Goal: Task Accomplishment & Management: Use online tool/utility

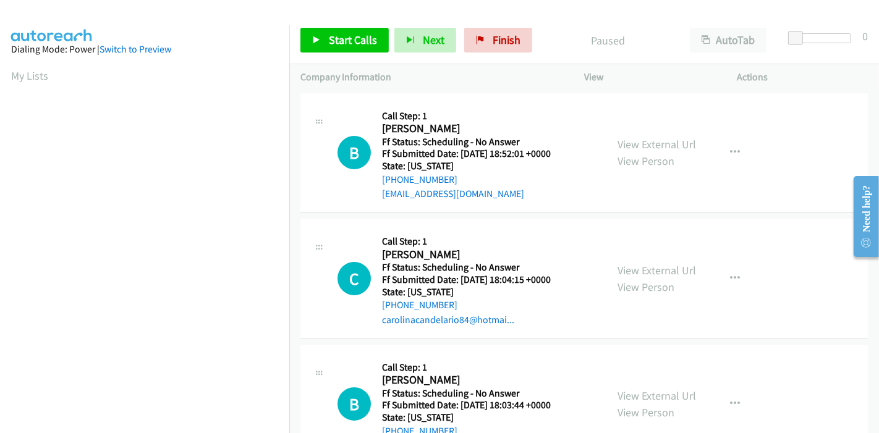
scroll to position [261, 0]
drag, startPoint x: 360, startPoint y: 40, endPoint x: 362, endPoint y: 30, distance: 10.1
click at [360, 40] on span "Start Calls" at bounding box center [353, 40] width 48 height 14
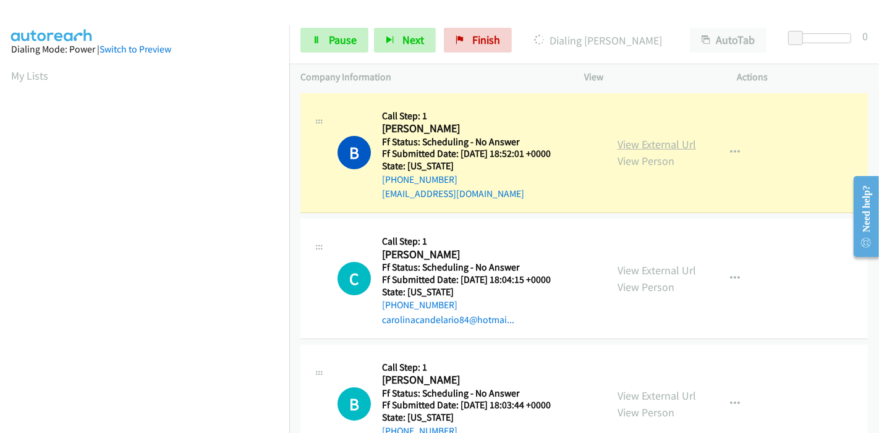
click at [625, 139] on link "View External Url" at bounding box center [656, 144] width 78 height 14
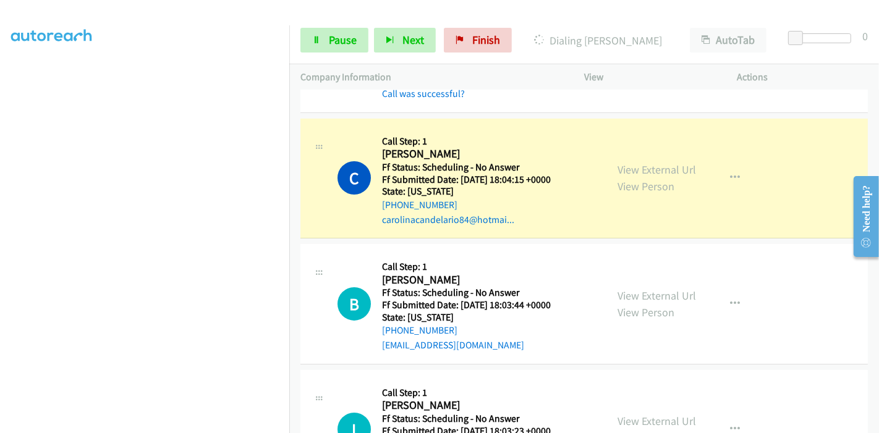
scroll to position [137, 0]
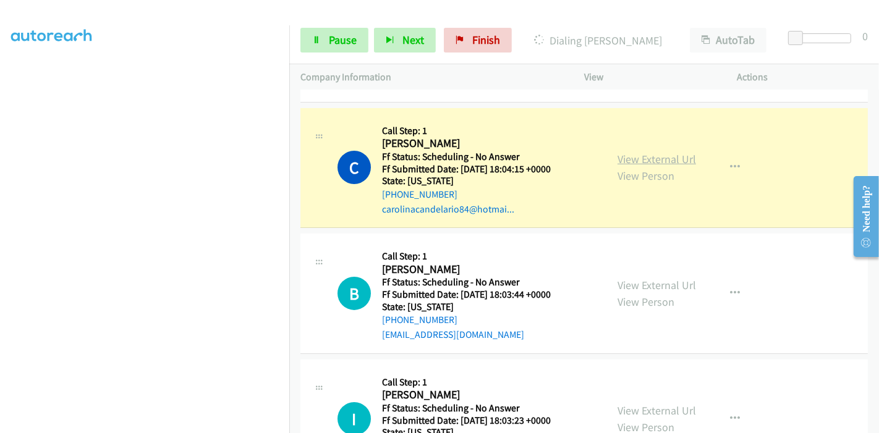
click at [660, 156] on link "View External Url" at bounding box center [656, 159] width 78 height 14
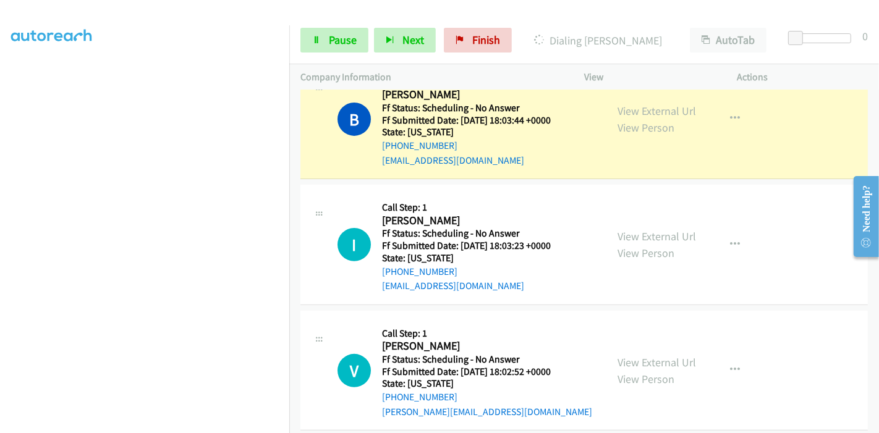
scroll to position [343, 0]
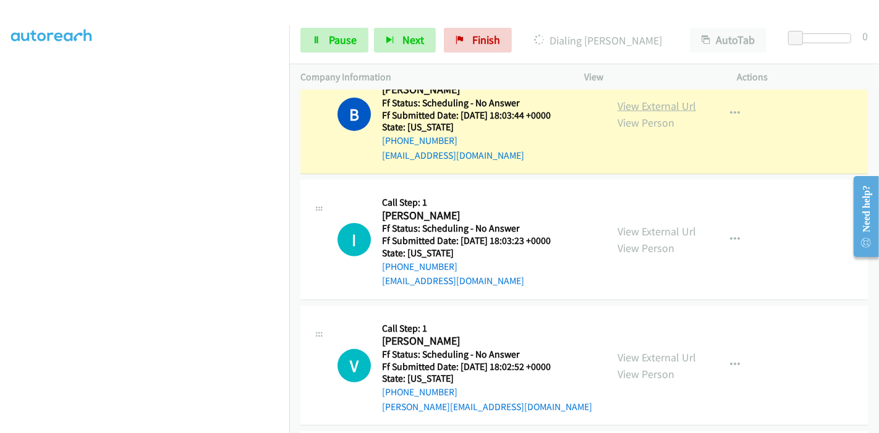
click at [671, 108] on link "View External Url" at bounding box center [656, 106] width 78 height 14
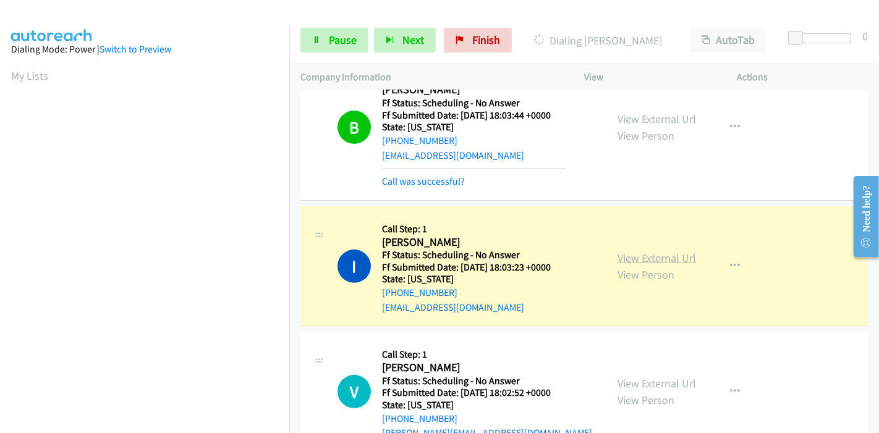
click at [643, 253] on link "View External Url" at bounding box center [656, 258] width 78 height 14
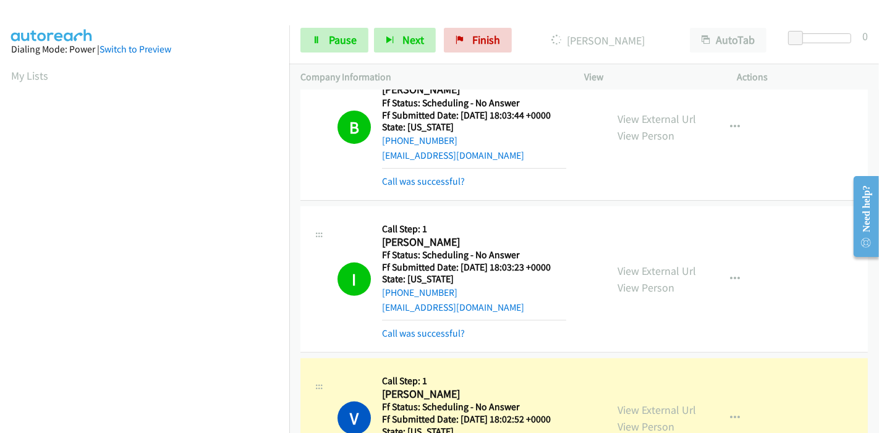
scroll to position [549, 0]
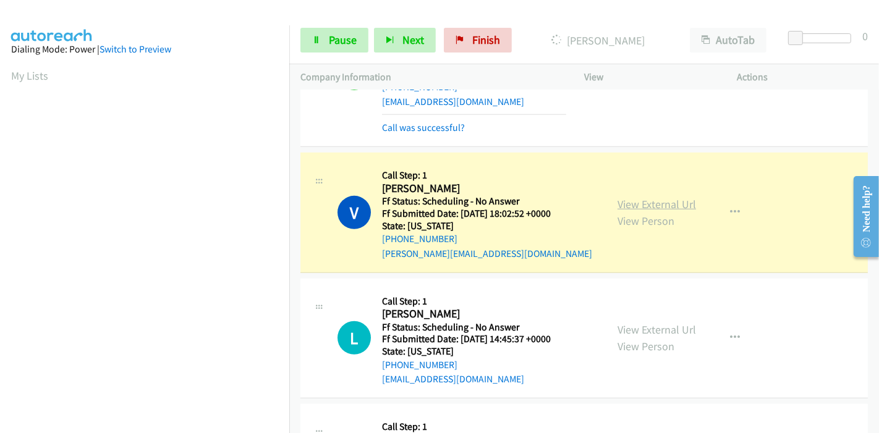
click at [624, 204] on link "View External Url" at bounding box center [656, 204] width 78 height 14
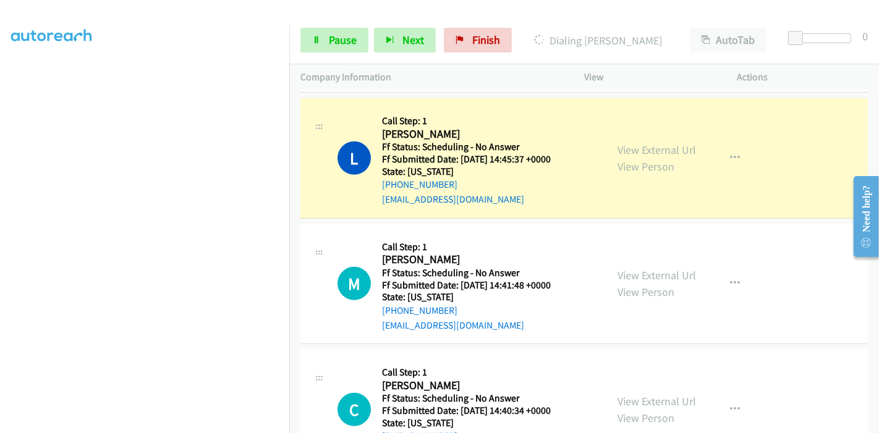
scroll to position [0, 0]
click at [623, 148] on link "View External Url" at bounding box center [656, 150] width 78 height 14
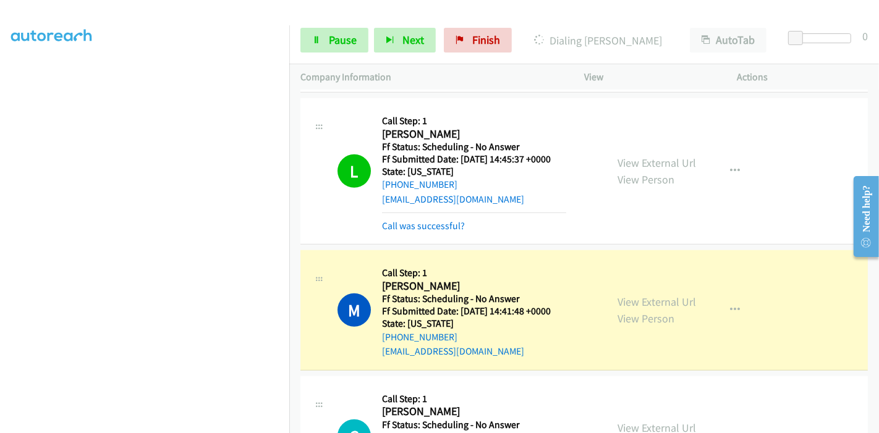
scroll to position [892, 0]
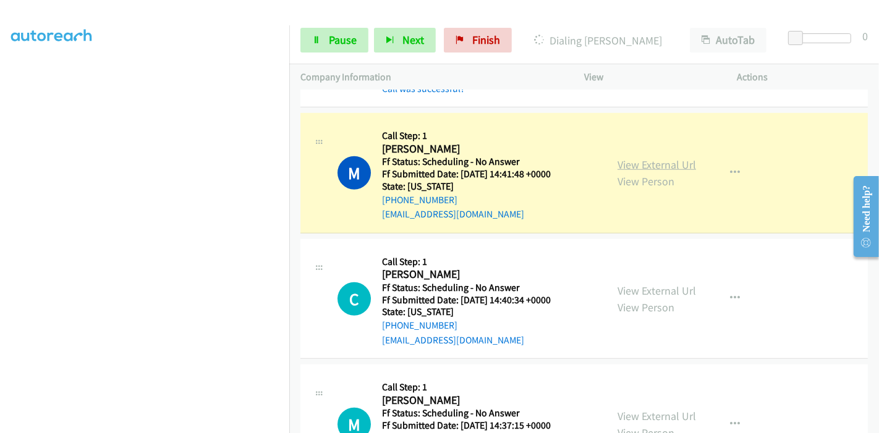
click at [665, 159] on link "View External Url" at bounding box center [656, 165] width 78 height 14
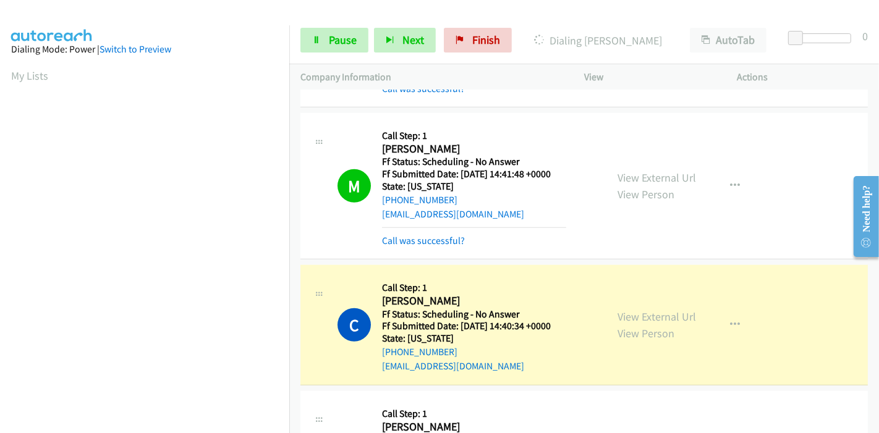
scroll to position [1030, 0]
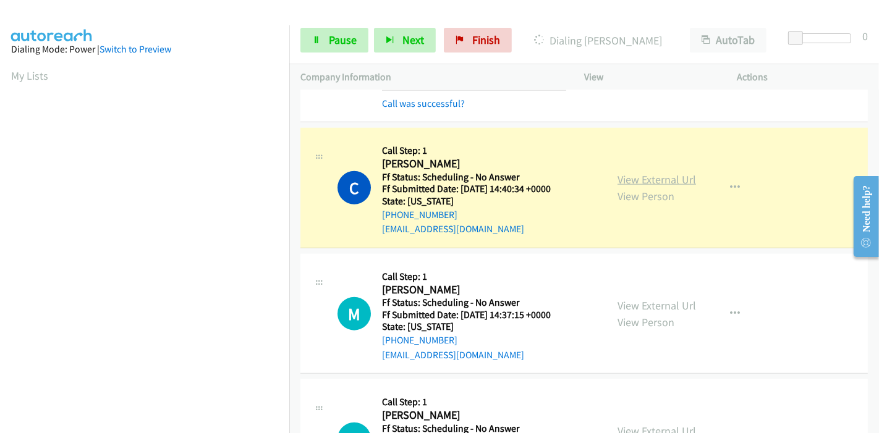
click at [683, 173] on link "View External Url" at bounding box center [656, 179] width 78 height 14
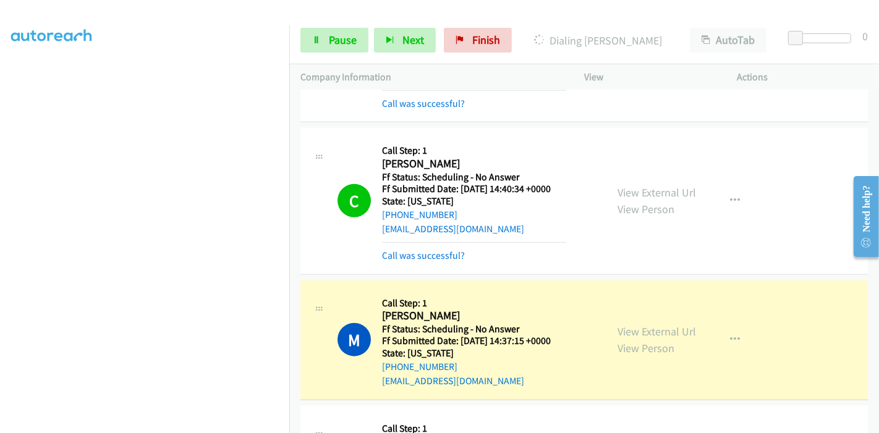
scroll to position [1167, 0]
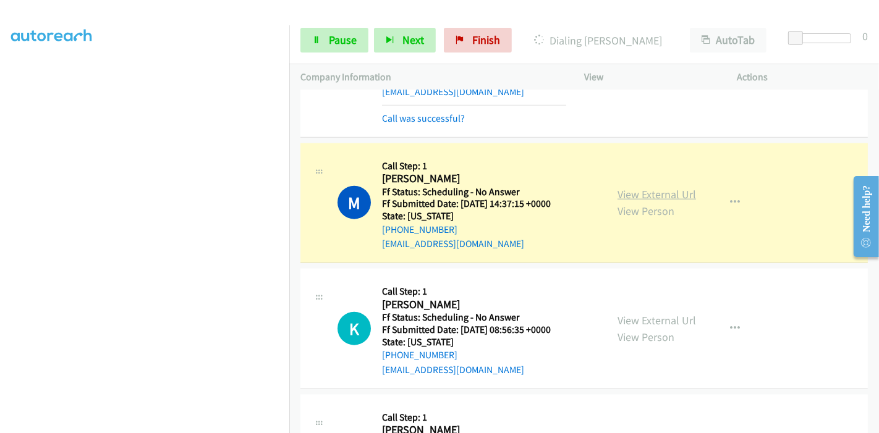
click at [671, 189] on link "View External Url" at bounding box center [656, 194] width 78 height 14
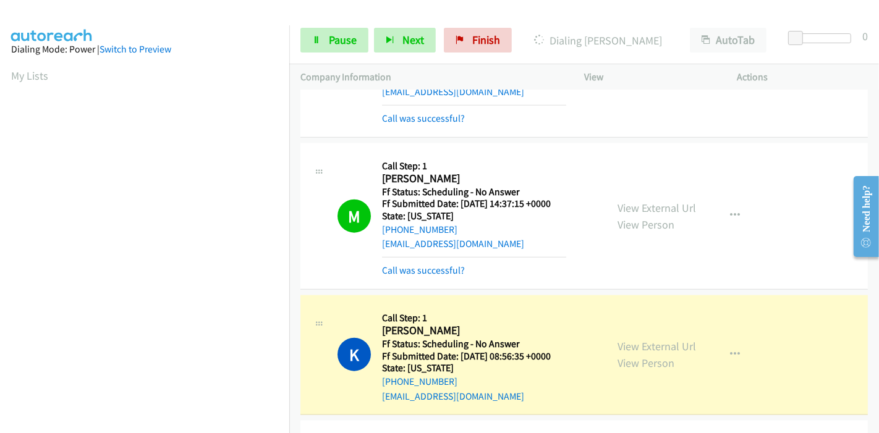
scroll to position [1305, 0]
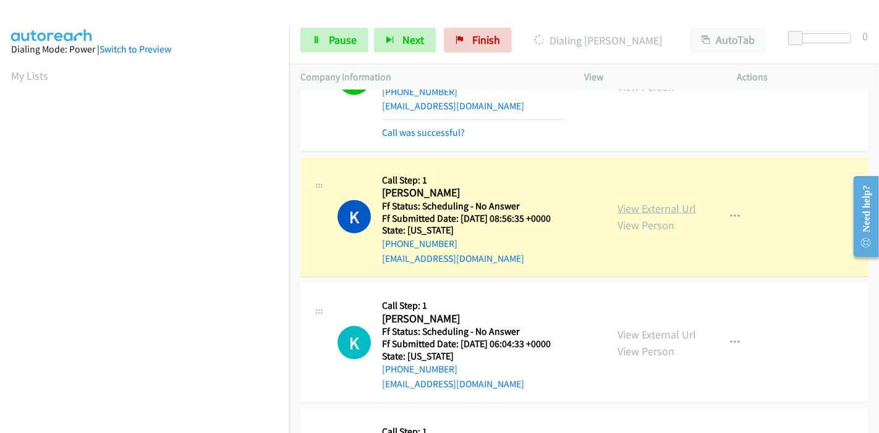
click at [657, 206] on link "View External Url" at bounding box center [656, 208] width 78 height 14
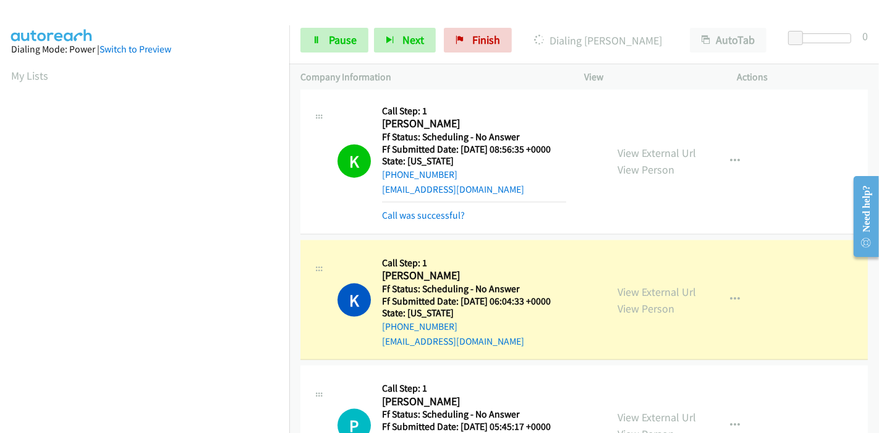
scroll to position [1510, 0]
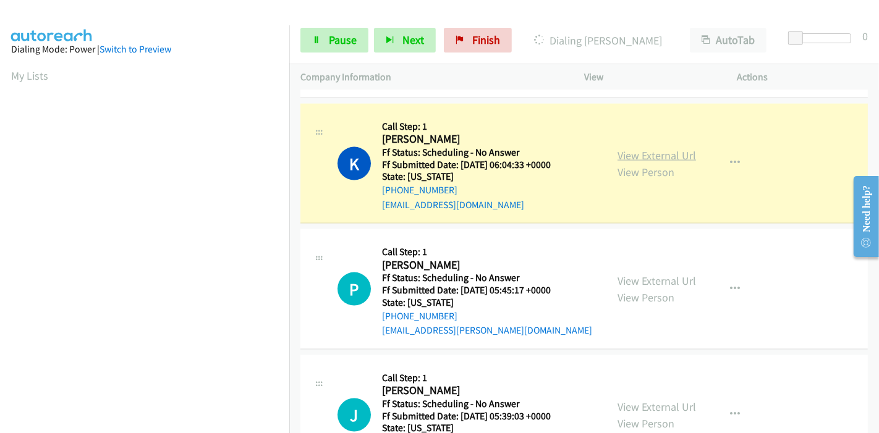
click at [660, 153] on link "View External Url" at bounding box center [656, 155] width 78 height 14
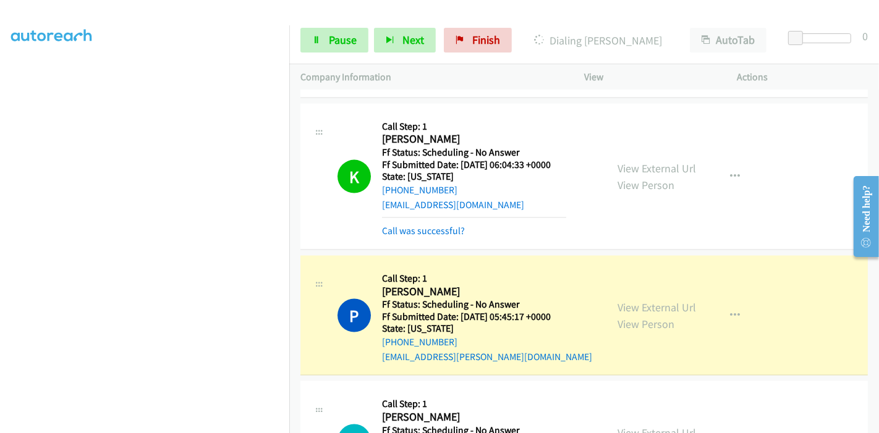
scroll to position [1648, 0]
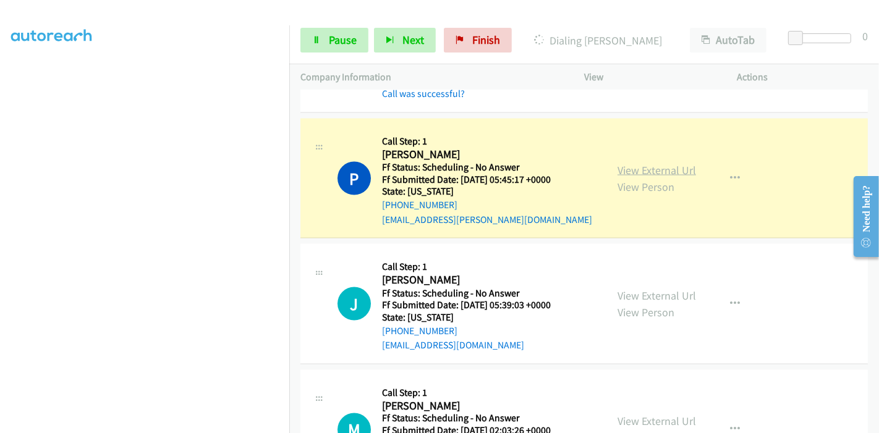
click at [625, 167] on link "View External Url" at bounding box center [656, 170] width 78 height 14
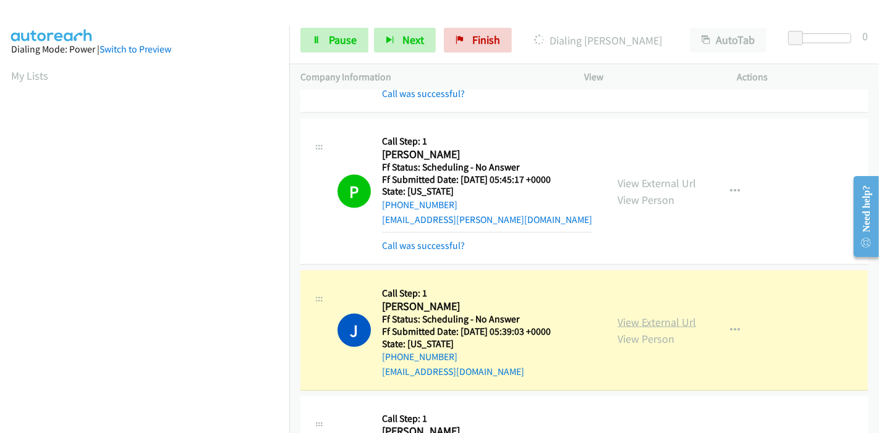
click at [635, 315] on link "View External Url" at bounding box center [656, 322] width 78 height 14
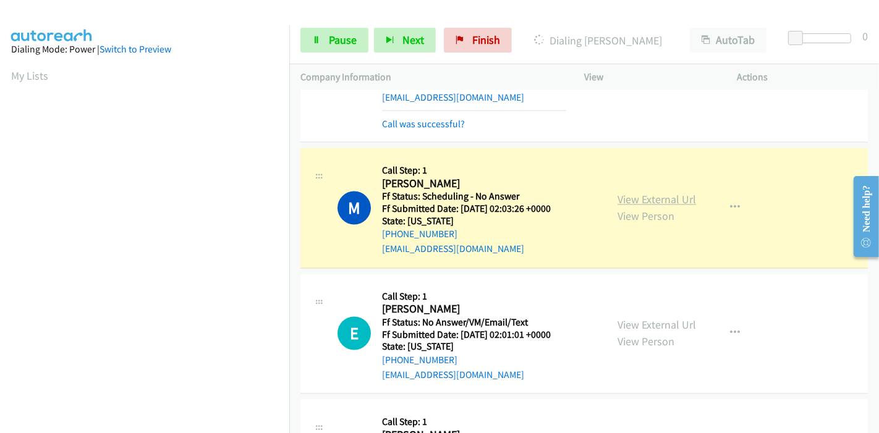
scroll to position [1923, 0]
click at [624, 198] on link "View External Url" at bounding box center [656, 199] width 78 height 14
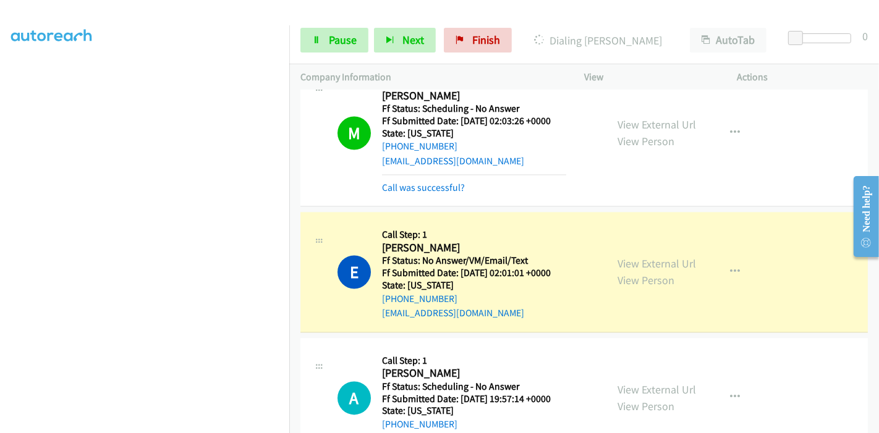
scroll to position [2060, 0]
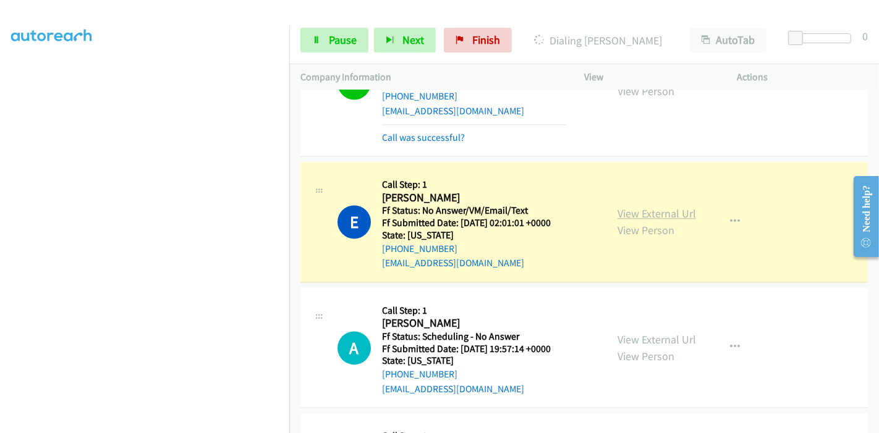
click at [671, 209] on link "View External Url" at bounding box center [656, 214] width 78 height 14
drag, startPoint x: 316, startPoint y: 37, endPoint x: 303, endPoint y: 25, distance: 18.4
click at [316, 36] on icon at bounding box center [316, 40] width 9 height 9
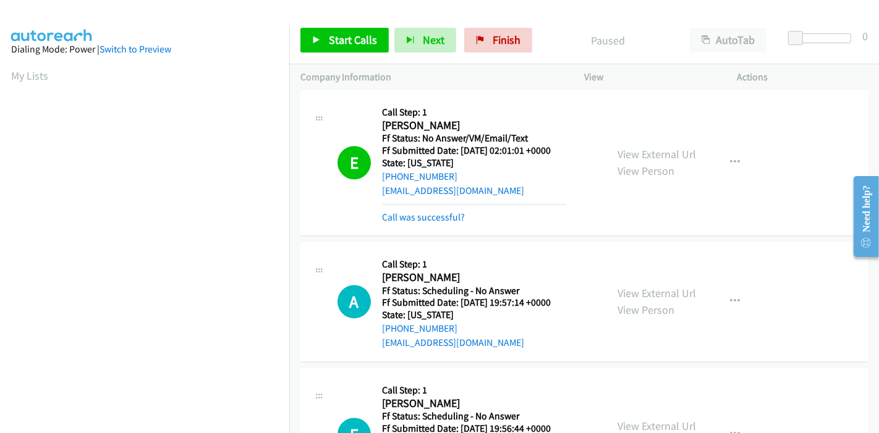
scroll to position [2197, 0]
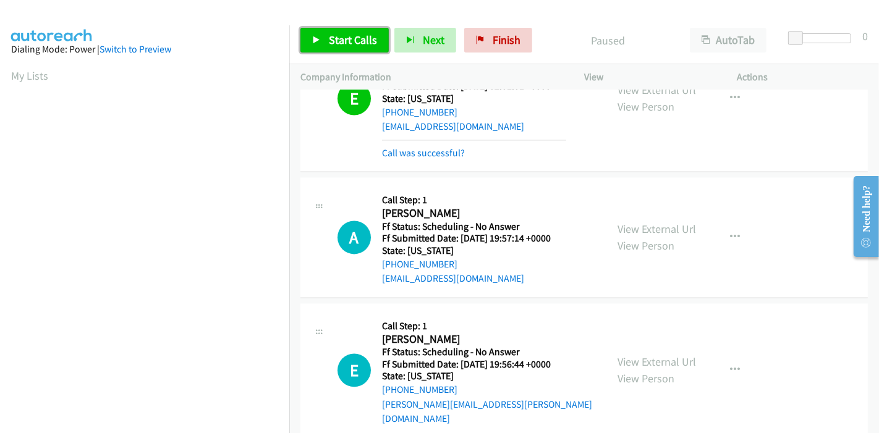
click at [349, 31] on link "Start Calls" at bounding box center [344, 40] width 88 height 25
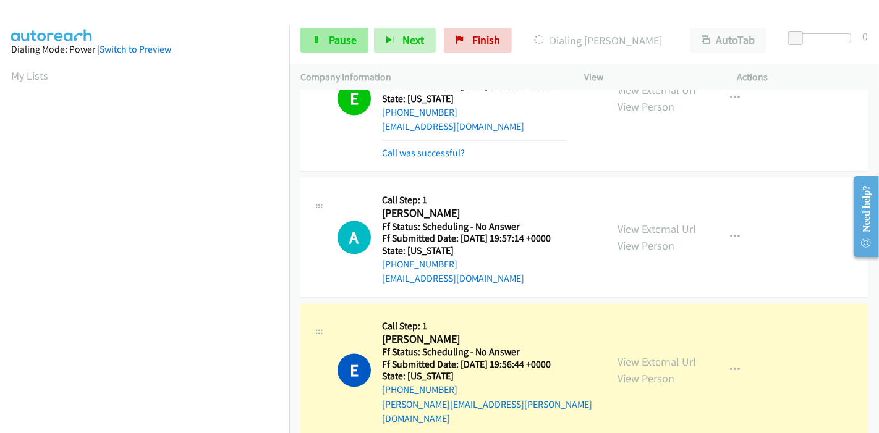
scroll to position [261, 0]
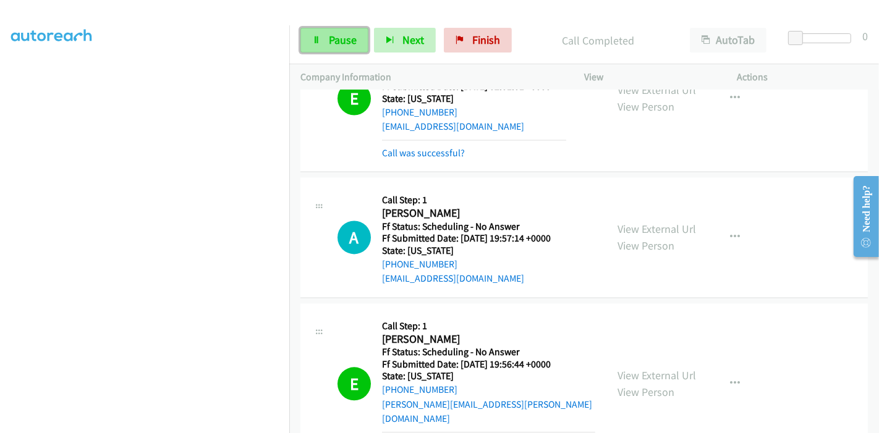
click at [324, 48] on link "Pause" at bounding box center [334, 40] width 68 height 25
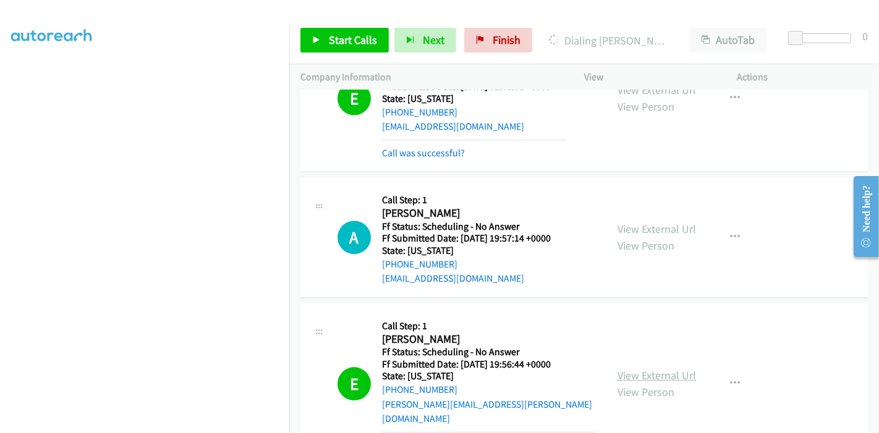
scroll to position [2403, 0]
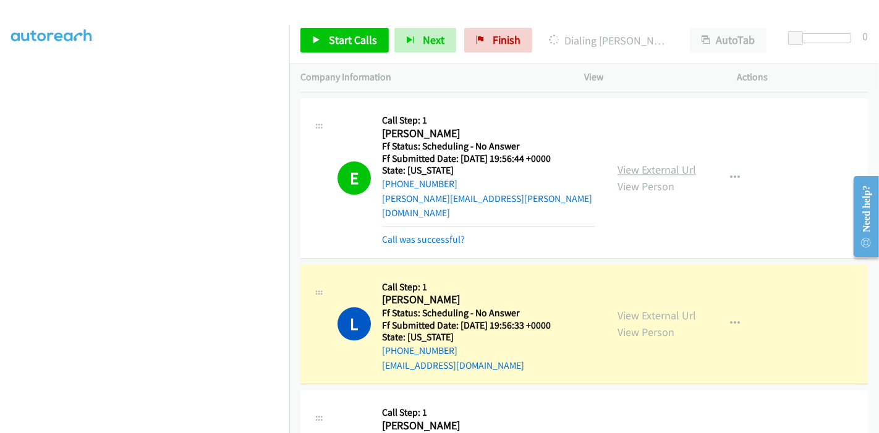
click at [646, 163] on link "View External Url" at bounding box center [656, 170] width 78 height 14
click at [621, 308] on link "View External Url" at bounding box center [656, 315] width 78 height 14
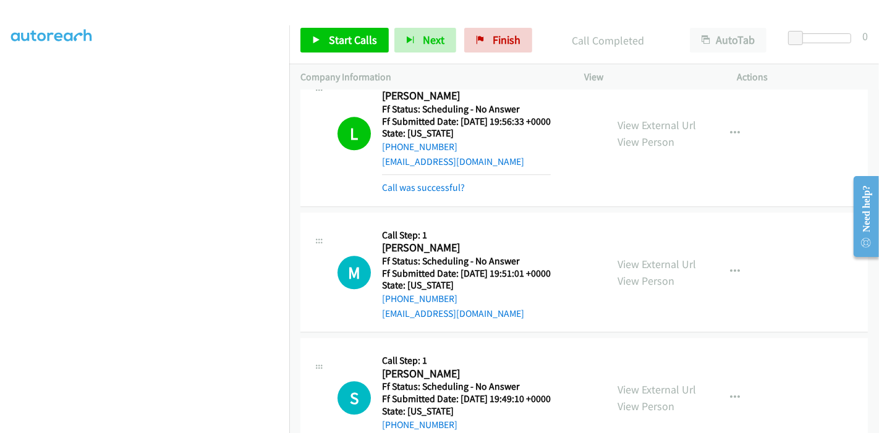
scroll to position [2609, 0]
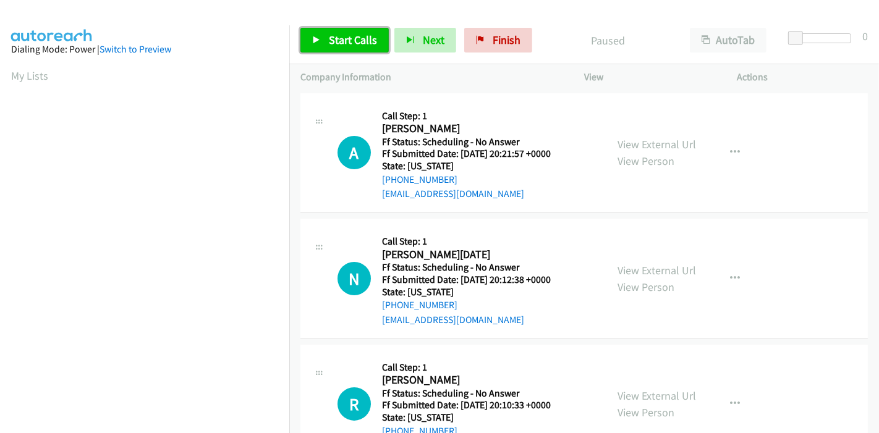
click at [326, 40] on link "Start Calls" at bounding box center [344, 40] width 88 height 25
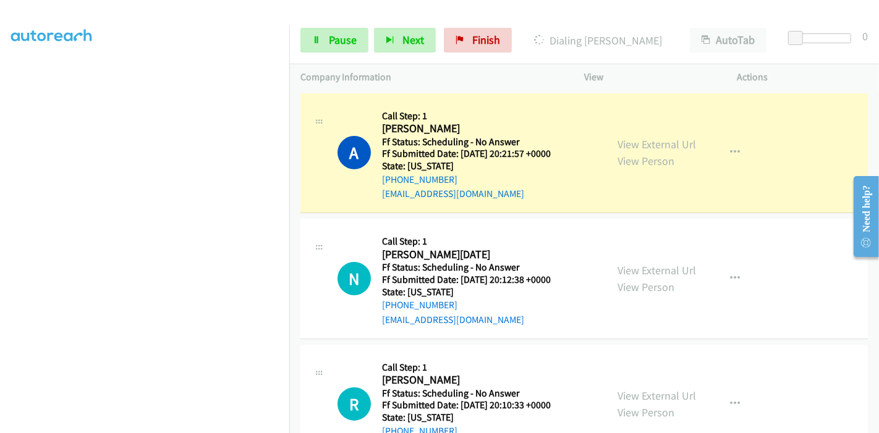
scroll to position [192, 0]
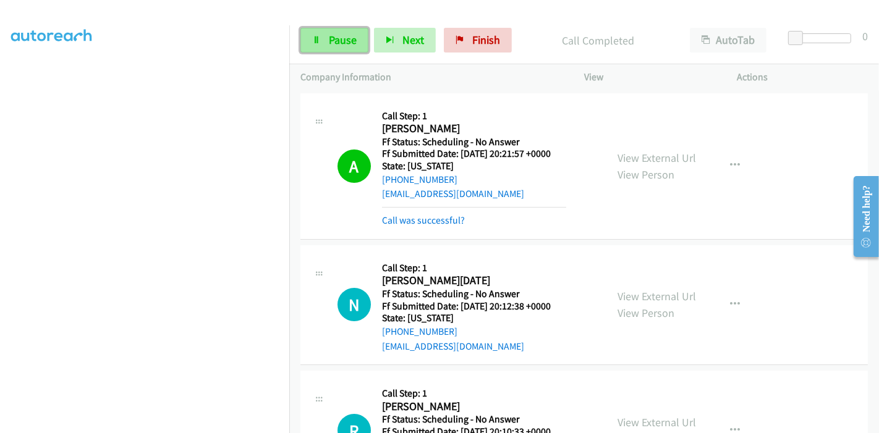
click at [326, 36] on link "Pause" at bounding box center [334, 40] width 68 height 25
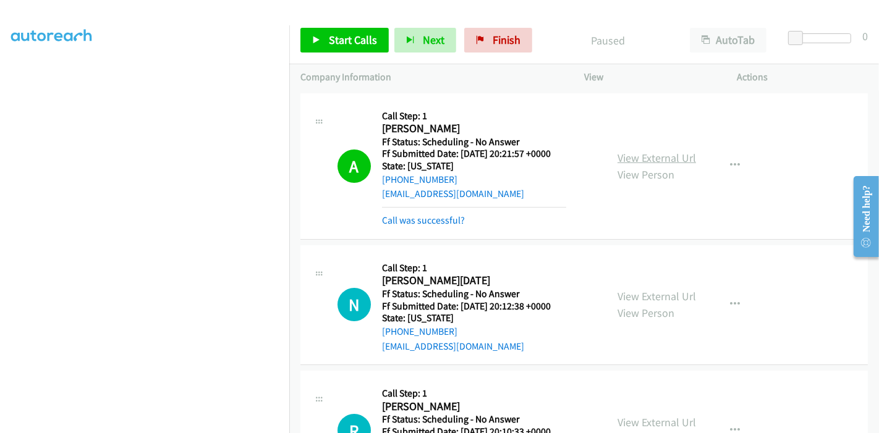
click at [639, 152] on link "View External Url" at bounding box center [656, 158] width 78 height 14
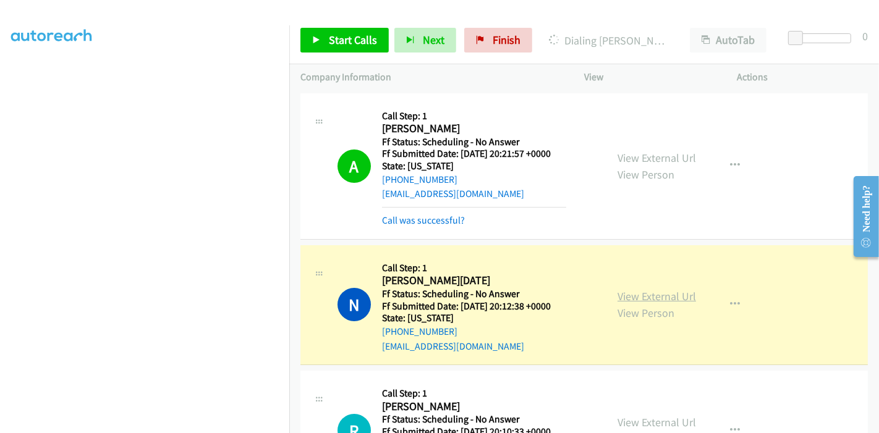
click at [617, 294] on link "View External Url" at bounding box center [656, 296] width 78 height 14
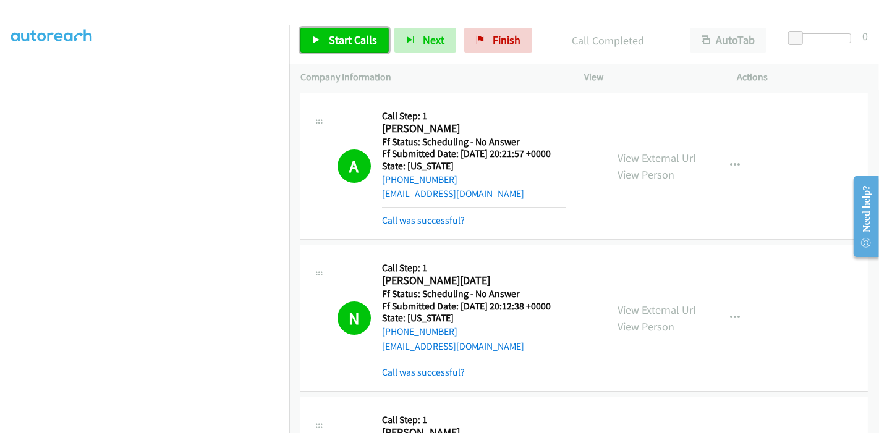
click at [343, 35] on span "Start Calls" at bounding box center [353, 40] width 48 height 14
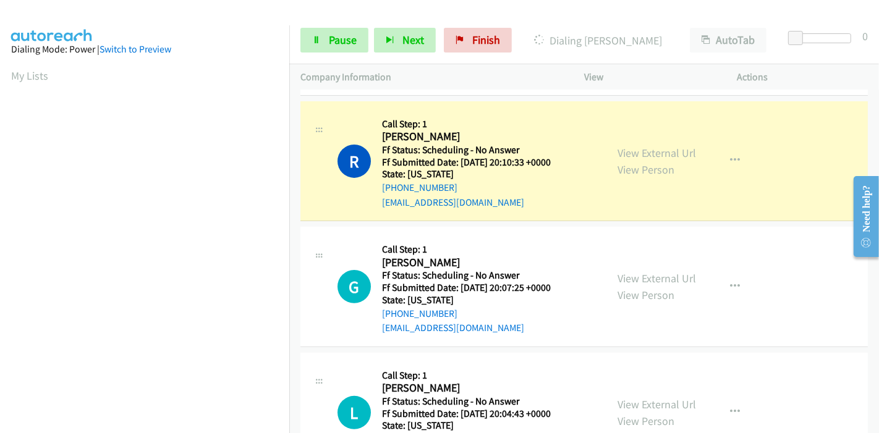
scroll to position [274, 0]
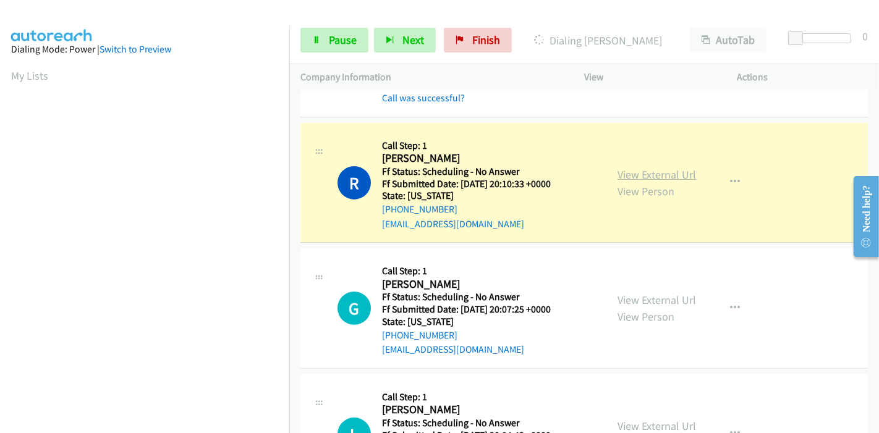
click at [621, 168] on link "View External Url" at bounding box center [656, 174] width 78 height 14
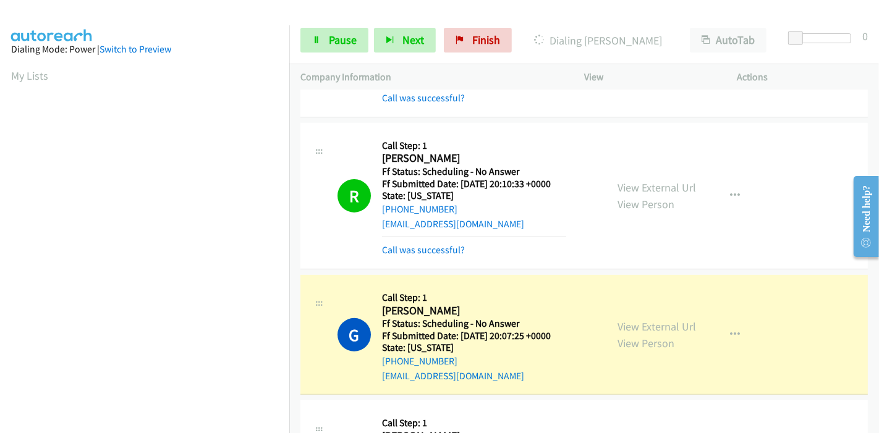
scroll to position [261, 0]
click at [625, 320] on link "View External Url" at bounding box center [656, 327] width 78 height 14
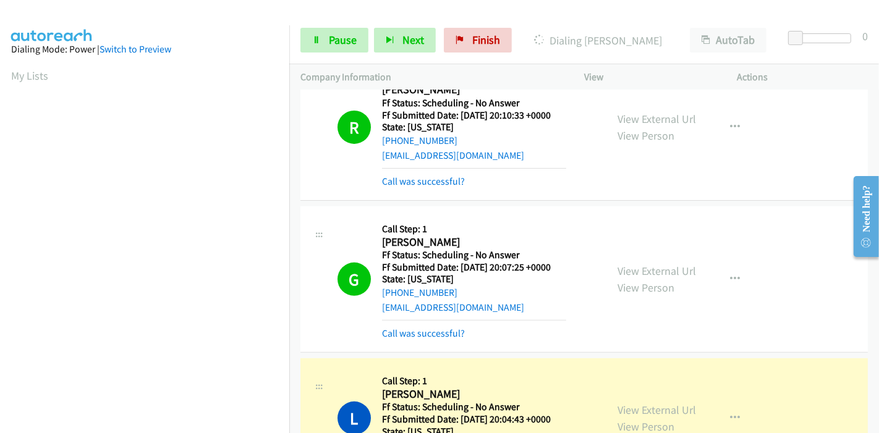
scroll to position [480, 0]
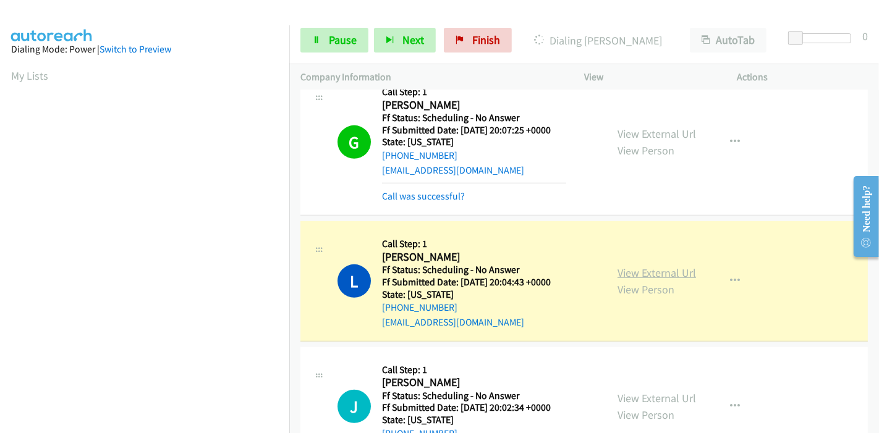
click at [620, 266] on link "View External Url" at bounding box center [656, 273] width 78 height 14
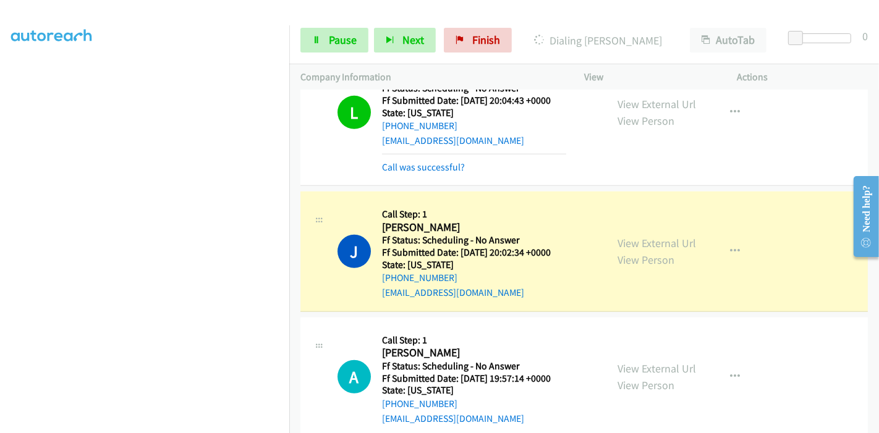
scroll to position [687, 0]
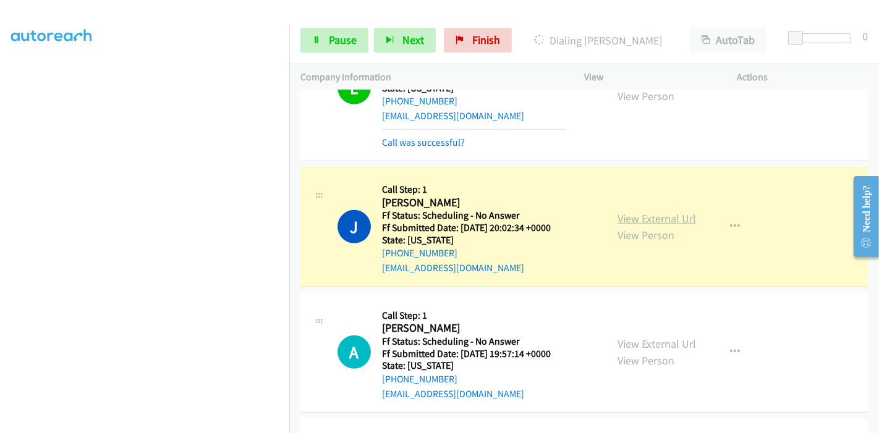
click at [635, 216] on link "View External Url" at bounding box center [656, 218] width 78 height 14
click at [353, 43] on span "Pause" at bounding box center [343, 40] width 28 height 14
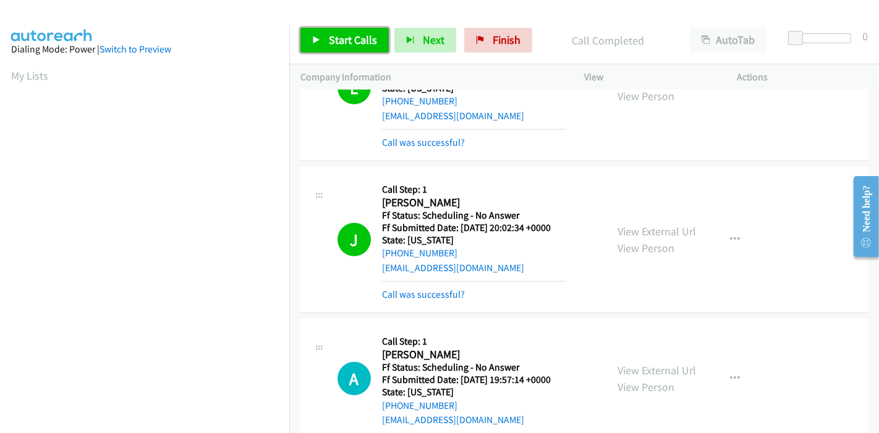
click at [345, 37] on span "Start Calls" at bounding box center [353, 40] width 48 height 14
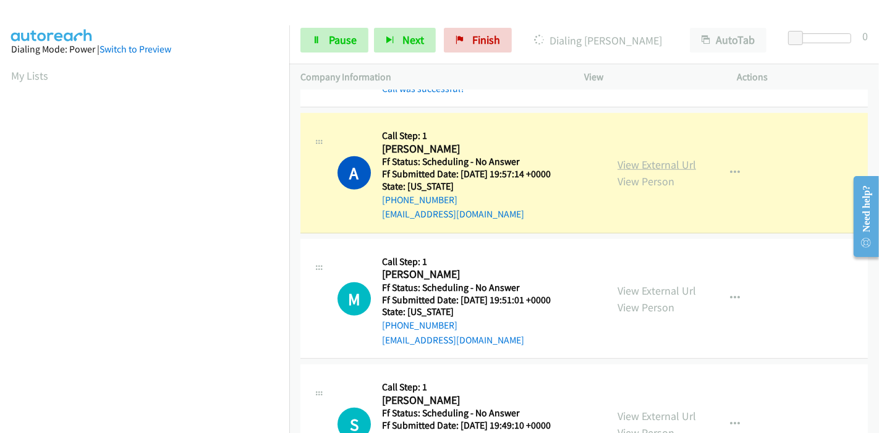
click at [630, 165] on link "View External Url" at bounding box center [656, 165] width 78 height 14
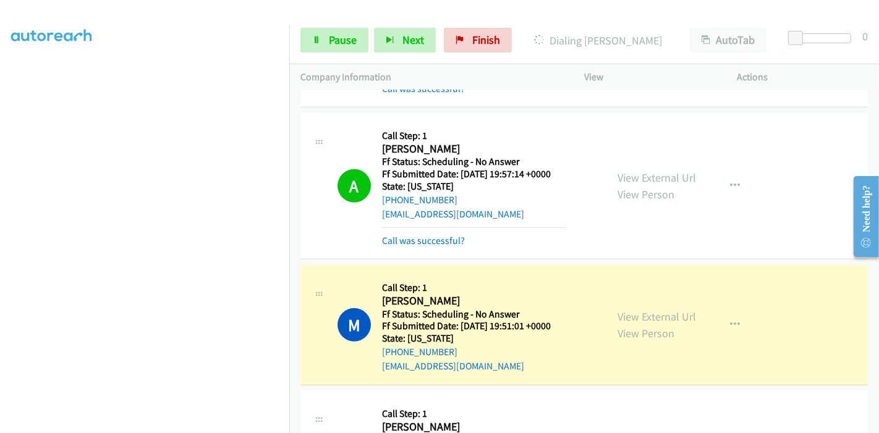
scroll to position [1030, 0]
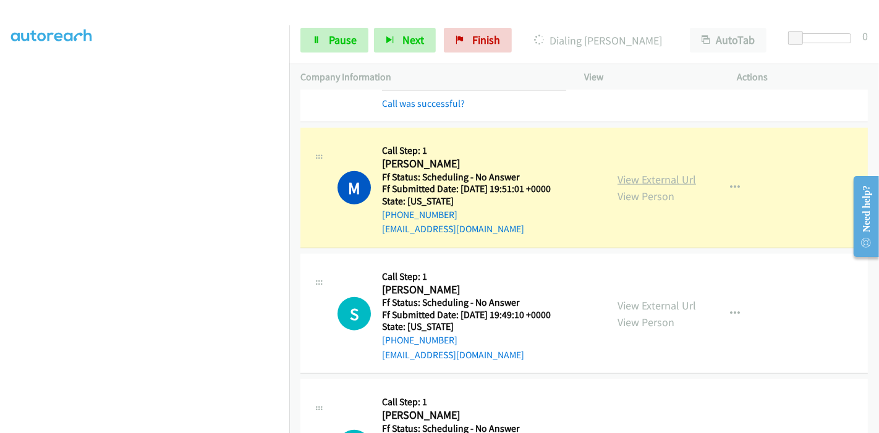
click at [635, 178] on link "View External Url" at bounding box center [656, 179] width 78 height 14
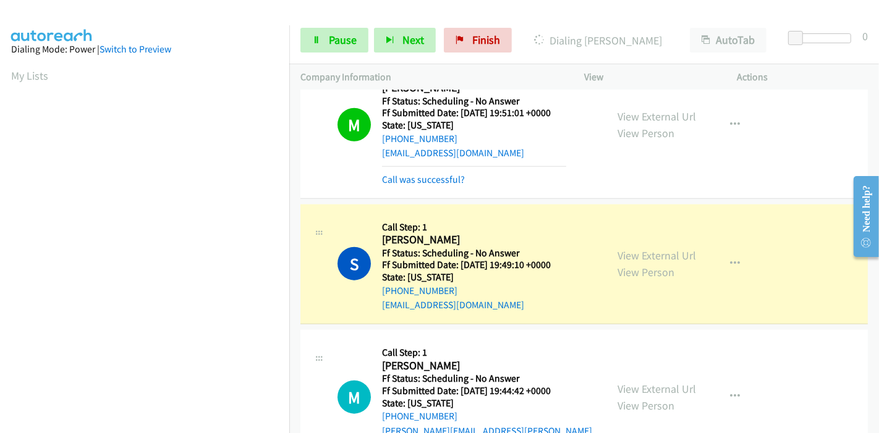
scroll to position [1167, 0]
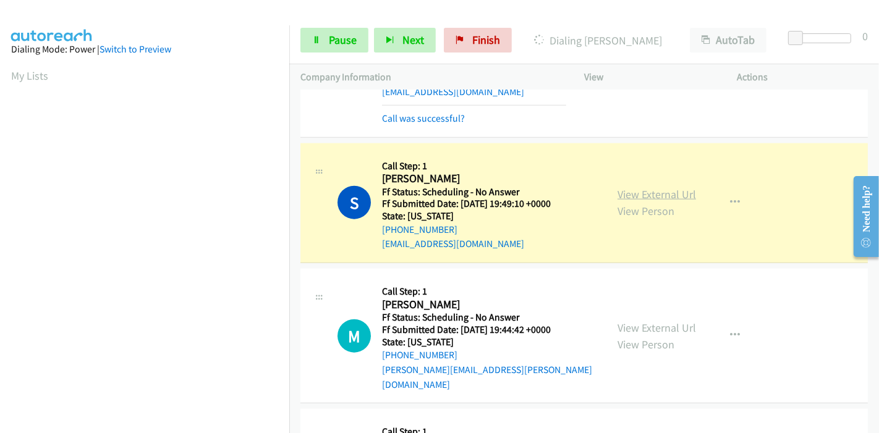
click at [623, 188] on link "View External Url" at bounding box center [656, 194] width 78 height 14
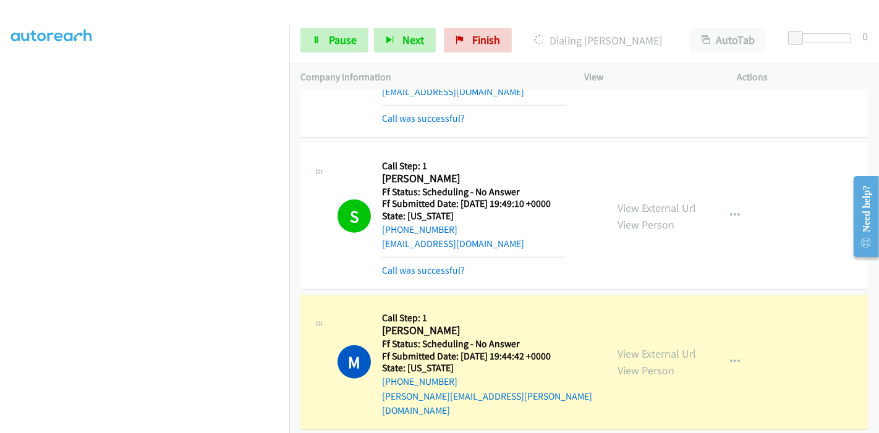
scroll to position [261, 0]
click at [617, 347] on link "View External Url" at bounding box center [656, 354] width 78 height 14
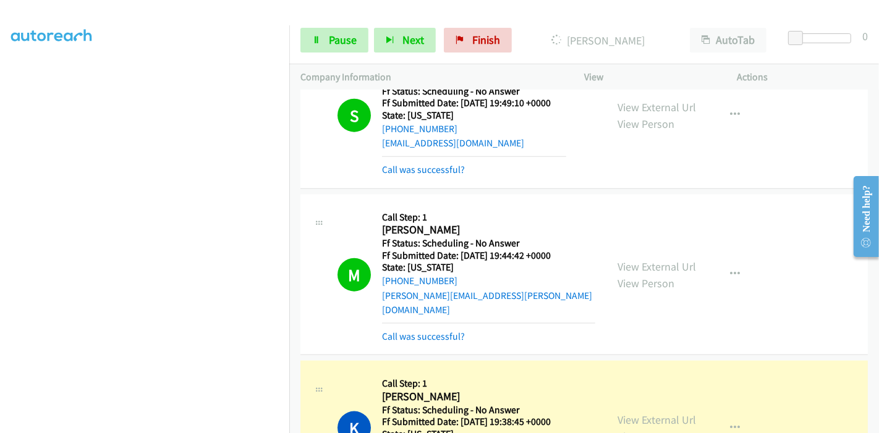
scroll to position [1373, 0]
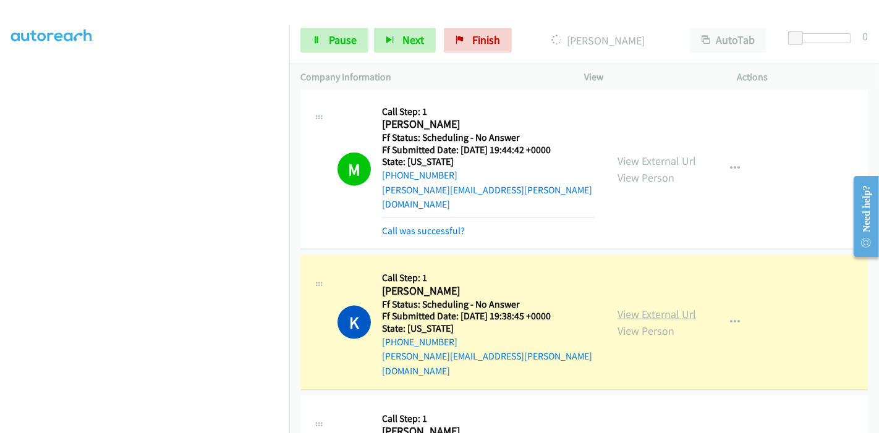
click at [623, 307] on link "View External Url" at bounding box center [656, 314] width 78 height 14
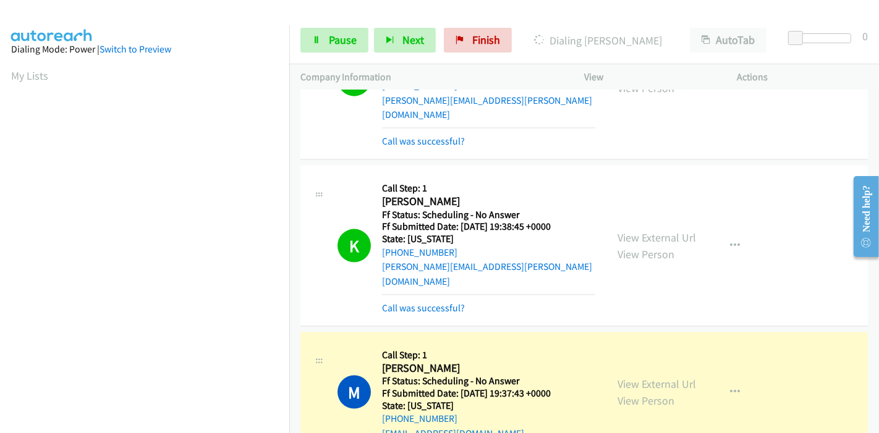
scroll to position [1510, 0]
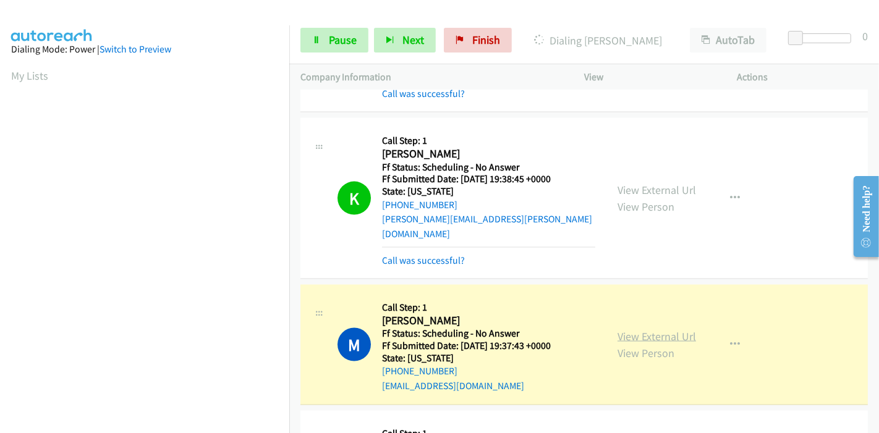
click at [630, 329] on link "View External Url" at bounding box center [656, 336] width 78 height 14
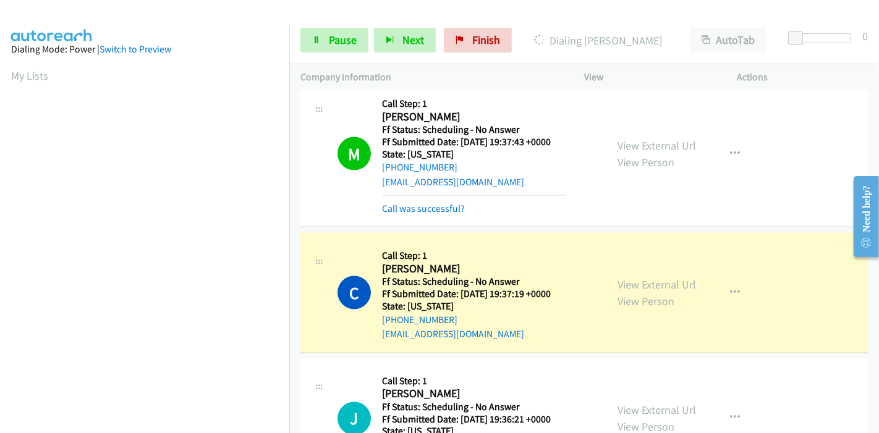
scroll to position [1716, 0]
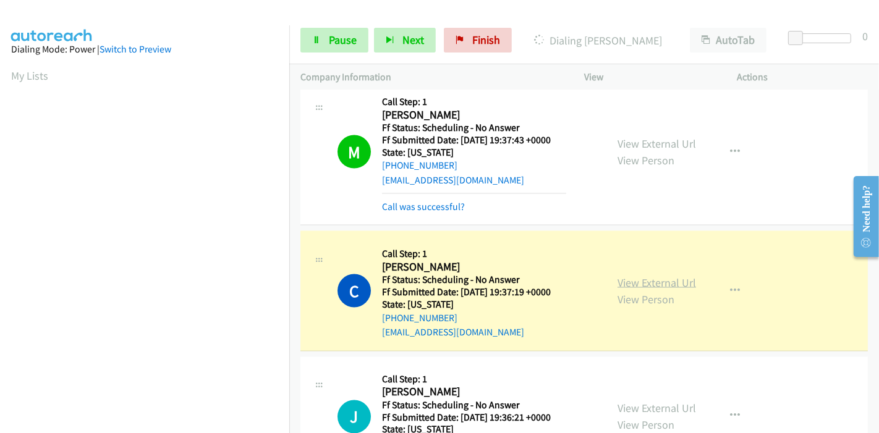
click at [617, 276] on link "View External Url" at bounding box center [656, 283] width 78 height 14
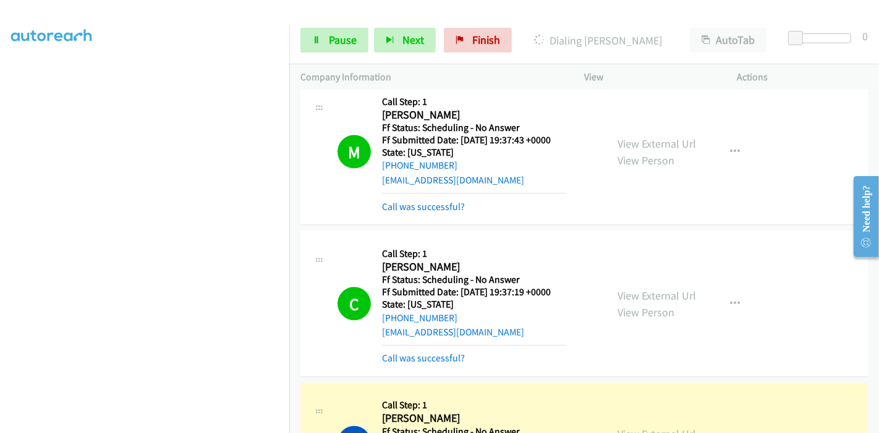
scroll to position [1923, 0]
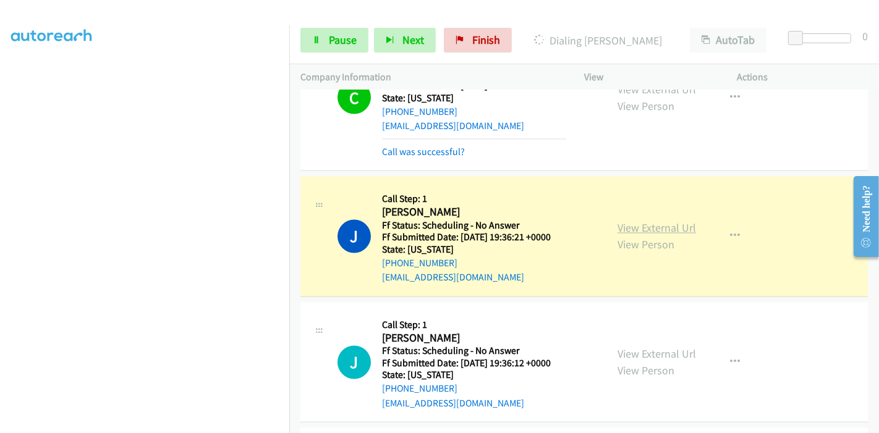
click at [627, 221] on link "View External Url" at bounding box center [656, 228] width 78 height 14
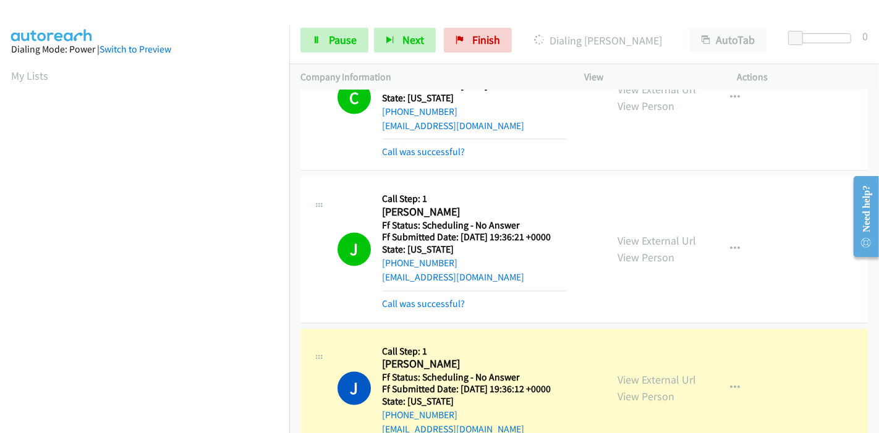
scroll to position [261, 0]
click at [627, 373] on link "View External Url" at bounding box center [656, 380] width 78 height 14
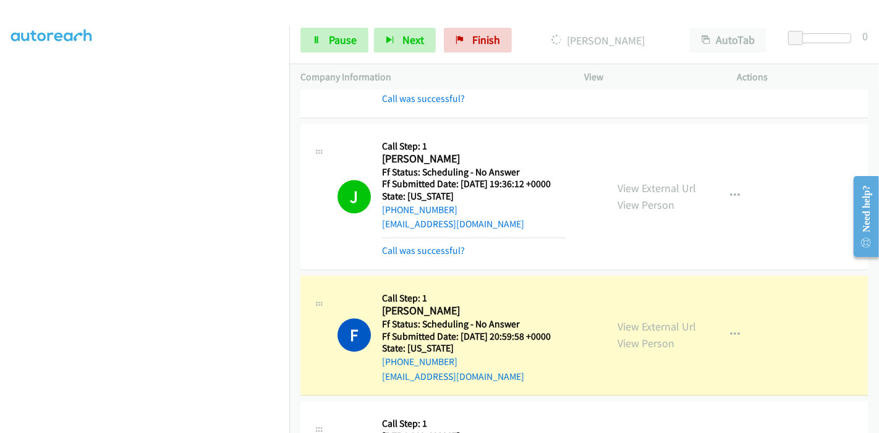
scroll to position [0, 0]
click at [619, 320] on link "View External Url" at bounding box center [656, 327] width 78 height 14
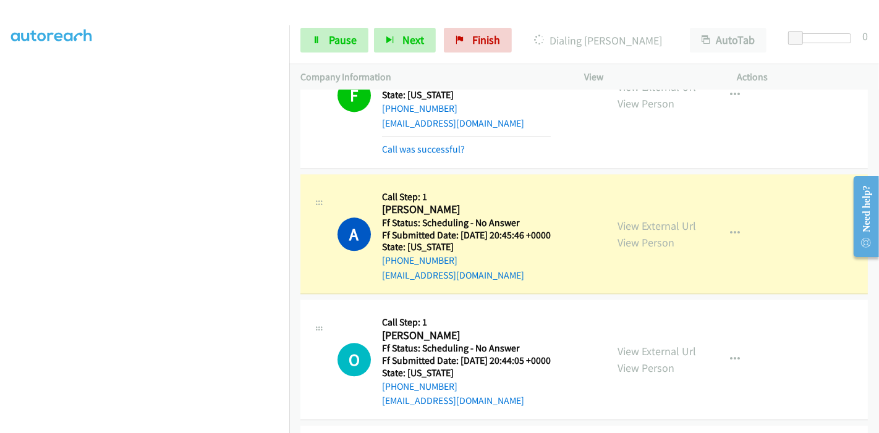
scroll to position [2403, 0]
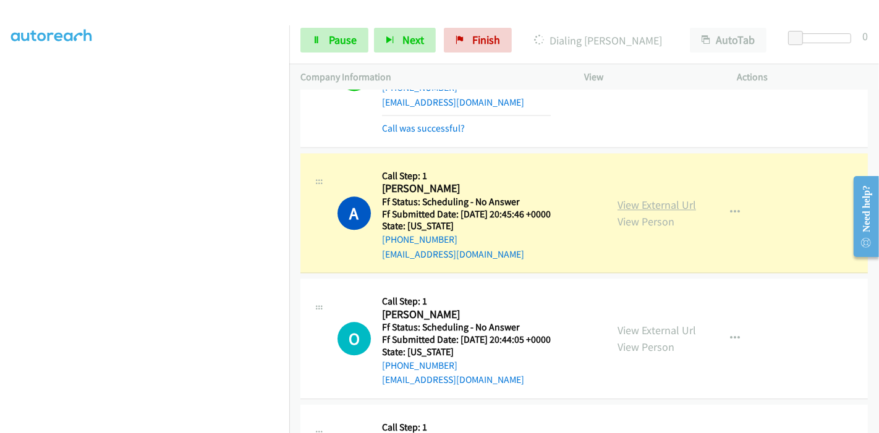
click at [651, 198] on link "View External Url" at bounding box center [656, 205] width 78 height 14
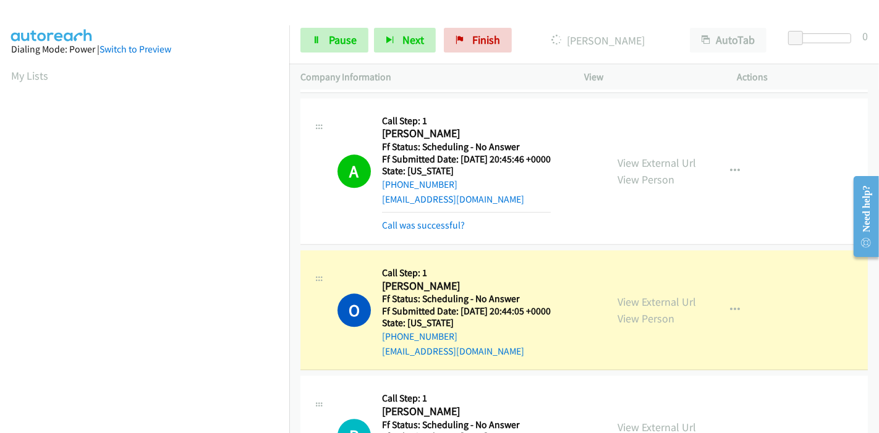
scroll to position [2541, 0]
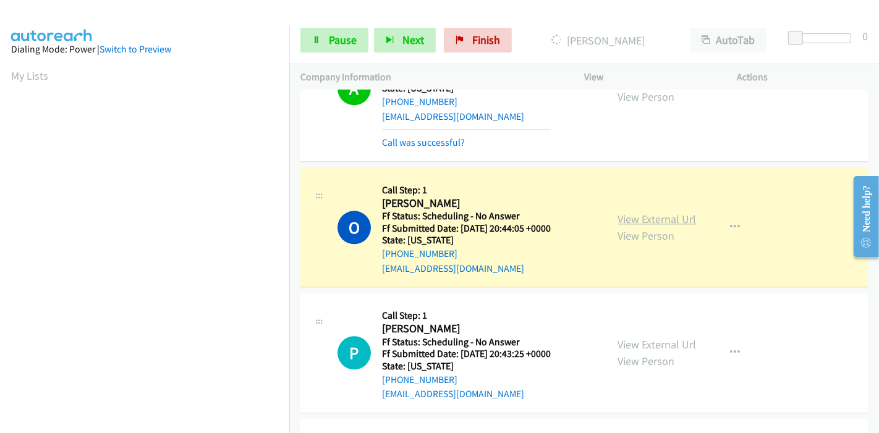
click at [655, 212] on link "View External Url" at bounding box center [656, 219] width 78 height 14
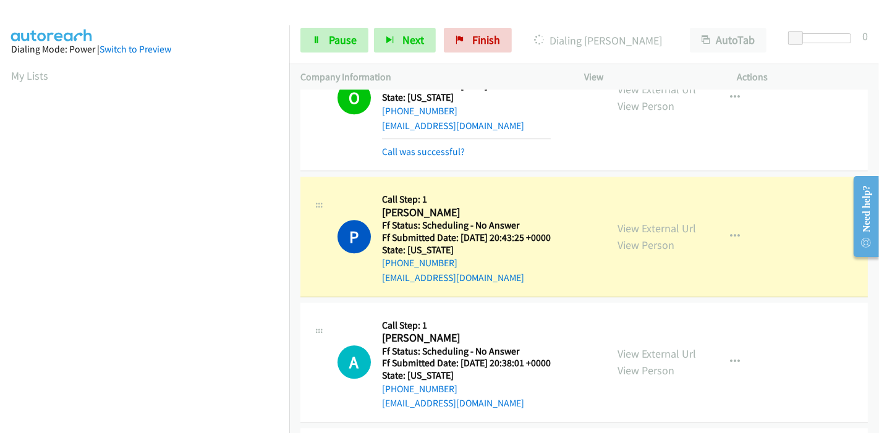
scroll to position [2747, 0]
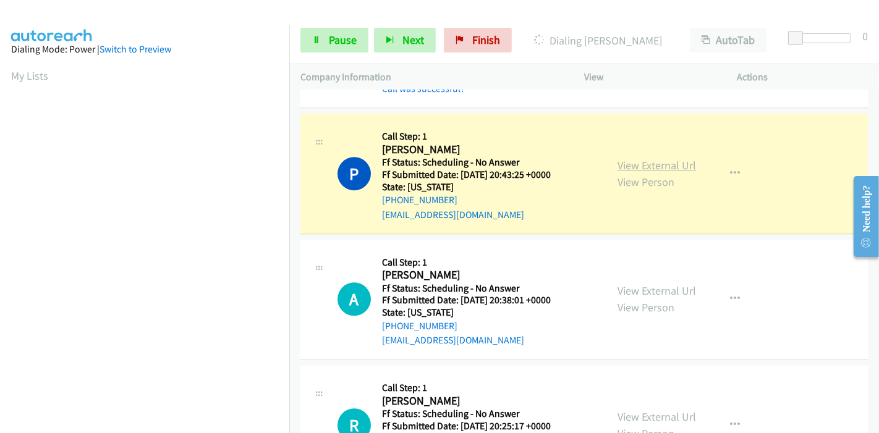
click at [643, 158] on link "View External Url" at bounding box center [656, 165] width 78 height 14
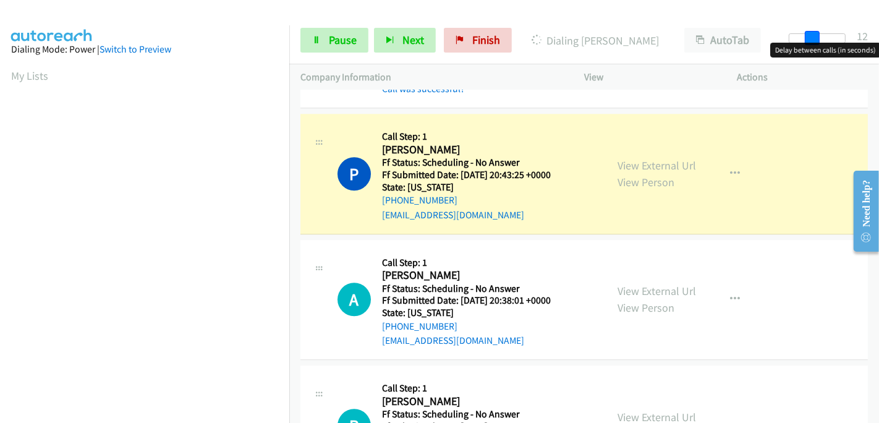
drag, startPoint x: 795, startPoint y: 33, endPoint x: 849, endPoint y: 43, distance: 54.7
click at [876, 37] on div "Start Calls Pause Next Finish Dialing Patricia Dawkins AutoTab AutoTab 12" at bounding box center [584, 41] width 590 height 48
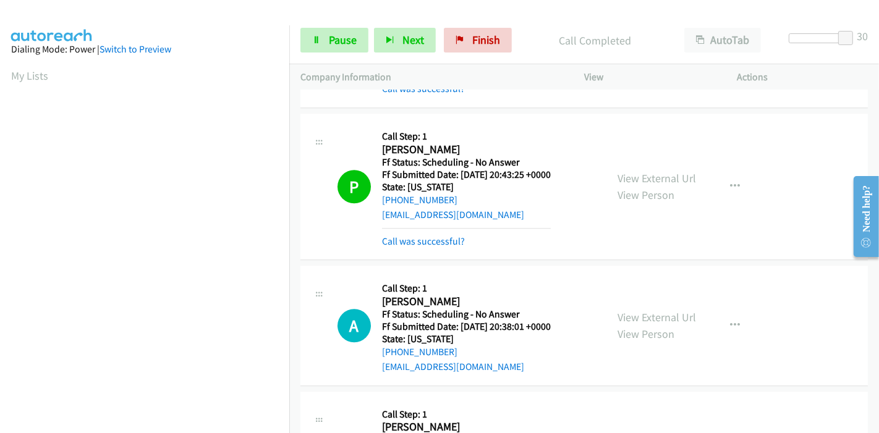
scroll to position [2815, 0]
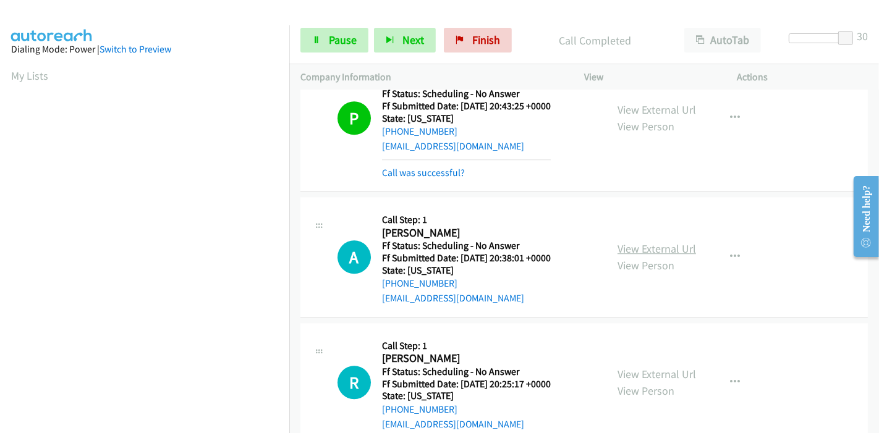
click at [630, 242] on link "View External Url" at bounding box center [656, 249] width 78 height 14
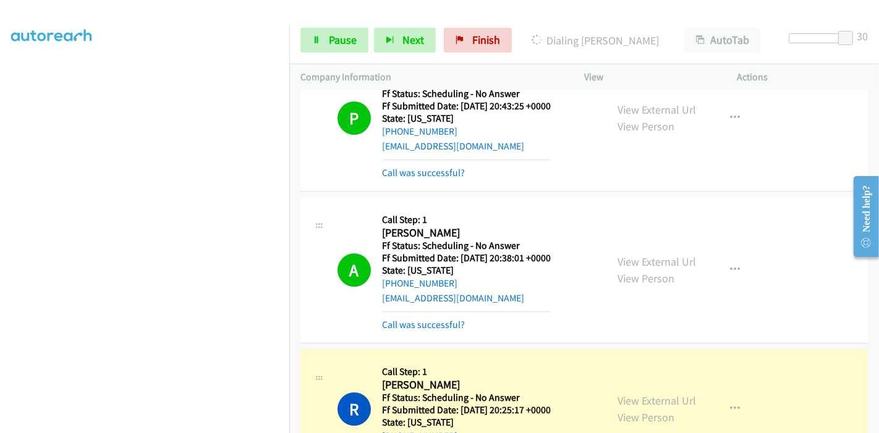
scroll to position [261, 0]
click at [632, 394] on link "View External Url" at bounding box center [656, 401] width 78 height 14
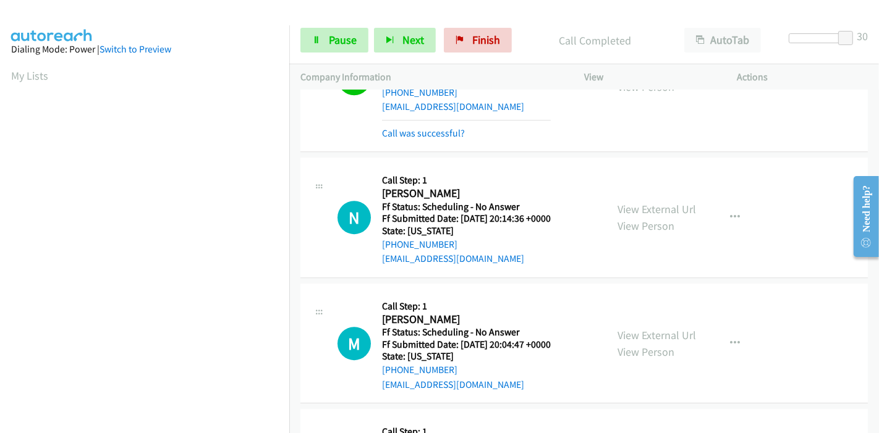
scroll to position [3090, 0]
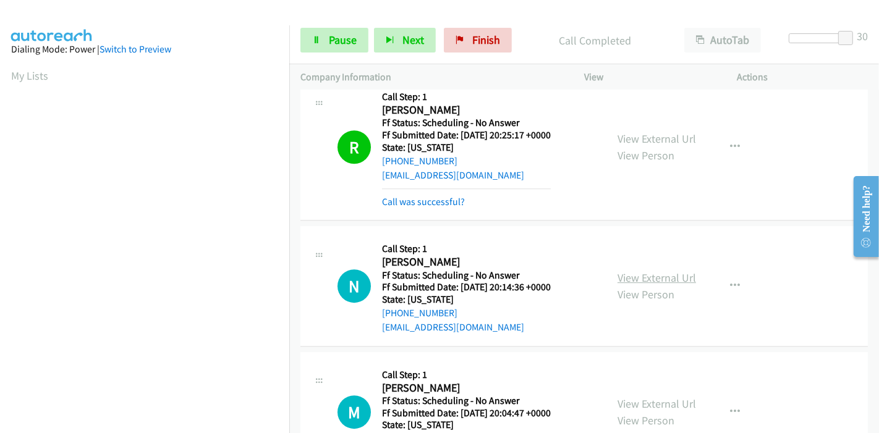
click at [670, 271] on link "View External Url" at bounding box center [656, 278] width 78 height 14
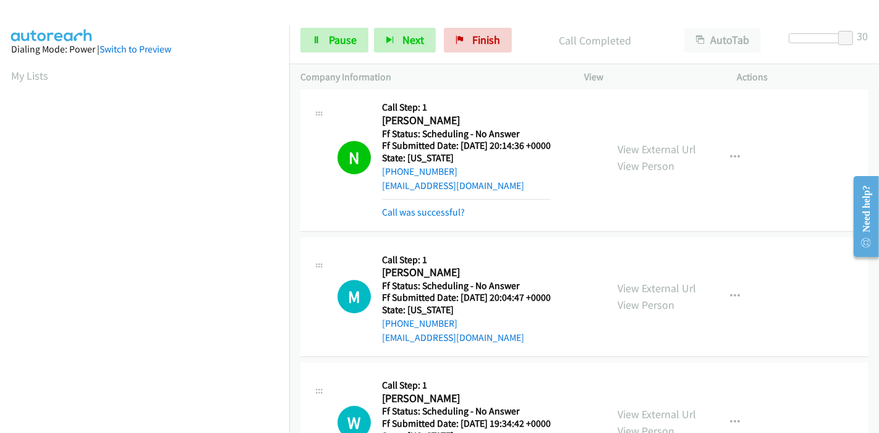
scroll to position [3296, 0]
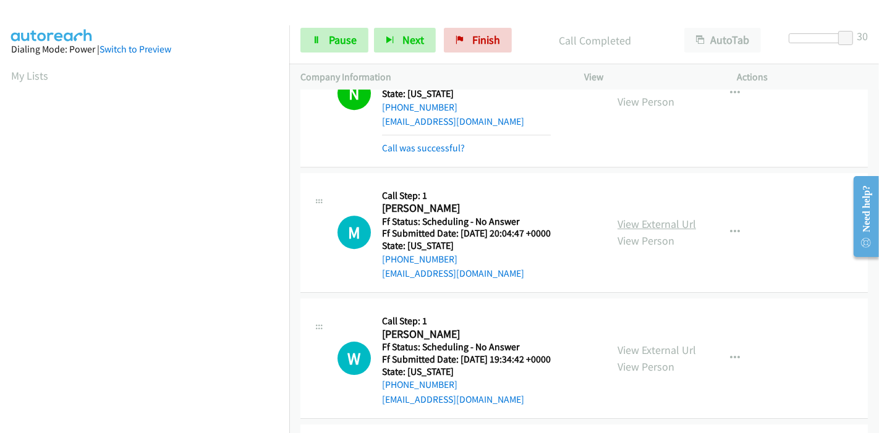
click at [620, 217] on link "View External Url" at bounding box center [656, 224] width 78 height 14
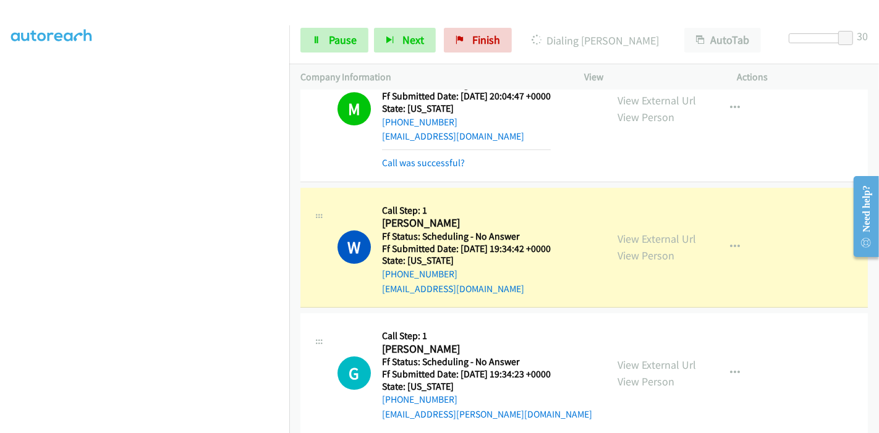
scroll to position [0, 0]
click at [622, 232] on link "View External Url" at bounding box center [656, 239] width 78 height 14
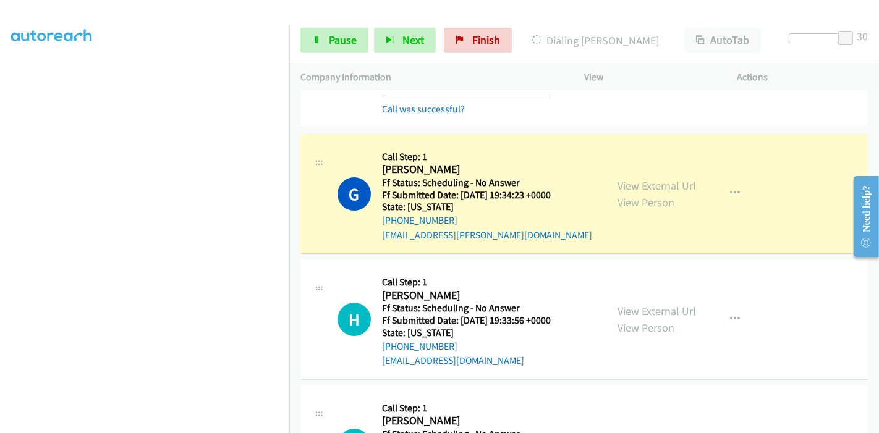
scroll to position [261, 0]
click at [674, 179] on link "View External Url" at bounding box center [656, 186] width 78 height 14
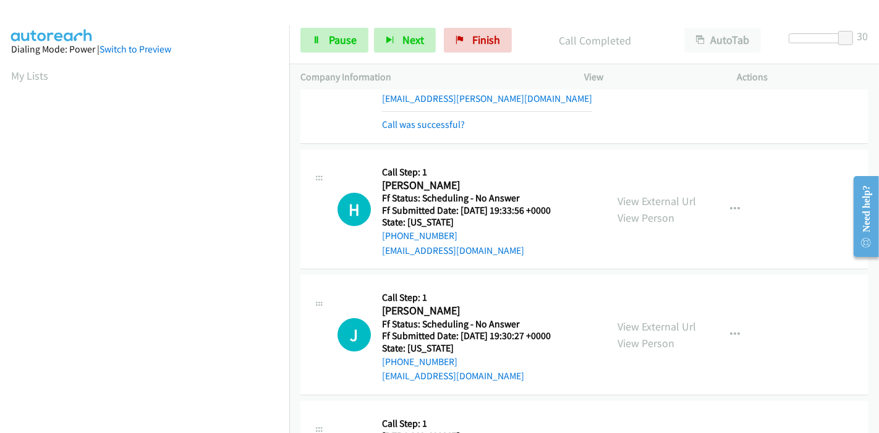
scroll to position [3777, 0]
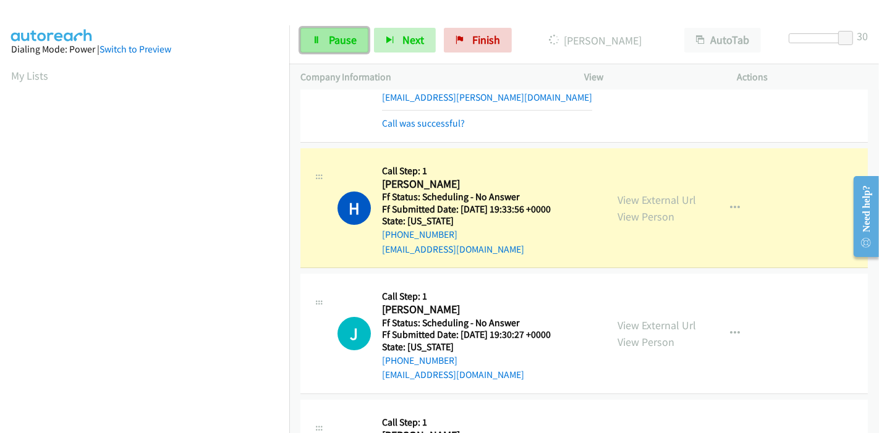
click at [334, 41] on span "Pause" at bounding box center [343, 40] width 28 height 14
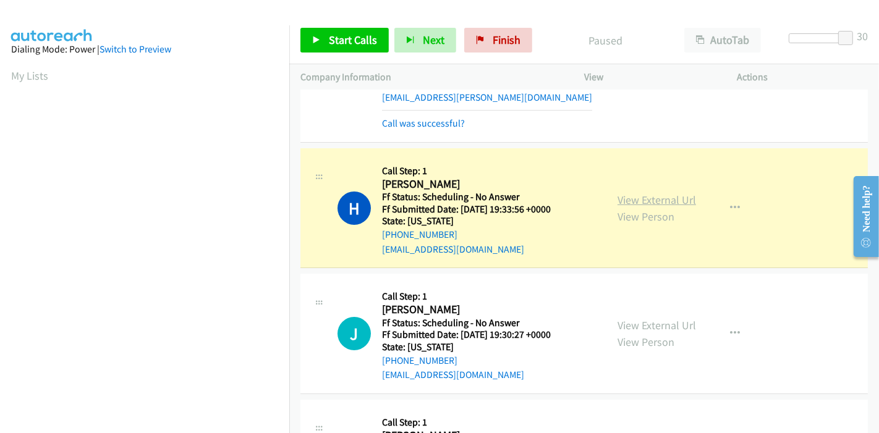
click at [635, 193] on link "View External Url" at bounding box center [656, 200] width 78 height 14
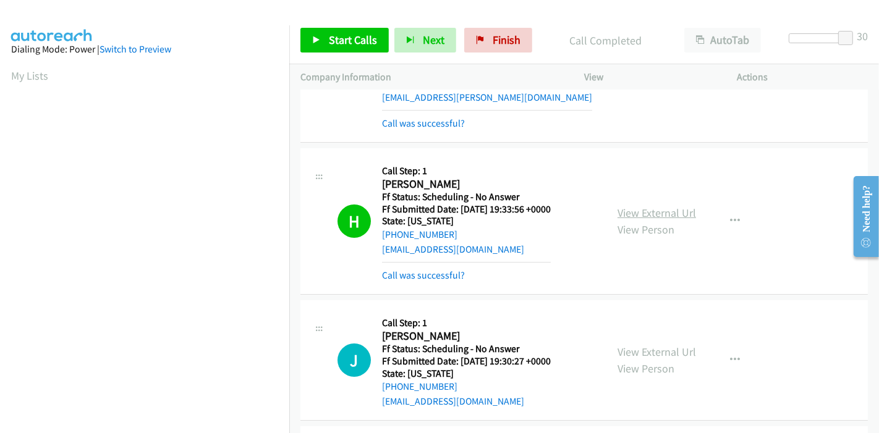
scroll to position [261, 0]
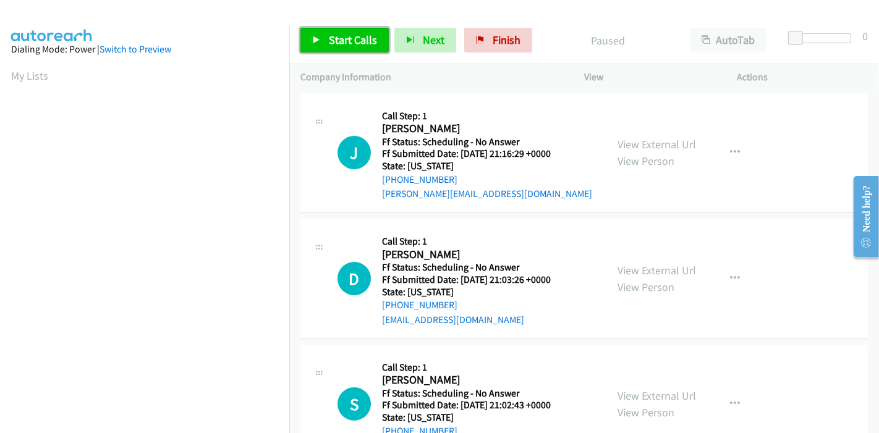
click at [324, 42] on link "Start Calls" at bounding box center [344, 40] width 88 height 25
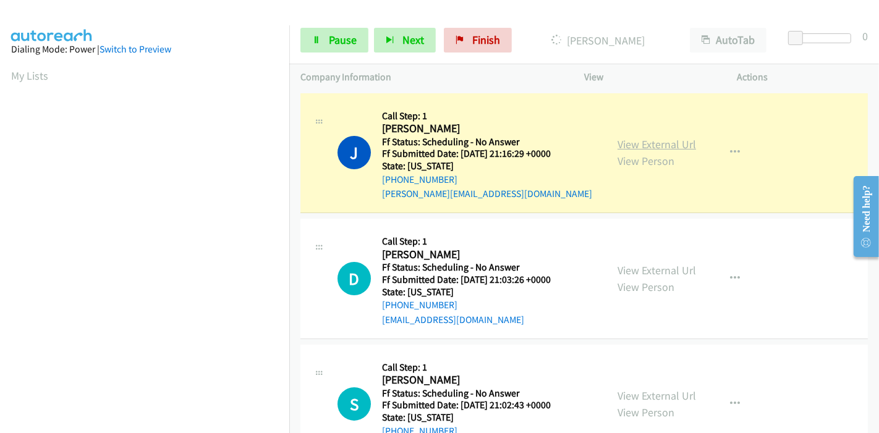
click at [625, 143] on link "View External Url" at bounding box center [656, 144] width 78 height 14
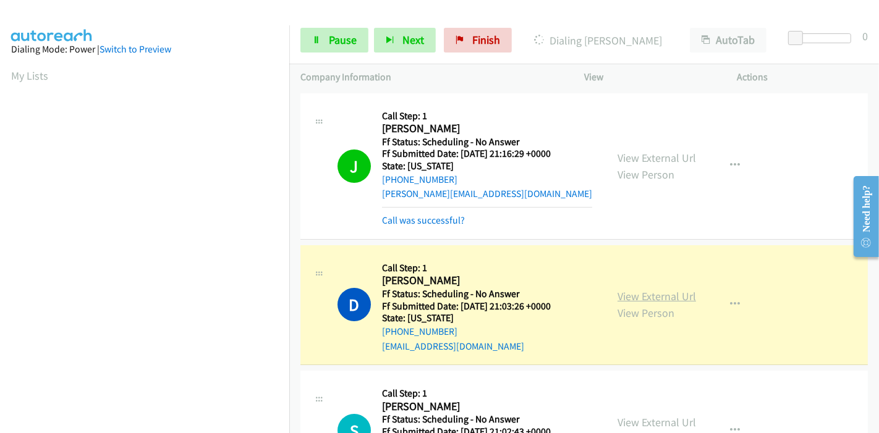
click at [622, 300] on link "View External Url" at bounding box center [656, 296] width 78 height 14
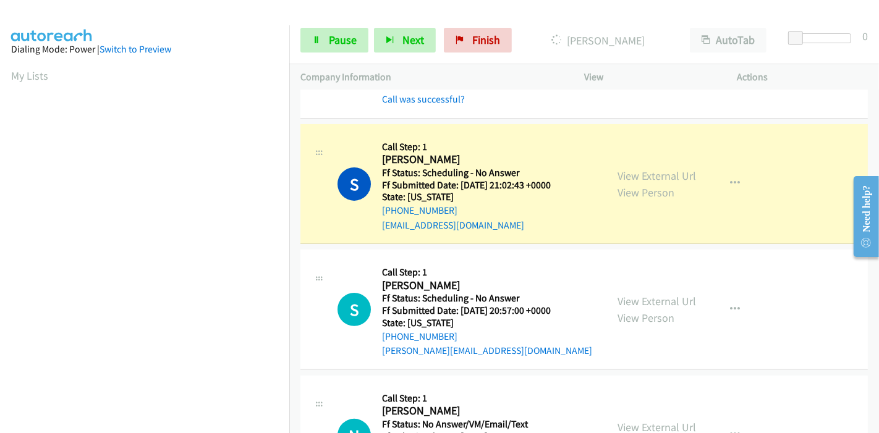
scroll to position [274, 0]
click at [678, 168] on link "View External Url" at bounding box center [656, 174] width 78 height 14
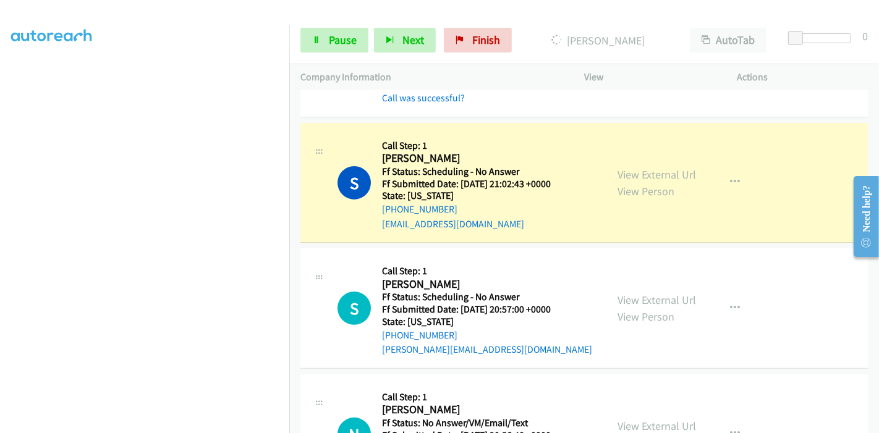
scroll to position [0, 0]
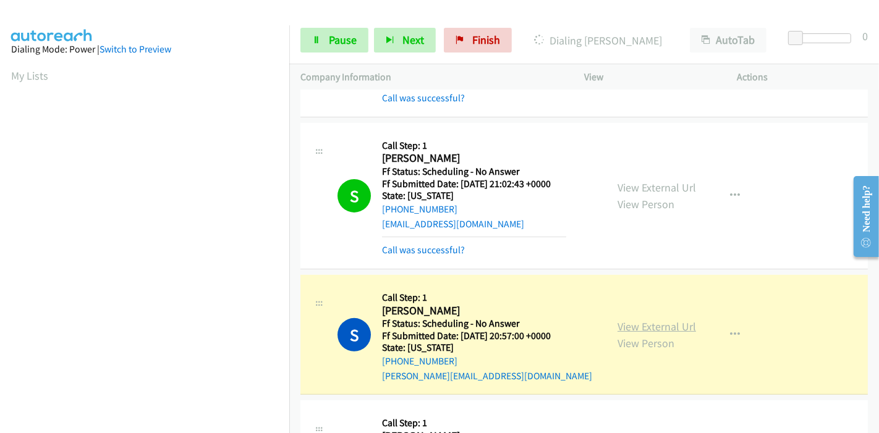
click at [617, 320] on link "View External Url" at bounding box center [656, 327] width 78 height 14
click at [325, 38] on link "Pause" at bounding box center [334, 40] width 68 height 25
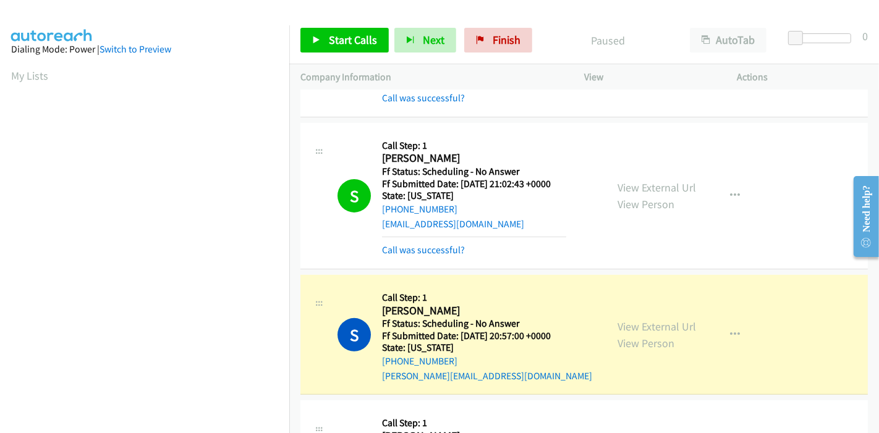
scroll to position [261, 0]
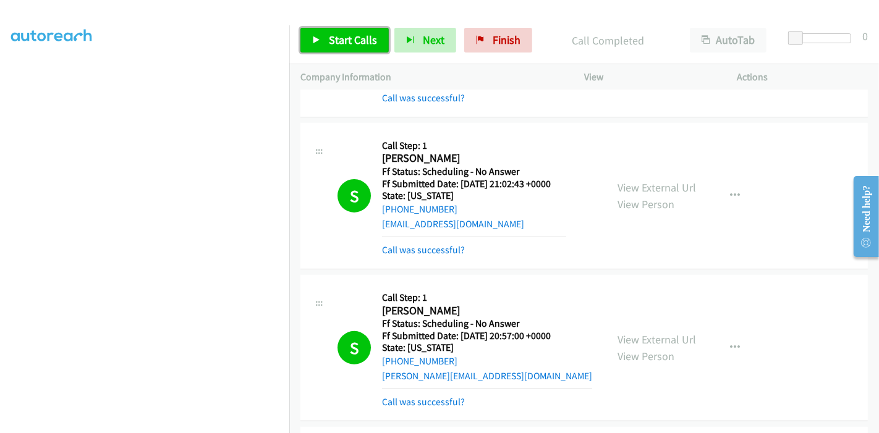
click at [324, 34] on link "Start Calls" at bounding box center [344, 40] width 88 height 25
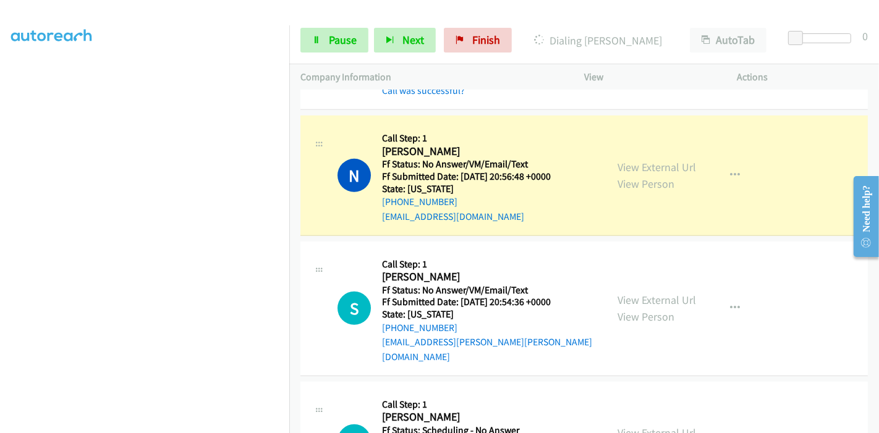
scroll to position [618, 0]
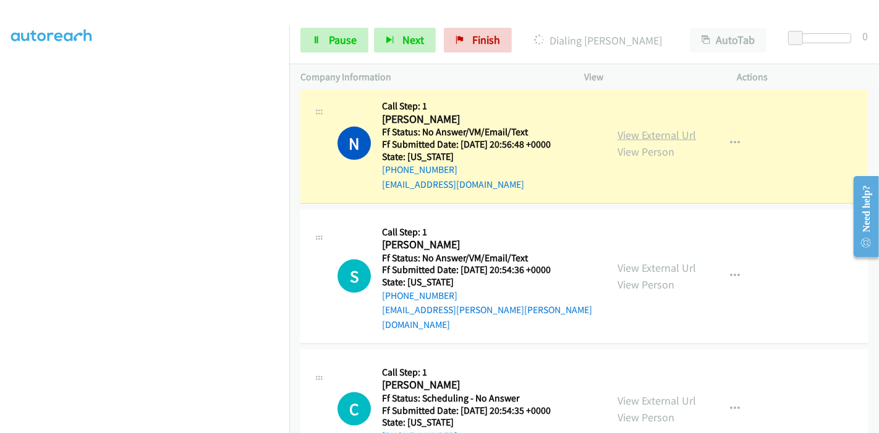
click at [666, 136] on link "View External Url" at bounding box center [656, 135] width 78 height 14
click at [629, 134] on link "View External Url" at bounding box center [656, 135] width 78 height 14
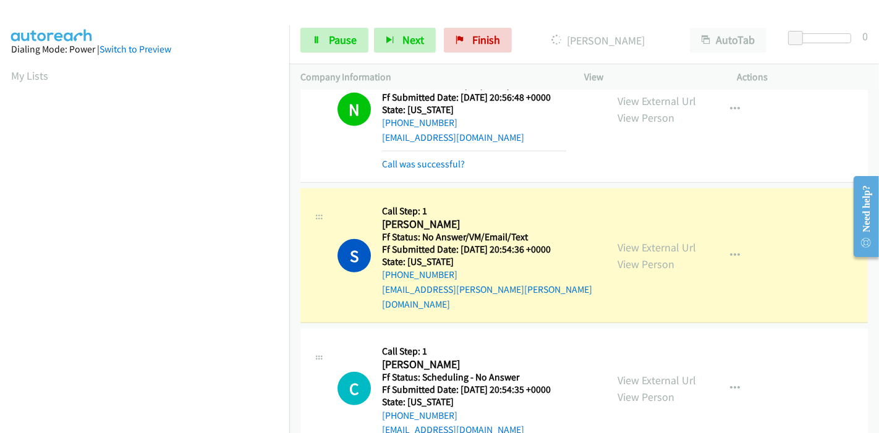
scroll to position [687, 0]
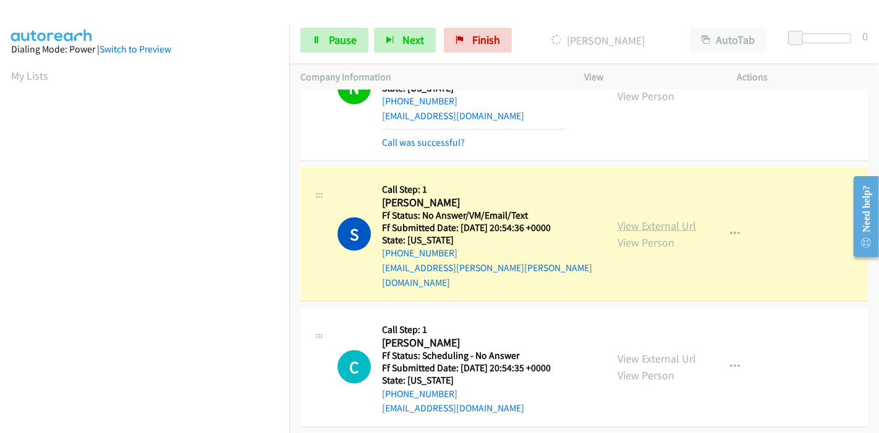
click at [660, 219] on link "View External Url" at bounding box center [656, 226] width 78 height 14
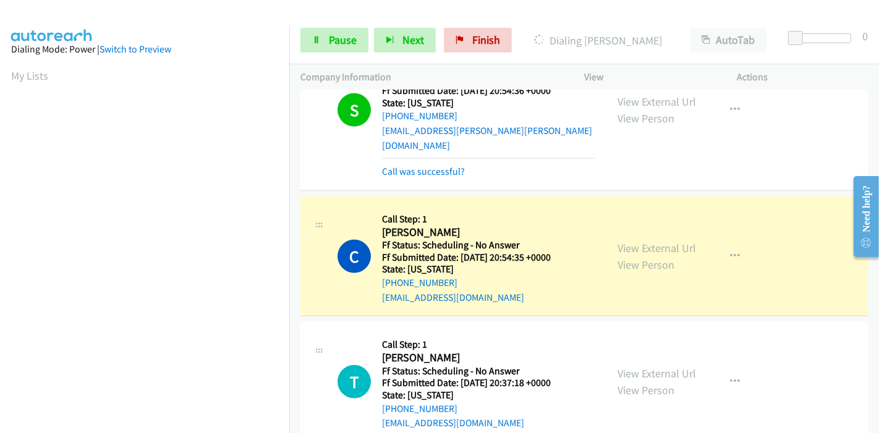
scroll to position [892, 0]
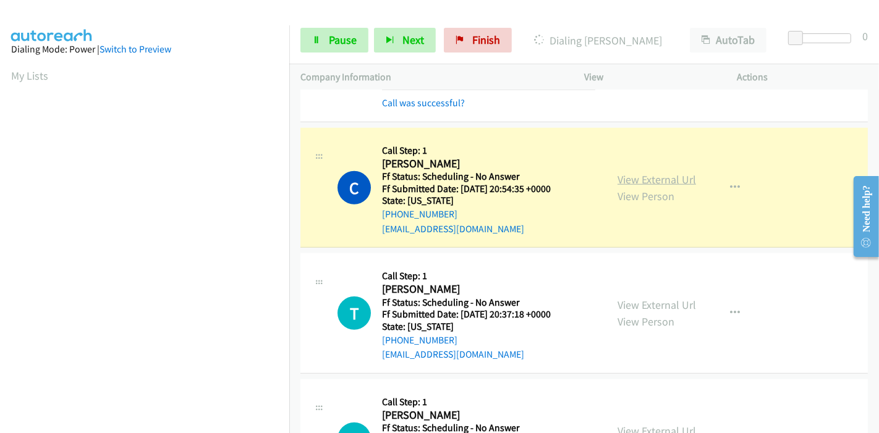
click at [670, 172] on link "View External Url" at bounding box center [656, 179] width 78 height 14
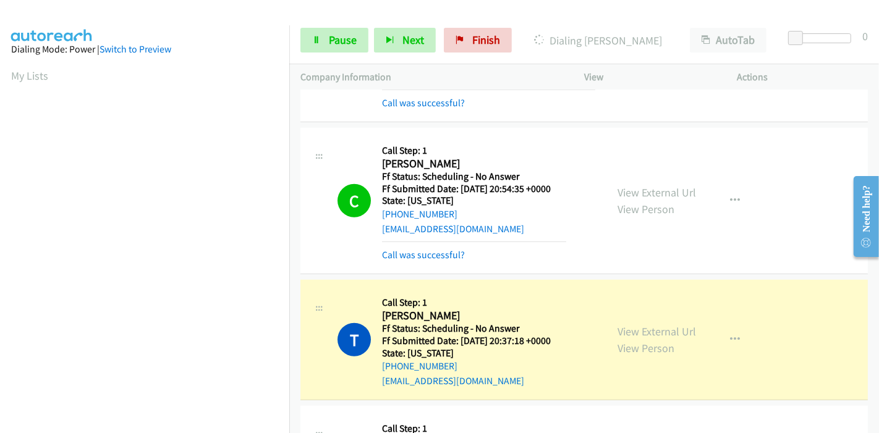
scroll to position [261, 0]
click at [618, 324] on link "View External Url" at bounding box center [656, 331] width 78 height 14
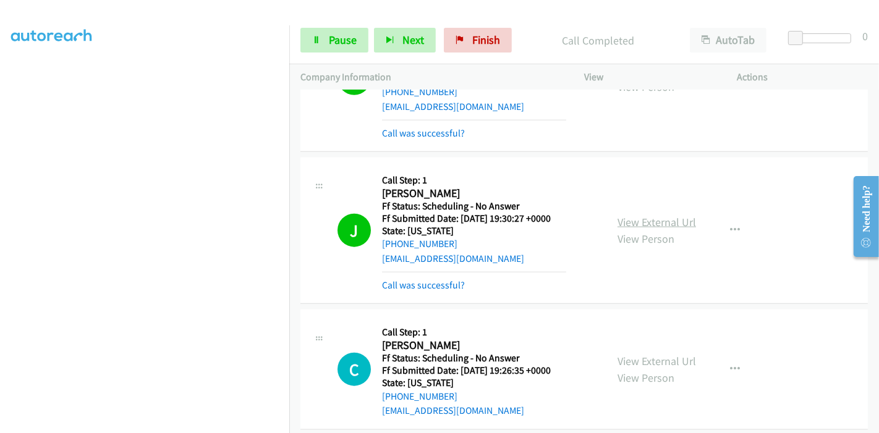
click at [623, 215] on link "View External Url" at bounding box center [656, 222] width 78 height 14
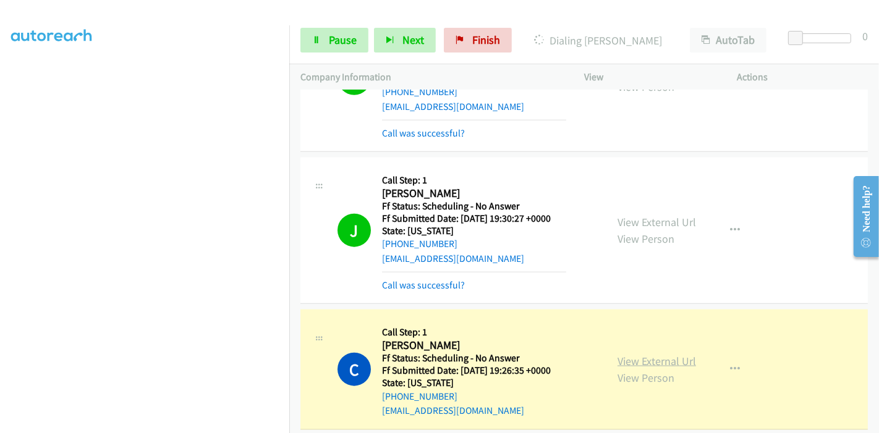
click at [617, 354] on link "View External Url" at bounding box center [656, 361] width 78 height 14
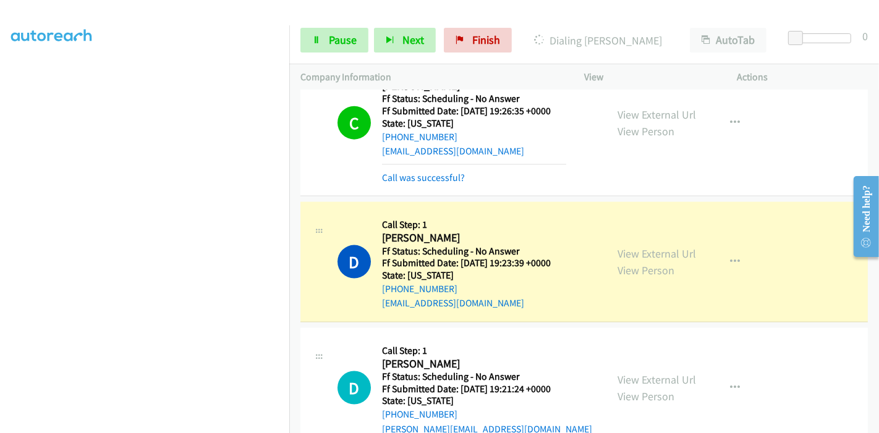
scroll to position [1442, 0]
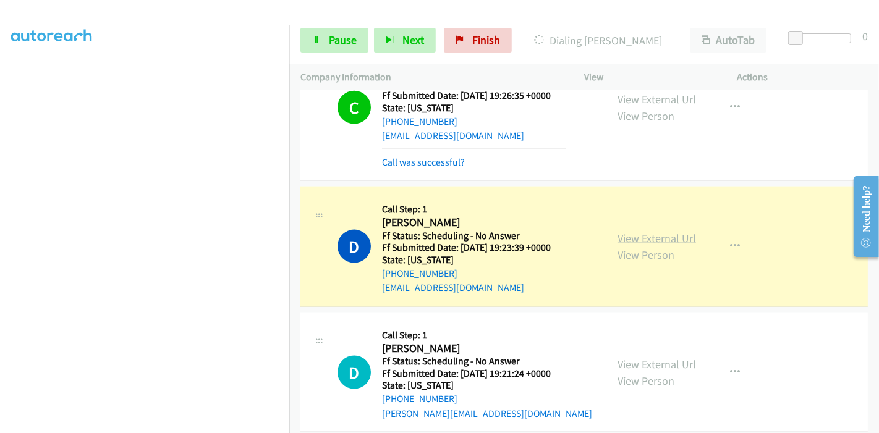
click at [633, 231] on link "View External Url" at bounding box center [656, 238] width 78 height 14
click at [346, 37] on span "Pause" at bounding box center [343, 40] width 28 height 14
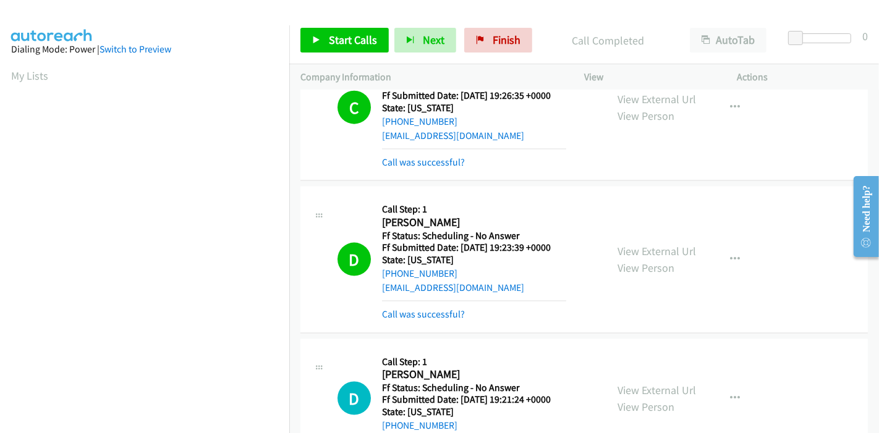
click at [324, 56] on div "Start Calls Pause Next Finish Call Completed AutoTab AutoTab 0" at bounding box center [584, 41] width 590 height 48
click at [325, 20] on div "Start Calls Pause Next Finish Call Completed AutoTab AutoTab 0" at bounding box center [584, 41] width 590 height 48
click at [331, 32] on link "Start Calls" at bounding box center [344, 40] width 88 height 25
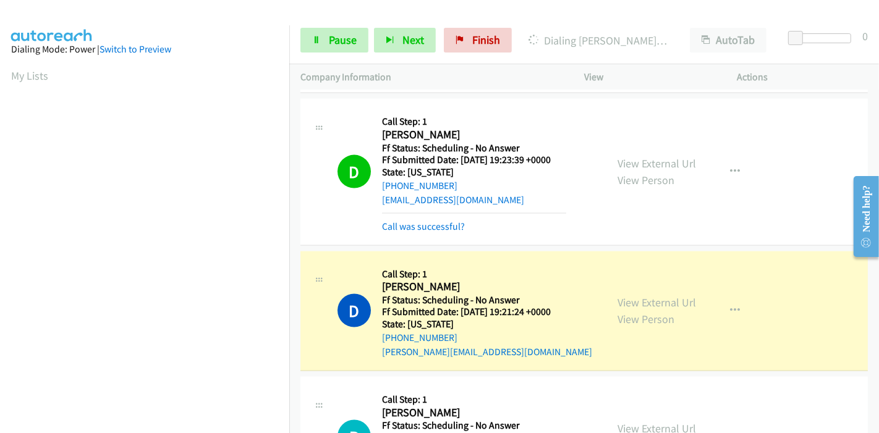
scroll to position [1579, 0]
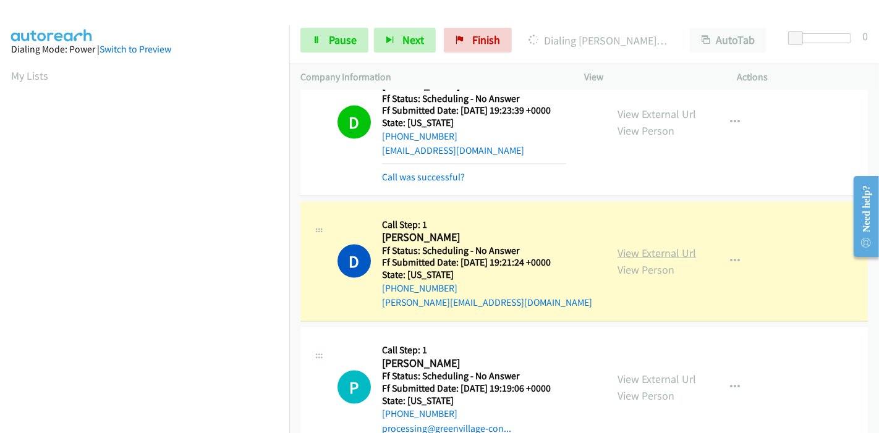
click at [635, 246] on link "View External Url" at bounding box center [656, 253] width 78 height 14
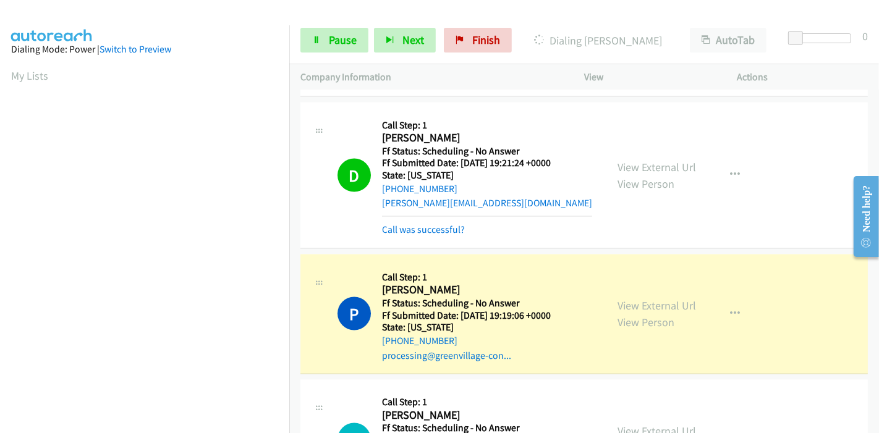
scroll to position [1785, 0]
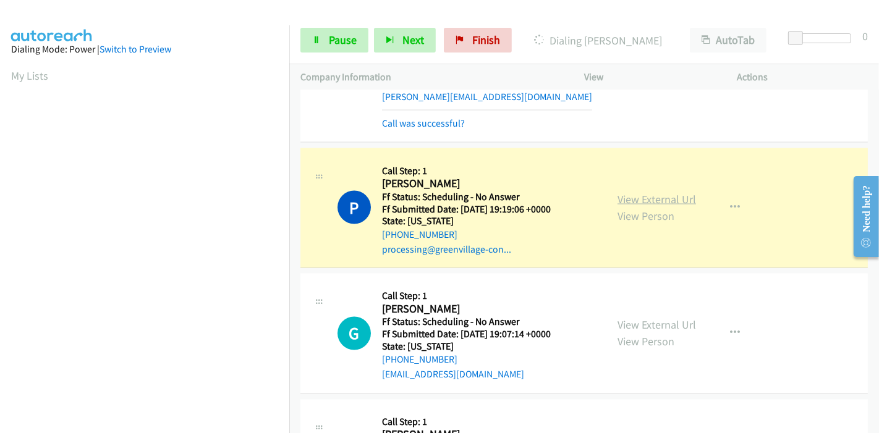
click at [637, 192] on link "View External Url" at bounding box center [656, 199] width 78 height 14
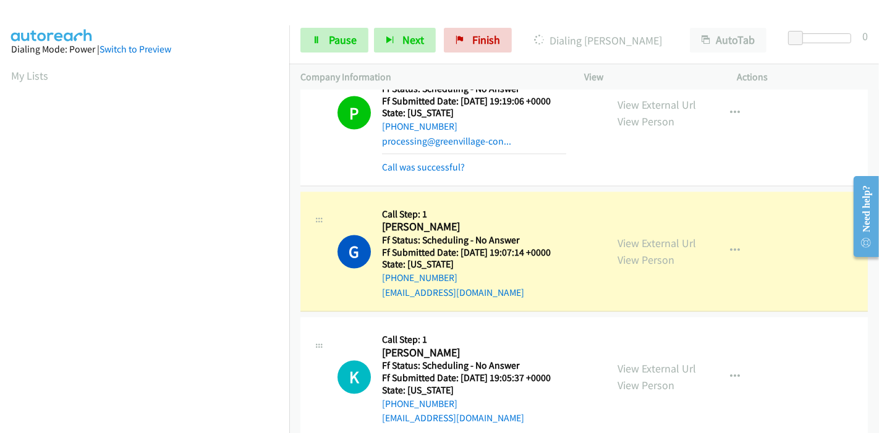
scroll to position [1923, 0]
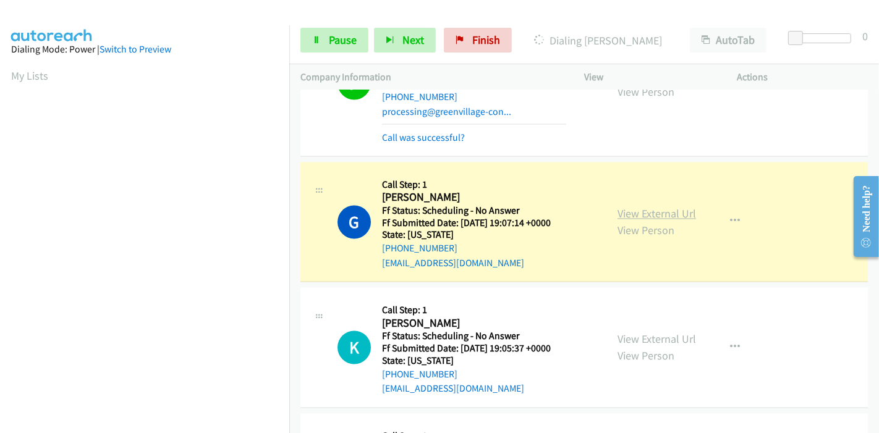
click at [659, 207] on link "View External Url" at bounding box center [656, 214] width 78 height 14
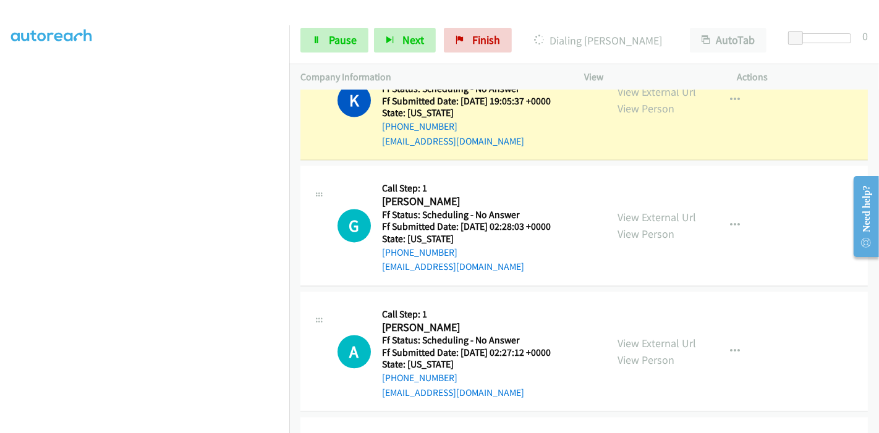
scroll to position [2128, 0]
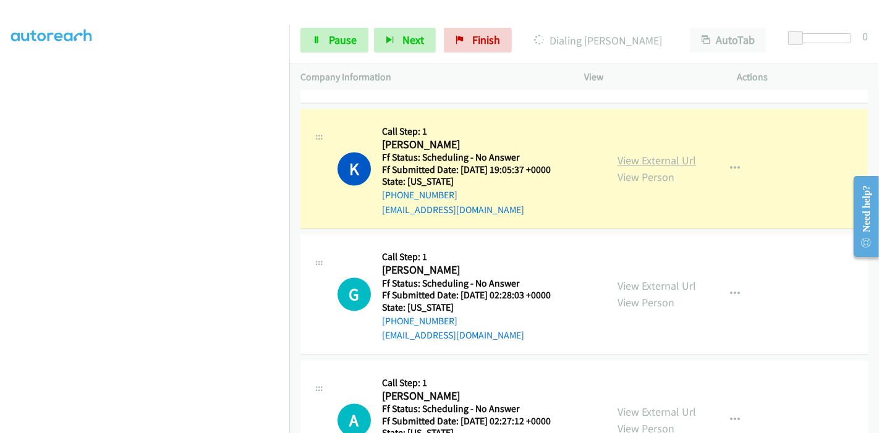
click at [684, 153] on link "View External Url" at bounding box center [656, 160] width 78 height 14
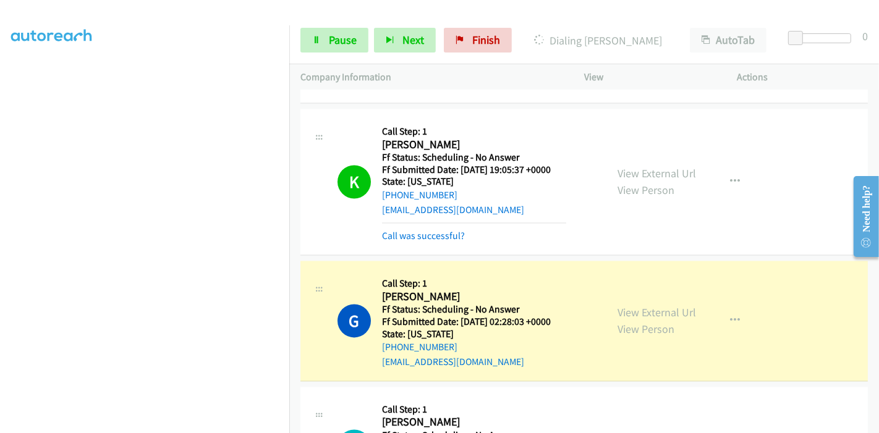
scroll to position [2266, 0]
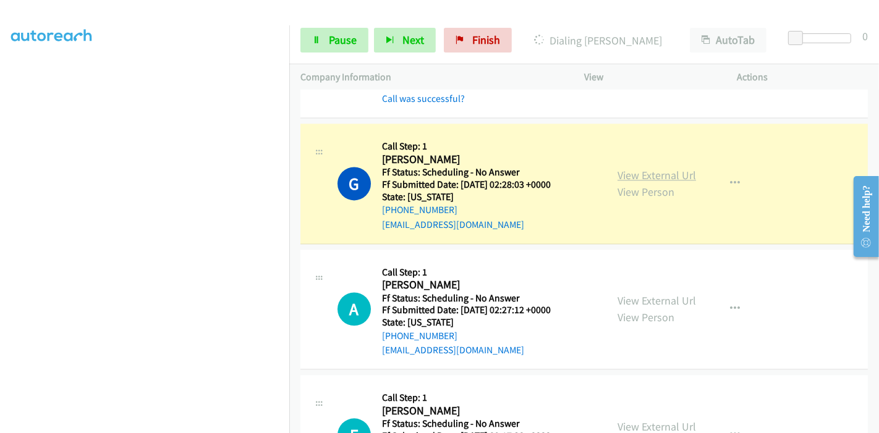
click at [681, 168] on link "View External Url" at bounding box center [656, 175] width 78 height 14
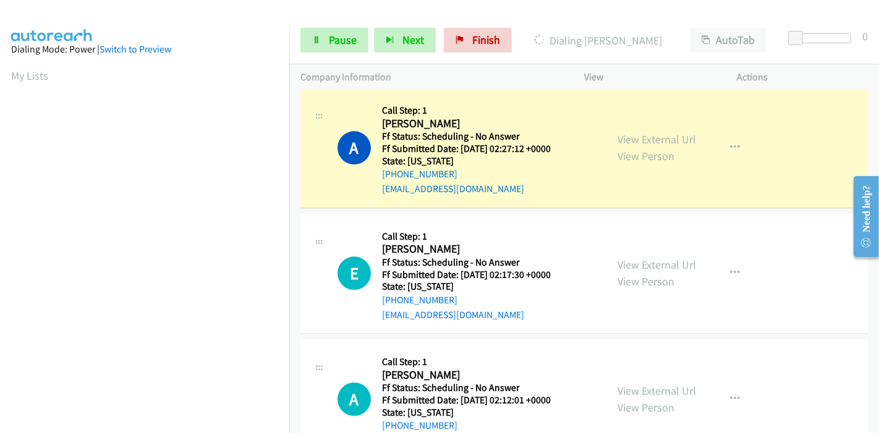
scroll to position [2472, 0]
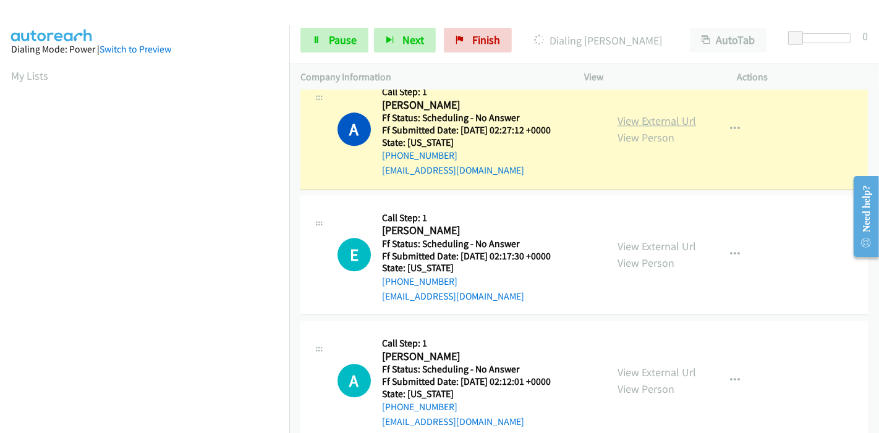
click at [627, 114] on link "View External Url" at bounding box center [656, 121] width 78 height 14
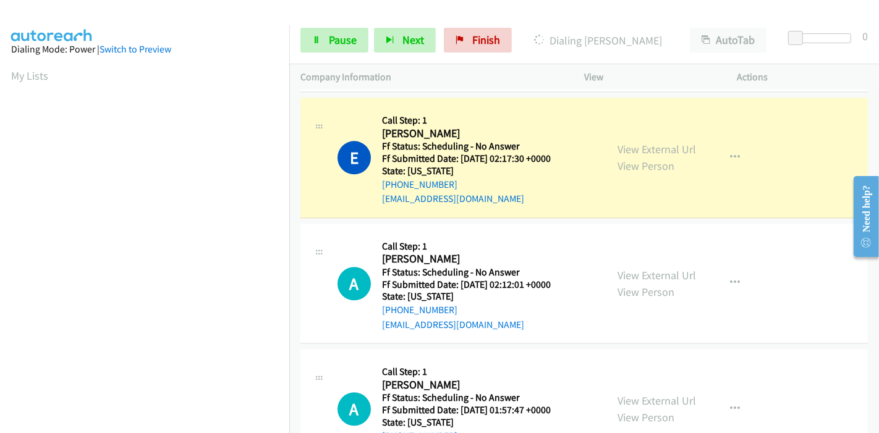
scroll to position [2609, 0]
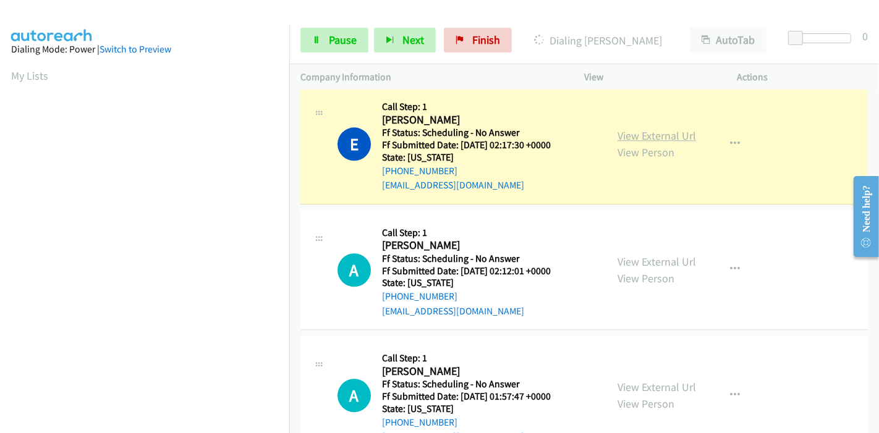
click at [636, 129] on link "View External Url" at bounding box center [656, 136] width 78 height 14
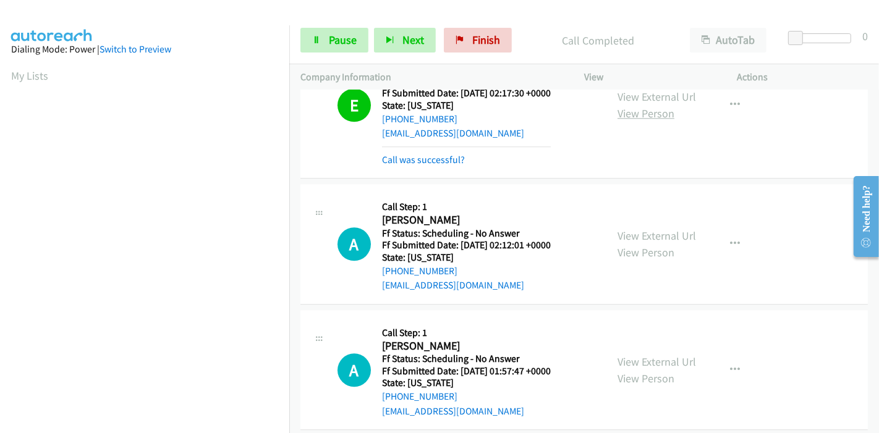
scroll to position [2678, 0]
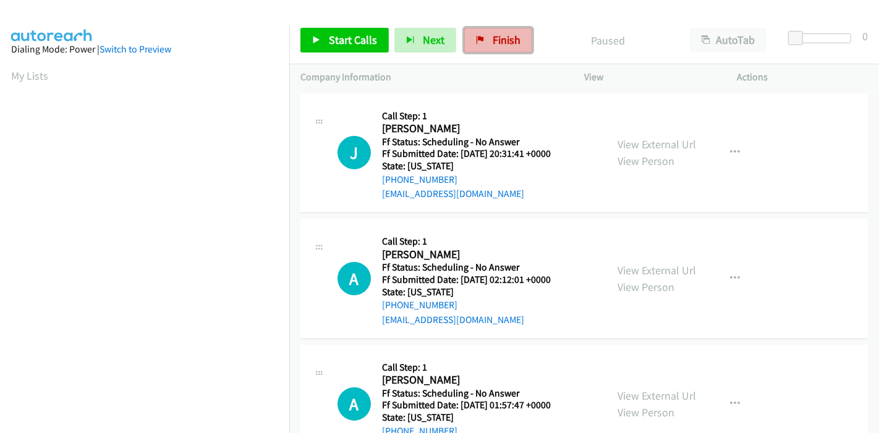
click at [493, 36] on span "Finish" at bounding box center [507, 40] width 28 height 14
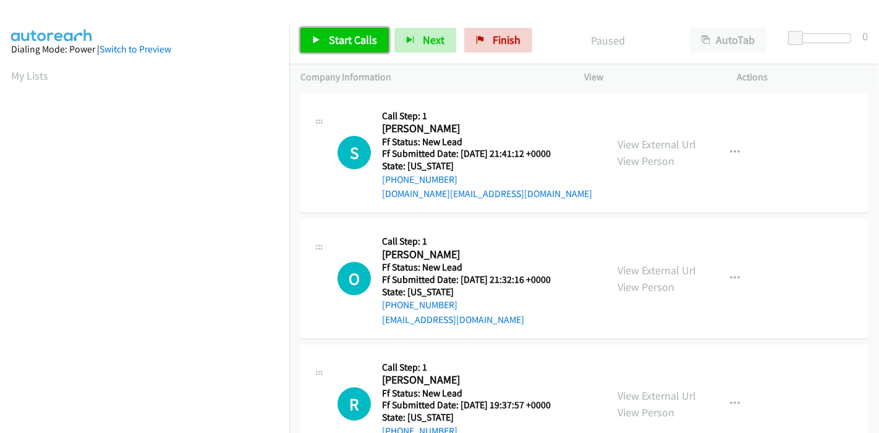
click at [334, 42] on span "Start Calls" at bounding box center [353, 40] width 48 height 14
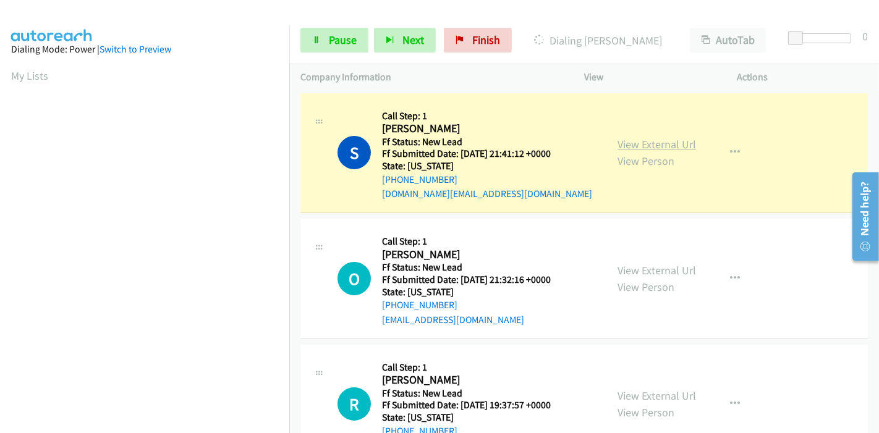
click at [676, 142] on link "View External Url" at bounding box center [656, 144] width 78 height 14
click at [356, 40] on link "Pause" at bounding box center [334, 40] width 68 height 25
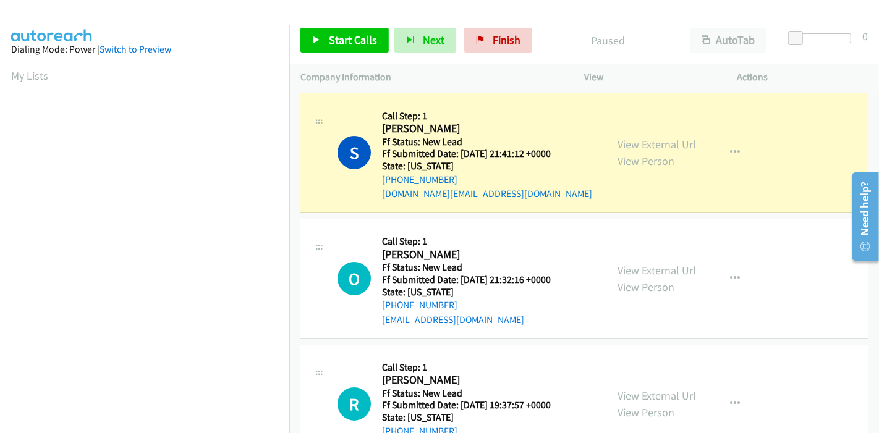
scroll to position [261, 0]
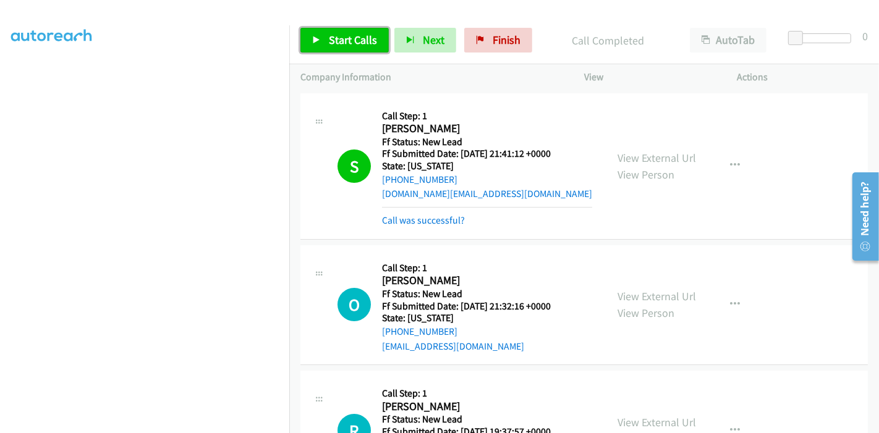
click at [321, 41] on link "Start Calls" at bounding box center [344, 40] width 88 height 25
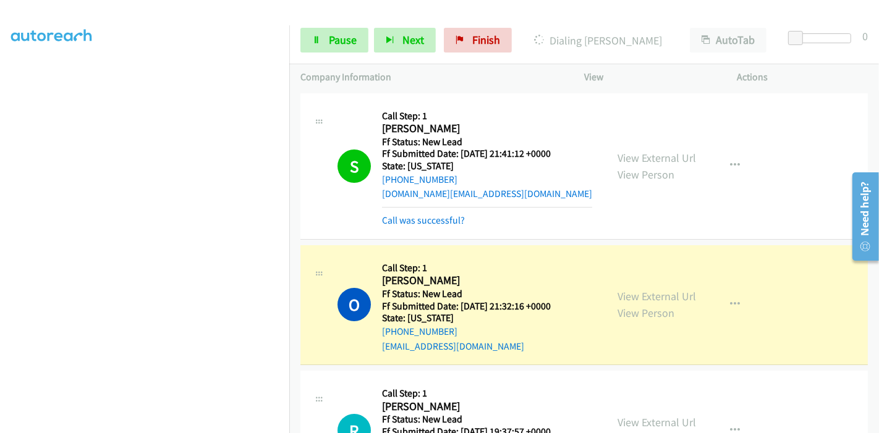
scroll to position [55, 0]
click at [684, 292] on link "View External Url" at bounding box center [656, 296] width 78 height 14
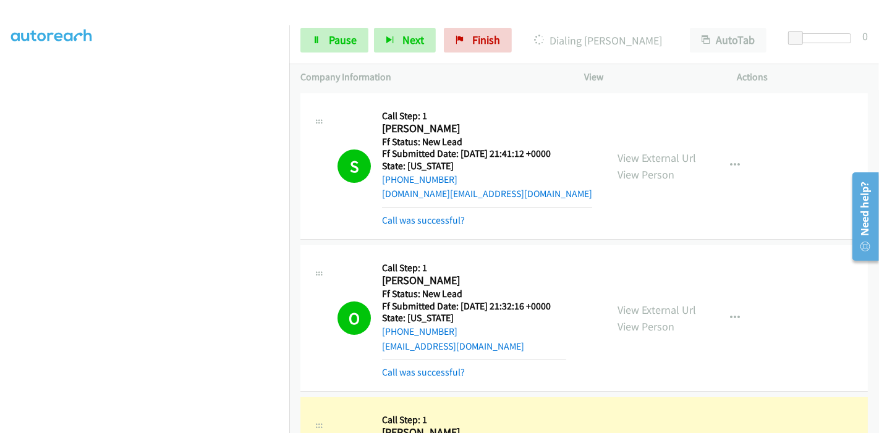
scroll to position [137, 0]
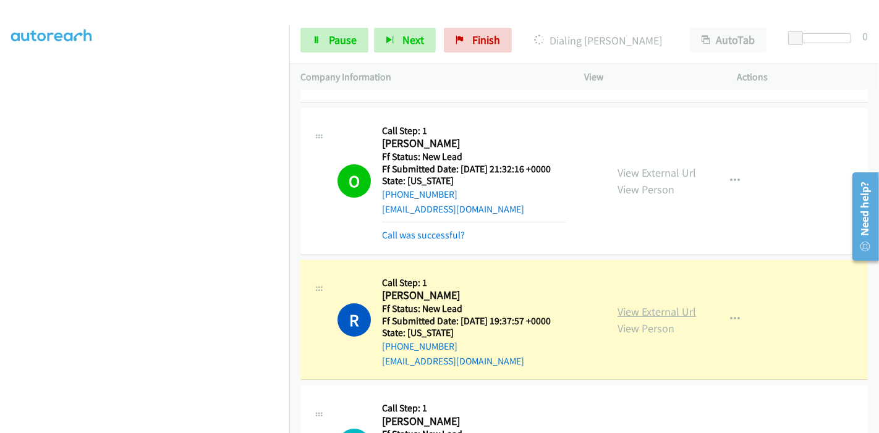
click at [617, 311] on link "View External Url" at bounding box center [656, 312] width 78 height 14
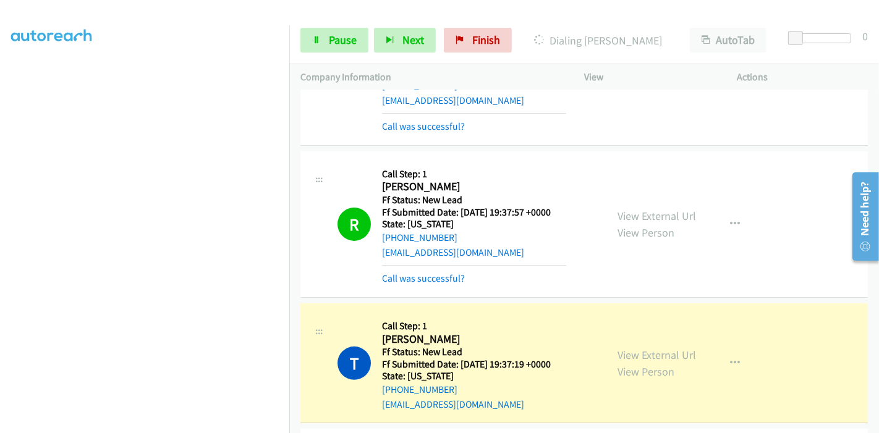
scroll to position [343, 0]
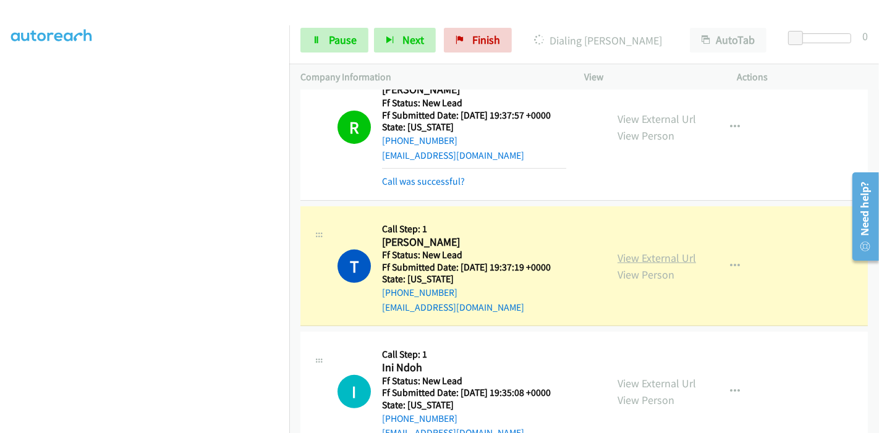
click at [617, 255] on link "View External Url" at bounding box center [656, 258] width 78 height 14
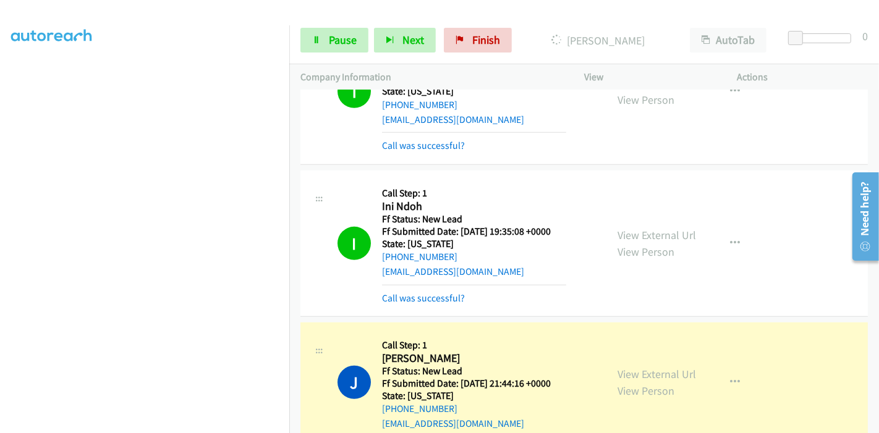
scroll to position [480, 0]
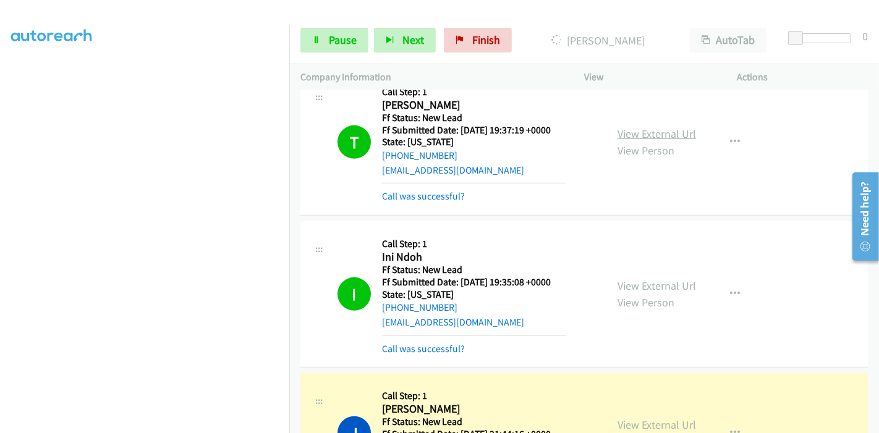
click at [627, 134] on link "View External Url" at bounding box center [656, 134] width 78 height 14
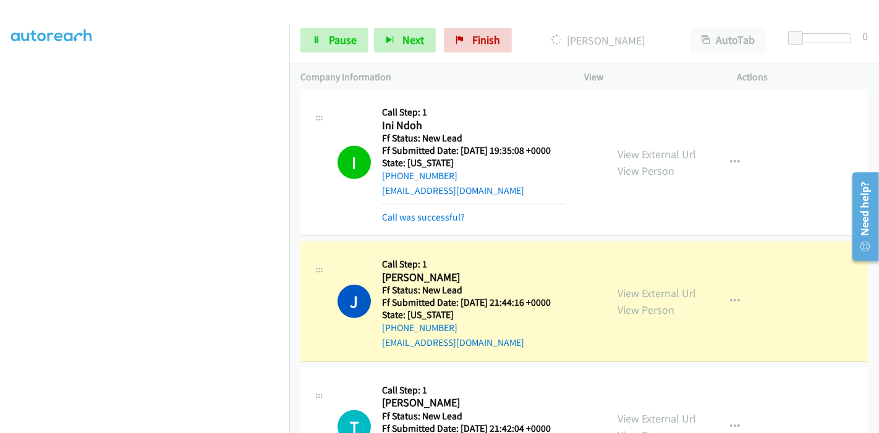
scroll to position [549, 0]
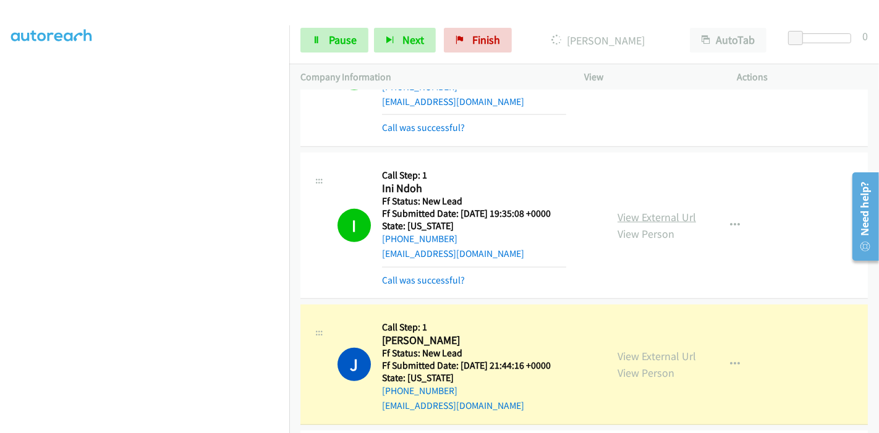
click at [642, 218] on link "View External Url" at bounding box center [656, 217] width 78 height 14
click at [341, 45] on span "Pause" at bounding box center [343, 40] width 28 height 14
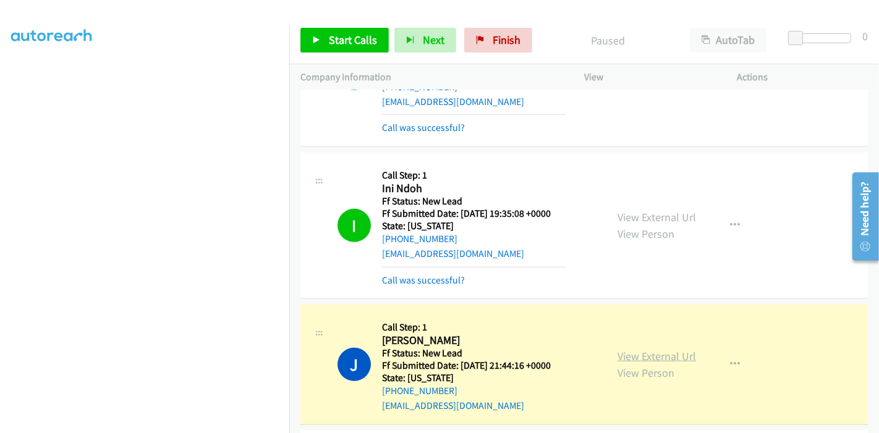
click at [620, 354] on link "View External Url" at bounding box center [656, 356] width 78 height 14
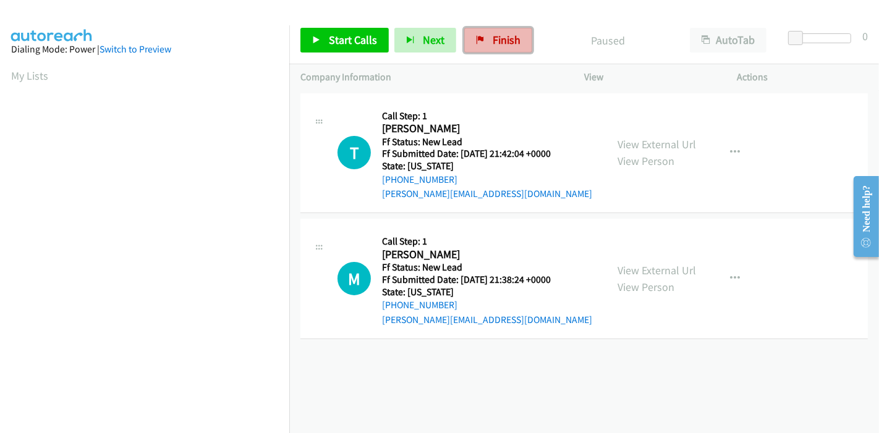
click at [509, 41] on span "Finish" at bounding box center [507, 40] width 28 height 14
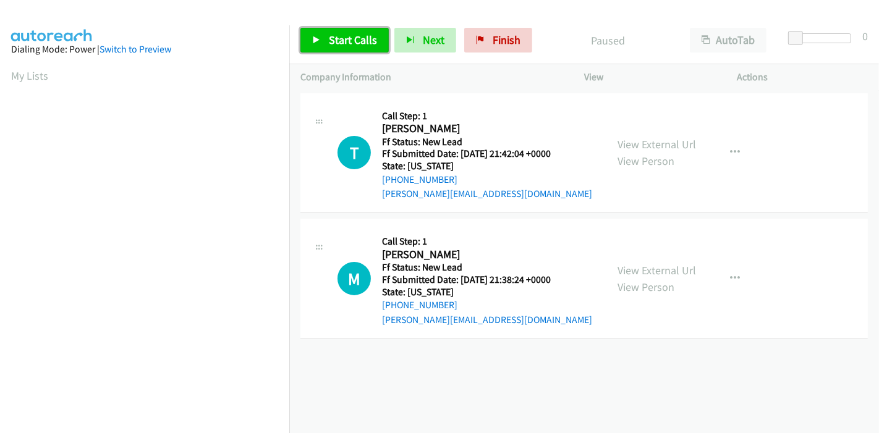
click at [323, 31] on link "Start Calls" at bounding box center [344, 40] width 88 height 25
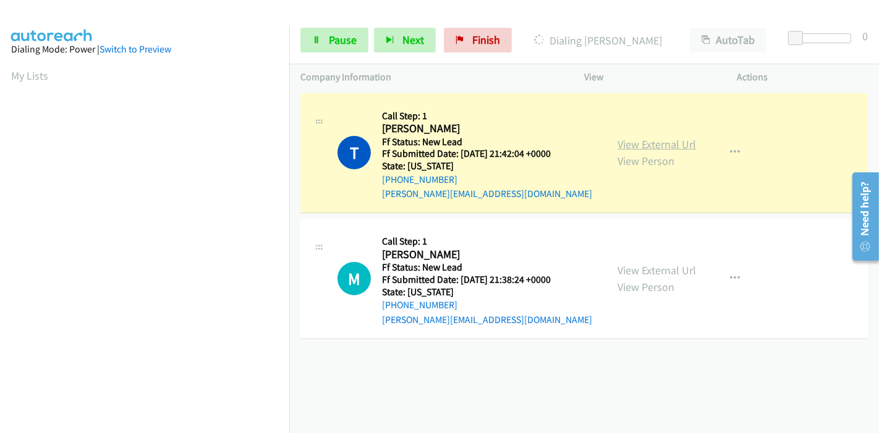
click at [635, 145] on link "View External Url" at bounding box center [656, 144] width 78 height 14
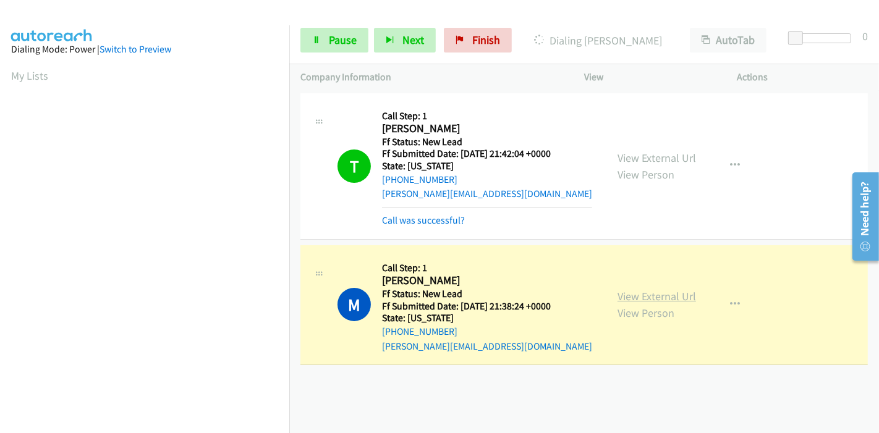
scroll to position [261, 0]
click at [618, 297] on link "View External Url" at bounding box center [656, 296] width 78 height 14
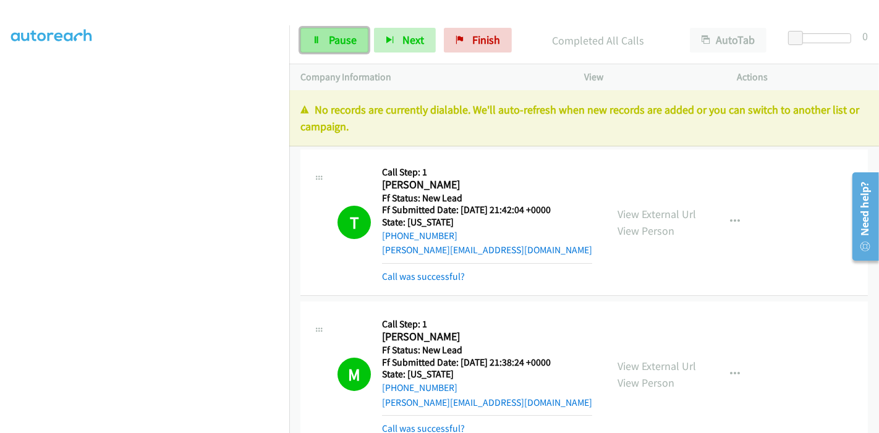
click at [332, 38] on span "Pause" at bounding box center [343, 40] width 28 height 14
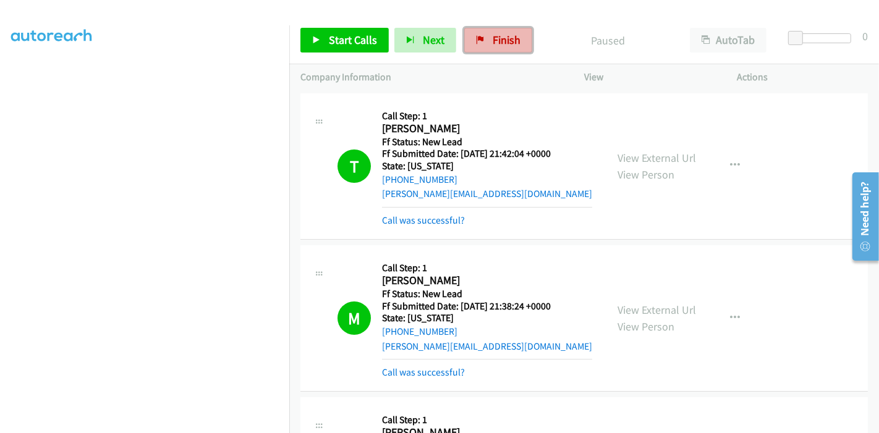
click at [470, 44] on link "Finish" at bounding box center [498, 40] width 68 height 25
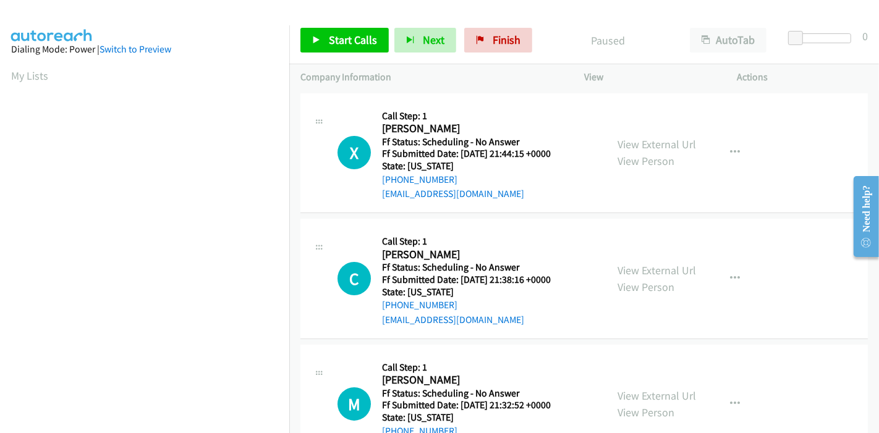
click at [344, 27] on div "Start Calls Pause Next Finish Paused AutoTab AutoTab 0" at bounding box center [584, 41] width 590 height 48
click at [333, 36] on span "Start Calls" at bounding box center [353, 40] width 48 height 14
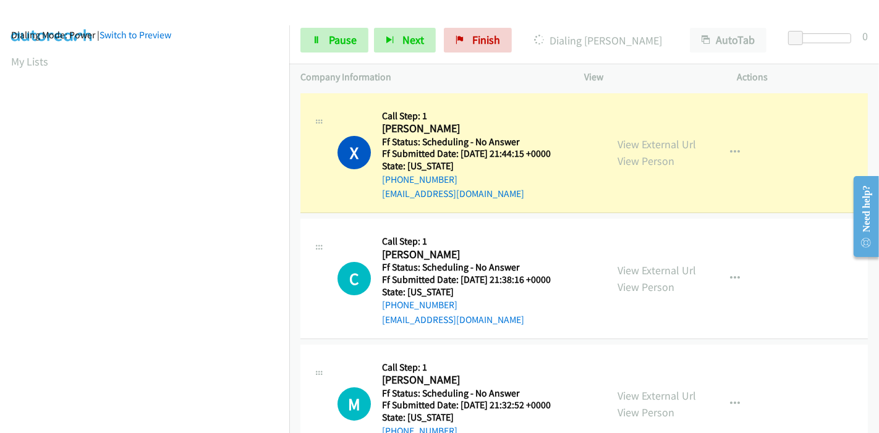
scroll to position [261, 0]
click at [626, 141] on link "View External Url" at bounding box center [656, 144] width 78 height 14
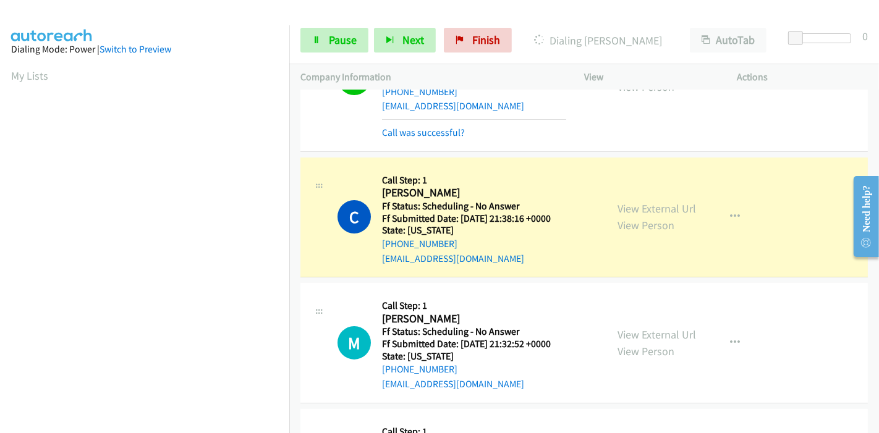
scroll to position [137, 0]
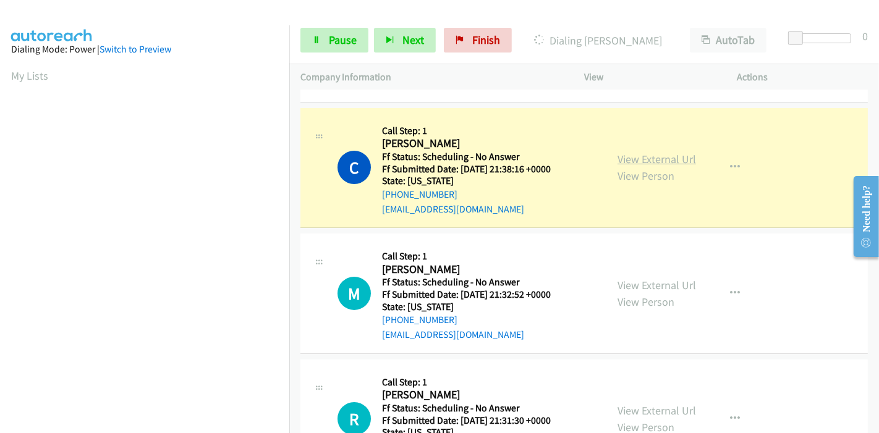
click at [657, 161] on link "View External Url" at bounding box center [656, 159] width 78 height 14
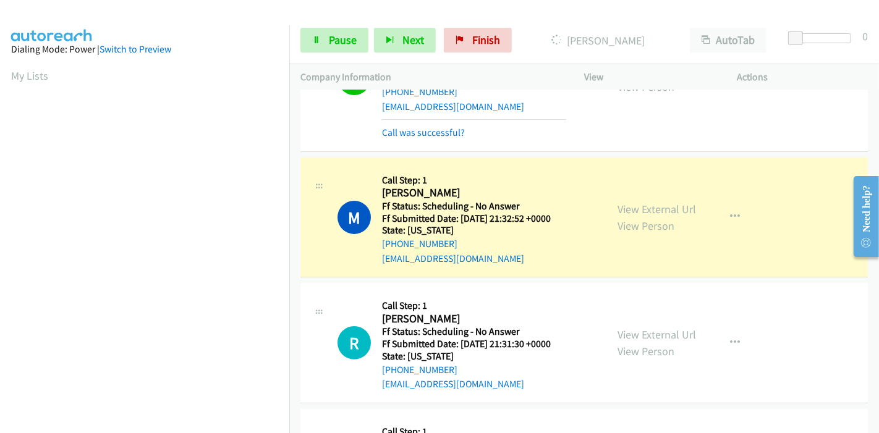
scroll to position [274, 0]
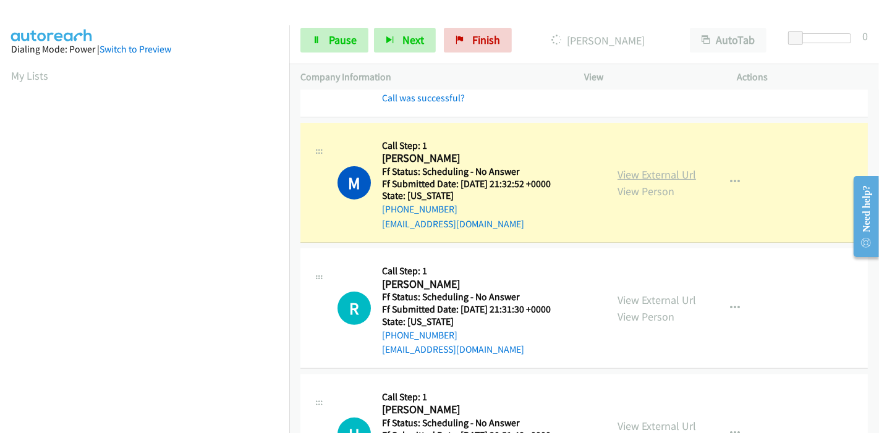
click at [656, 174] on link "View External Url" at bounding box center [656, 174] width 78 height 14
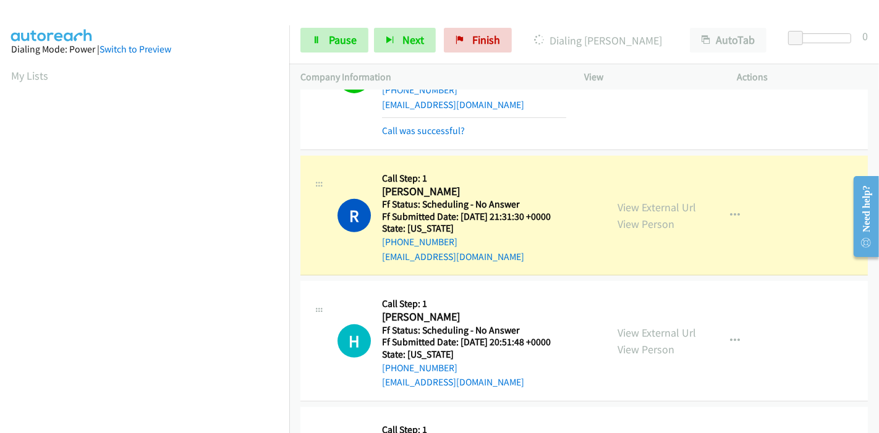
scroll to position [412, 0]
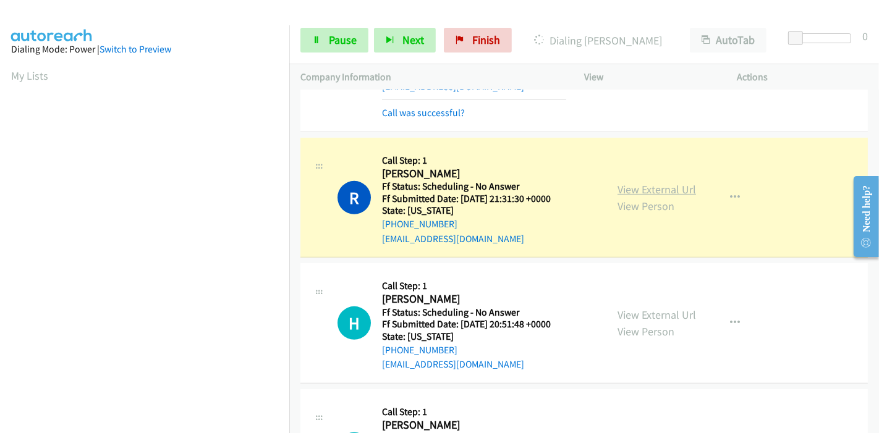
click at [641, 185] on link "View External Url" at bounding box center [656, 189] width 78 height 14
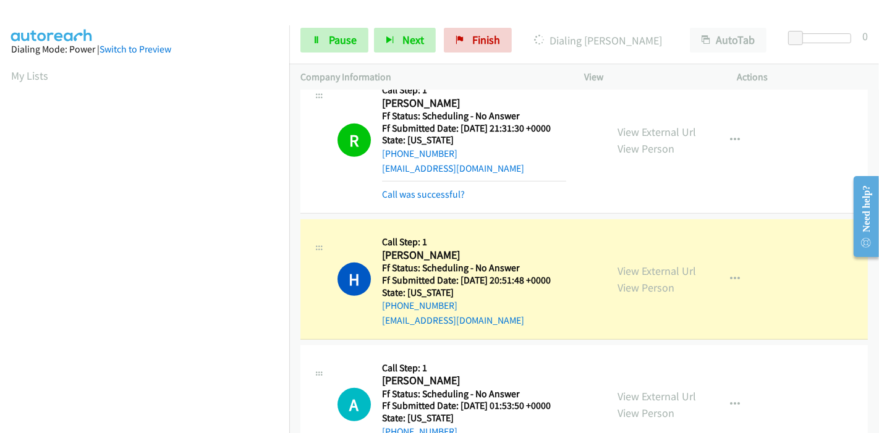
scroll to position [618, 0]
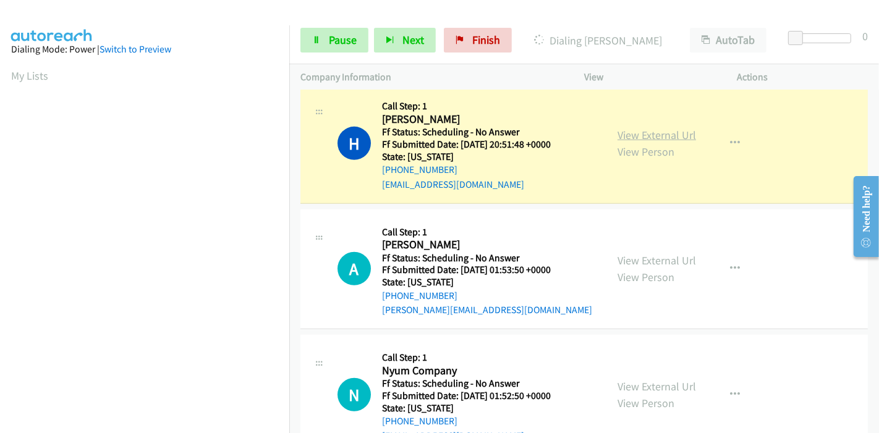
click at [656, 135] on link "View External Url" at bounding box center [656, 135] width 78 height 14
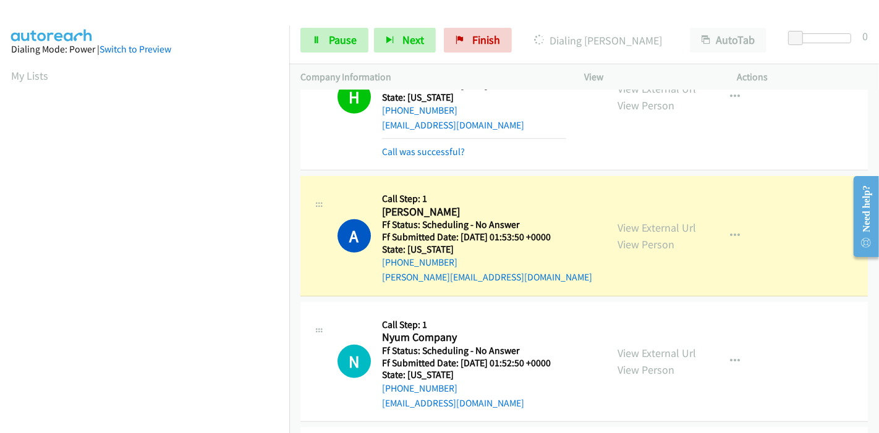
scroll to position [755, 0]
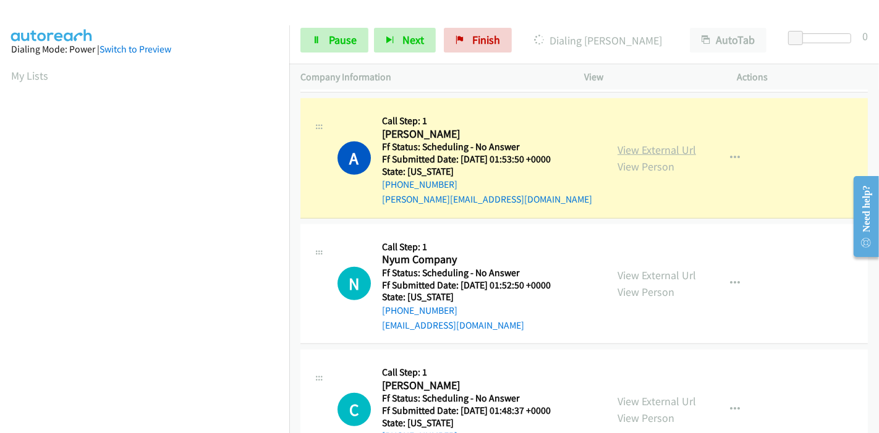
click at [619, 147] on link "View External Url" at bounding box center [656, 150] width 78 height 14
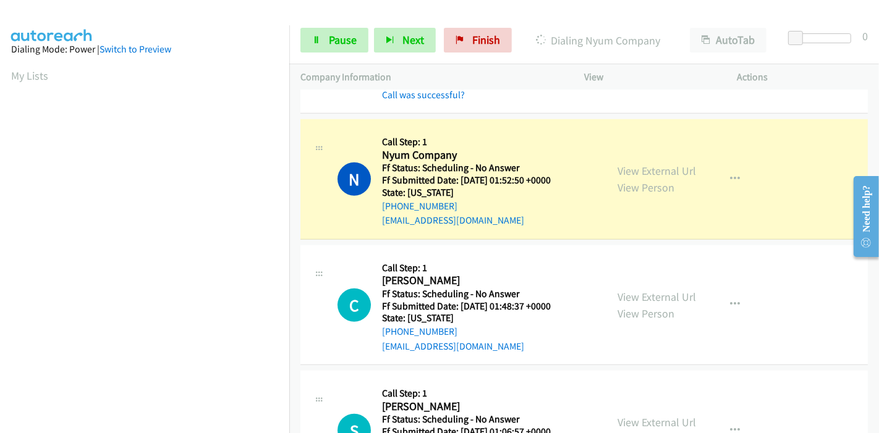
scroll to position [892, 0]
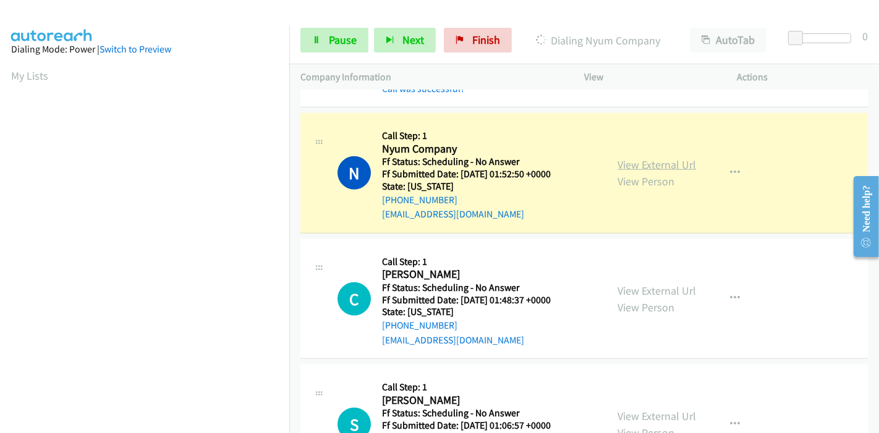
click at [629, 163] on link "View External Url" at bounding box center [656, 165] width 78 height 14
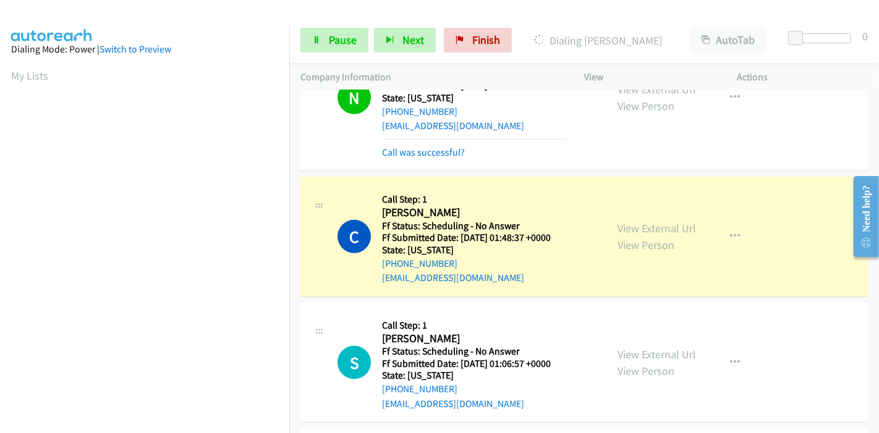
scroll to position [1030, 0]
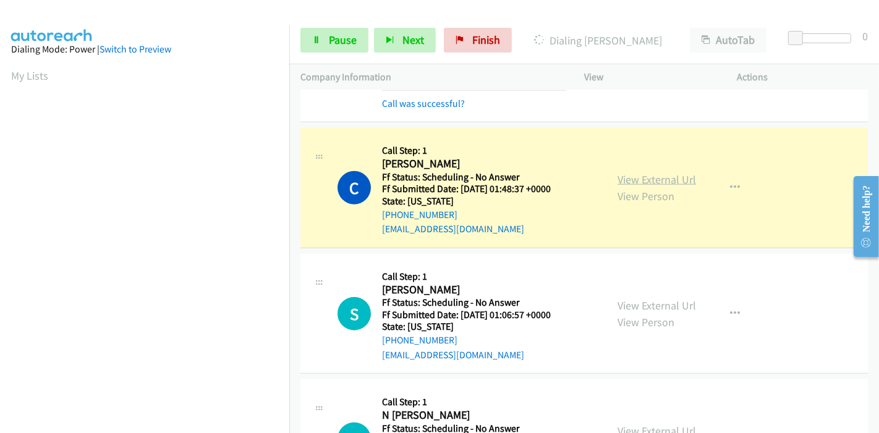
click at [651, 176] on link "View External Url" at bounding box center [656, 179] width 78 height 14
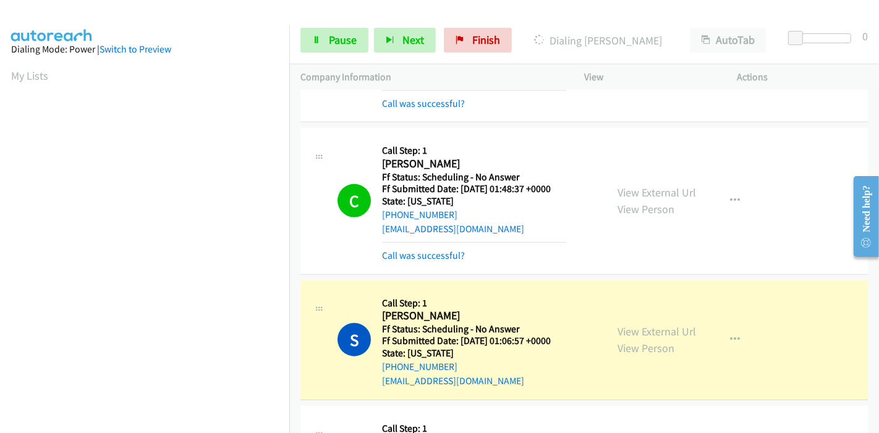
scroll to position [261, 0]
click at [620, 329] on div "View External Url View Person View External Url Email Schedule/Manage Callback …" at bounding box center [688, 341] width 164 height 98
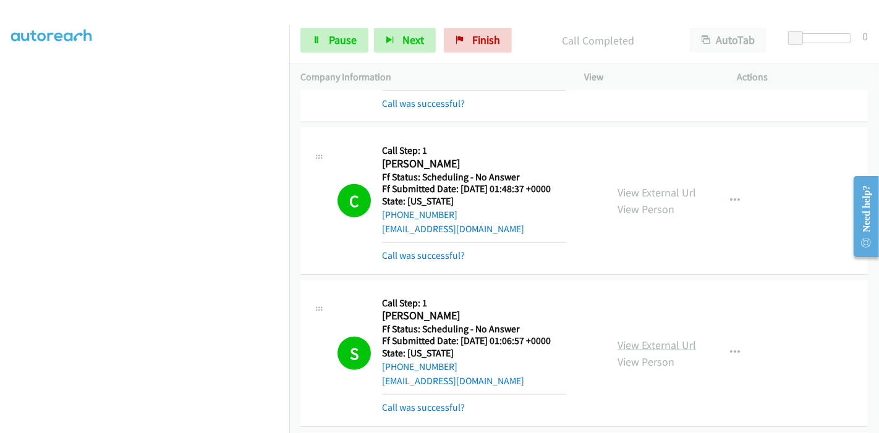
scroll to position [1167, 0]
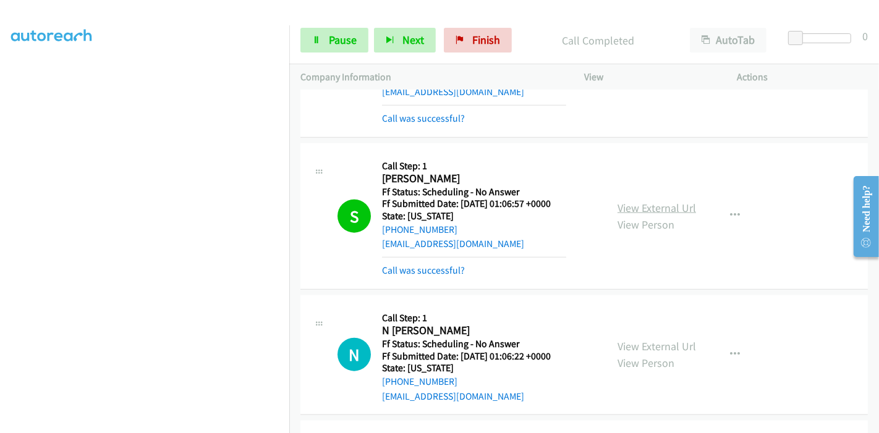
click at [637, 203] on link "View External Url" at bounding box center [656, 208] width 78 height 14
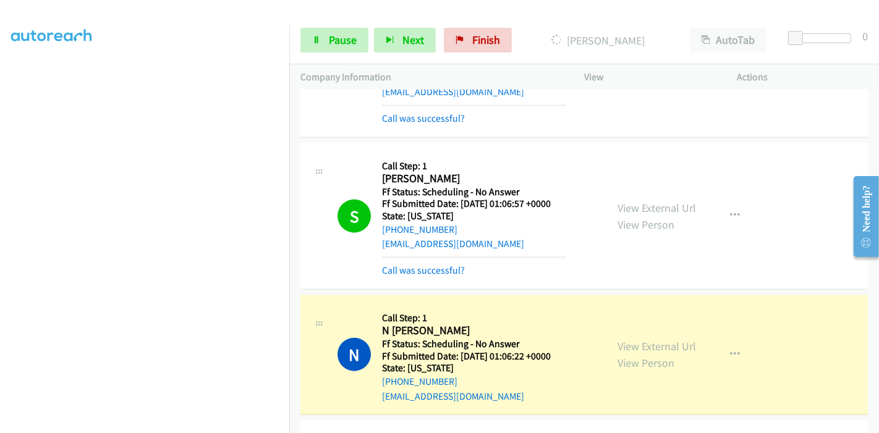
scroll to position [14, 0]
click at [629, 339] on link "View External Url" at bounding box center [656, 346] width 78 height 14
click at [323, 53] on div "Start Calls Pause Next Finish Dialing N Payne AutoTab AutoTab 0" at bounding box center [584, 41] width 590 height 48
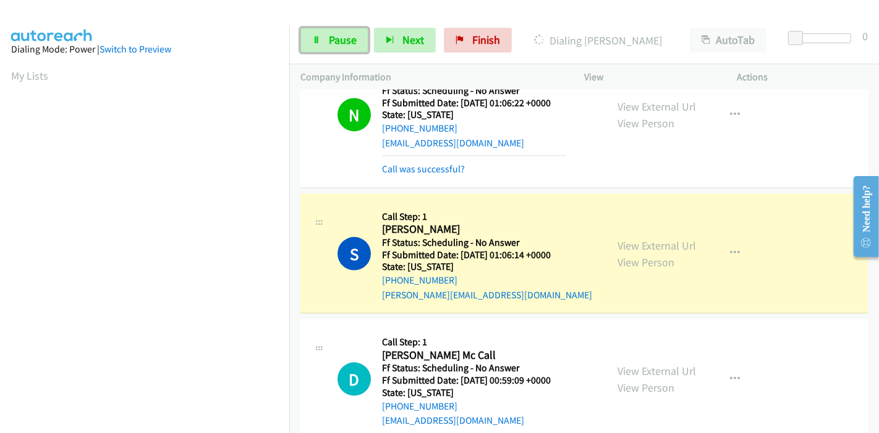
scroll to position [1442, 0]
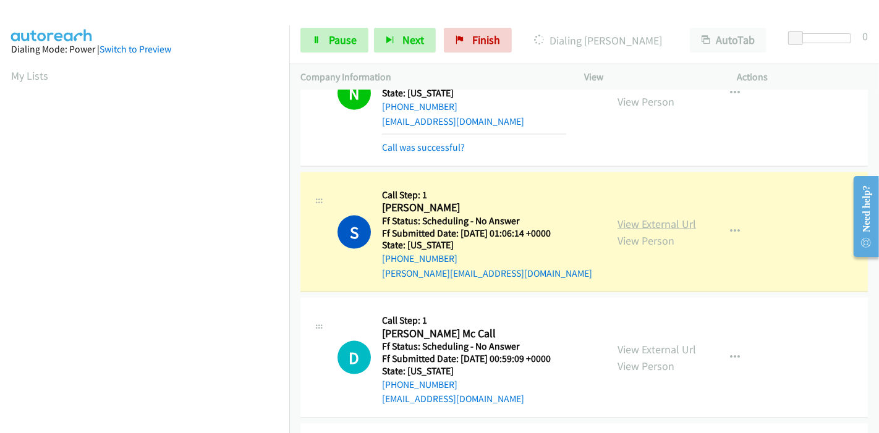
click at [625, 219] on link "View External Url" at bounding box center [656, 224] width 78 height 14
click at [323, 42] on link "Pause" at bounding box center [334, 40] width 68 height 25
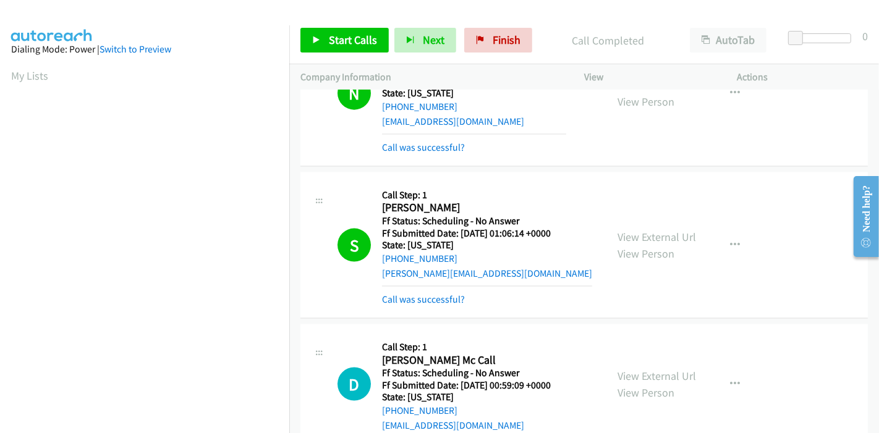
scroll to position [261, 0]
drag, startPoint x: 335, startPoint y: 34, endPoint x: 349, endPoint y: 155, distance: 121.4
click at [335, 34] on span "Start Calls" at bounding box center [353, 40] width 48 height 14
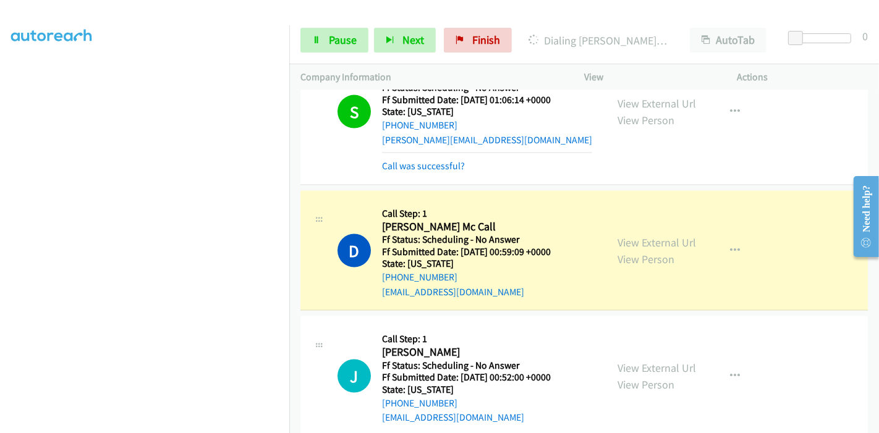
scroll to position [1579, 0]
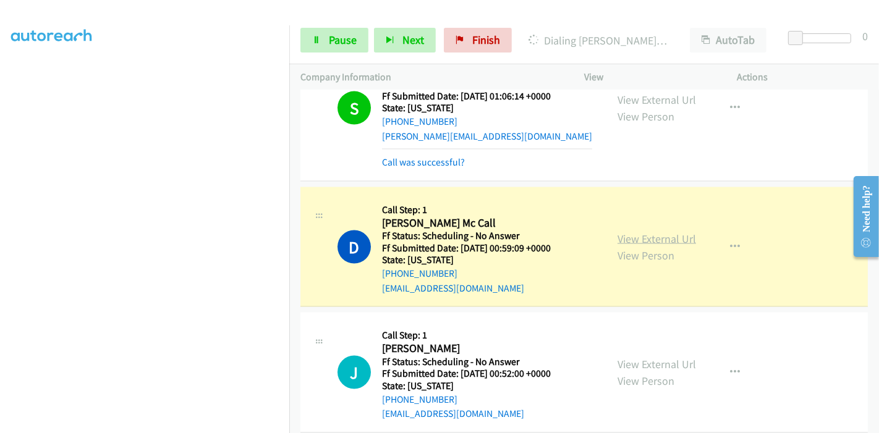
click at [676, 237] on link "View External Url" at bounding box center [656, 239] width 78 height 14
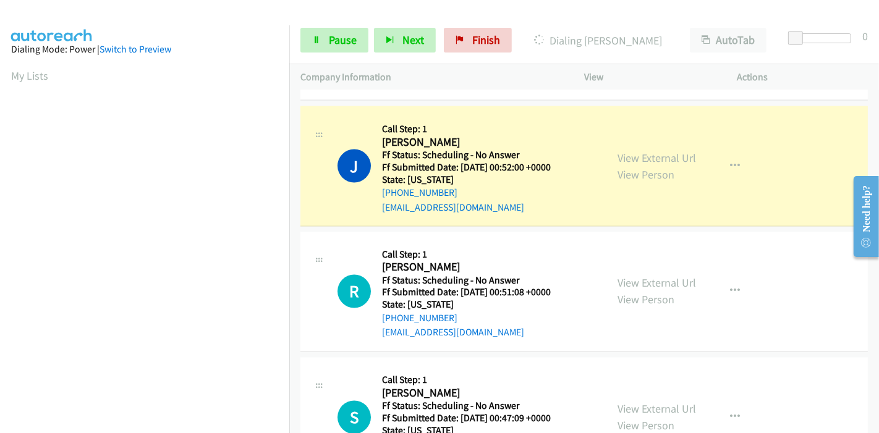
scroll to position [1854, 0]
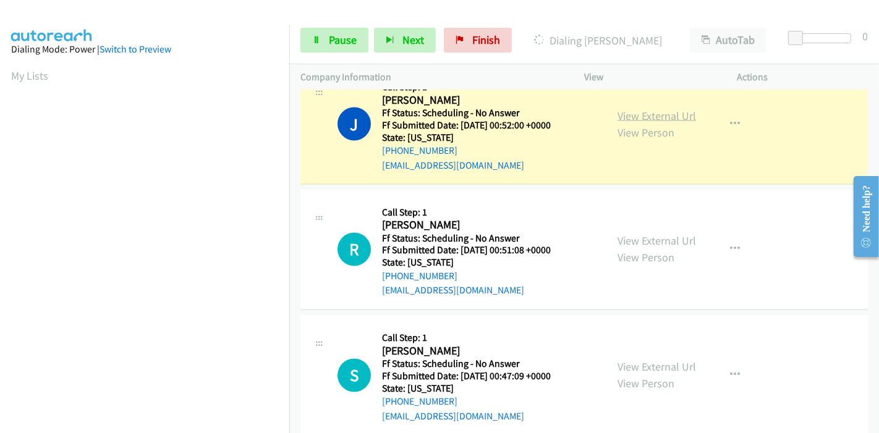
click at [648, 109] on link "View External Url" at bounding box center [656, 116] width 78 height 14
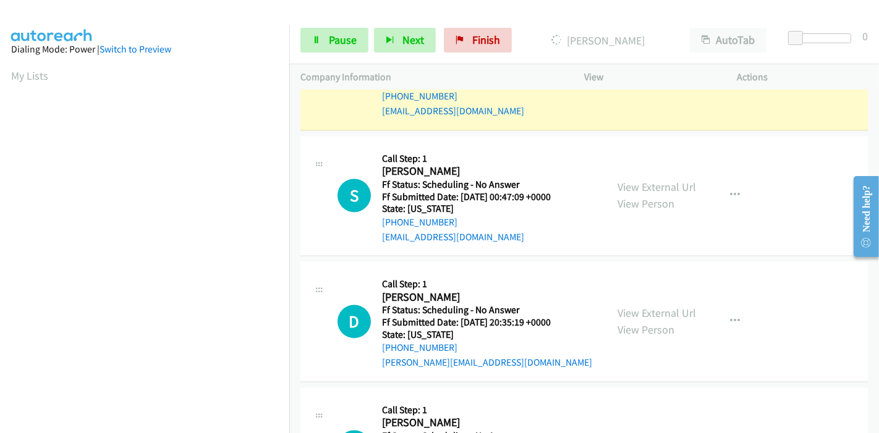
scroll to position [1923, 0]
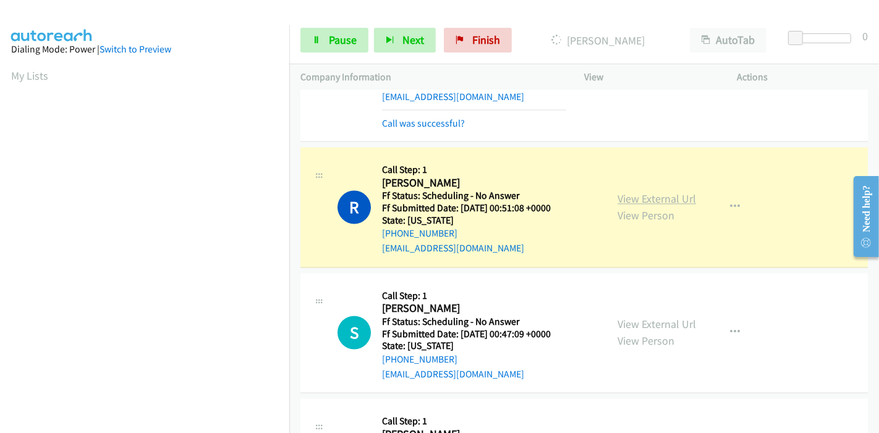
click at [627, 197] on link "View External Url" at bounding box center [656, 199] width 78 height 14
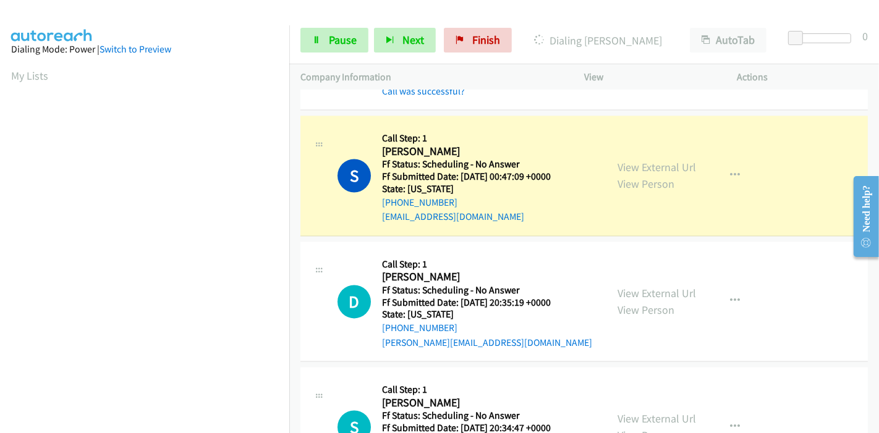
scroll to position [2128, 0]
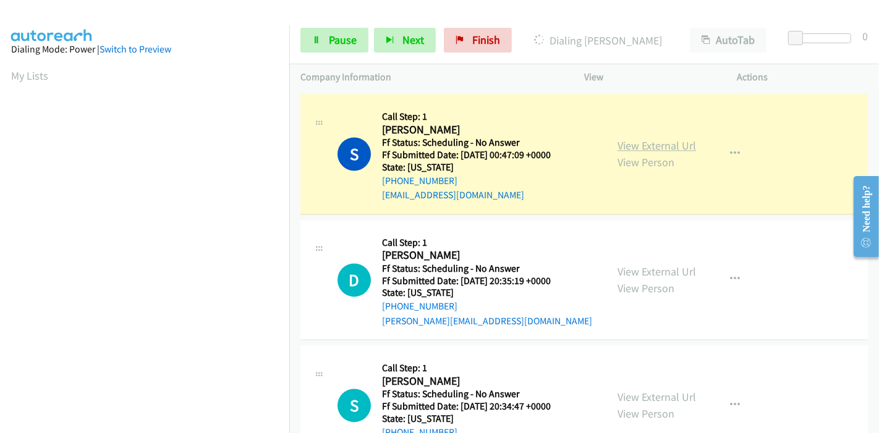
click at [617, 141] on link "View External Url" at bounding box center [656, 145] width 78 height 14
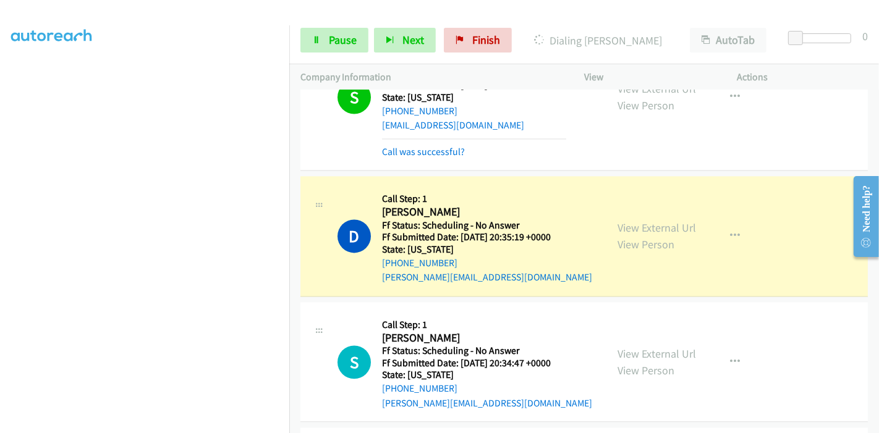
scroll to position [2266, 0]
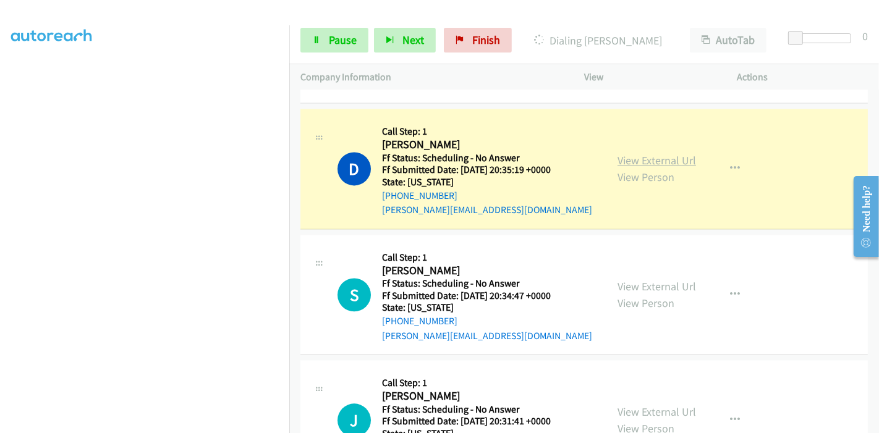
click at [617, 155] on link "View External Url" at bounding box center [656, 160] width 78 height 14
click at [341, 38] on span "Pause" at bounding box center [343, 40] width 28 height 14
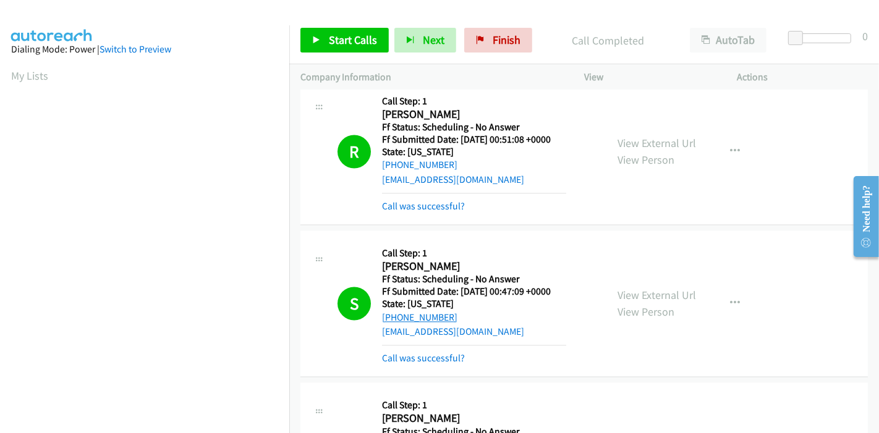
scroll to position [2128, 0]
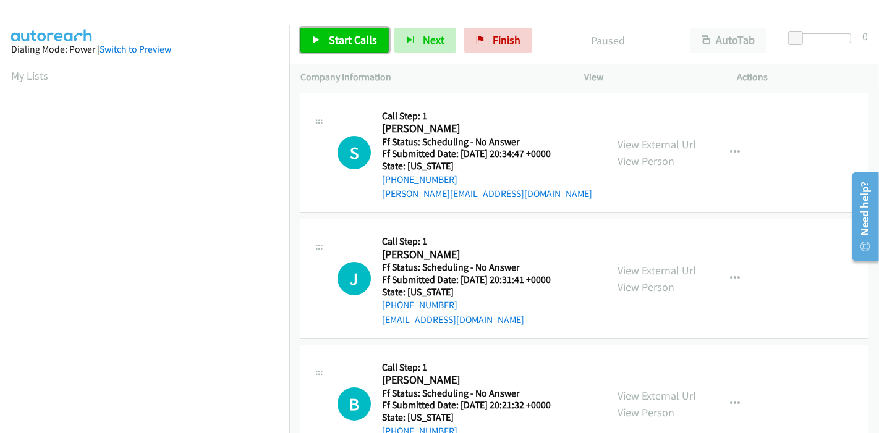
click at [326, 31] on link "Start Calls" at bounding box center [344, 40] width 88 height 25
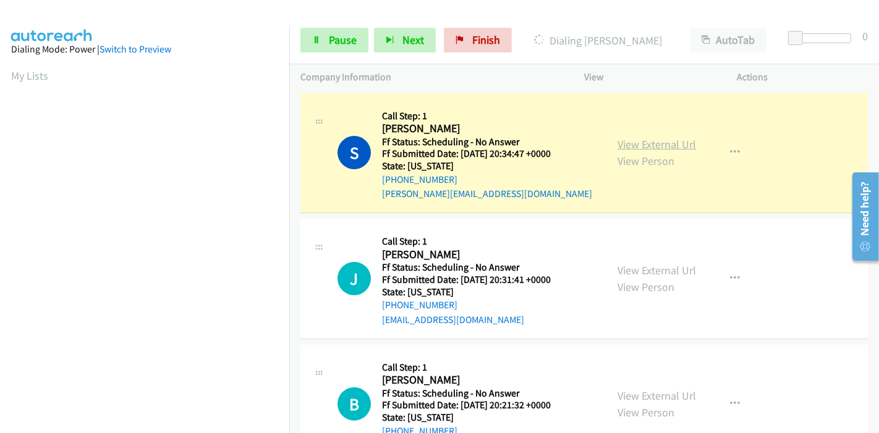
scroll to position [261, 0]
click at [625, 142] on link "View External Url" at bounding box center [656, 144] width 78 height 14
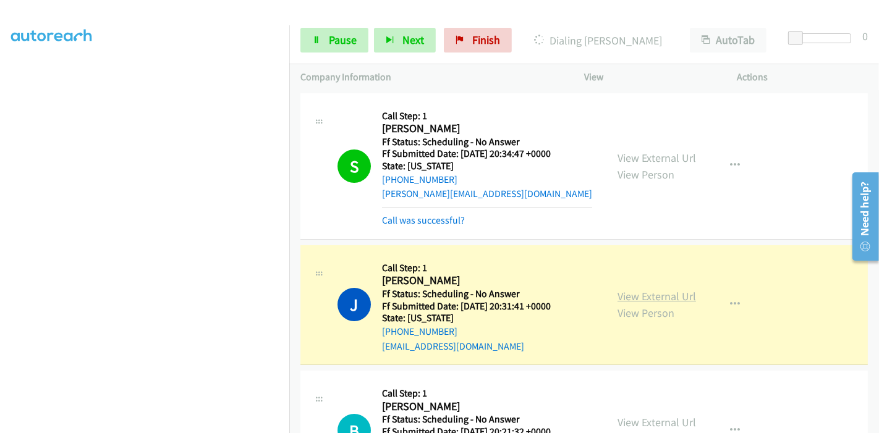
click at [622, 295] on link "View External Url" at bounding box center [656, 296] width 78 height 14
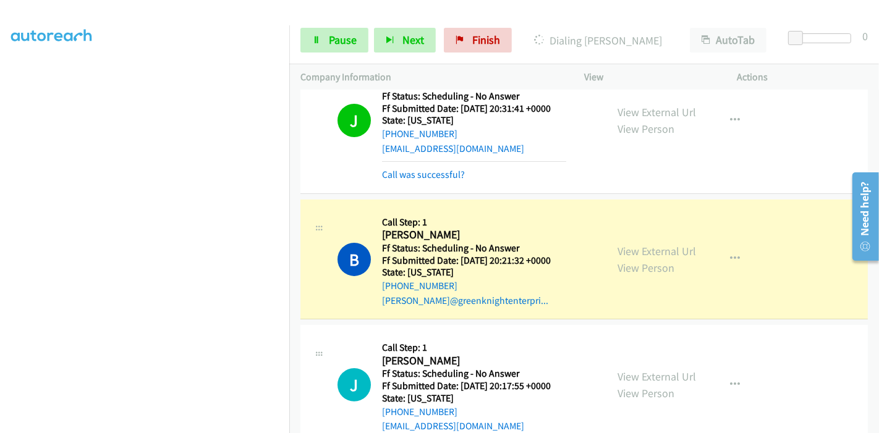
scroll to position [274, 0]
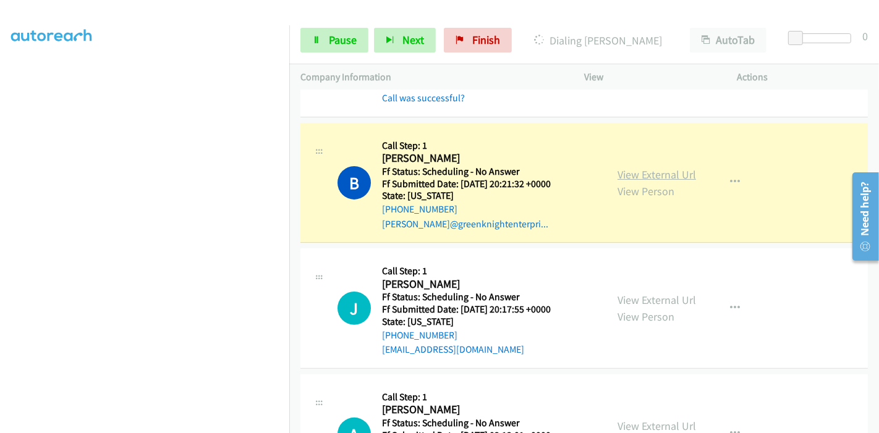
click at [629, 174] on link "View External Url" at bounding box center [656, 174] width 78 height 14
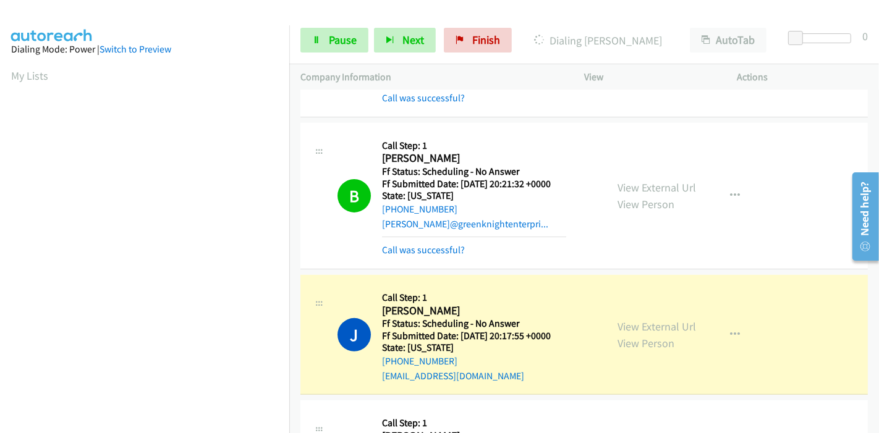
scroll to position [412, 0]
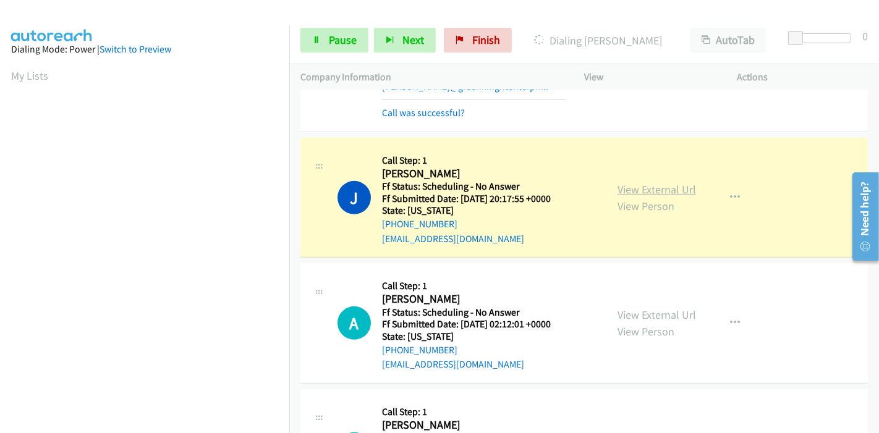
click at [641, 188] on link "View External Url" at bounding box center [656, 189] width 78 height 14
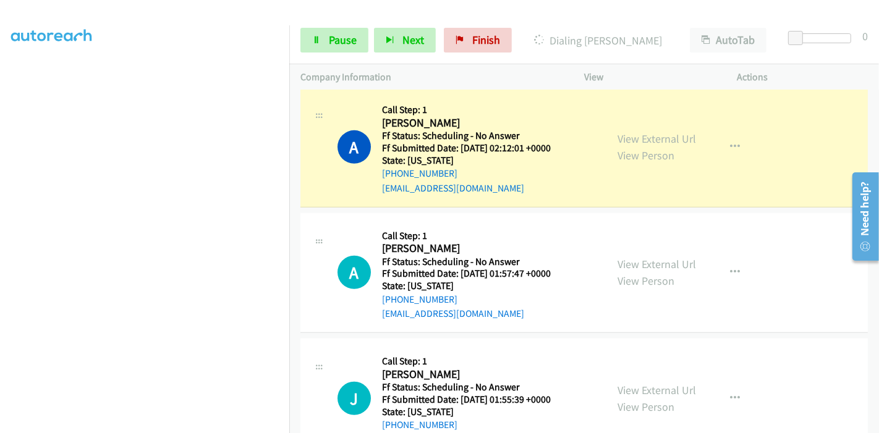
scroll to position [618, 0]
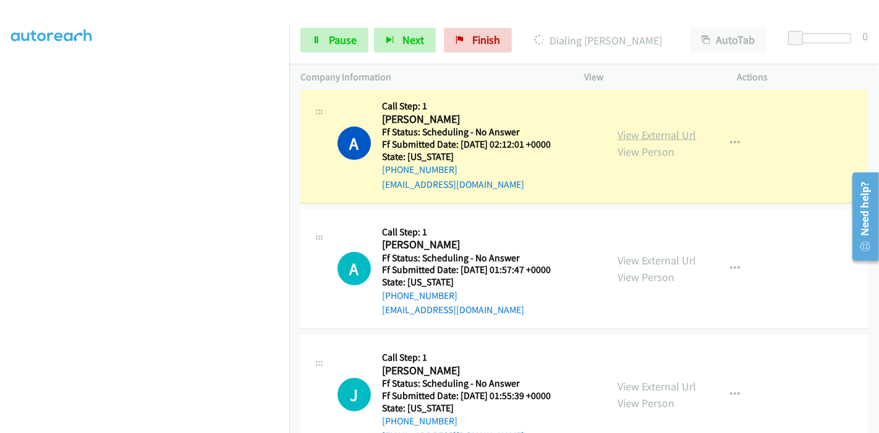
click at [671, 137] on link "View External Url" at bounding box center [656, 135] width 78 height 14
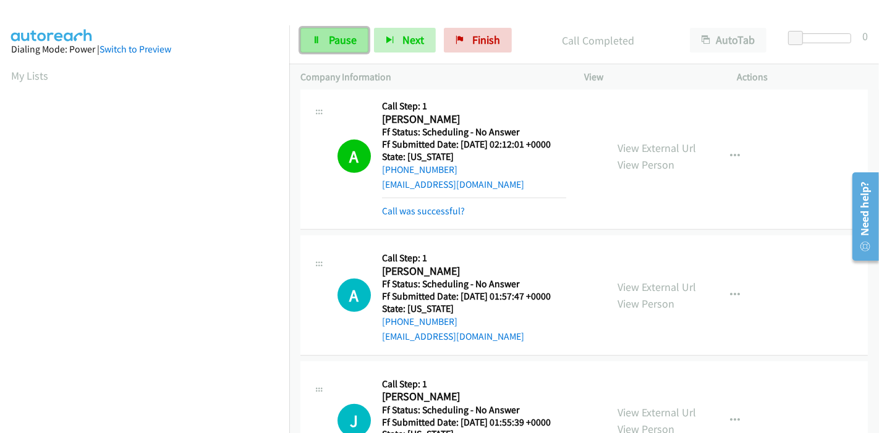
click at [340, 49] on link "Pause" at bounding box center [334, 40] width 68 height 25
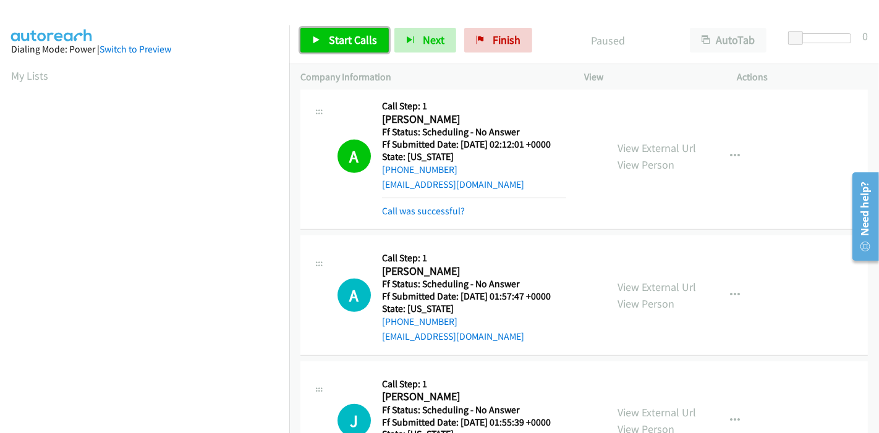
click at [309, 38] on link "Start Calls" at bounding box center [344, 40] width 88 height 25
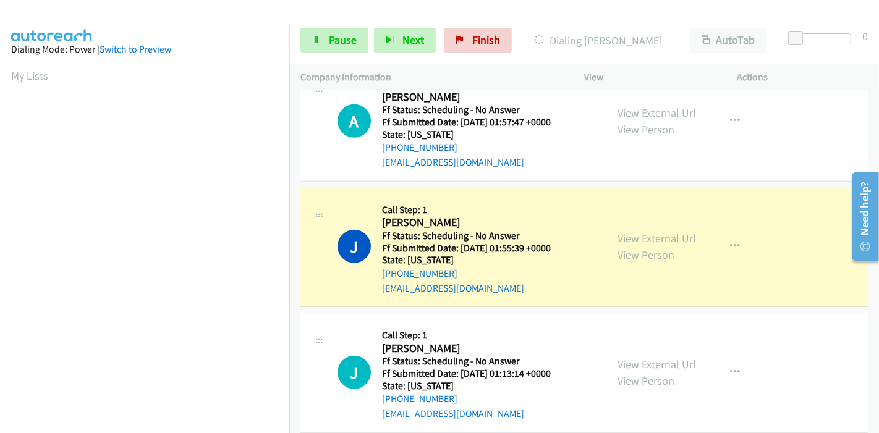
scroll to position [824, 0]
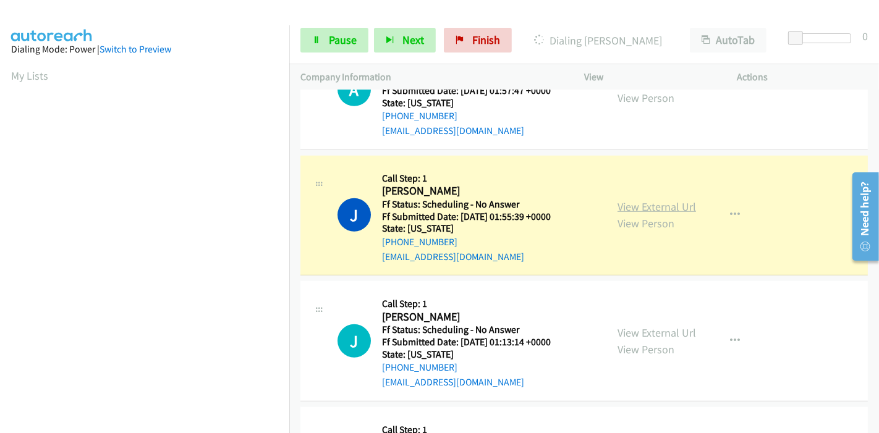
click at [618, 206] on link "View External Url" at bounding box center [656, 207] width 78 height 14
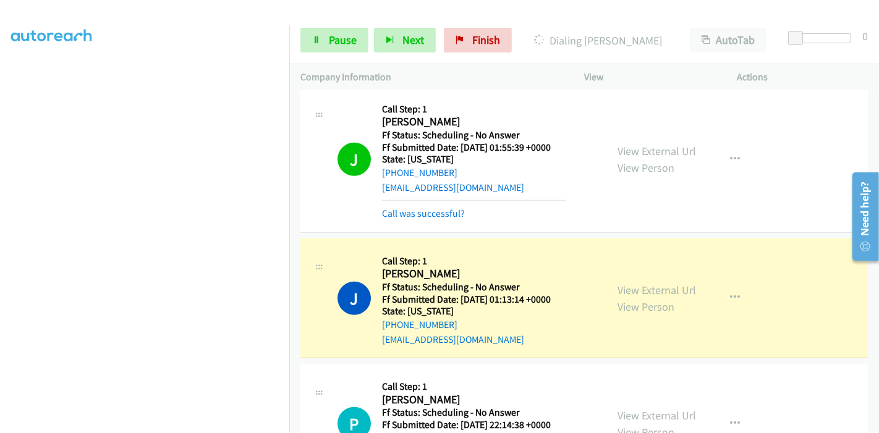
scroll to position [961, 0]
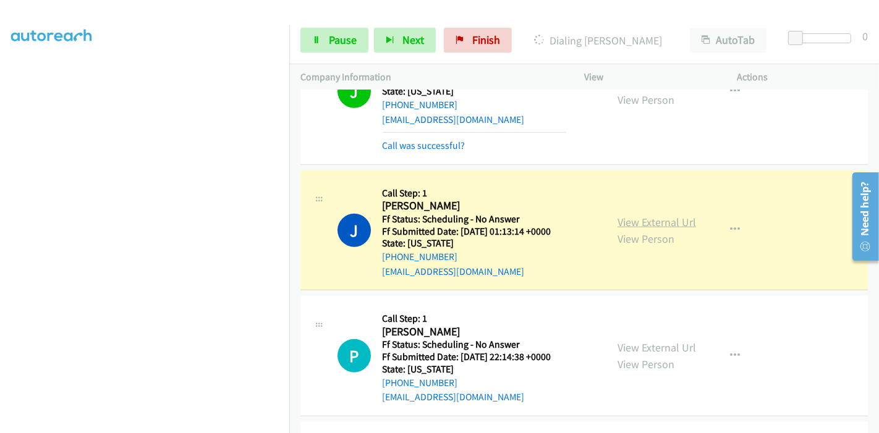
click at [635, 216] on link "View External Url" at bounding box center [656, 222] width 78 height 14
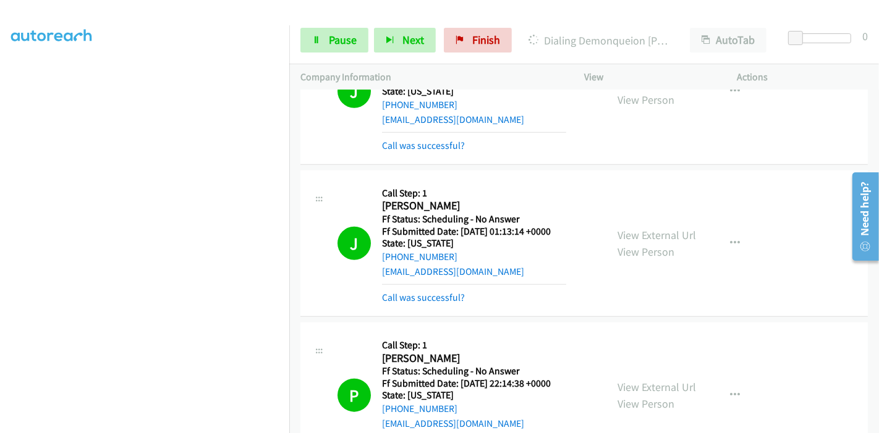
scroll to position [1167, 0]
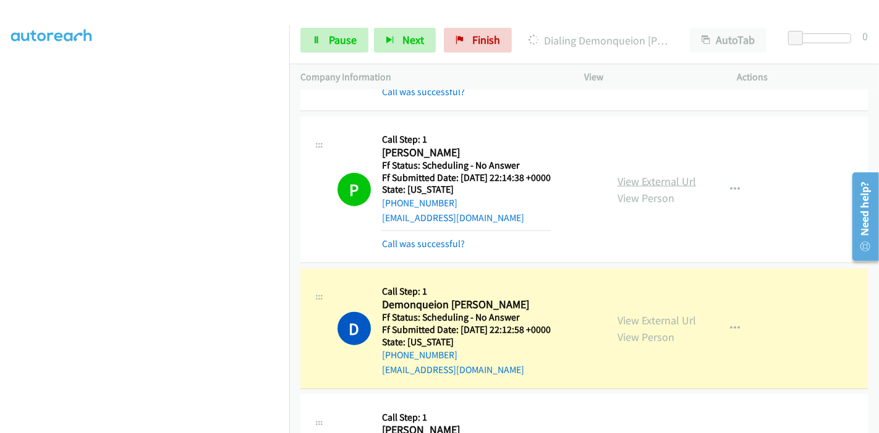
click at [620, 175] on link "View External Url" at bounding box center [656, 181] width 78 height 14
click at [657, 314] on link "View External Url" at bounding box center [656, 320] width 78 height 14
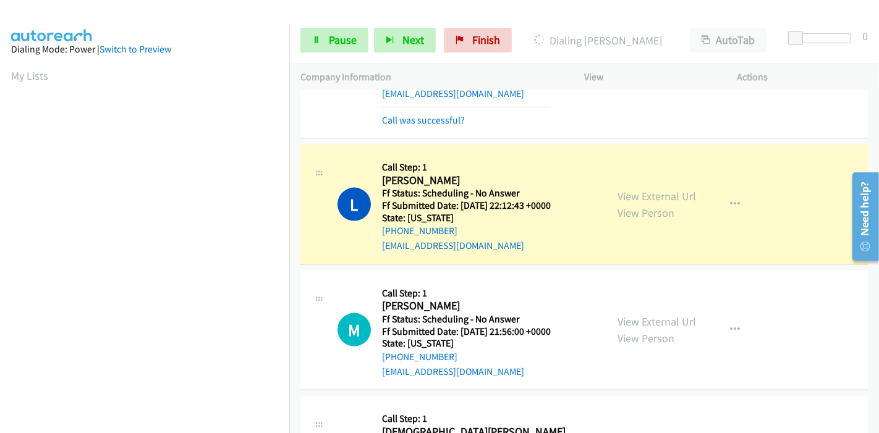
scroll to position [1510, 0]
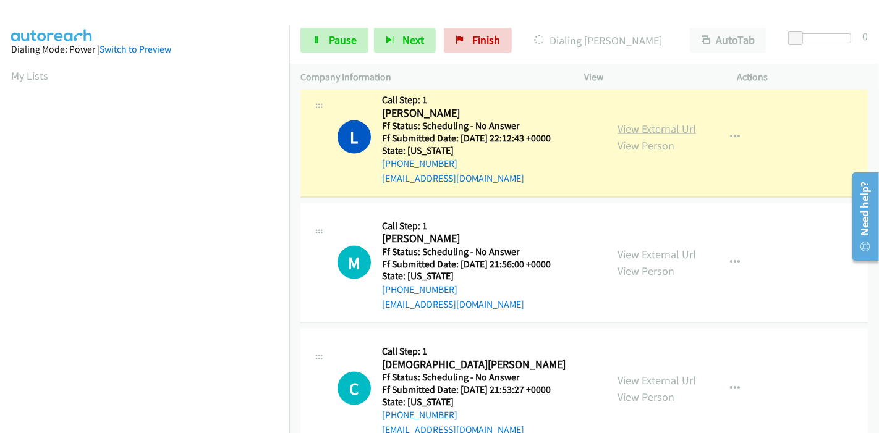
click at [653, 128] on link "View External Url" at bounding box center [656, 129] width 78 height 14
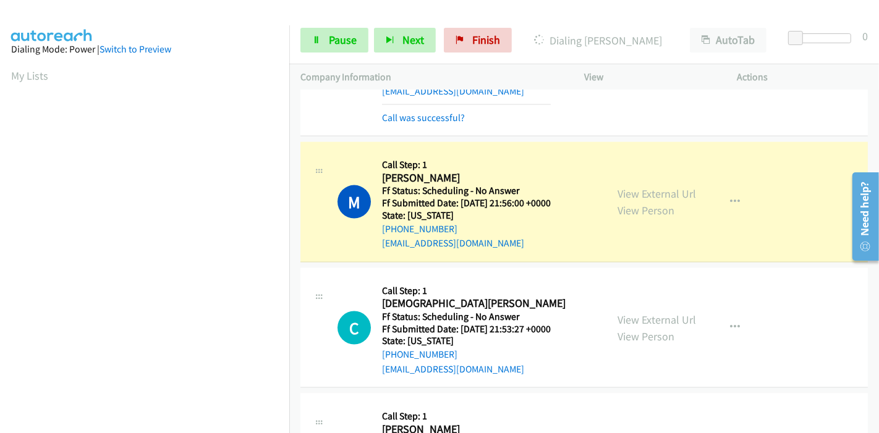
scroll to position [1648, 0]
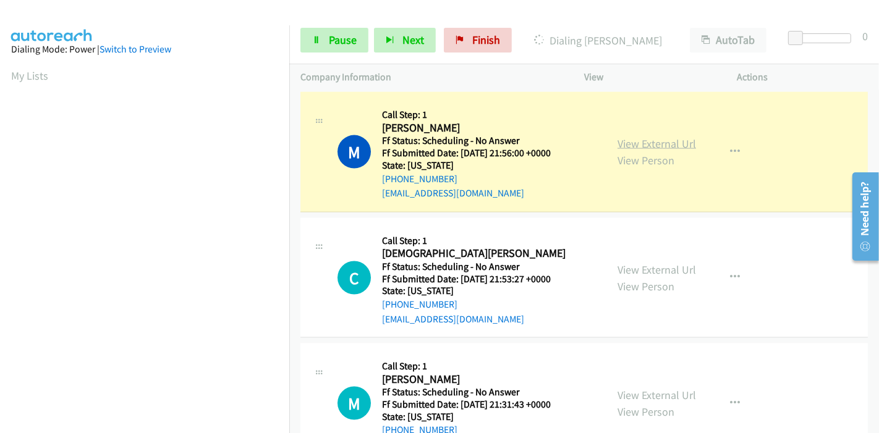
click at [654, 138] on link "View External Url" at bounding box center [656, 144] width 78 height 14
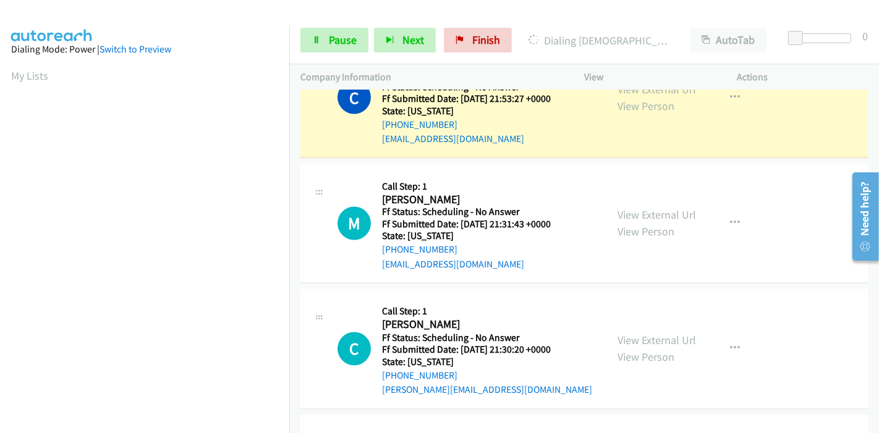
scroll to position [1785, 0]
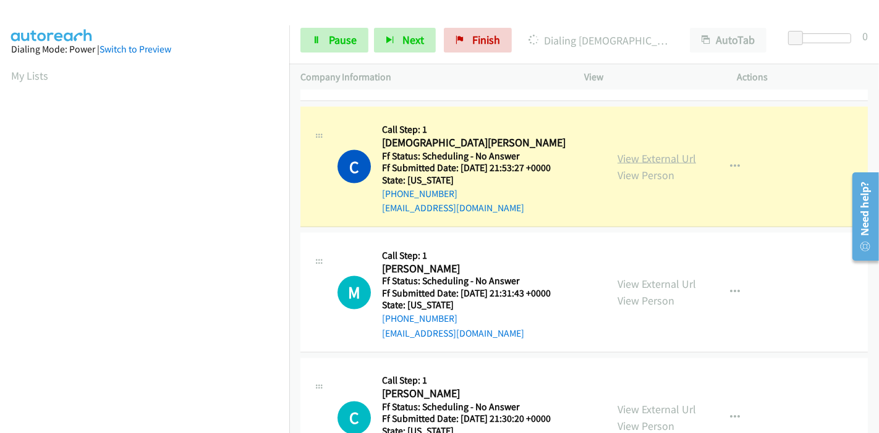
click at [660, 156] on link "View External Url" at bounding box center [656, 158] width 78 height 14
click at [330, 40] on span "Pause" at bounding box center [343, 40] width 28 height 14
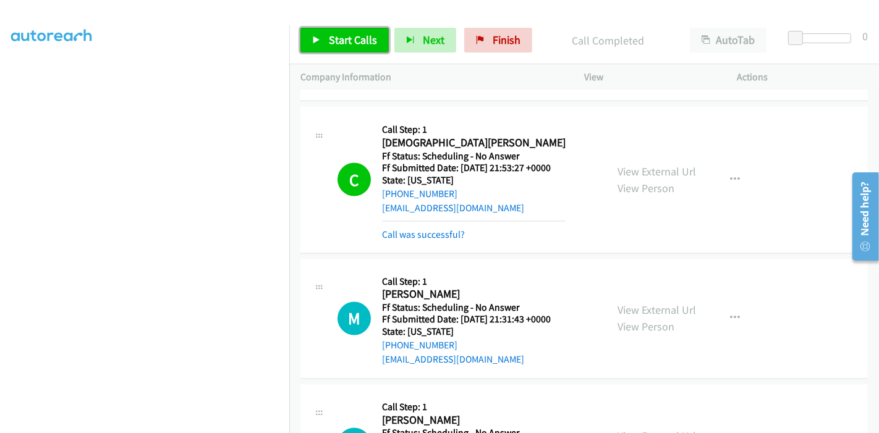
click at [337, 34] on span "Start Calls" at bounding box center [353, 40] width 48 height 14
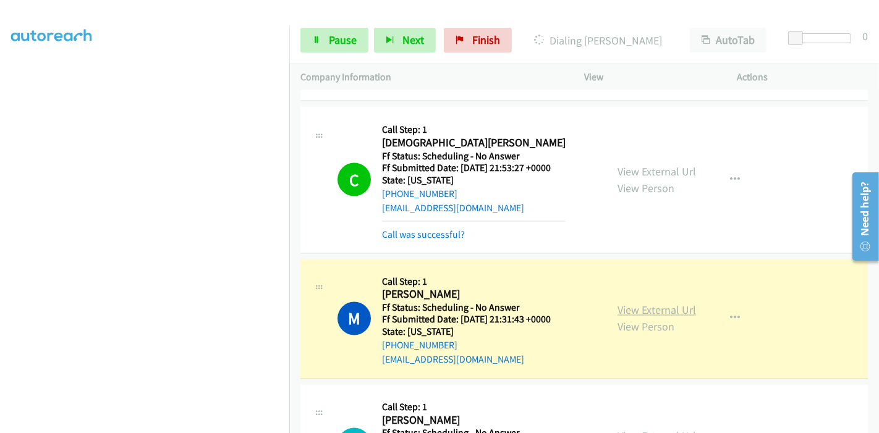
click at [656, 311] on link "View External Url" at bounding box center [656, 310] width 78 height 14
click at [330, 40] on span "Pause" at bounding box center [343, 40] width 28 height 14
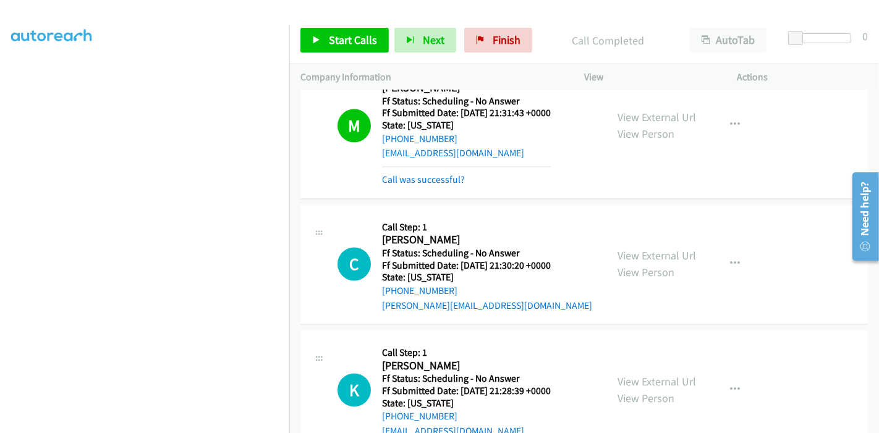
scroll to position [2060, 0]
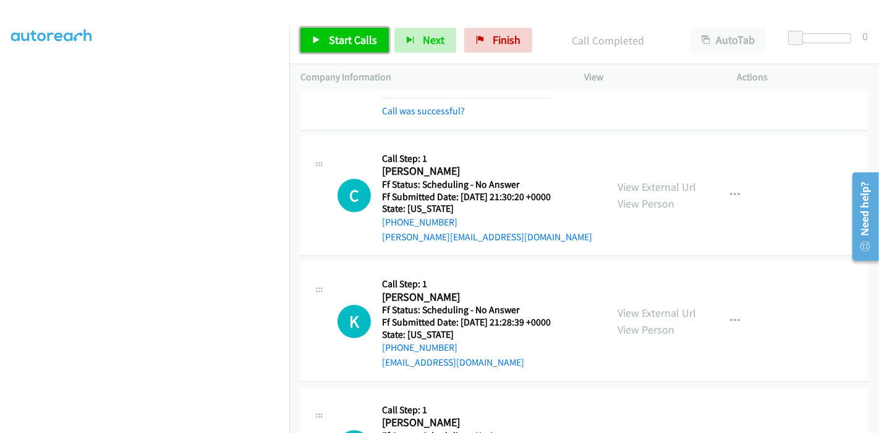
click at [360, 43] on span "Start Calls" at bounding box center [353, 40] width 48 height 14
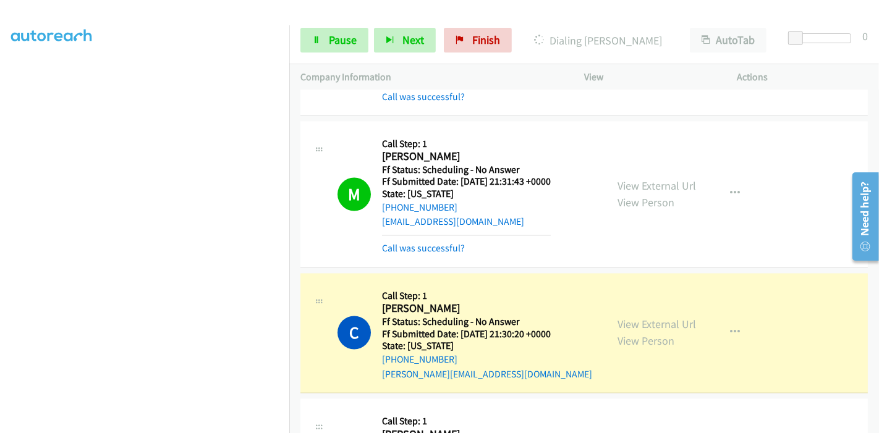
scroll to position [0, 0]
click at [622, 318] on link "View External Url" at bounding box center [656, 325] width 78 height 14
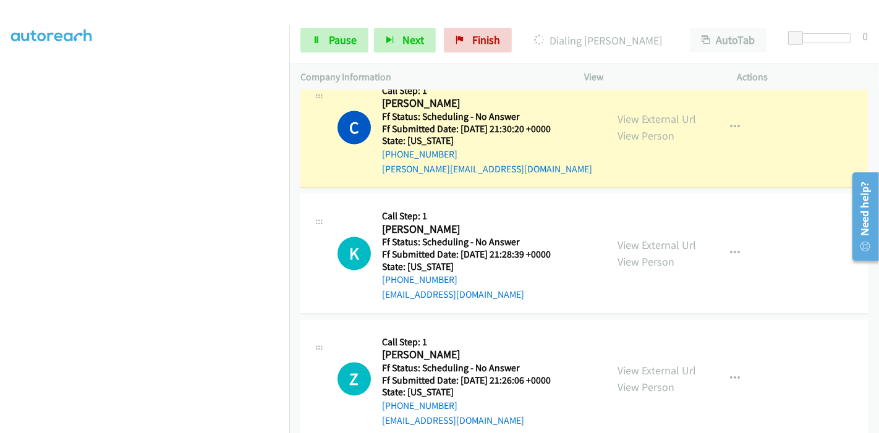
scroll to position [2197, 0]
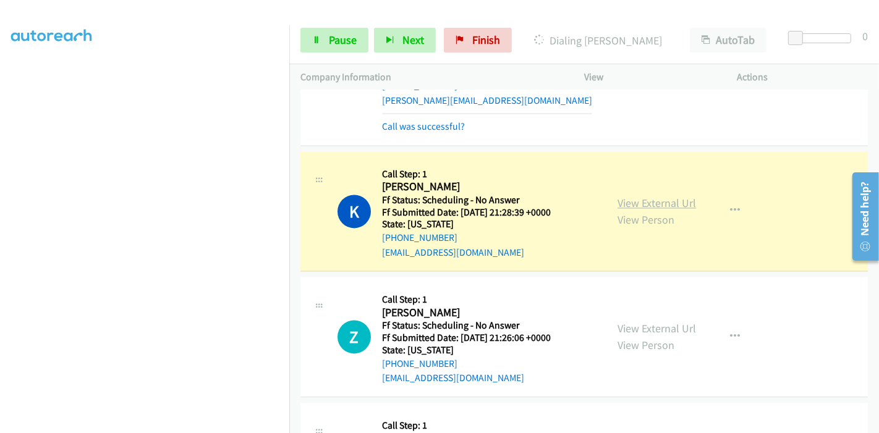
click at [630, 198] on link "View External Url" at bounding box center [656, 203] width 78 height 14
click at [349, 38] on span "Pause" at bounding box center [343, 40] width 28 height 14
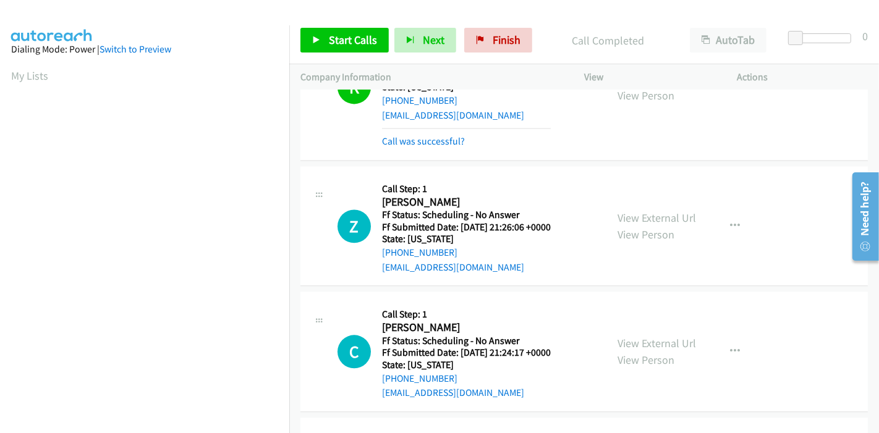
scroll to position [2403, 0]
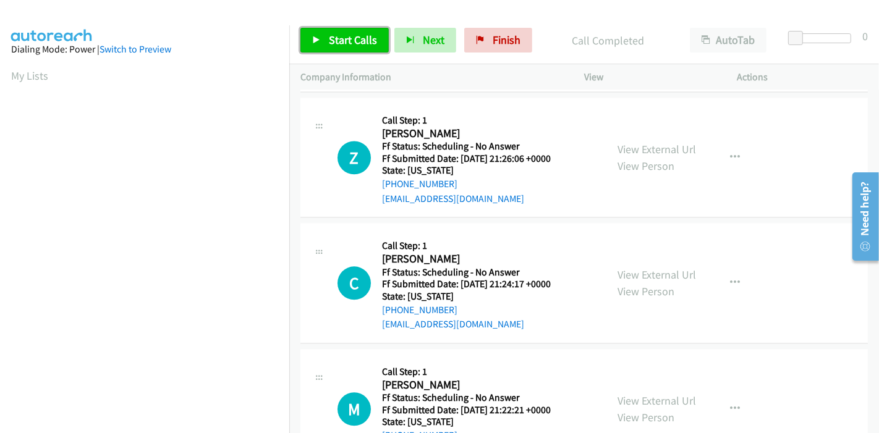
click at [341, 31] on link "Start Calls" at bounding box center [344, 40] width 88 height 25
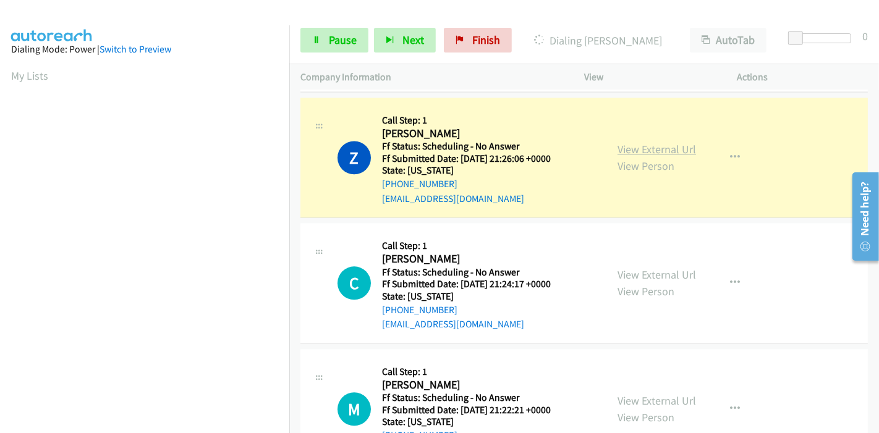
click at [648, 146] on link "View External Url" at bounding box center [656, 149] width 78 height 14
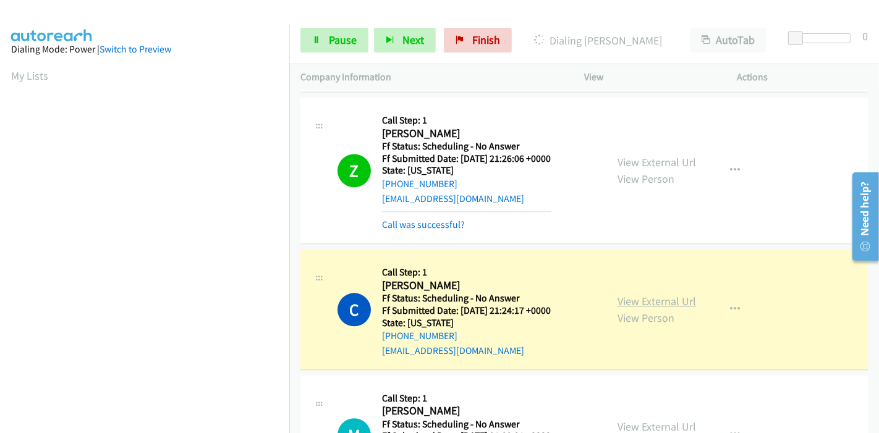
click at [641, 294] on link "View External Url" at bounding box center [656, 301] width 78 height 14
click at [619, 294] on link "View External Url" at bounding box center [656, 301] width 78 height 14
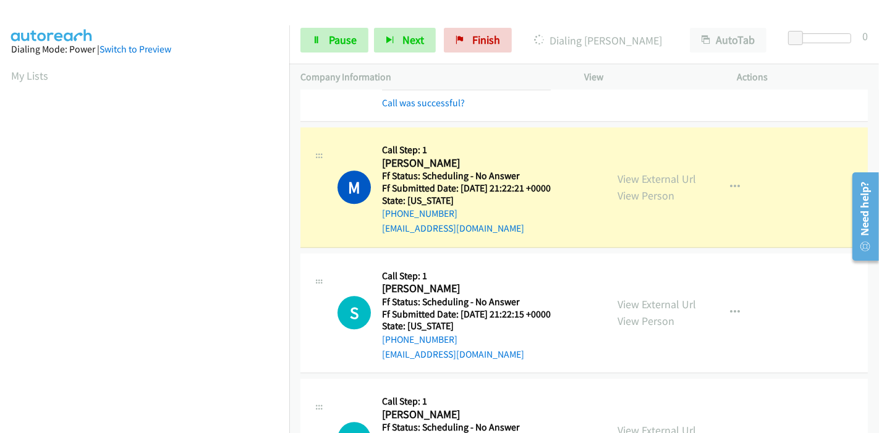
scroll to position [2678, 0]
click at [674, 172] on link "View External Url" at bounding box center [656, 178] width 78 height 14
click at [342, 43] on span "Pause" at bounding box center [343, 40] width 28 height 14
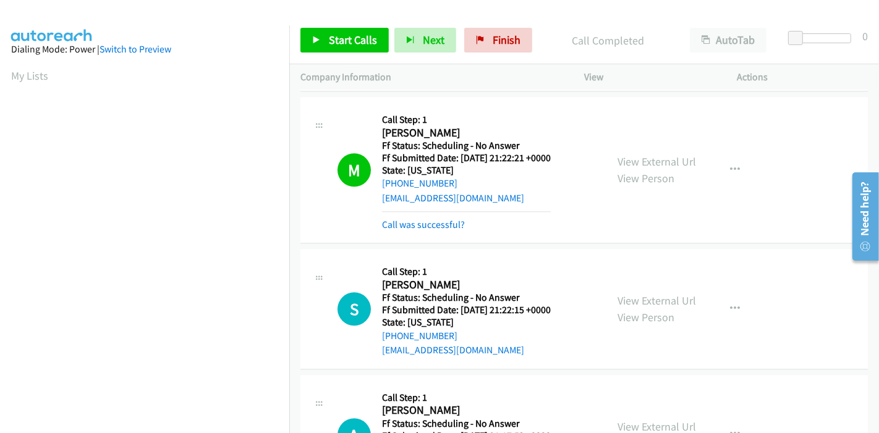
scroll to position [2747, 0]
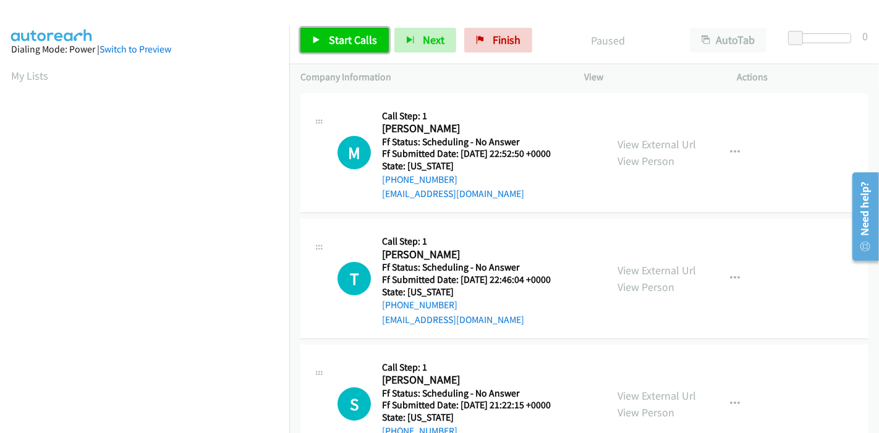
click at [331, 34] on span "Start Calls" at bounding box center [353, 40] width 48 height 14
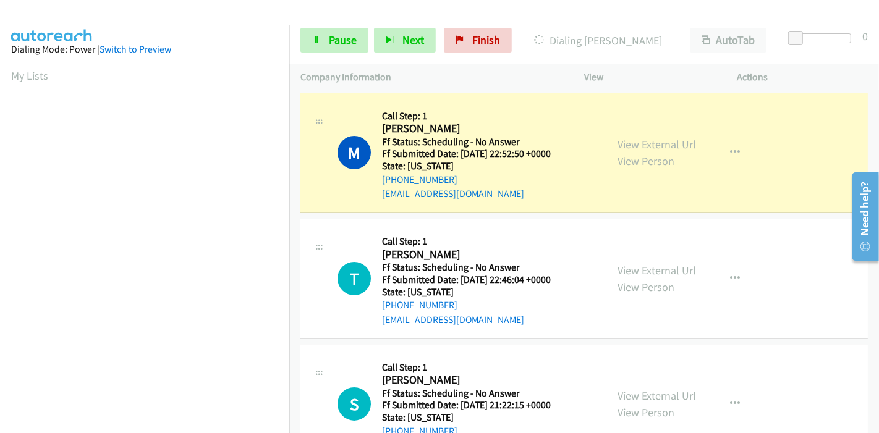
click at [629, 146] on link "View External Url" at bounding box center [656, 144] width 78 height 14
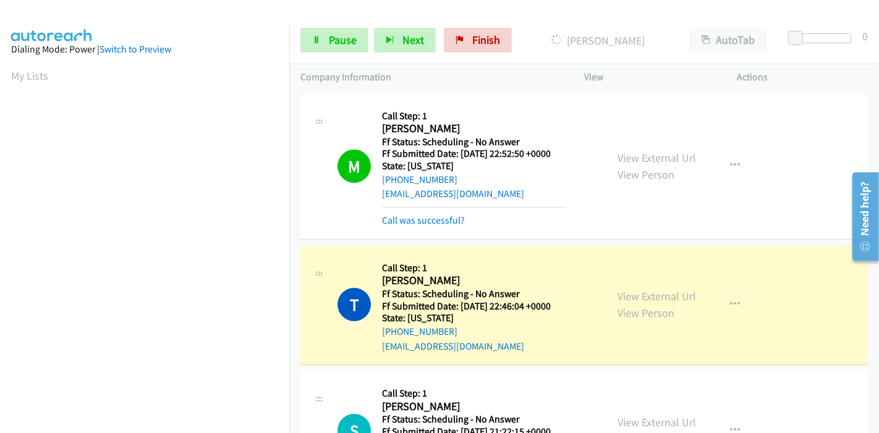
scroll to position [261, 0]
click at [623, 294] on link "View External Url" at bounding box center [656, 296] width 78 height 14
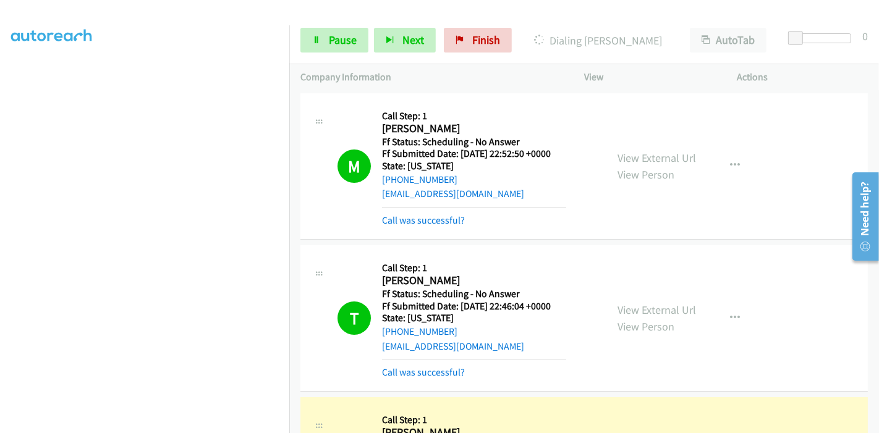
scroll to position [137, 0]
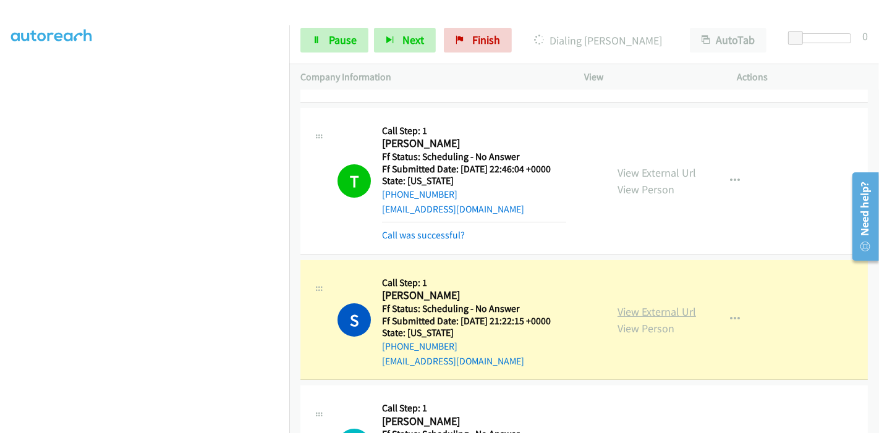
click at [659, 310] on link "View External Url" at bounding box center [656, 312] width 78 height 14
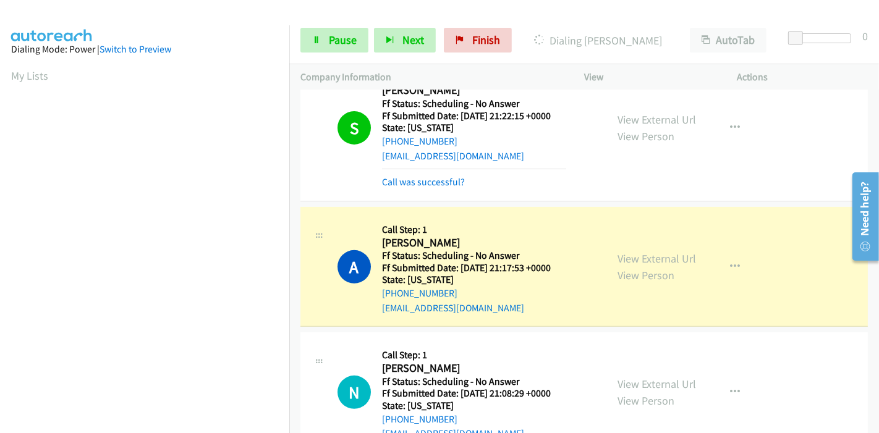
scroll to position [261, 0]
click at [650, 257] on link "View External Url" at bounding box center [656, 258] width 78 height 14
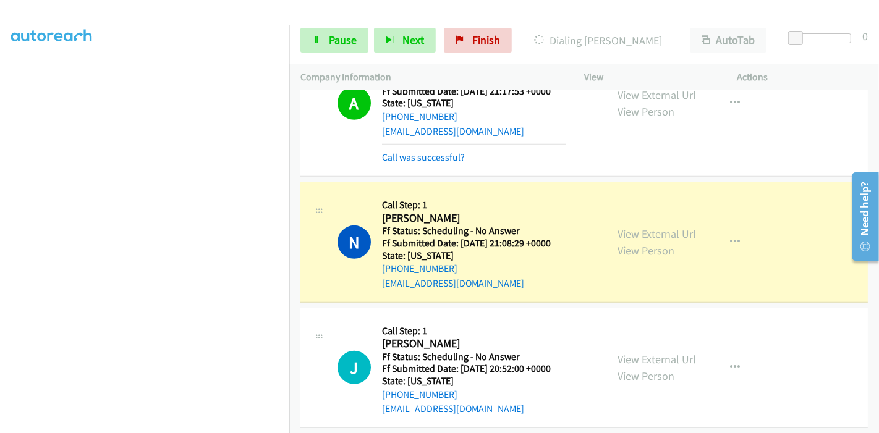
scroll to position [549, 0]
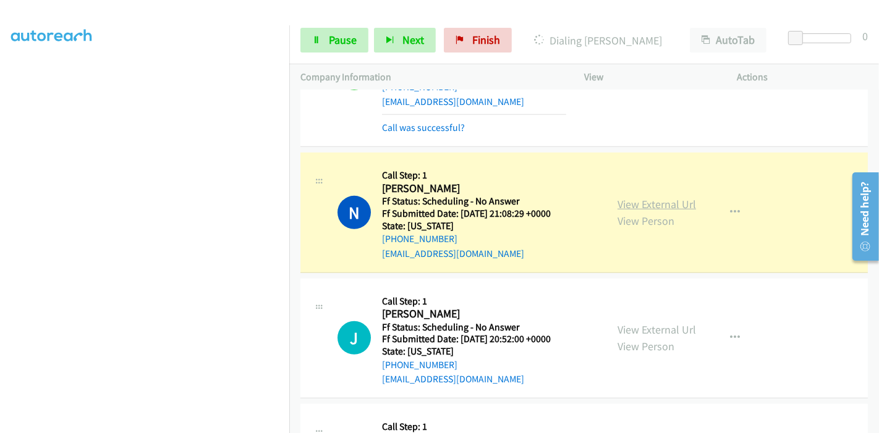
click at [664, 198] on link "View External Url" at bounding box center [656, 204] width 78 height 14
click at [334, 40] on span "Pause" at bounding box center [343, 40] width 28 height 14
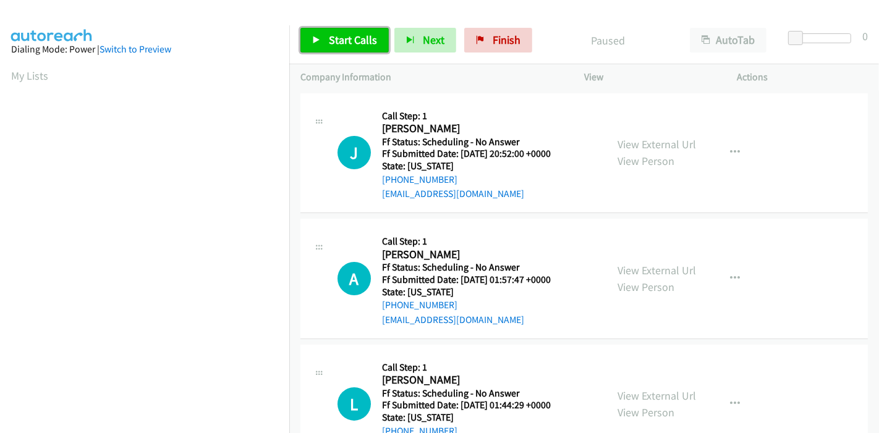
drag, startPoint x: 354, startPoint y: 44, endPoint x: 341, endPoint y: 94, distance: 51.6
click at [352, 43] on span "Start Calls" at bounding box center [353, 40] width 48 height 14
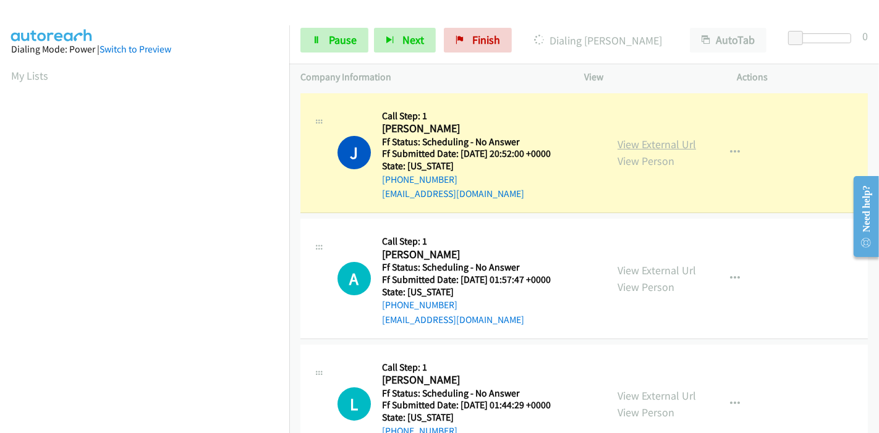
click at [637, 140] on link "View External Url" at bounding box center [656, 144] width 78 height 14
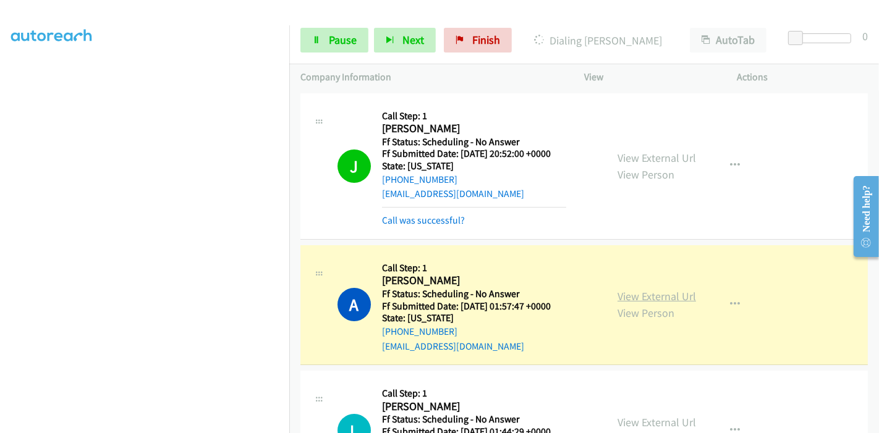
click at [664, 296] on link "View External Url" at bounding box center [656, 296] width 78 height 14
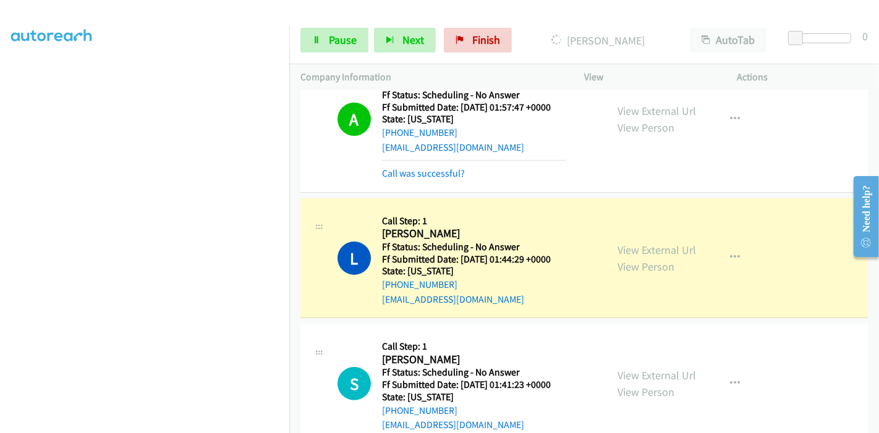
scroll to position [206, 0]
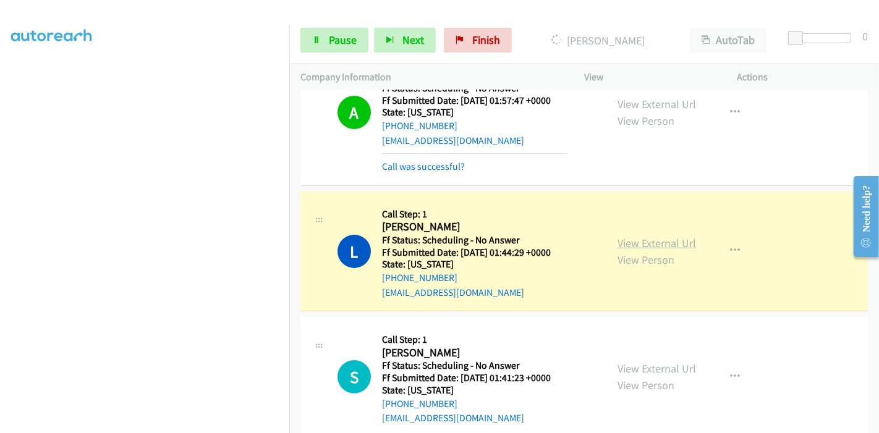
click at [617, 242] on link "View External Url" at bounding box center [656, 243] width 78 height 14
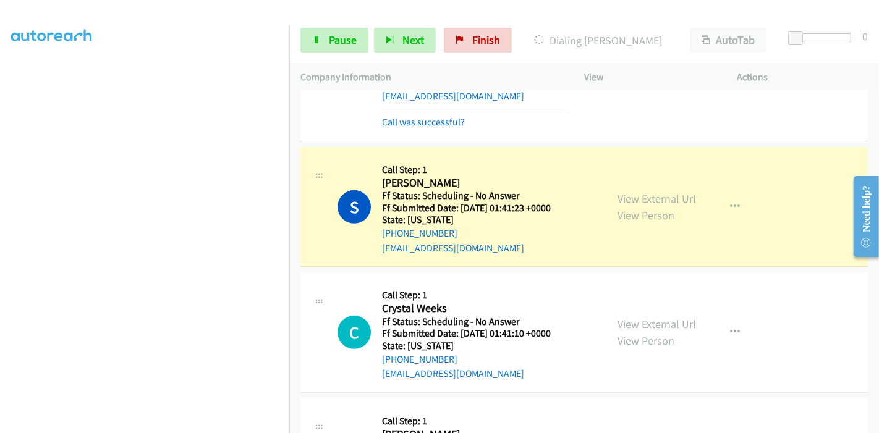
scroll to position [480, 0]
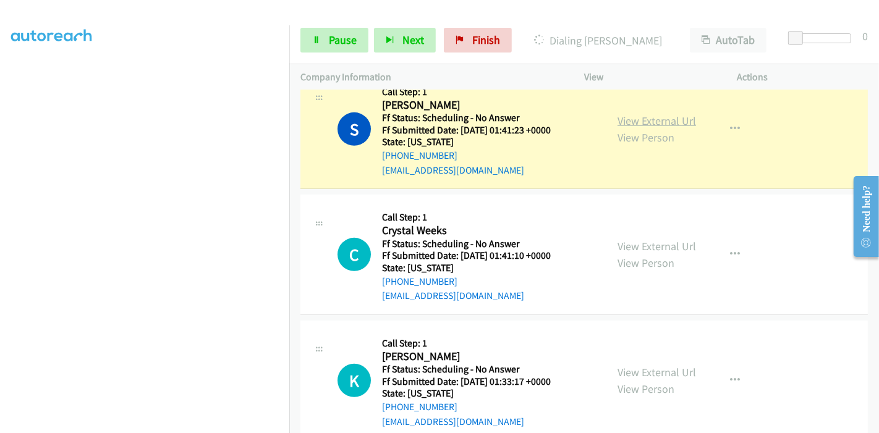
click at [624, 122] on link "View External Url" at bounding box center [656, 121] width 78 height 14
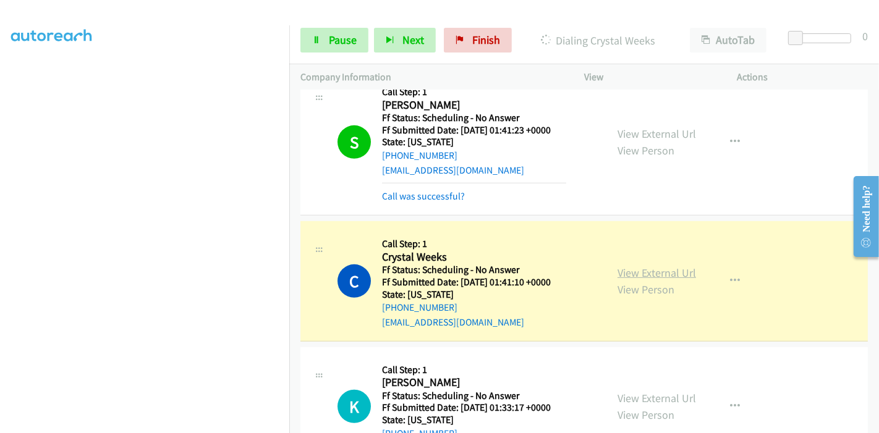
click at [622, 269] on link "View External Url" at bounding box center [656, 273] width 78 height 14
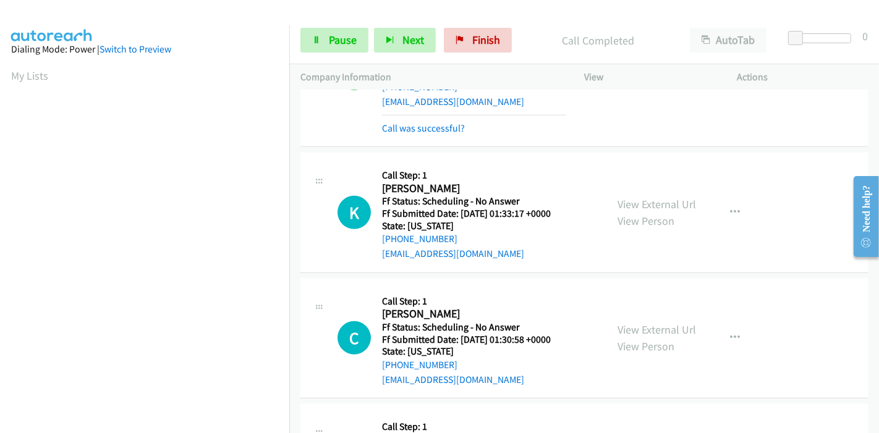
scroll to position [755, 0]
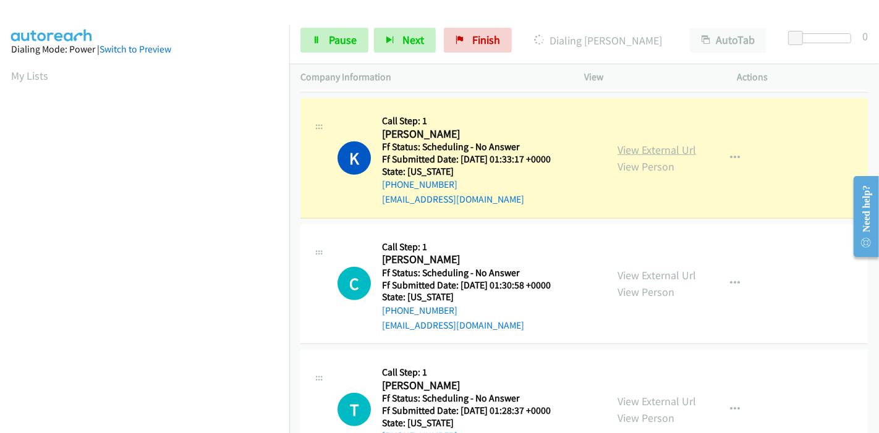
click at [671, 151] on link "View External Url" at bounding box center [656, 150] width 78 height 14
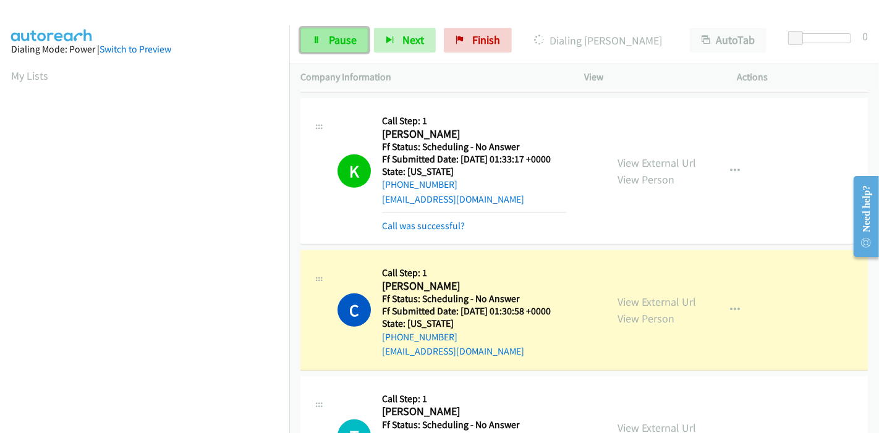
click at [347, 40] on span "Pause" at bounding box center [343, 40] width 28 height 14
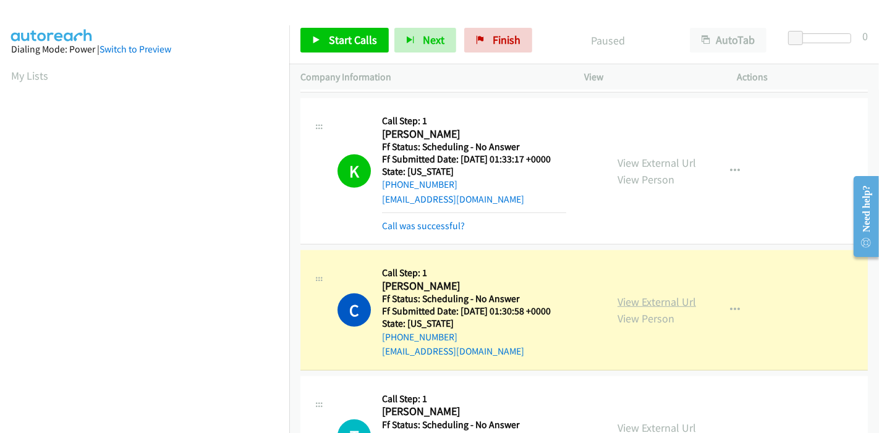
click at [669, 301] on link "View External Url" at bounding box center [656, 302] width 78 height 14
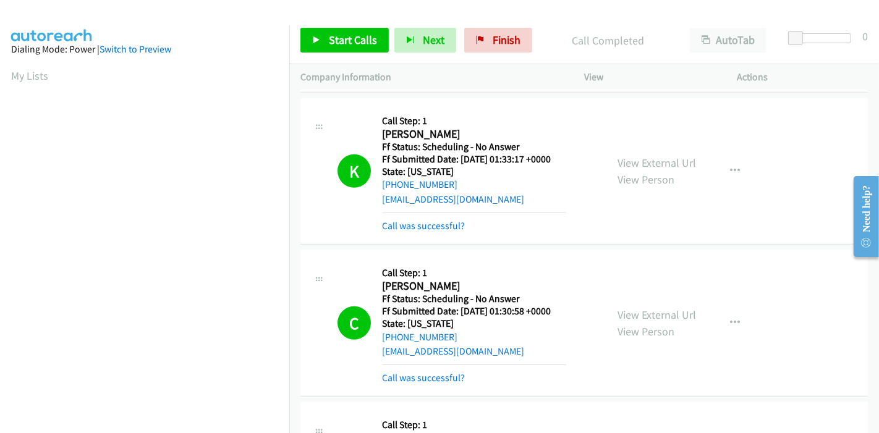
click at [826, 142] on div "K Callback Scheduled Call Step: 1 Keith Myers America/New_York Ff Status: Sched…" at bounding box center [583, 171] width 567 height 146
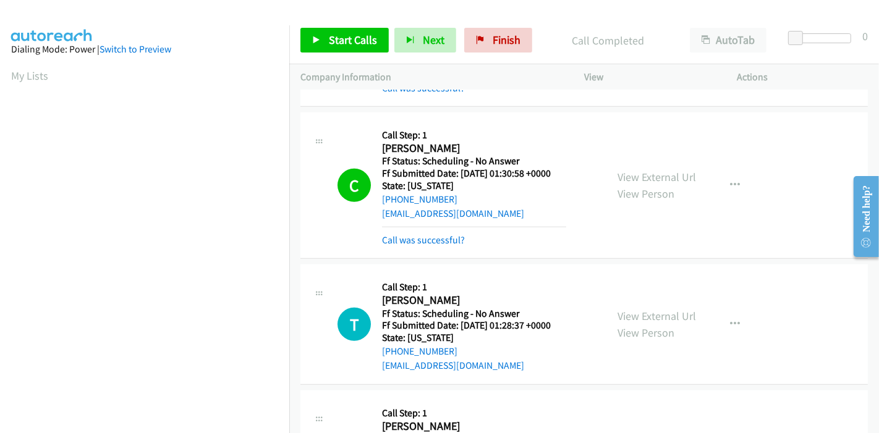
scroll to position [961, 0]
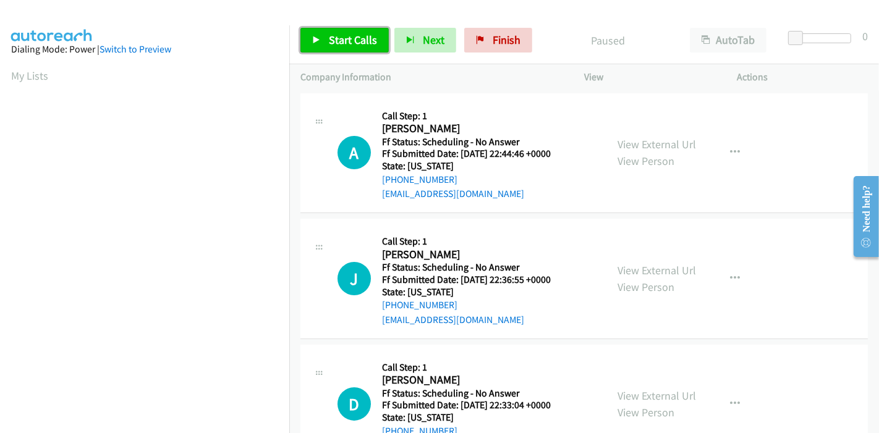
click at [341, 43] on span "Start Calls" at bounding box center [353, 40] width 48 height 14
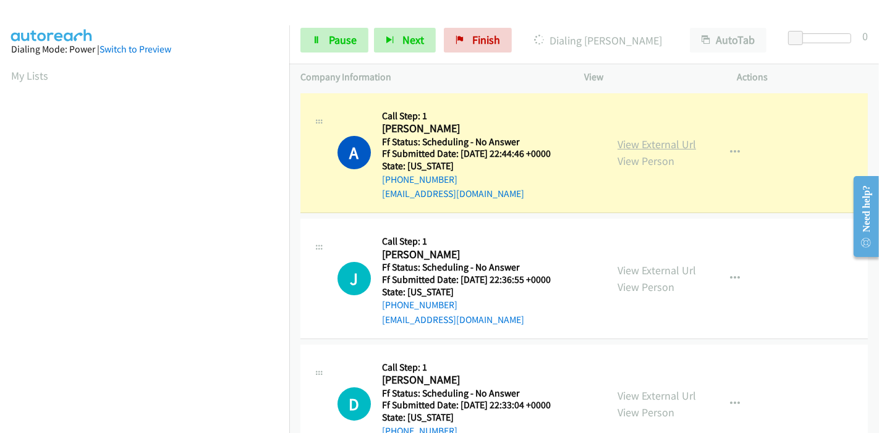
click at [653, 138] on link "View External Url" at bounding box center [656, 144] width 78 height 14
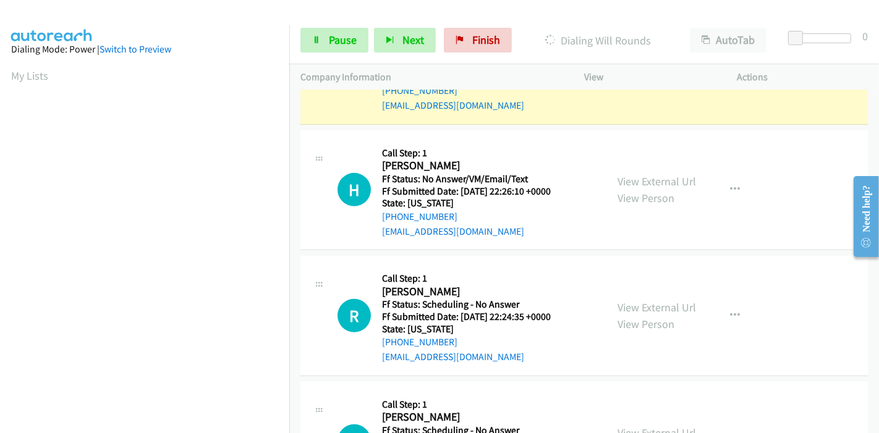
scroll to position [549, 0]
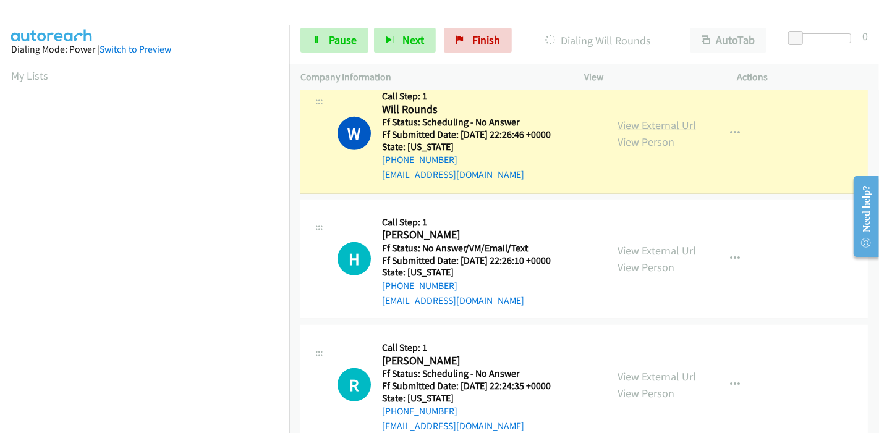
click at [683, 121] on link "View External Url" at bounding box center [656, 125] width 78 height 14
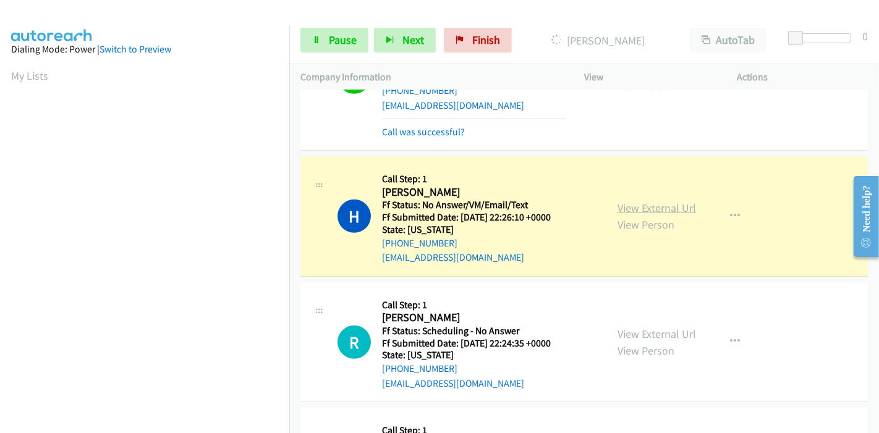
scroll to position [261, 0]
click at [630, 203] on link "View External Url" at bounding box center [656, 208] width 78 height 14
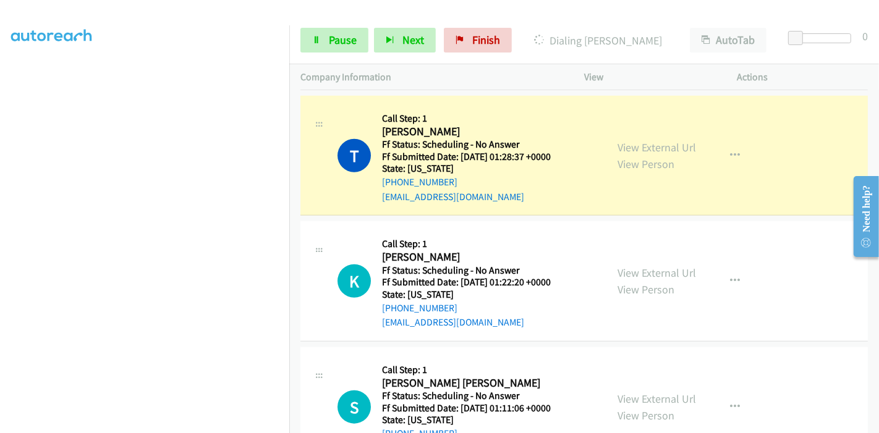
scroll to position [961, 0]
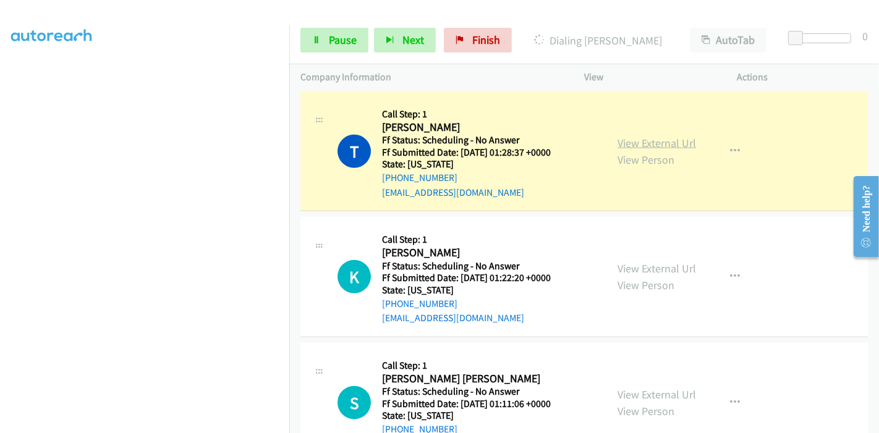
click at [669, 138] on link "View External Url" at bounding box center [656, 143] width 78 height 14
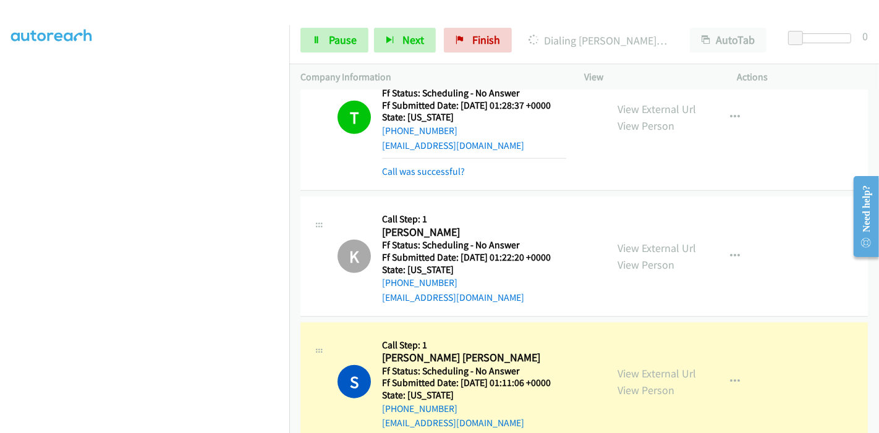
scroll to position [1030, 0]
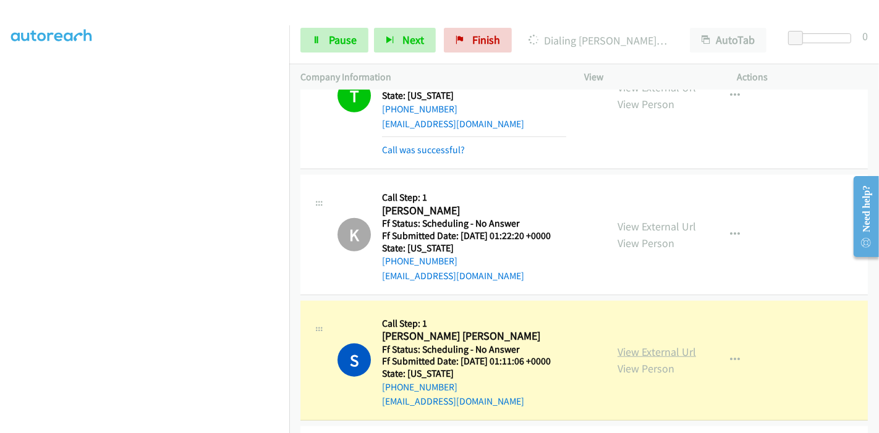
click at [617, 345] on link "View External Url" at bounding box center [656, 352] width 78 height 14
click at [334, 44] on span "Pause" at bounding box center [343, 40] width 28 height 14
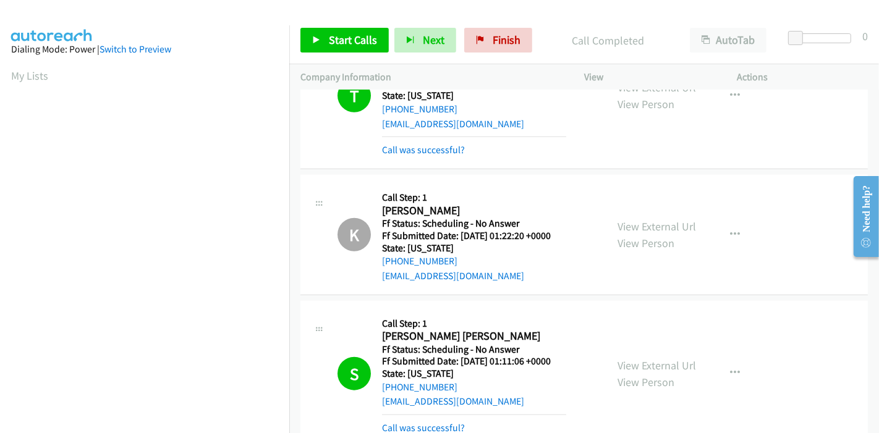
scroll to position [261, 0]
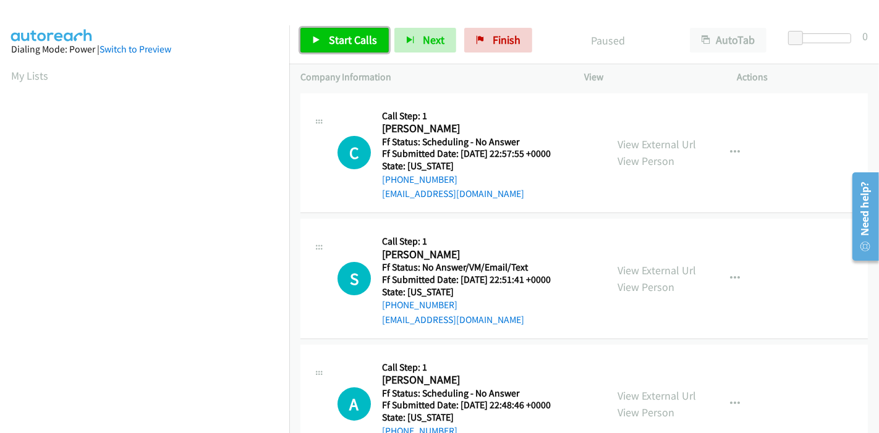
click at [337, 43] on span "Start Calls" at bounding box center [353, 40] width 48 height 14
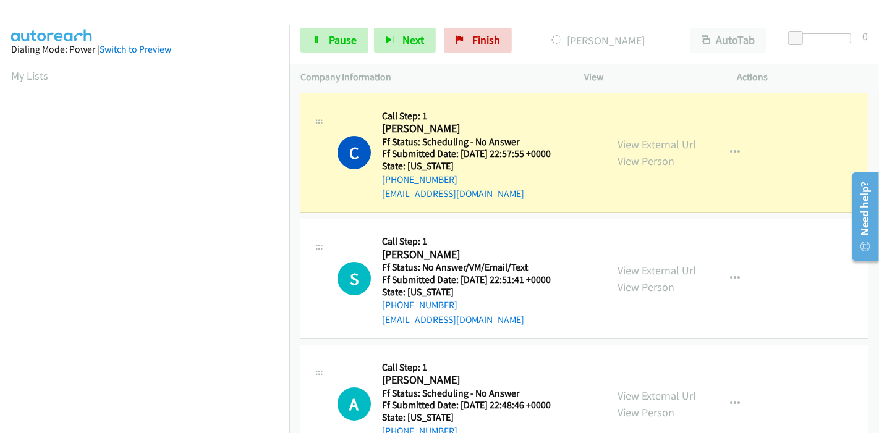
click at [637, 142] on link "View External Url" at bounding box center [656, 144] width 78 height 14
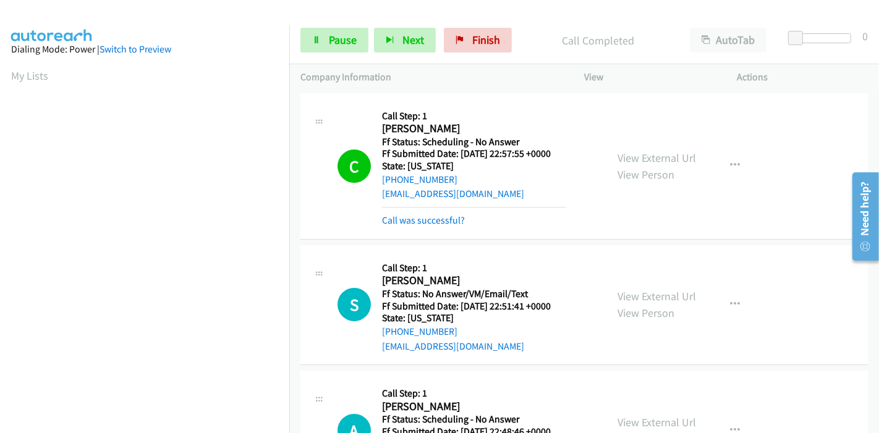
scroll to position [137, 0]
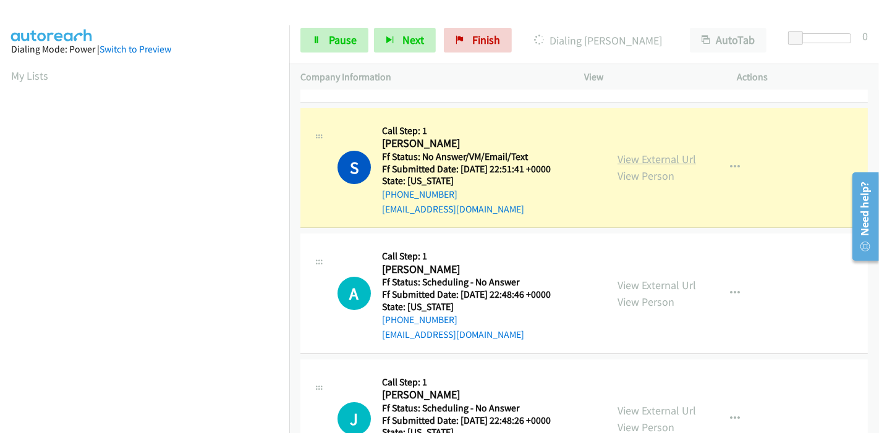
click at [660, 158] on link "View External Url" at bounding box center [656, 159] width 78 height 14
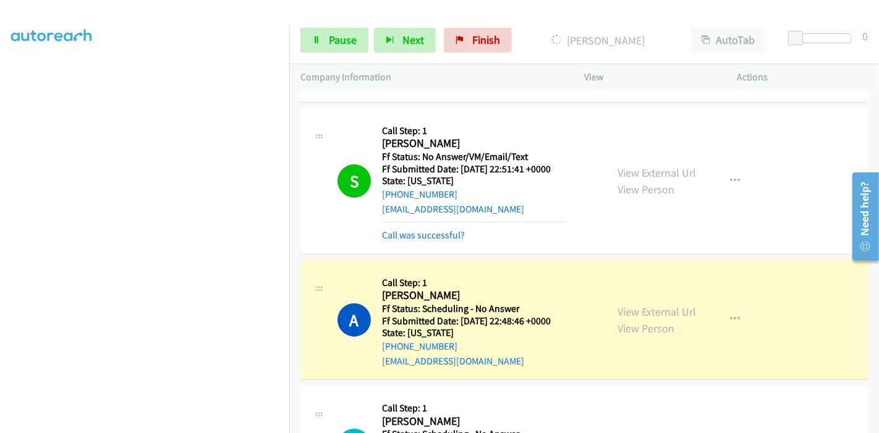
scroll to position [343, 0]
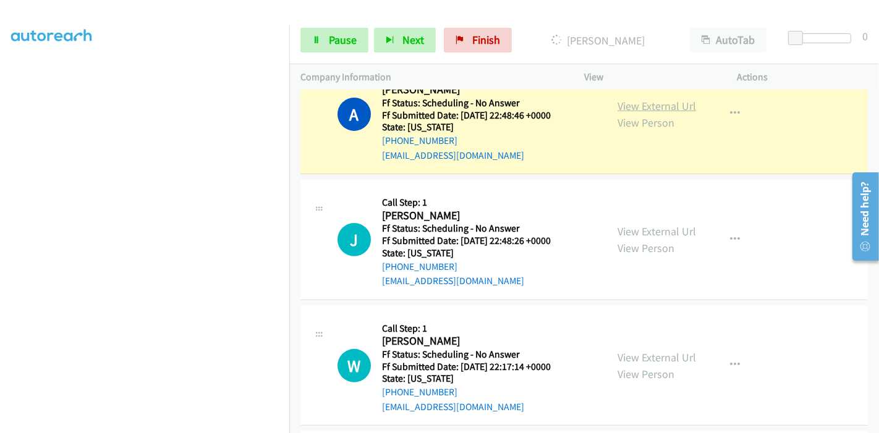
click at [648, 105] on link "View External Url" at bounding box center [656, 106] width 78 height 14
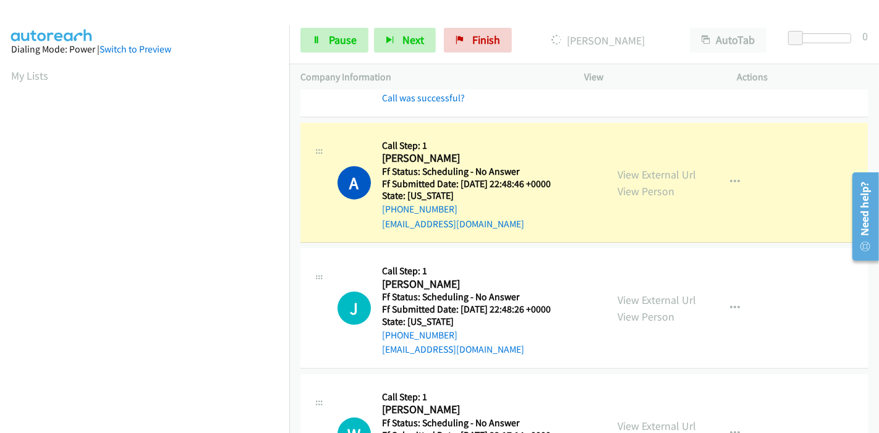
scroll to position [0, 0]
click at [325, 44] on link "Pause" at bounding box center [334, 40] width 68 height 25
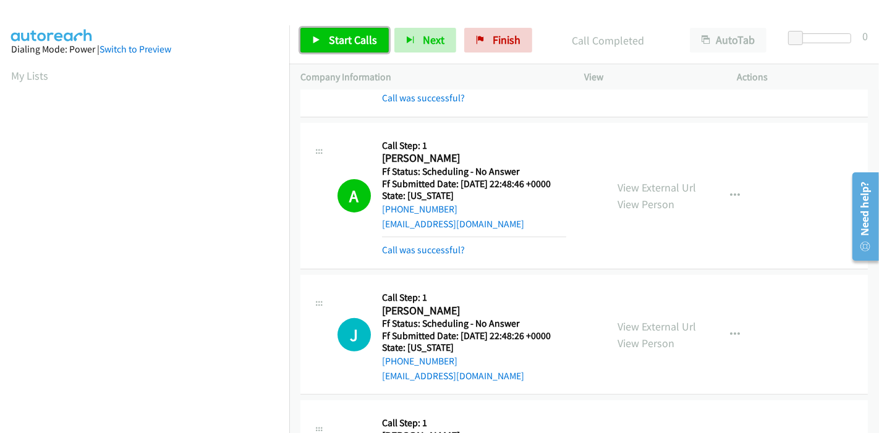
click at [344, 43] on span "Start Calls" at bounding box center [353, 40] width 48 height 14
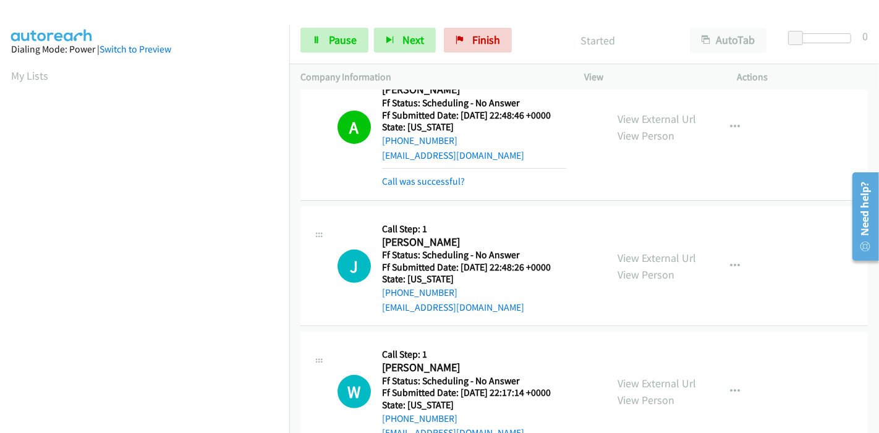
scroll to position [412, 0]
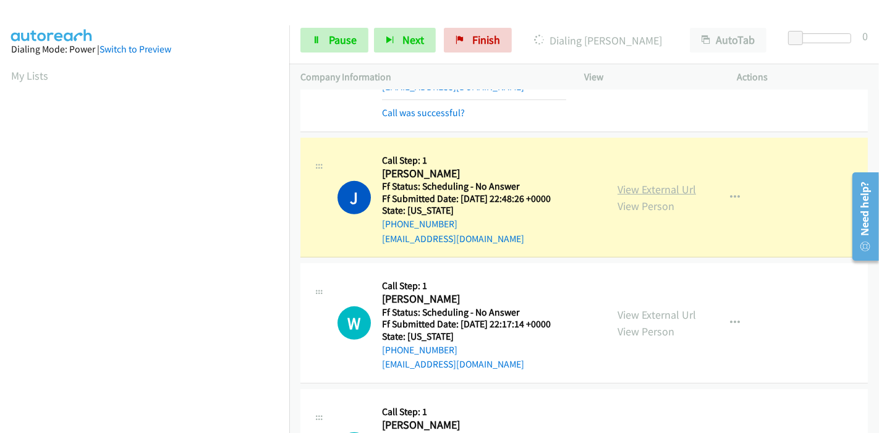
click at [680, 187] on link "View External Url" at bounding box center [656, 189] width 78 height 14
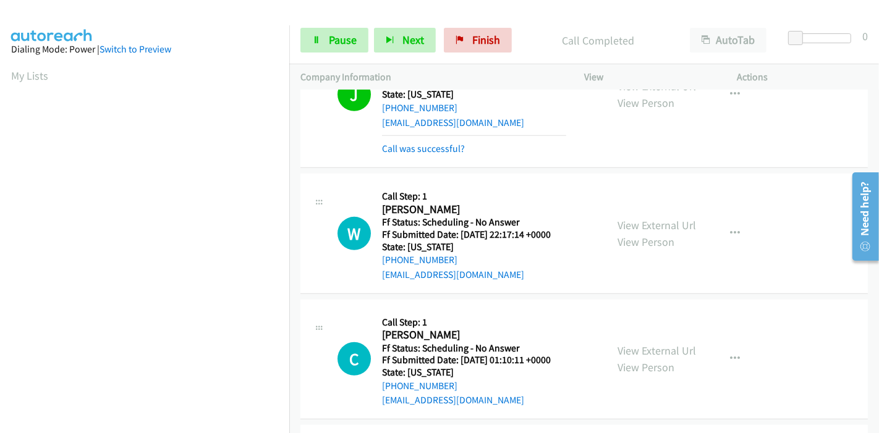
scroll to position [549, 0]
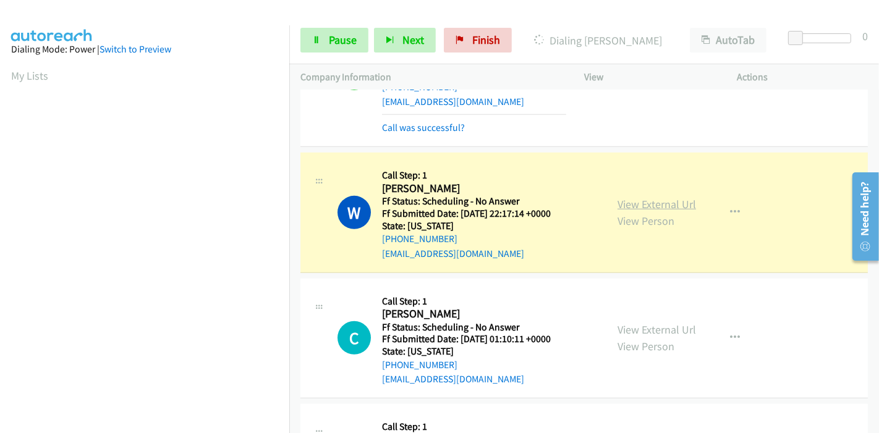
click at [627, 202] on link "View External Url" at bounding box center [656, 204] width 78 height 14
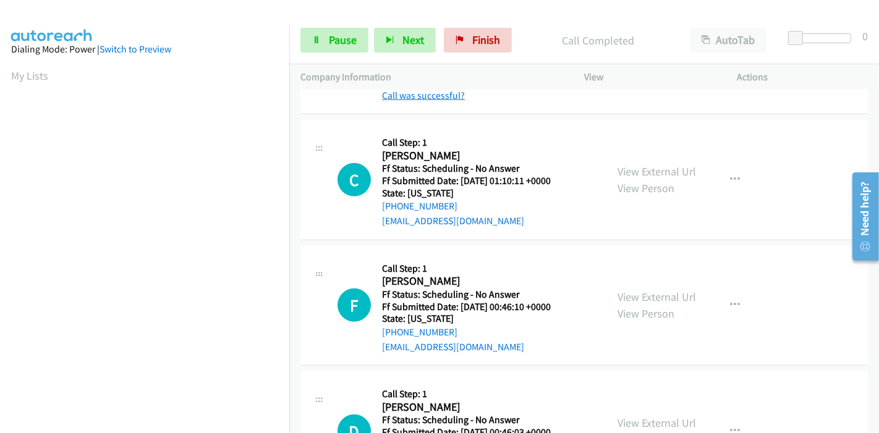
scroll to position [755, 0]
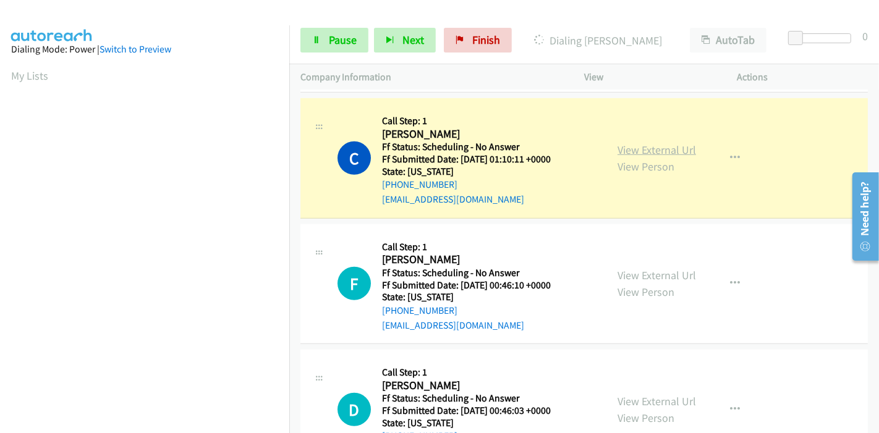
click at [668, 147] on link "View External Url" at bounding box center [656, 150] width 78 height 14
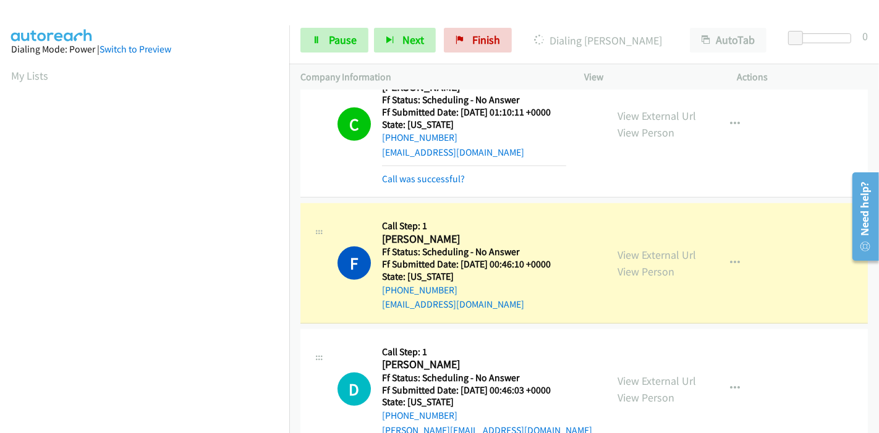
scroll to position [824, 0]
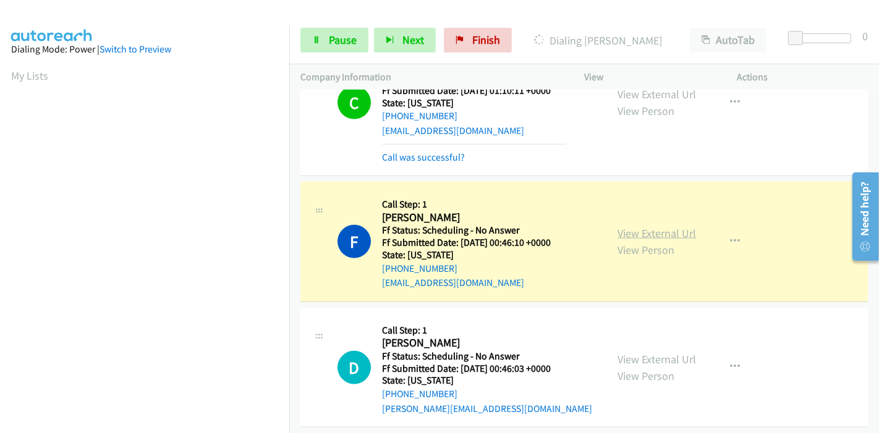
click at [633, 232] on link "View External Url" at bounding box center [656, 233] width 78 height 14
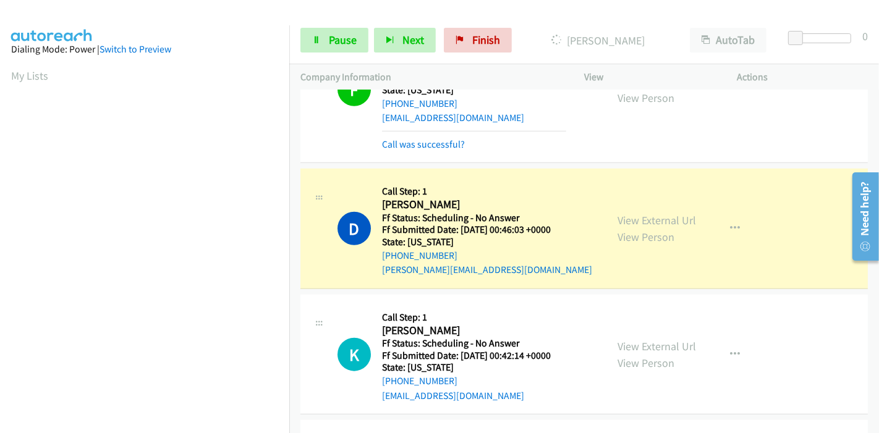
scroll to position [1030, 0]
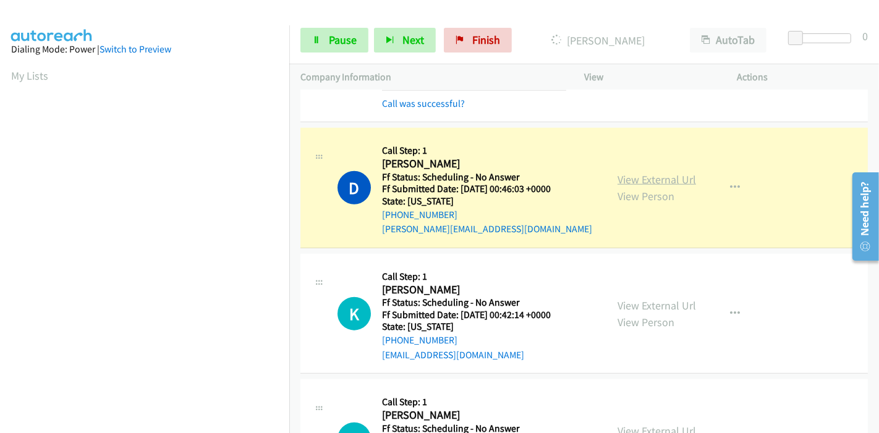
click at [617, 172] on link "View External Url" at bounding box center [656, 179] width 78 height 14
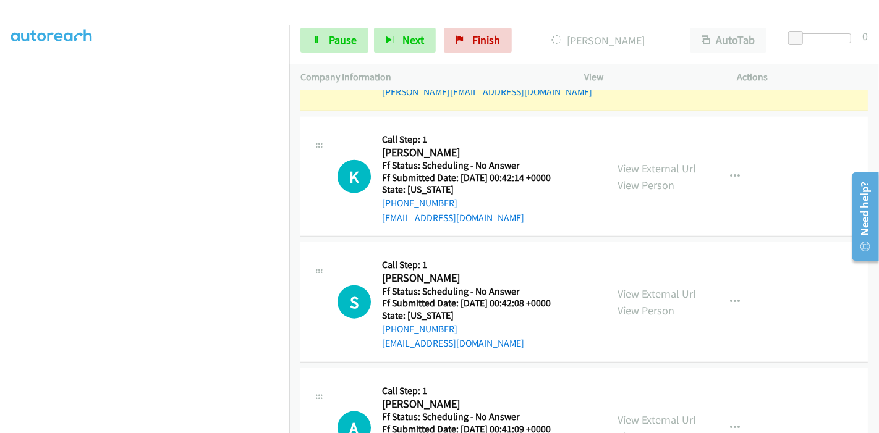
scroll to position [0, 0]
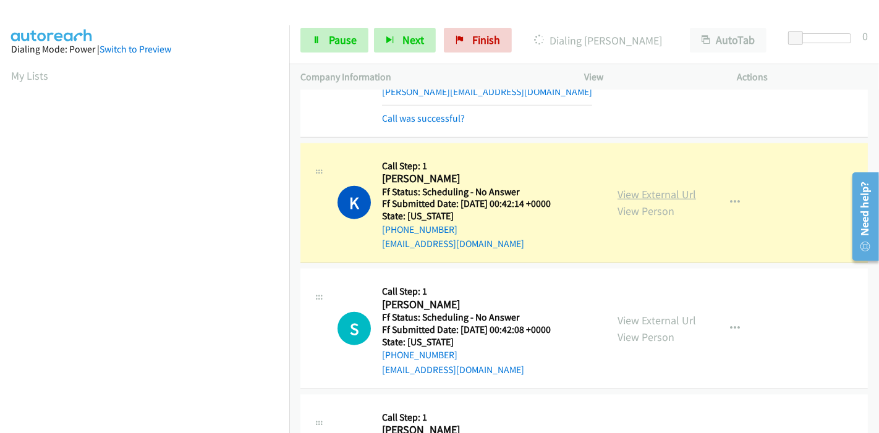
click at [666, 192] on link "View External Url" at bounding box center [656, 194] width 78 height 14
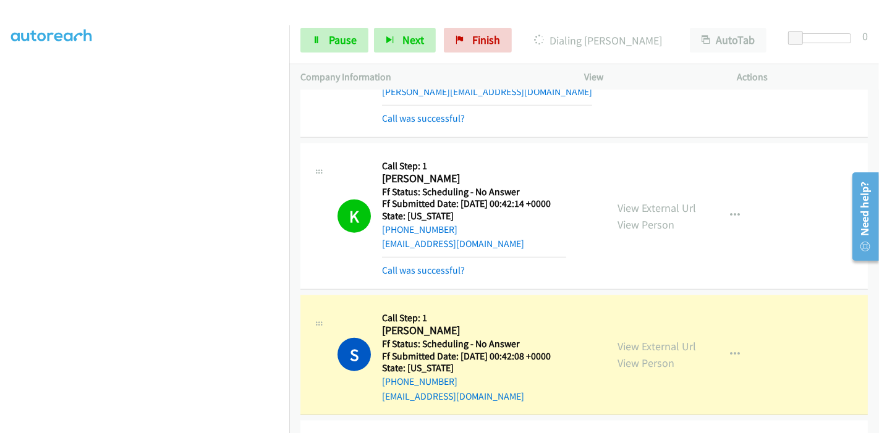
scroll to position [1305, 0]
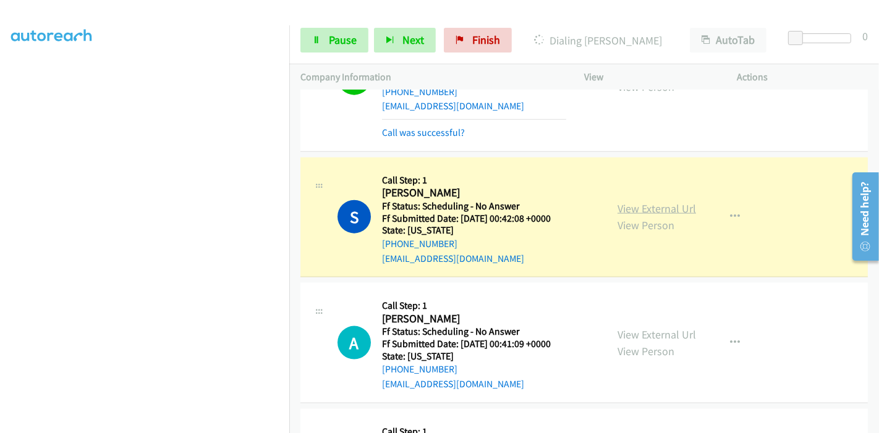
click at [683, 205] on link "View External Url" at bounding box center [656, 208] width 78 height 14
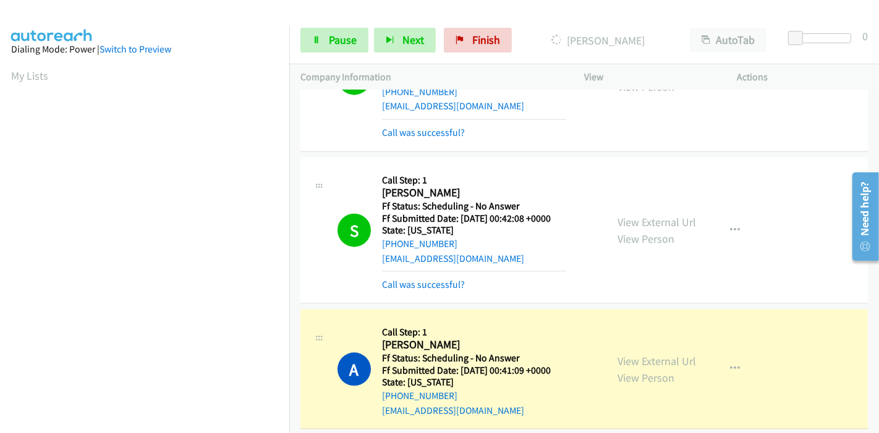
scroll to position [1510, 0]
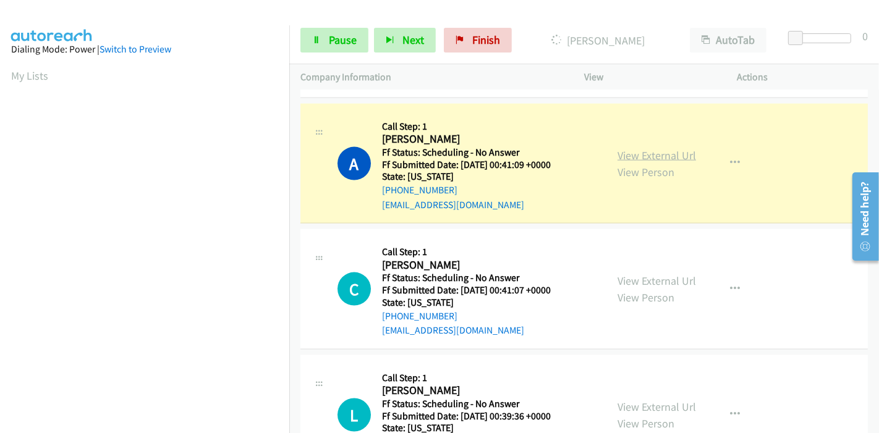
click at [676, 151] on link "View External Url" at bounding box center [656, 155] width 78 height 14
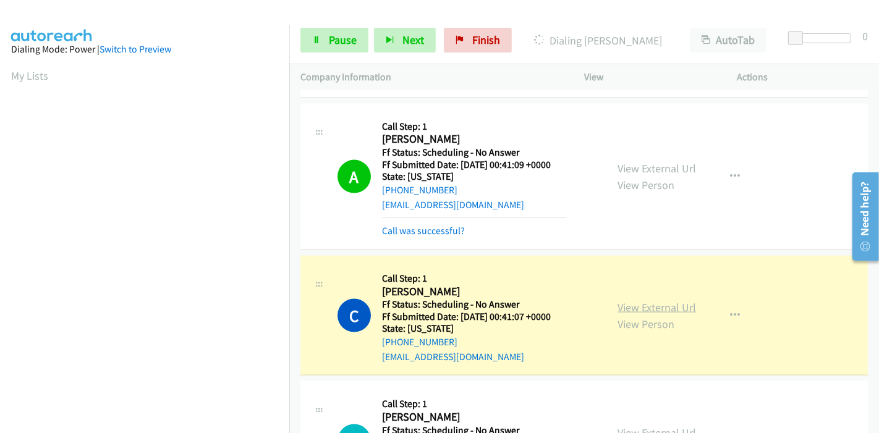
click at [671, 305] on link "View External Url" at bounding box center [656, 307] width 78 height 14
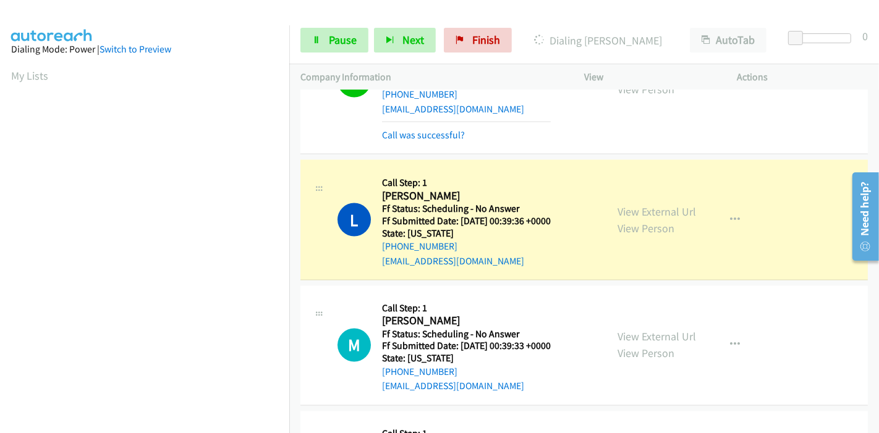
scroll to position [1785, 0]
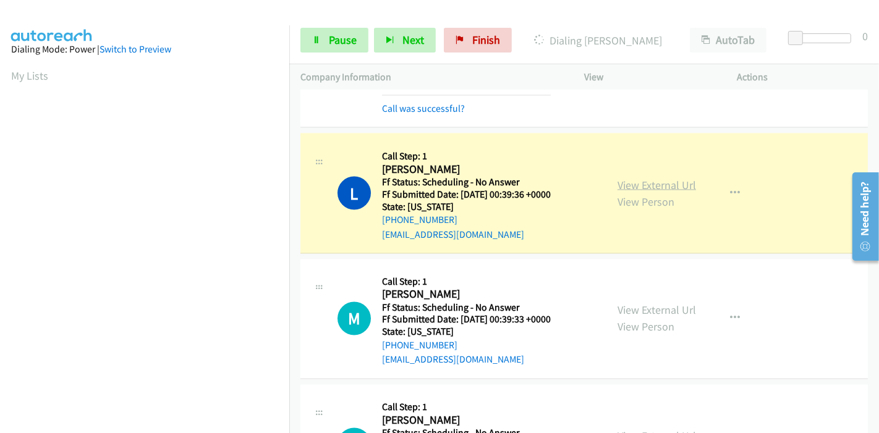
click at [646, 178] on link "View External Url" at bounding box center [656, 185] width 78 height 14
drag, startPoint x: 342, startPoint y: 43, endPoint x: 270, endPoint y: 214, distance: 186.4
click at [342, 43] on span "Pause" at bounding box center [343, 40] width 28 height 14
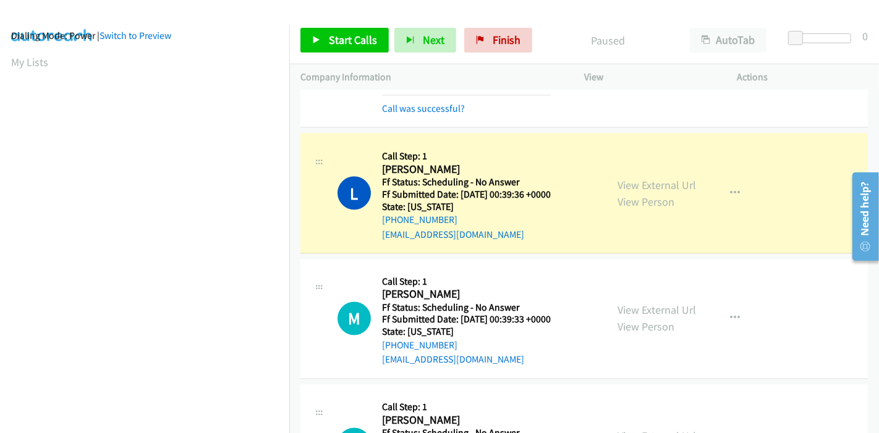
scroll to position [0, 0]
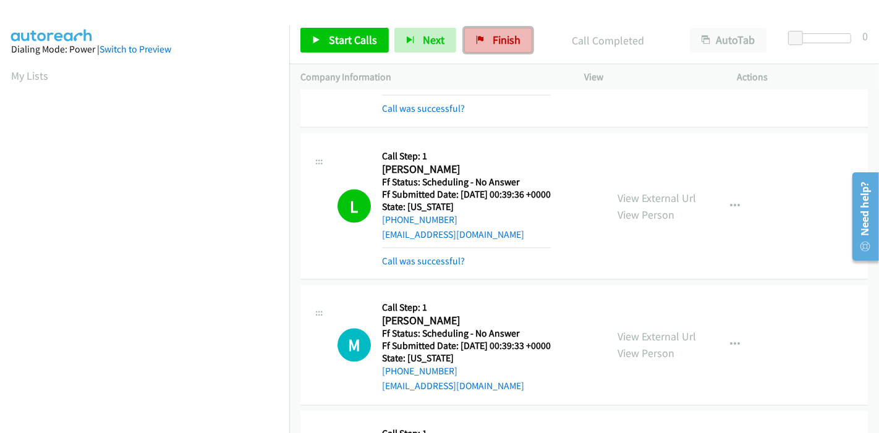
click at [483, 43] on link "Finish" at bounding box center [498, 40] width 68 height 25
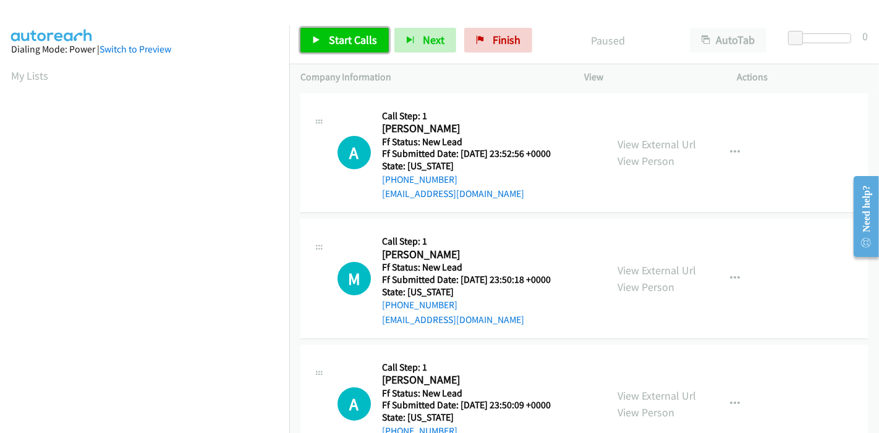
click at [318, 50] on link "Start Calls" at bounding box center [344, 40] width 88 height 25
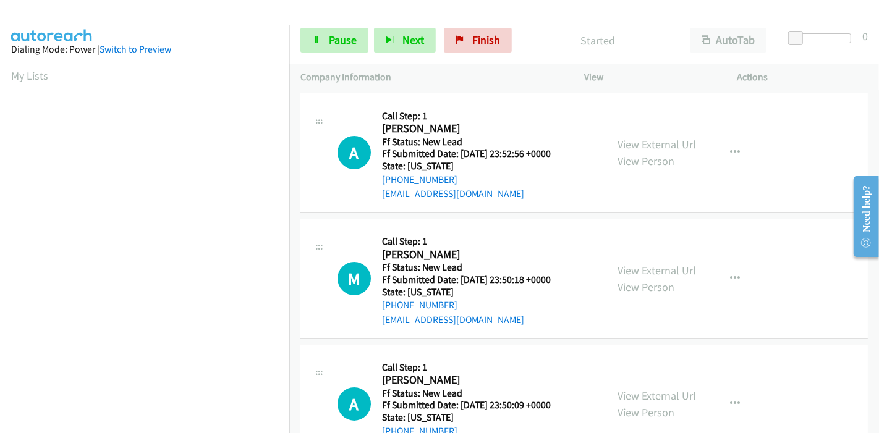
click at [631, 140] on link "View External Url" at bounding box center [656, 144] width 78 height 14
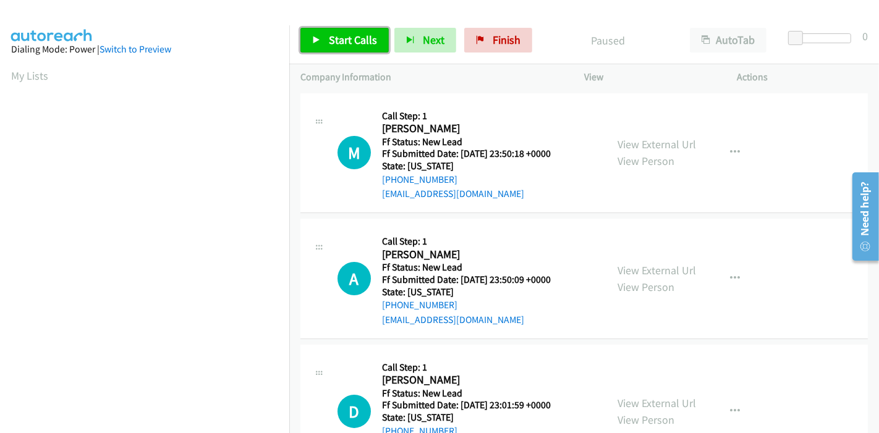
click at [351, 35] on span "Start Calls" at bounding box center [353, 40] width 48 height 14
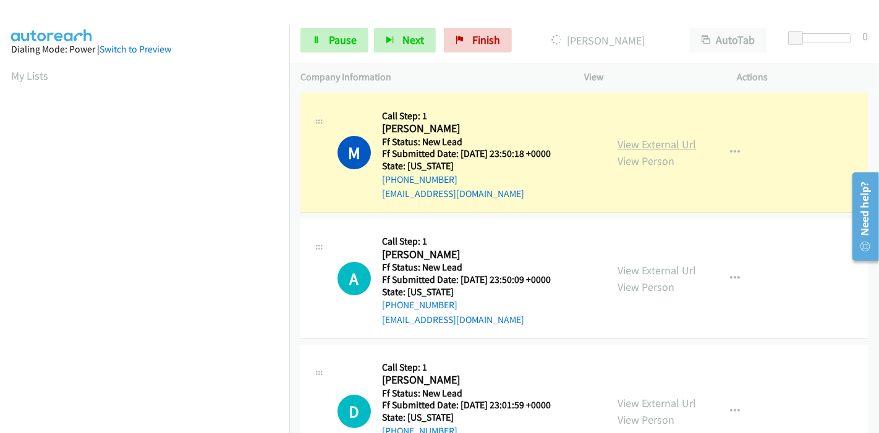
click at [667, 147] on link "View External Url" at bounding box center [656, 144] width 78 height 14
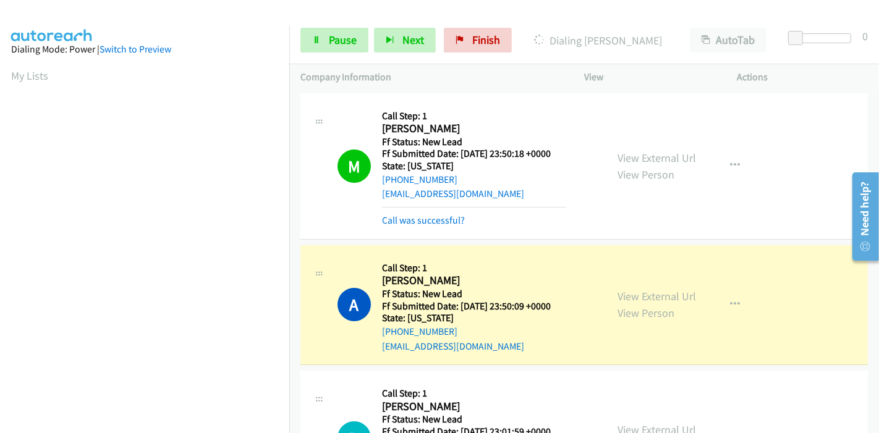
scroll to position [261, 0]
click at [624, 299] on link "View External Url" at bounding box center [656, 296] width 78 height 14
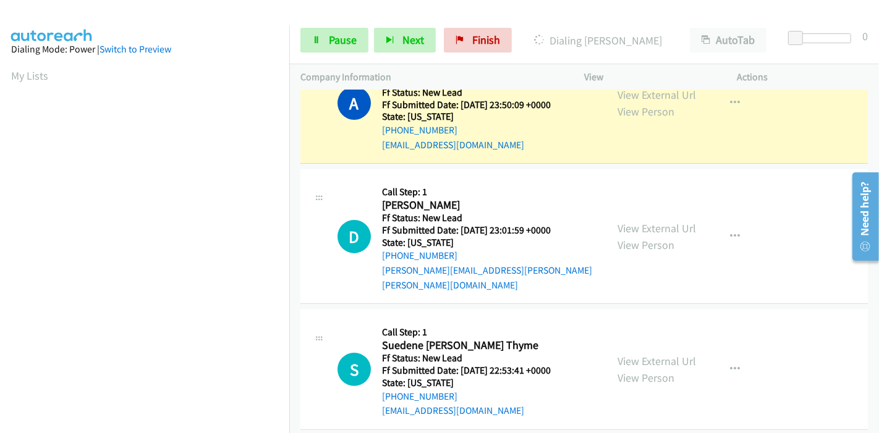
scroll to position [214, 0]
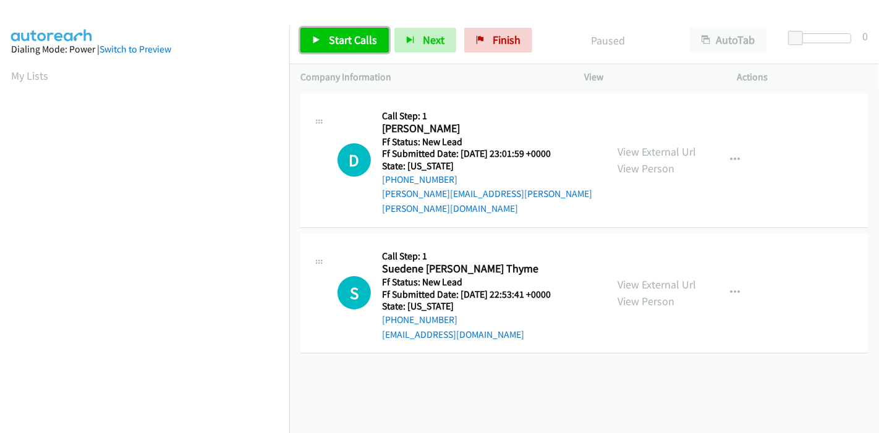
click at [338, 34] on span "Start Calls" at bounding box center [353, 40] width 48 height 14
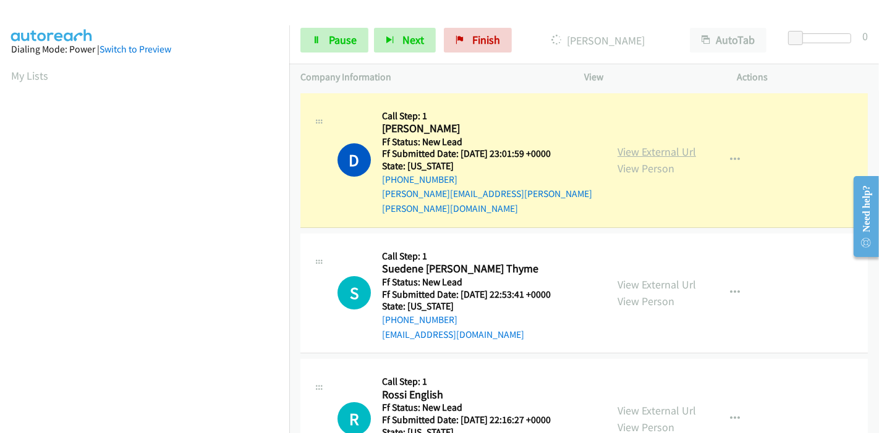
click at [673, 145] on link "View External Url" at bounding box center [656, 152] width 78 height 14
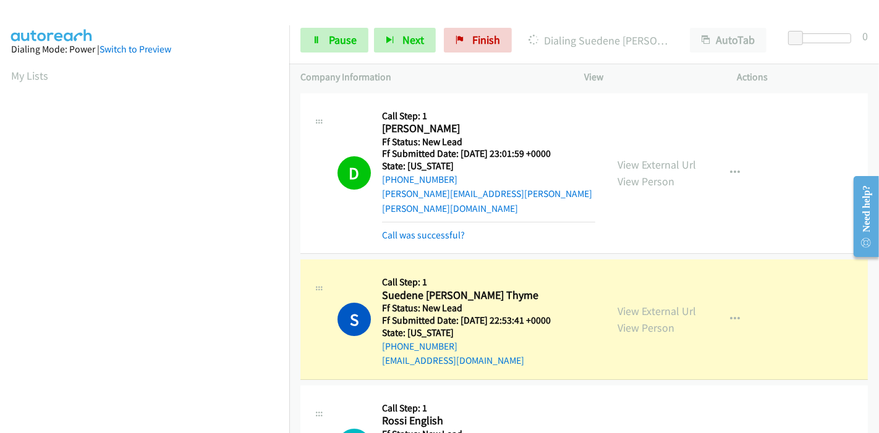
scroll to position [261, 0]
click at [664, 304] on link "View External Url" at bounding box center [656, 311] width 78 height 14
click at [332, 41] on span "Pause" at bounding box center [343, 40] width 28 height 14
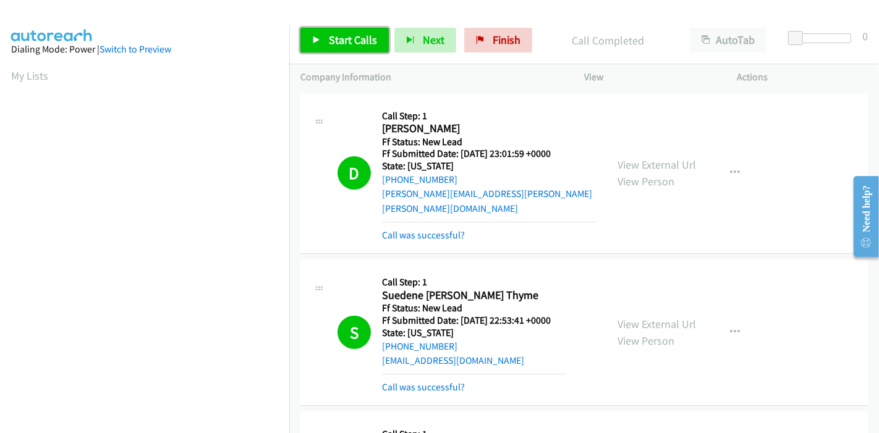
click at [332, 41] on span "Start Calls" at bounding box center [353, 40] width 48 height 14
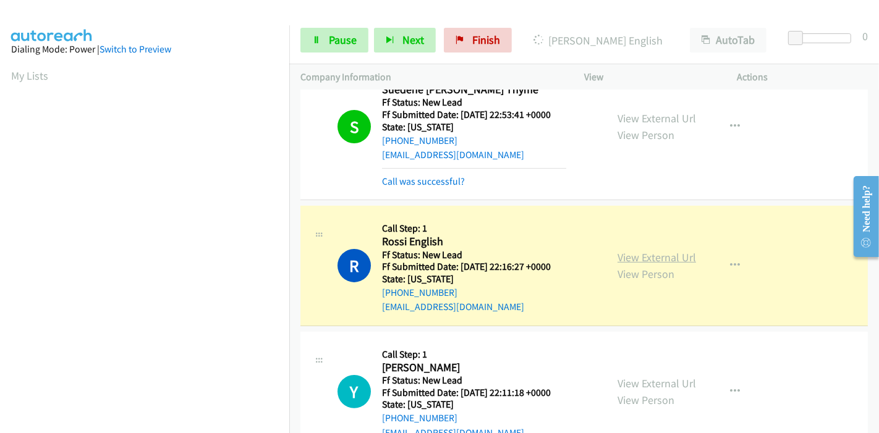
click at [617, 250] on link "View External Url" at bounding box center [656, 257] width 78 height 14
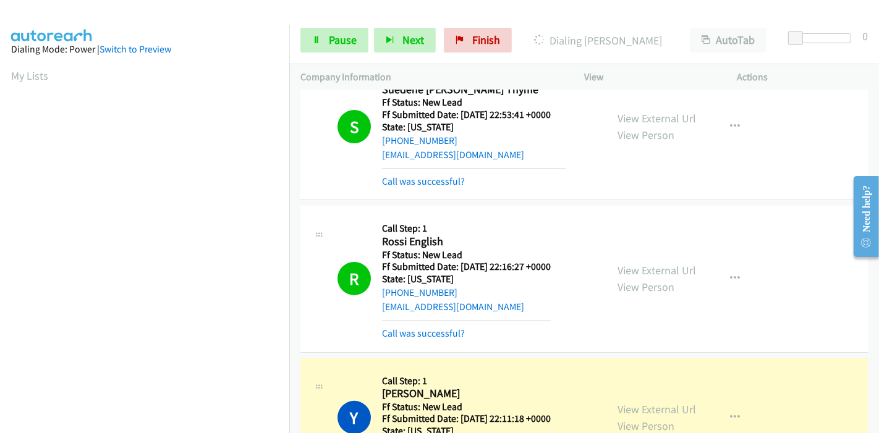
scroll to position [343, 0]
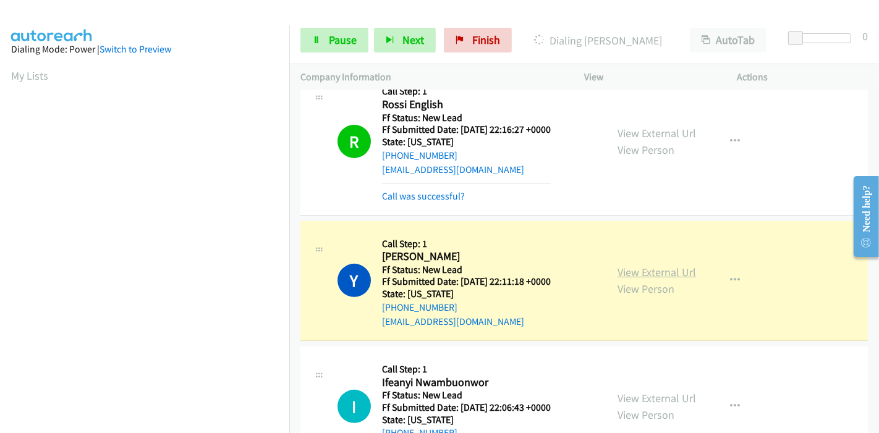
drag, startPoint x: 669, startPoint y: 256, endPoint x: 662, endPoint y: 256, distance: 6.8
click at [662, 265] on link "View External Url" at bounding box center [656, 272] width 78 height 14
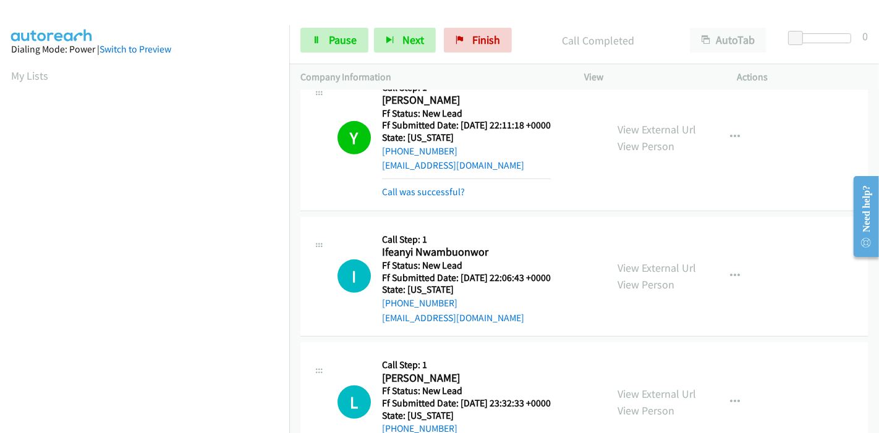
scroll to position [480, 0]
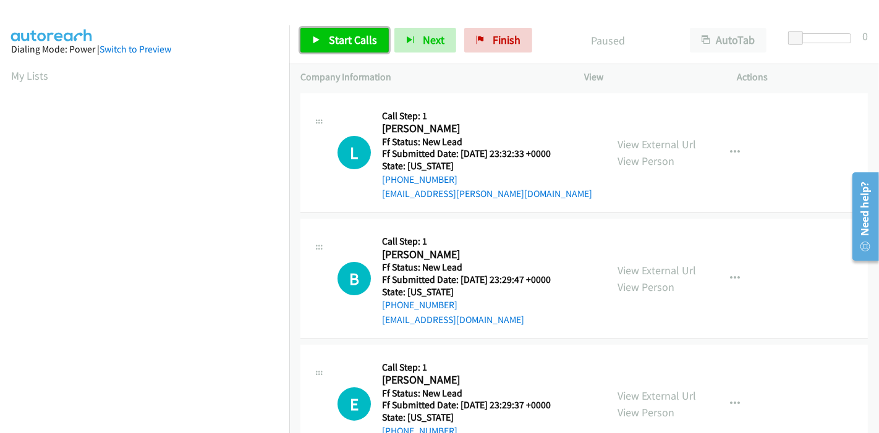
click at [344, 41] on span "Start Calls" at bounding box center [353, 40] width 48 height 14
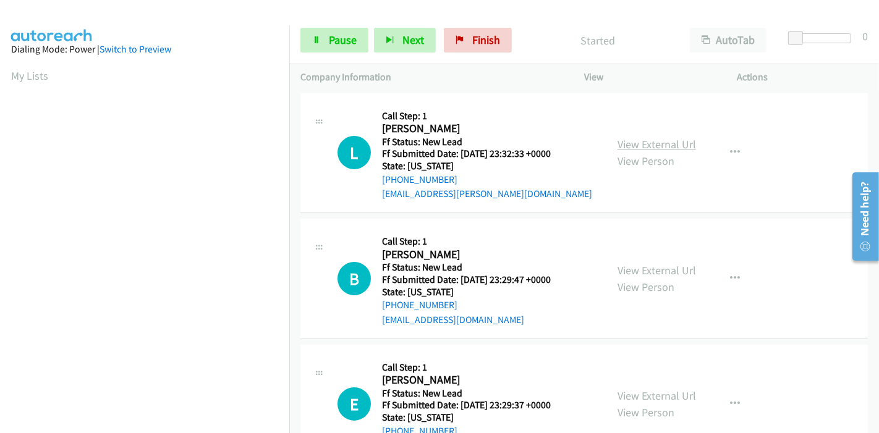
click at [679, 146] on link "View External Url" at bounding box center [656, 144] width 78 height 14
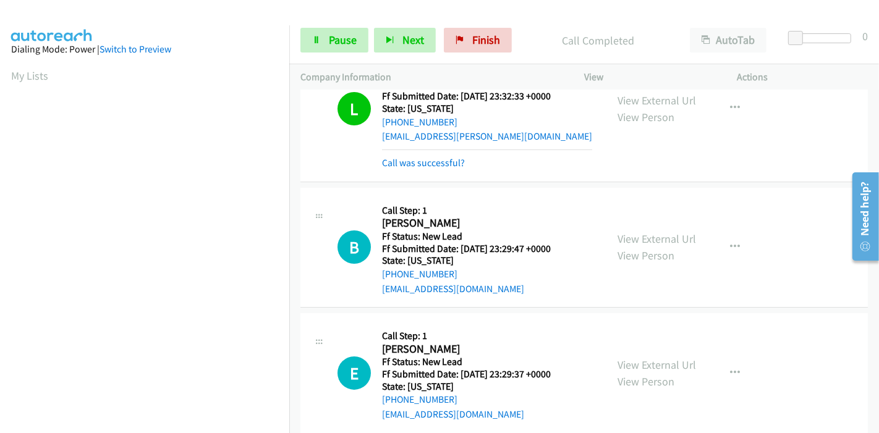
scroll to position [137, 0]
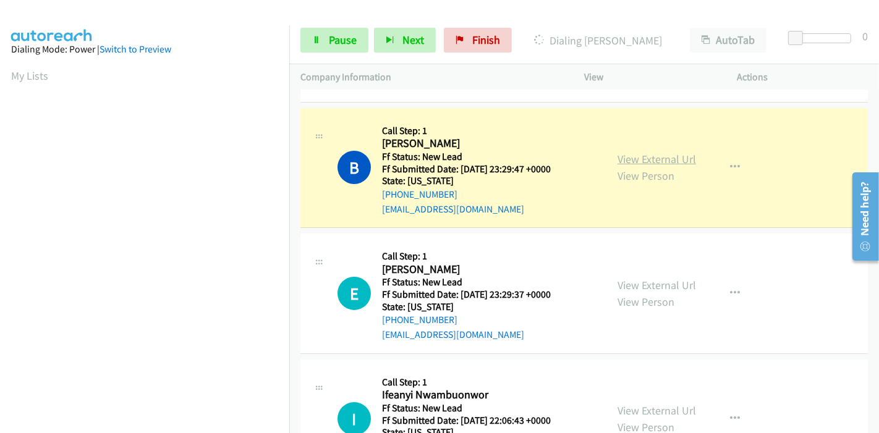
click at [644, 156] on link "View External Url" at bounding box center [656, 159] width 78 height 14
click at [332, 41] on span "Pause" at bounding box center [343, 40] width 28 height 14
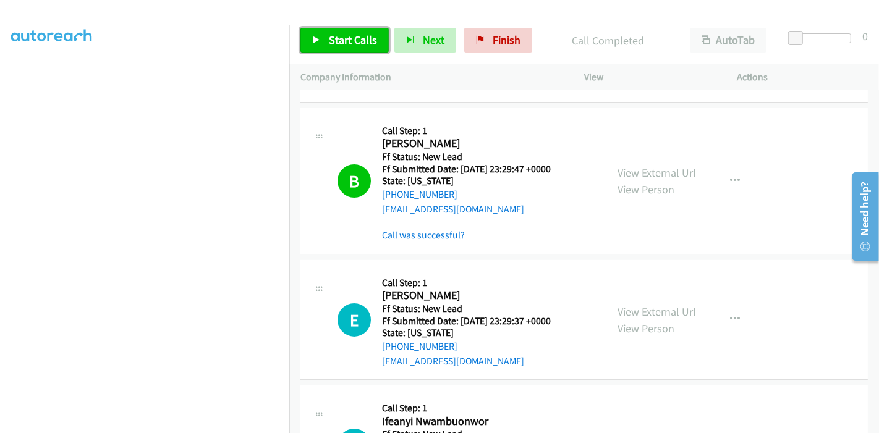
click at [324, 40] on link "Start Calls" at bounding box center [344, 40] width 88 height 25
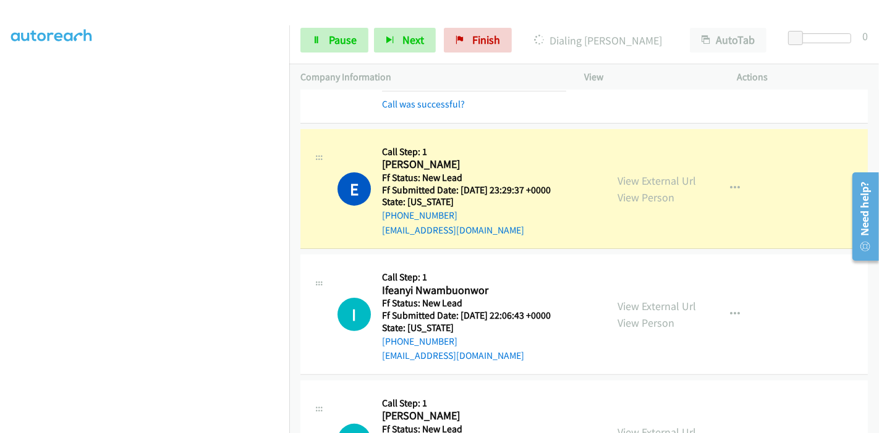
scroll to position [274, 0]
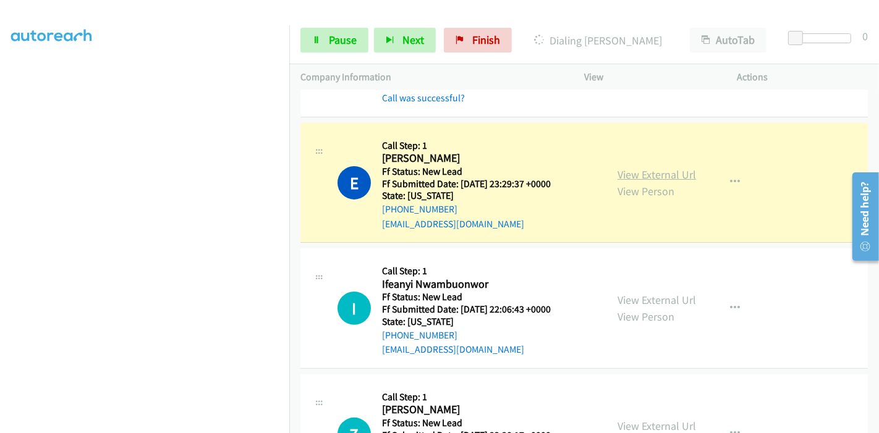
click at [676, 173] on link "View External Url" at bounding box center [656, 174] width 78 height 14
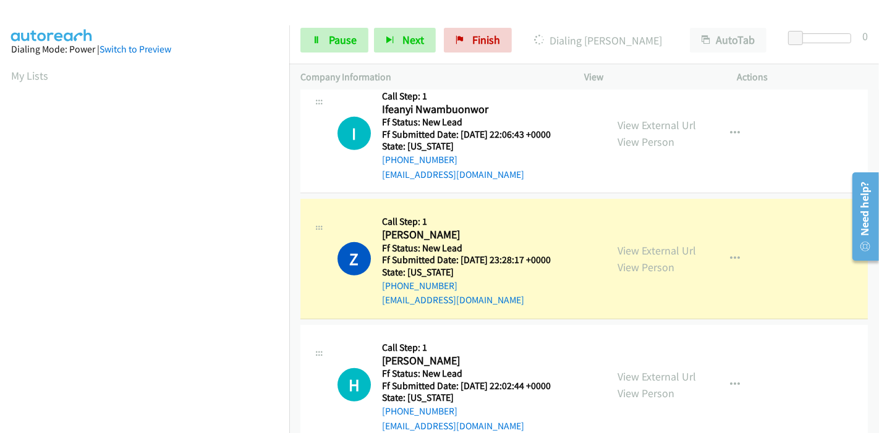
scroll to position [480, 0]
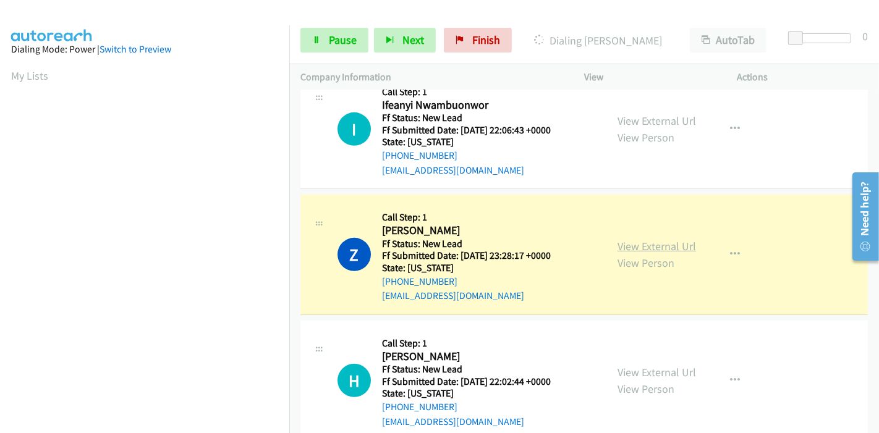
click at [663, 239] on link "View External Url" at bounding box center [656, 246] width 78 height 14
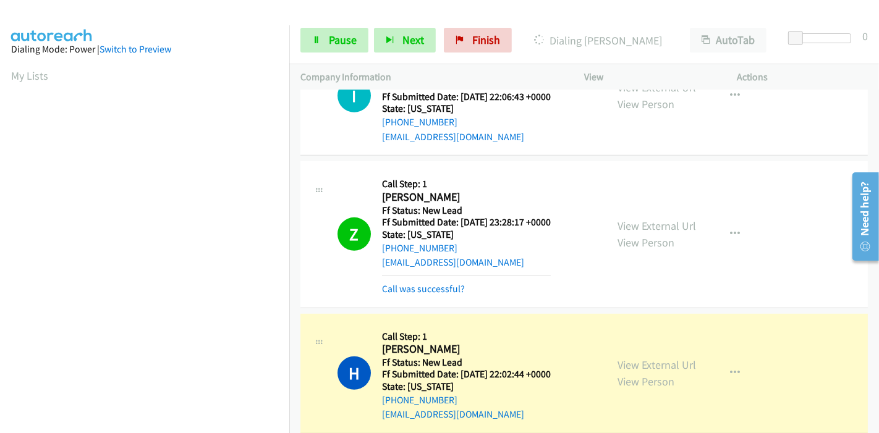
scroll to position [532, 0]
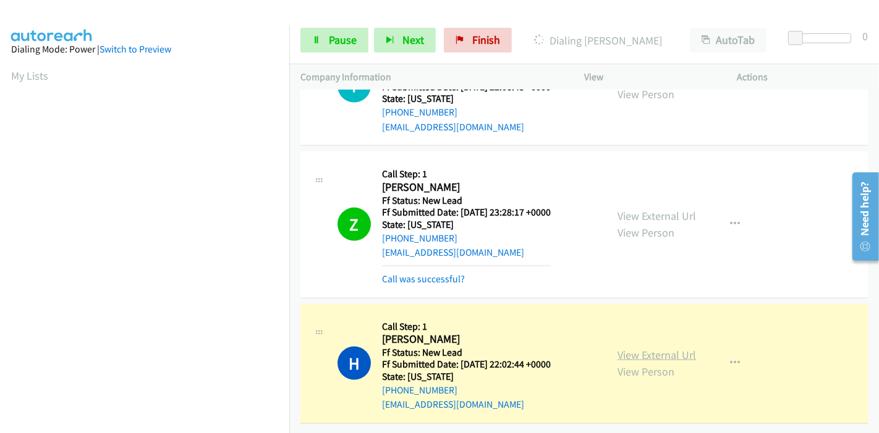
click at [672, 348] on link "View External Url" at bounding box center [656, 355] width 78 height 14
click at [332, 34] on span "Pause" at bounding box center [343, 40] width 28 height 14
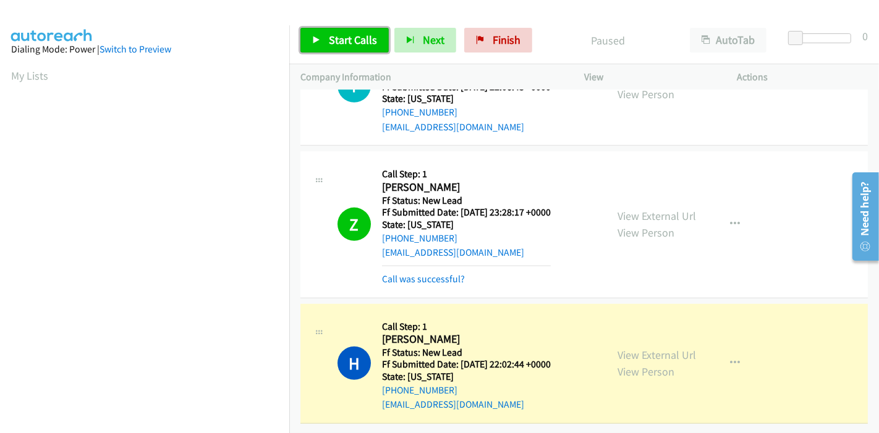
click at [330, 41] on span "Start Calls" at bounding box center [353, 40] width 48 height 14
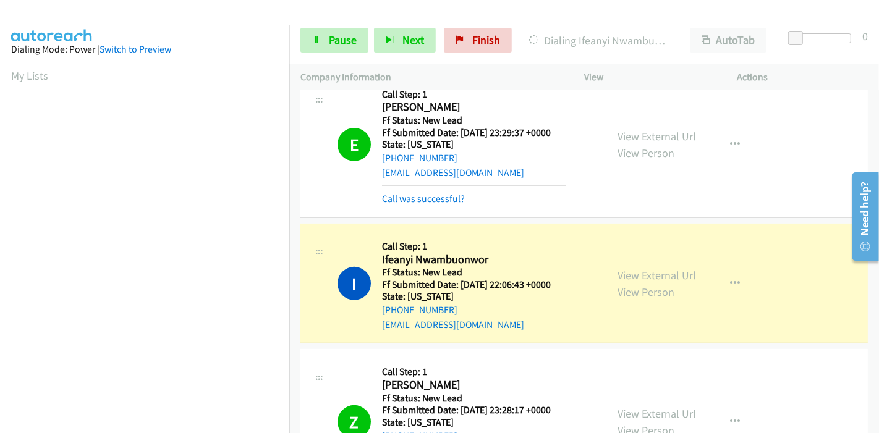
scroll to position [325, 0]
click at [629, 271] on link "View External Url" at bounding box center [656, 276] width 78 height 14
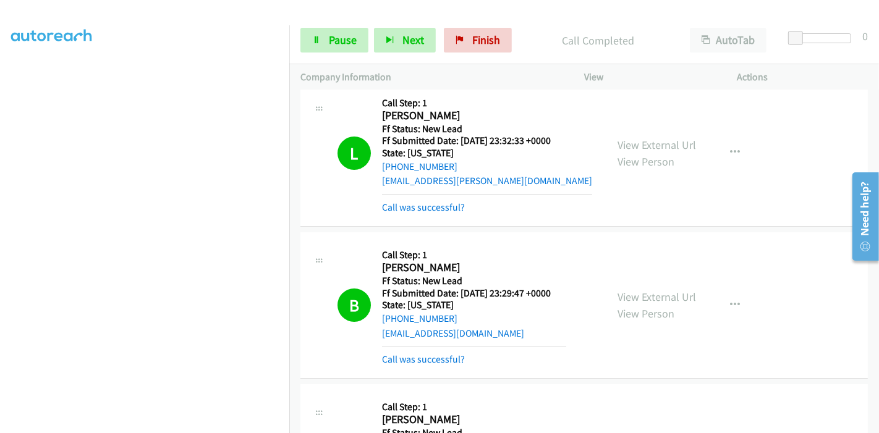
scroll to position [0, 0]
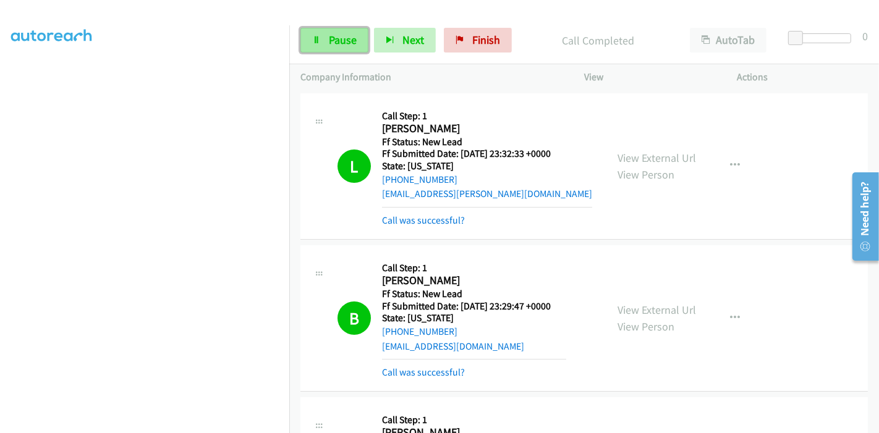
click at [323, 40] on link "Pause" at bounding box center [334, 40] width 68 height 25
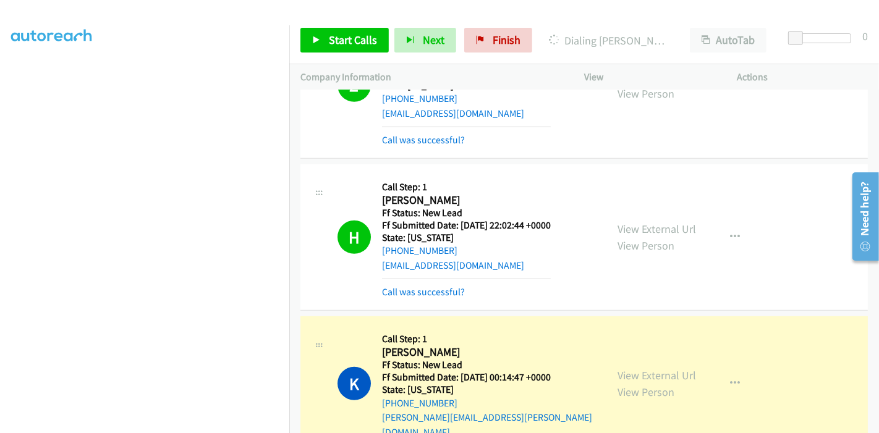
scroll to position [687, 0]
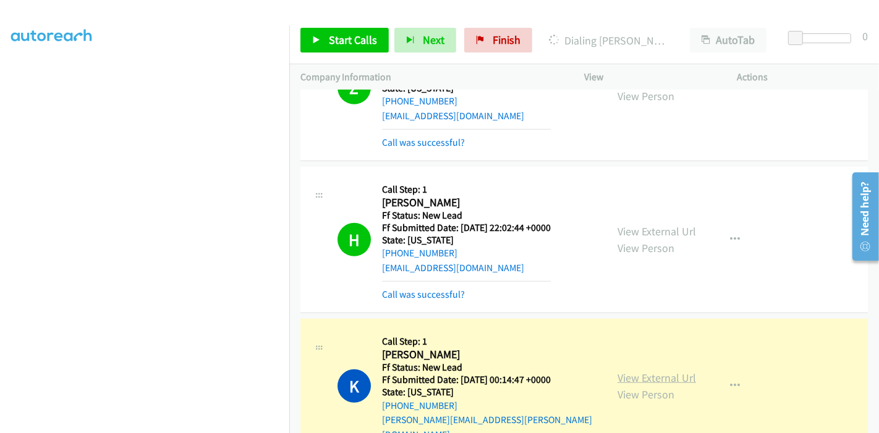
click at [638, 371] on link "View External Url" at bounding box center [656, 378] width 78 height 14
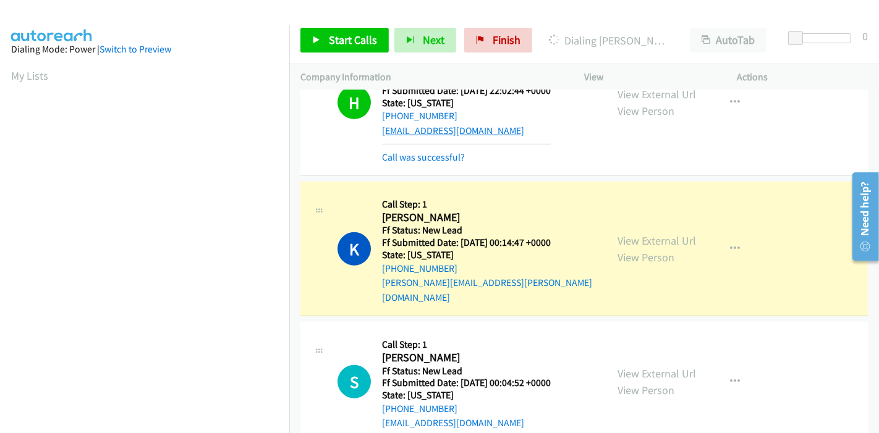
scroll to position [261, 0]
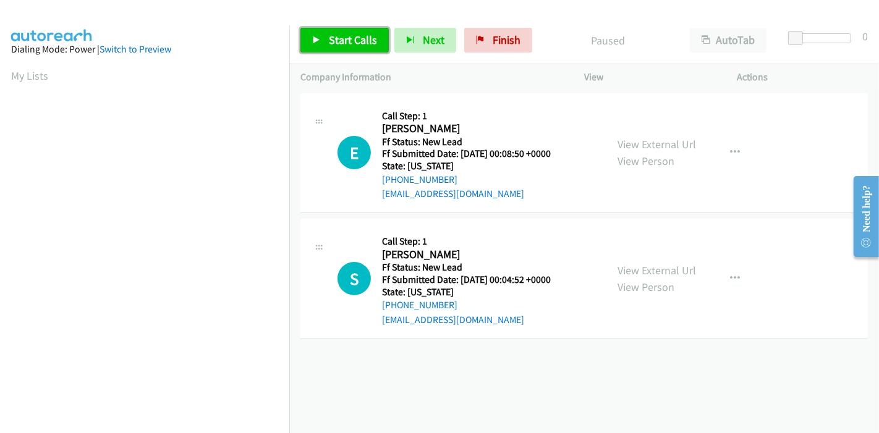
click at [316, 33] on link "Start Calls" at bounding box center [344, 40] width 88 height 25
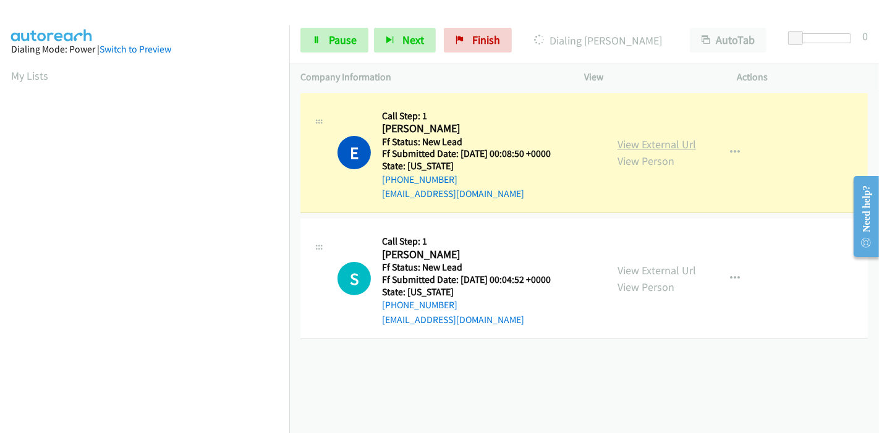
click at [644, 146] on link "View External Url" at bounding box center [656, 144] width 78 height 14
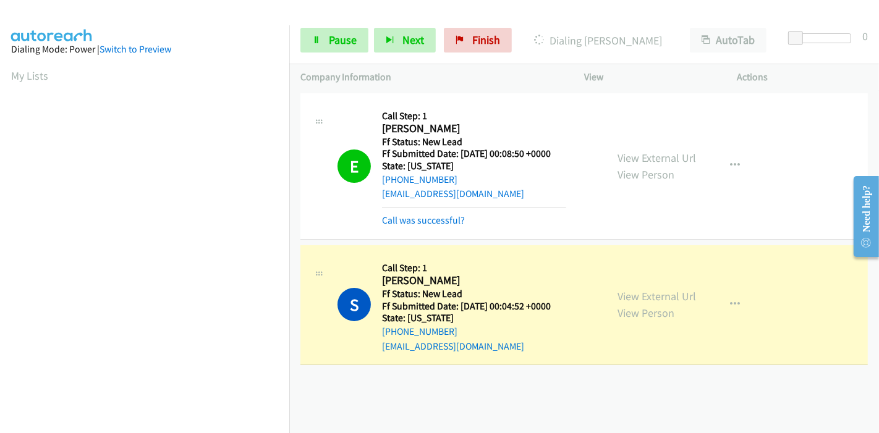
scroll to position [261, 0]
click at [666, 297] on link "View External Url" at bounding box center [656, 296] width 78 height 14
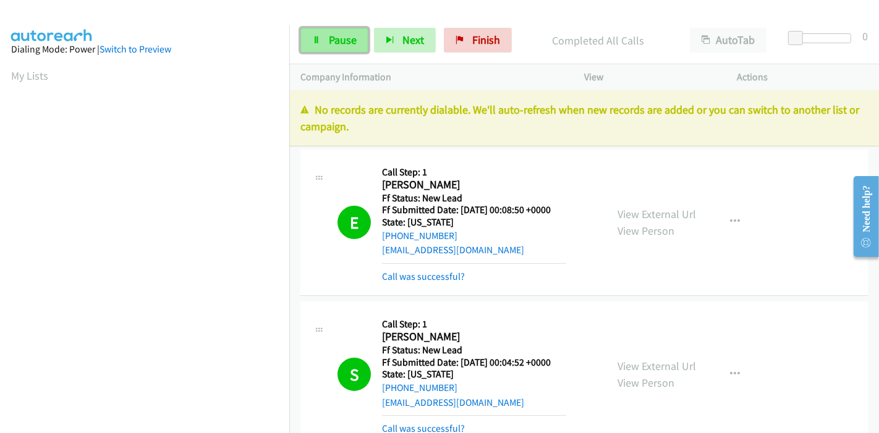
click at [345, 34] on span "Pause" at bounding box center [343, 40] width 28 height 14
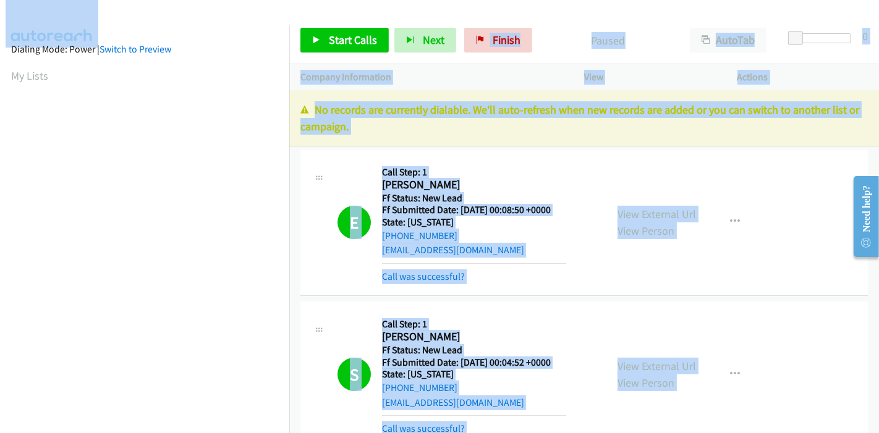
drag, startPoint x: 519, startPoint y: 16, endPoint x: 514, endPoint y: 23, distance: 9.3
click at [519, 19] on main "Start Calls Pause Next Finish Paused AutoTab AutoTab 0 Company Information Info…" at bounding box center [439, 29] width 879 height 59
click at [505, 29] on link "Finish" at bounding box center [498, 40] width 68 height 25
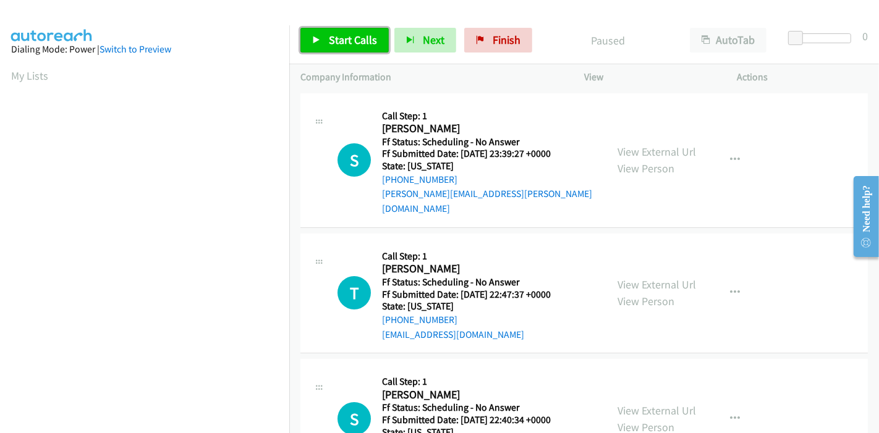
click at [355, 34] on span "Start Calls" at bounding box center [353, 40] width 48 height 14
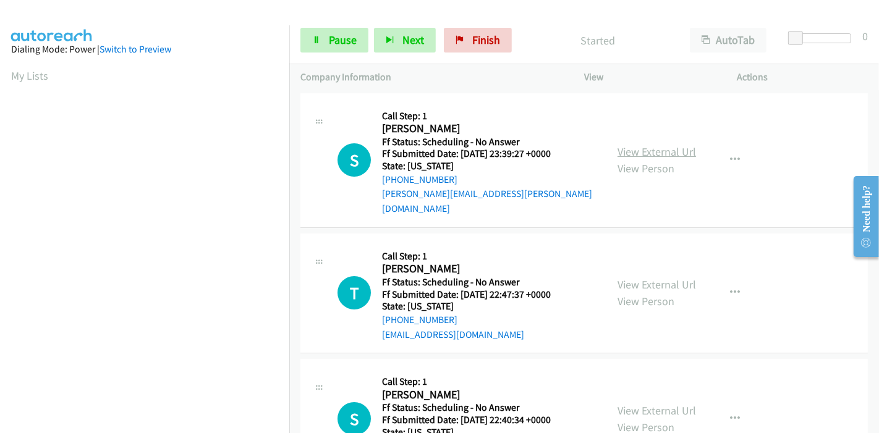
click at [658, 145] on link "View External Url" at bounding box center [656, 152] width 78 height 14
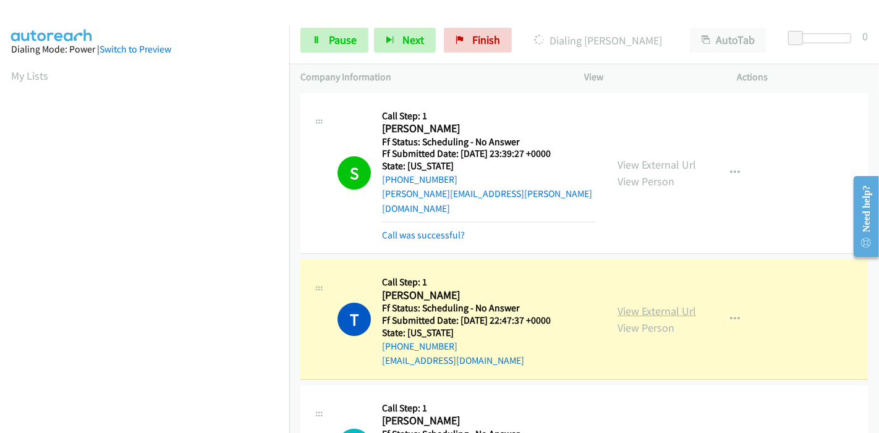
click at [637, 304] on link "View External Url" at bounding box center [656, 311] width 78 height 14
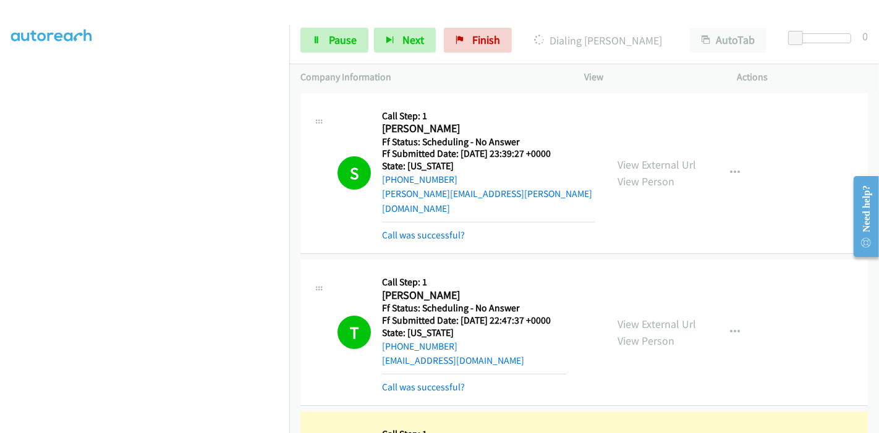
scroll to position [206, 0]
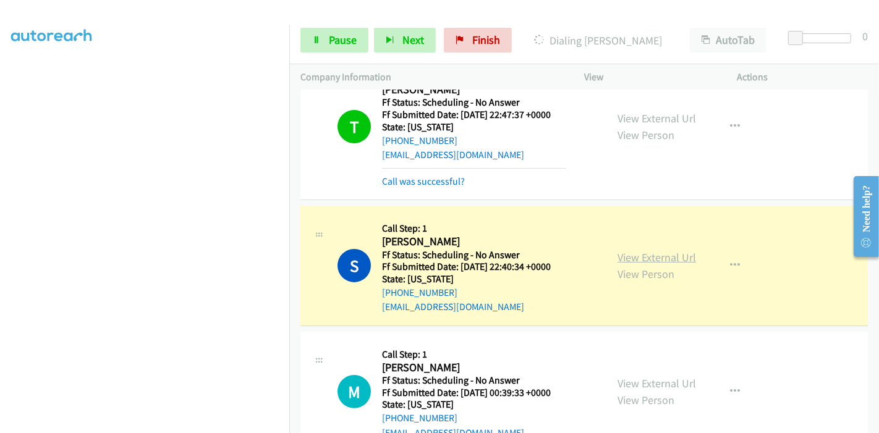
click at [634, 250] on link "View External Url" at bounding box center [656, 257] width 78 height 14
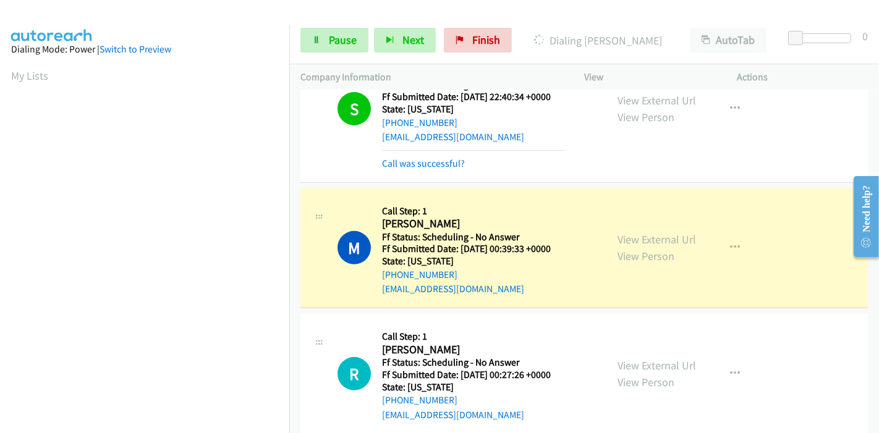
scroll to position [412, 0]
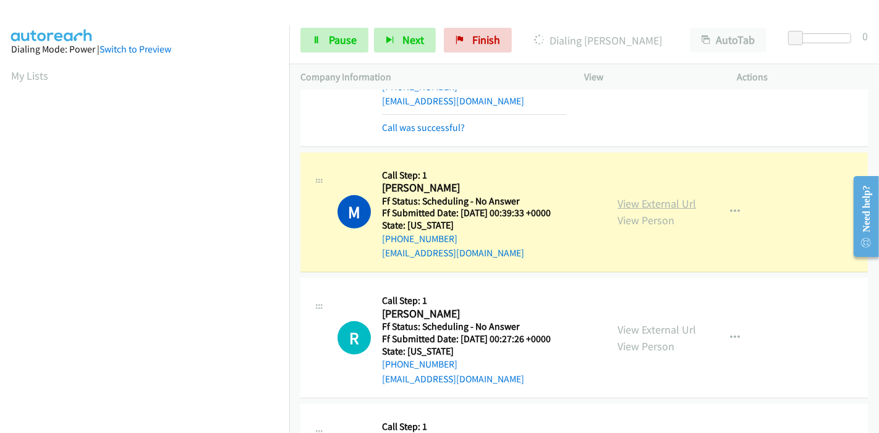
click at [681, 197] on link "View External Url" at bounding box center [656, 204] width 78 height 14
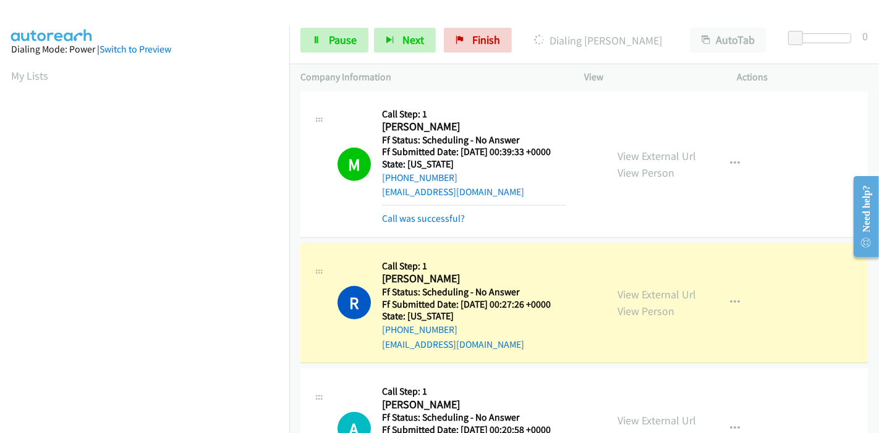
scroll to position [549, 0]
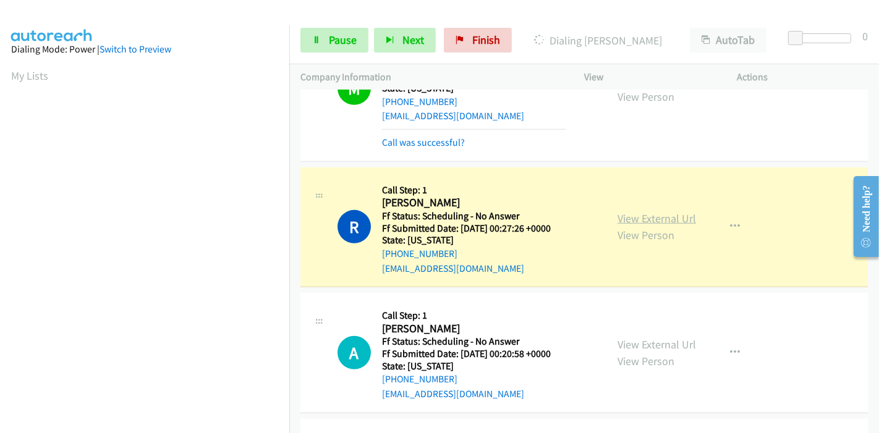
click at [672, 211] on link "View External Url" at bounding box center [656, 218] width 78 height 14
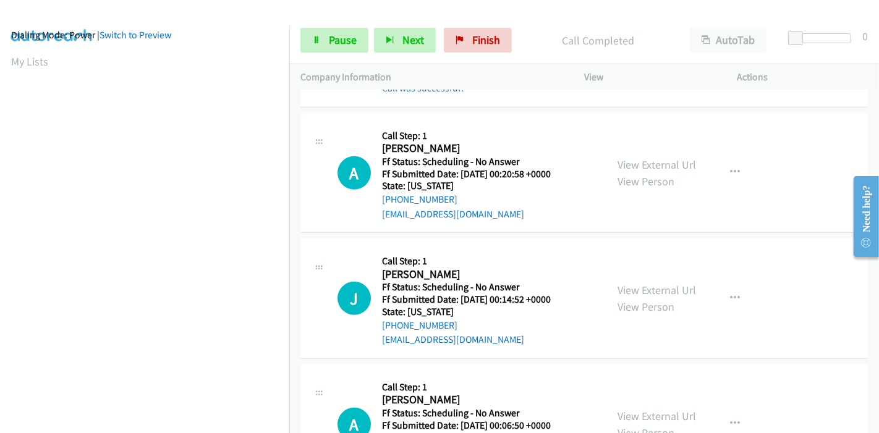
scroll to position [261, 0]
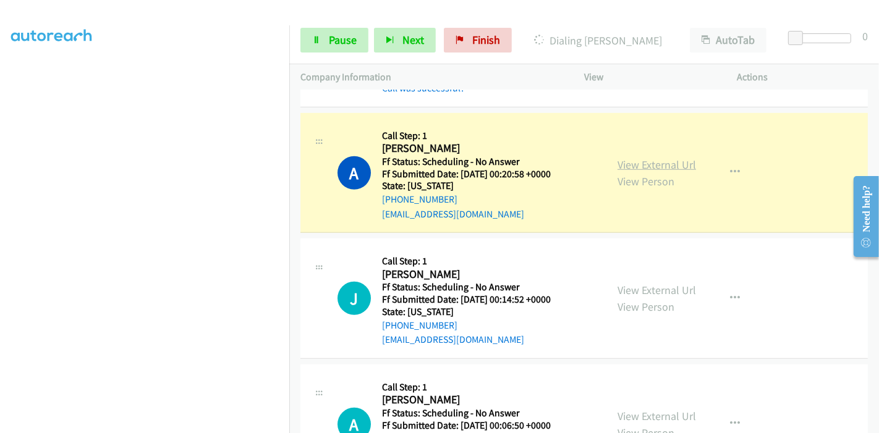
click at [653, 158] on link "View External Url" at bounding box center [656, 165] width 78 height 14
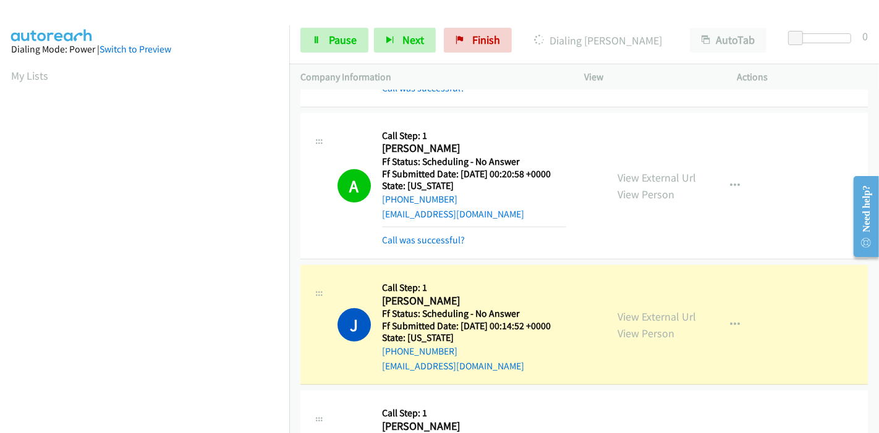
scroll to position [892, 0]
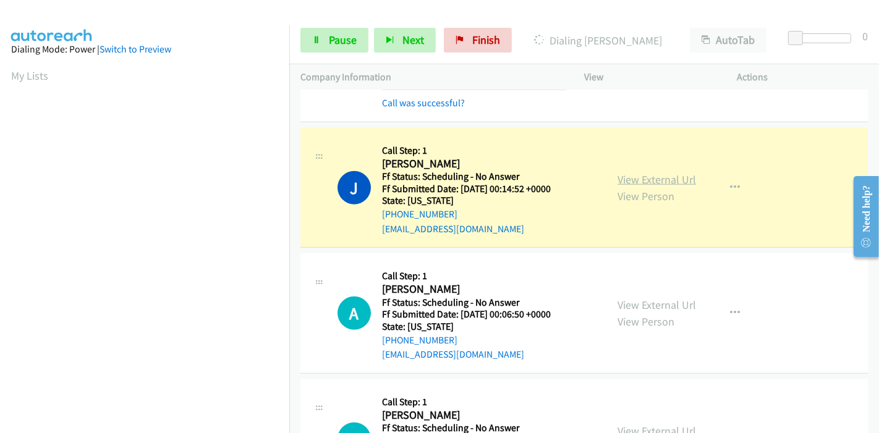
click at [644, 172] on link "View External Url" at bounding box center [656, 179] width 78 height 14
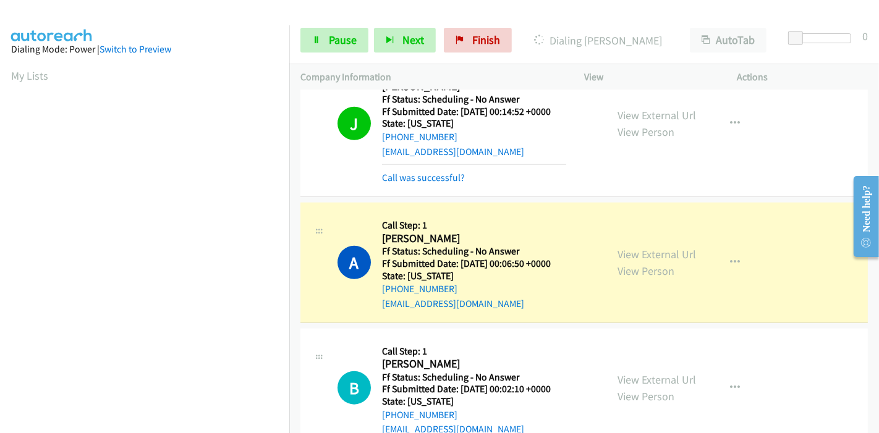
scroll to position [1030, 0]
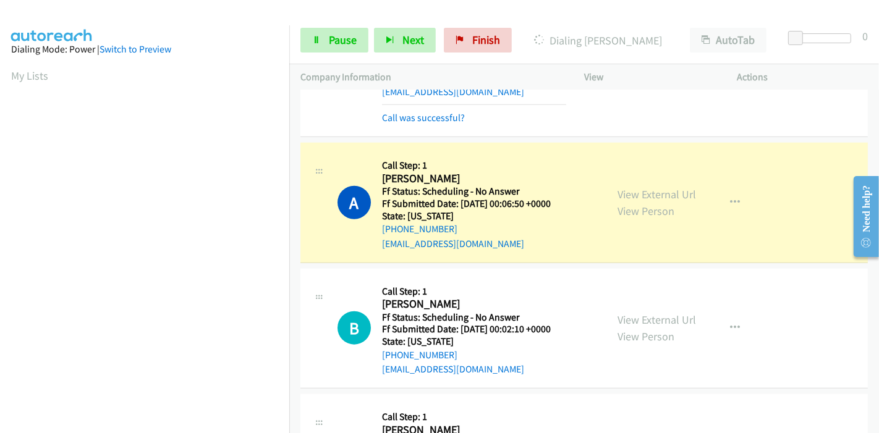
click at [655, 186] on div "View External Url View Person" at bounding box center [656, 202] width 78 height 33
click at [651, 187] on link "View External Url" at bounding box center [656, 194] width 78 height 14
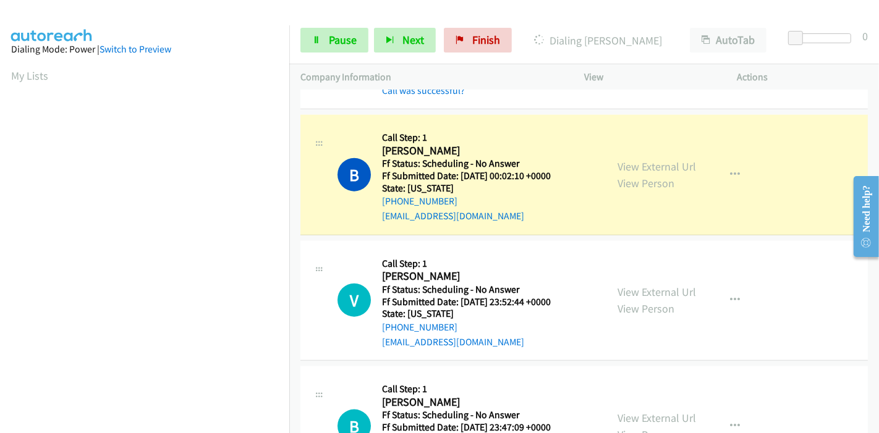
scroll to position [1236, 0]
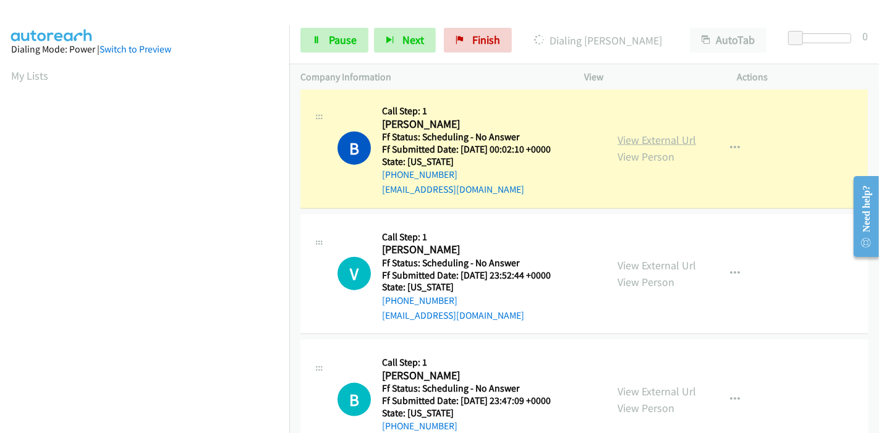
click at [656, 133] on link "View External Url" at bounding box center [656, 140] width 78 height 14
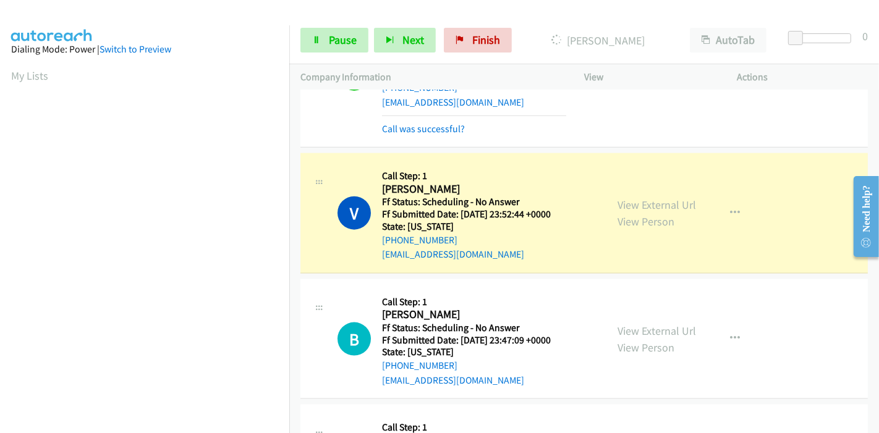
scroll to position [1373, 0]
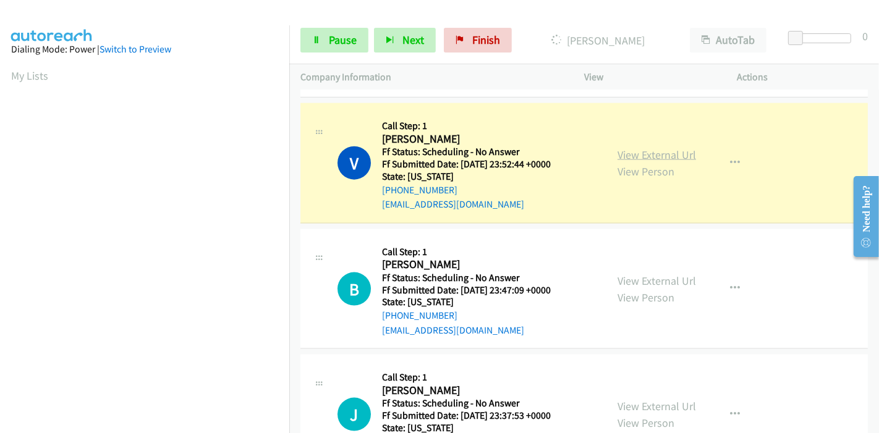
click at [640, 148] on link "View External Url" at bounding box center [656, 155] width 78 height 14
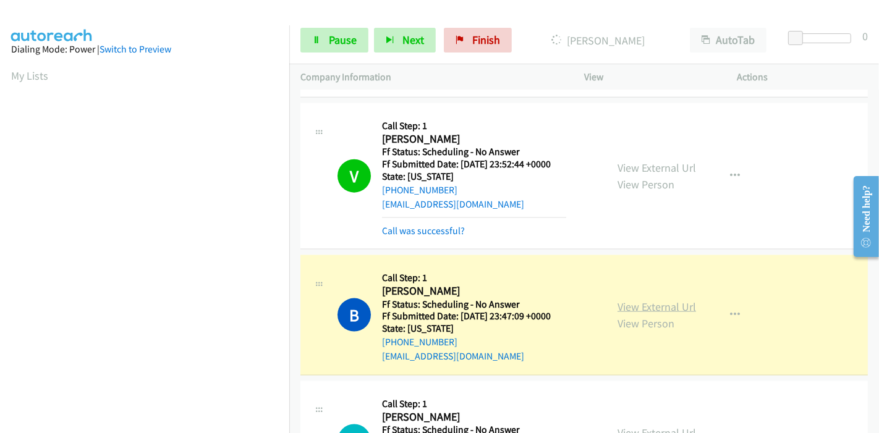
click at [617, 300] on link "View External Url" at bounding box center [656, 307] width 78 height 14
click at [344, 43] on span "Pause" at bounding box center [343, 40] width 28 height 14
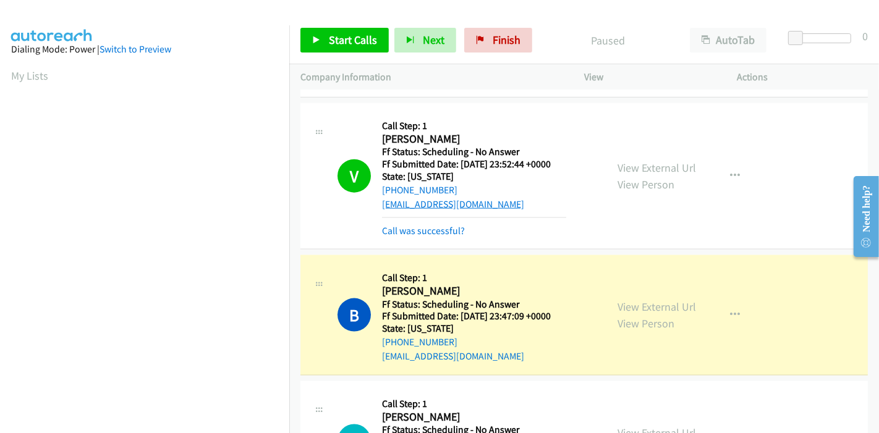
scroll to position [261, 0]
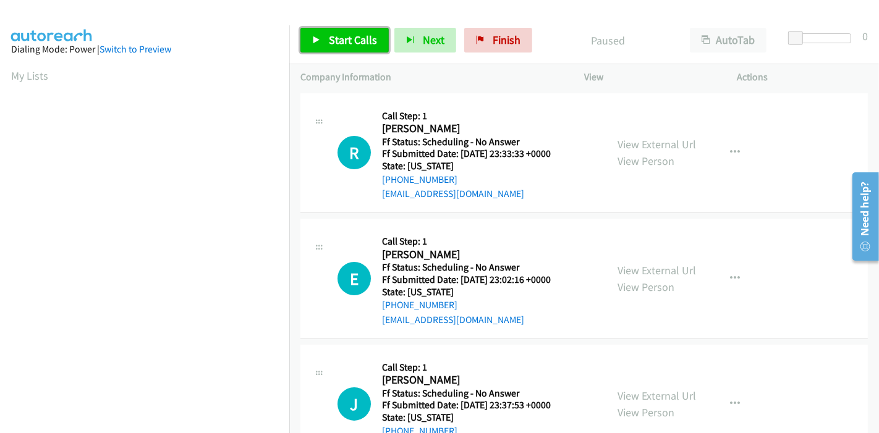
click at [356, 43] on span "Start Calls" at bounding box center [353, 40] width 48 height 14
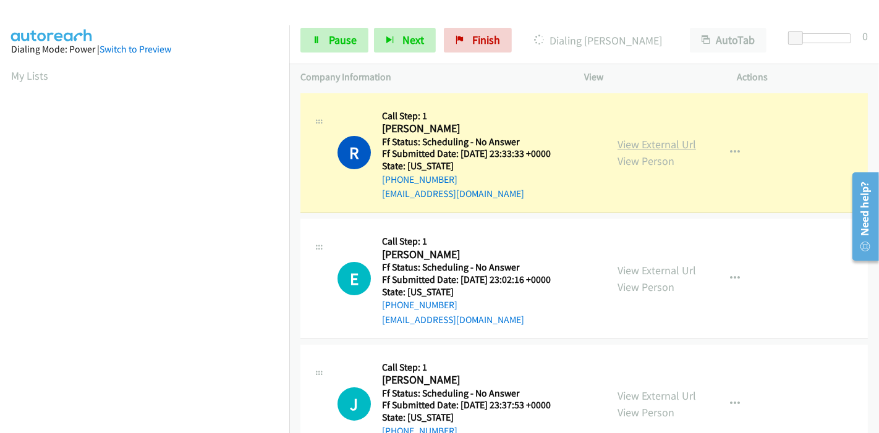
click at [629, 138] on link "View External Url" at bounding box center [656, 144] width 78 height 14
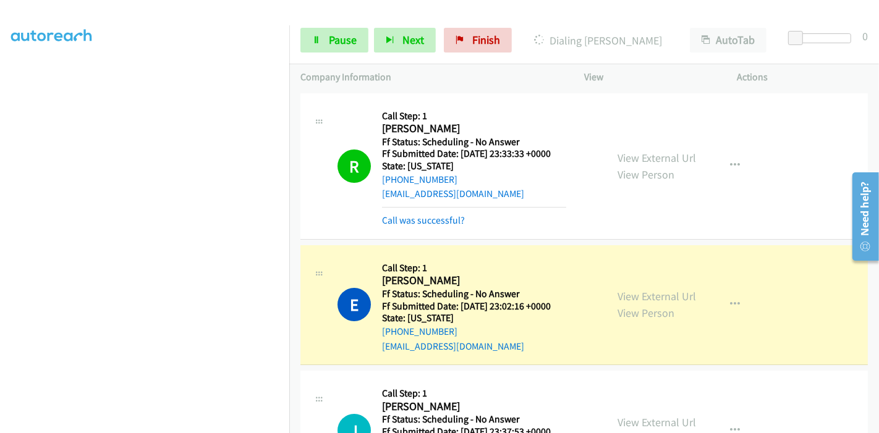
scroll to position [137, 0]
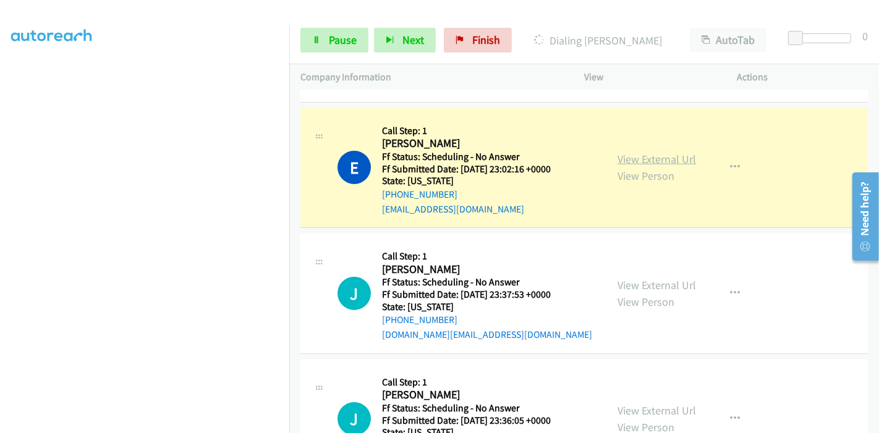
click at [633, 152] on link "View External Url" at bounding box center [656, 159] width 78 height 14
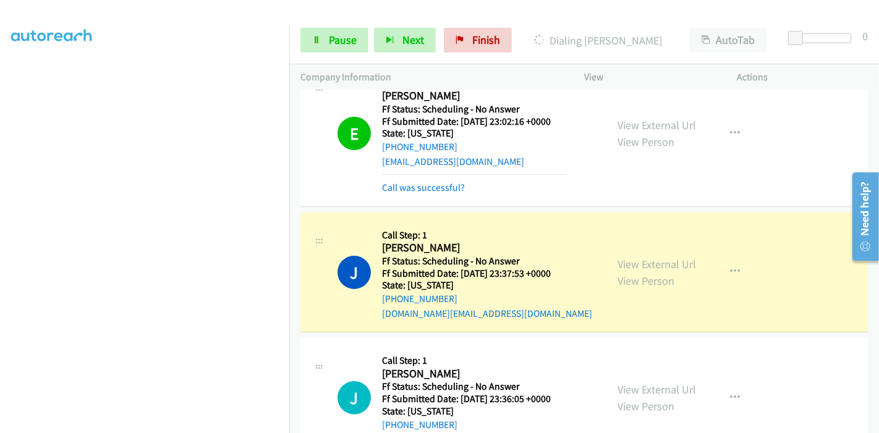
scroll to position [206, 0]
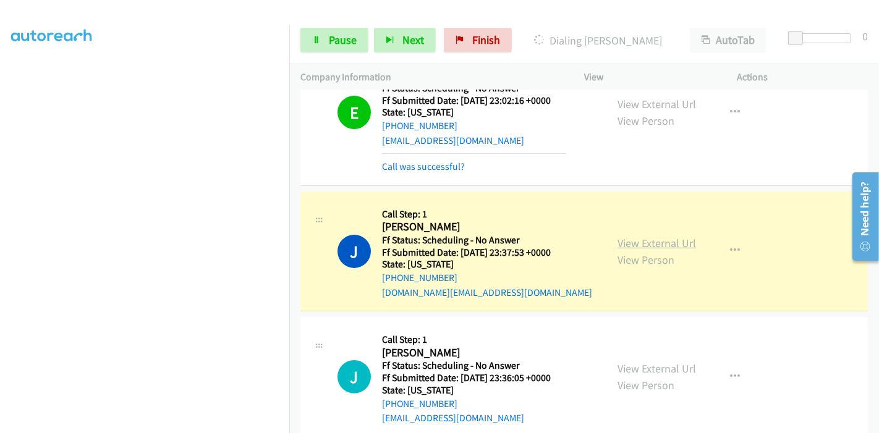
click at [617, 238] on link "View External Url" at bounding box center [656, 243] width 78 height 14
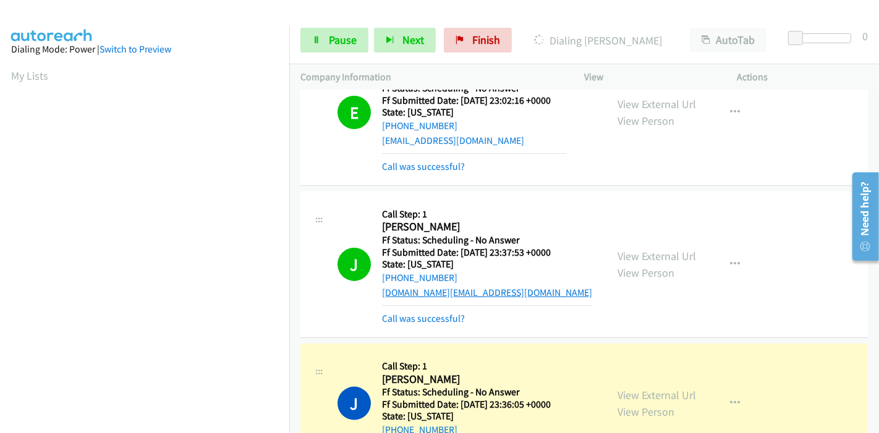
scroll to position [343, 0]
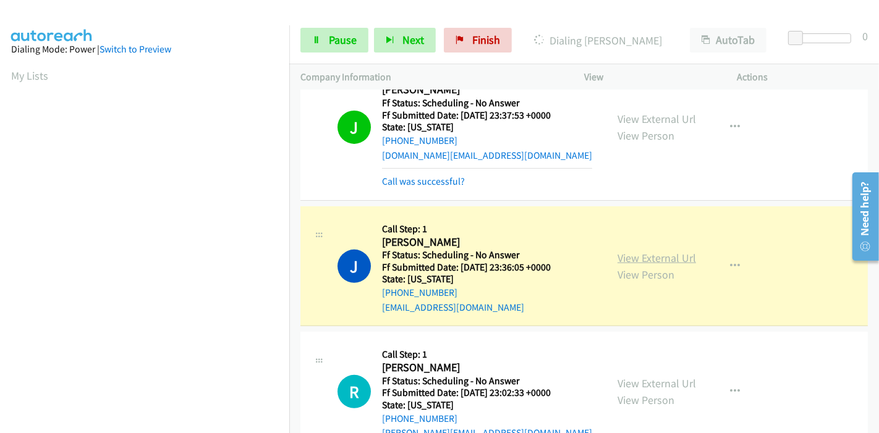
click at [661, 258] on link "View External Url" at bounding box center [656, 258] width 78 height 14
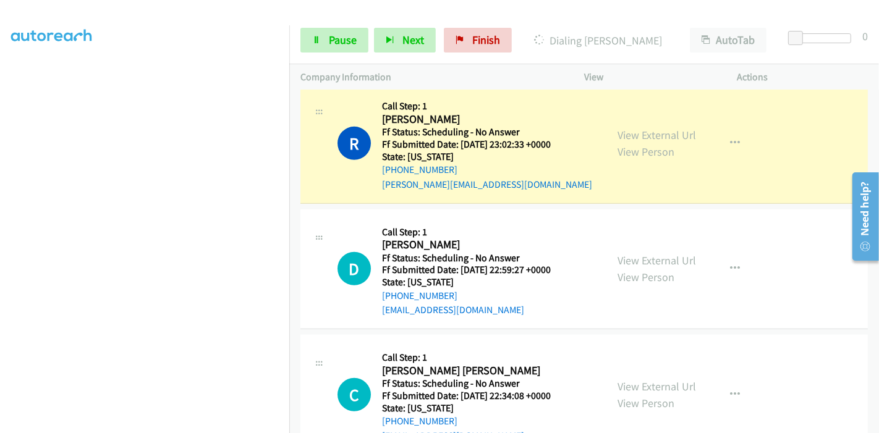
scroll to position [261, 0]
click at [622, 128] on link "View External Url" at bounding box center [656, 135] width 78 height 14
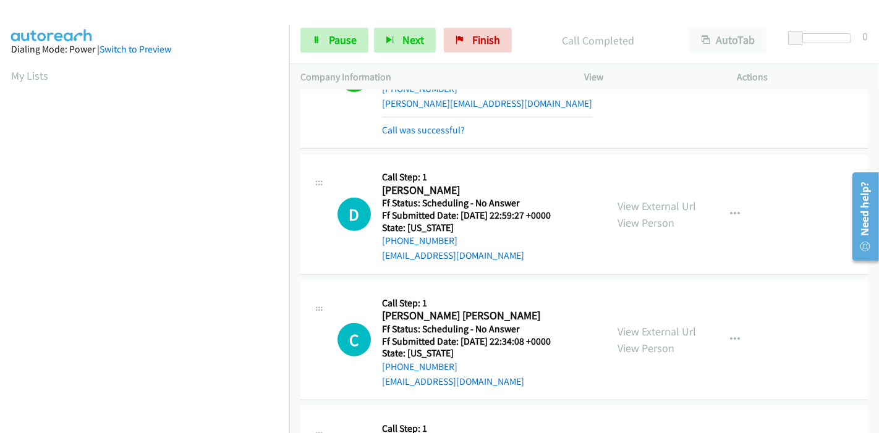
scroll to position [755, 0]
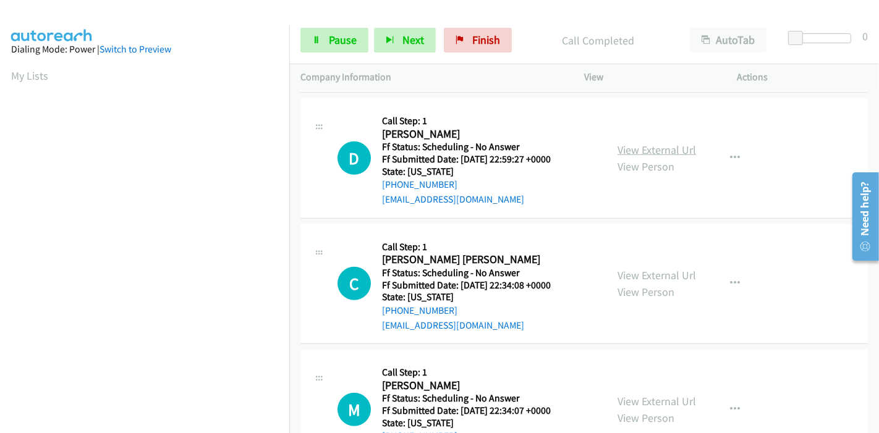
click at [672, 150] on link "View External Url" at bounding box center [656, 150] width 78 height 14
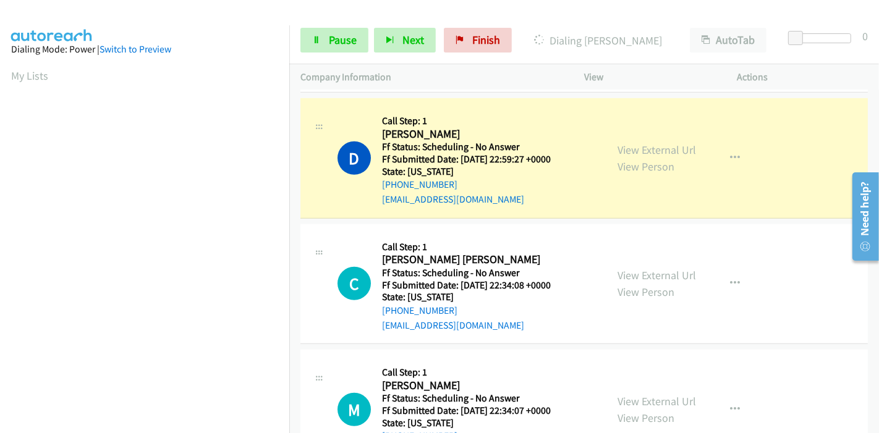
scroll to position [0, 0]
click at [334, 39] on span "Pause" at bounding box center [343, 40] width 28 height 14
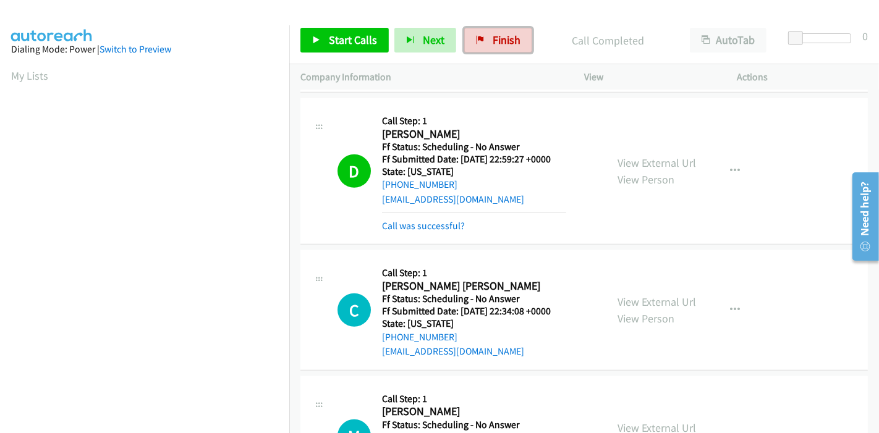
drag, startPoint x: 489, startPoint y: 41, endPoint x: 507, endPoint y: 204, distance: 163.5
click at [493, 41] on span "Finish" at bounding box center [507, 40] width 28 height 14
